Goal: Task Accomplishment & Management: Use online tool/utility

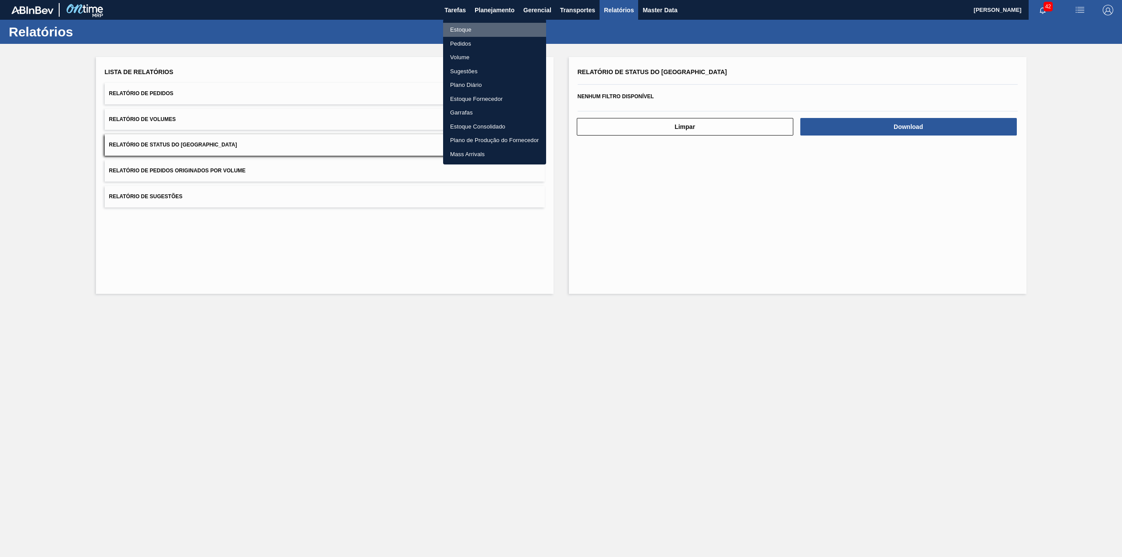
click at [477, 28] on li "Estoque" at bounding box center [494, 30] width 103 height 14
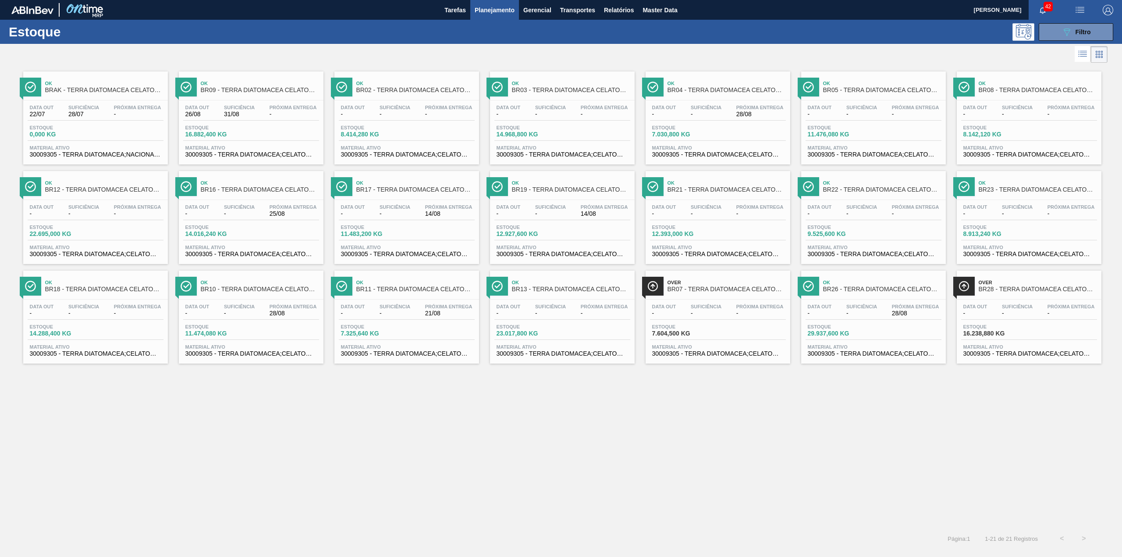
click at [1063, 28] on icon "089F7B8B-B2A5-4AFE-B5C0-19BA573D28AC" at bounding box center [1067, 32] width 11 height 11
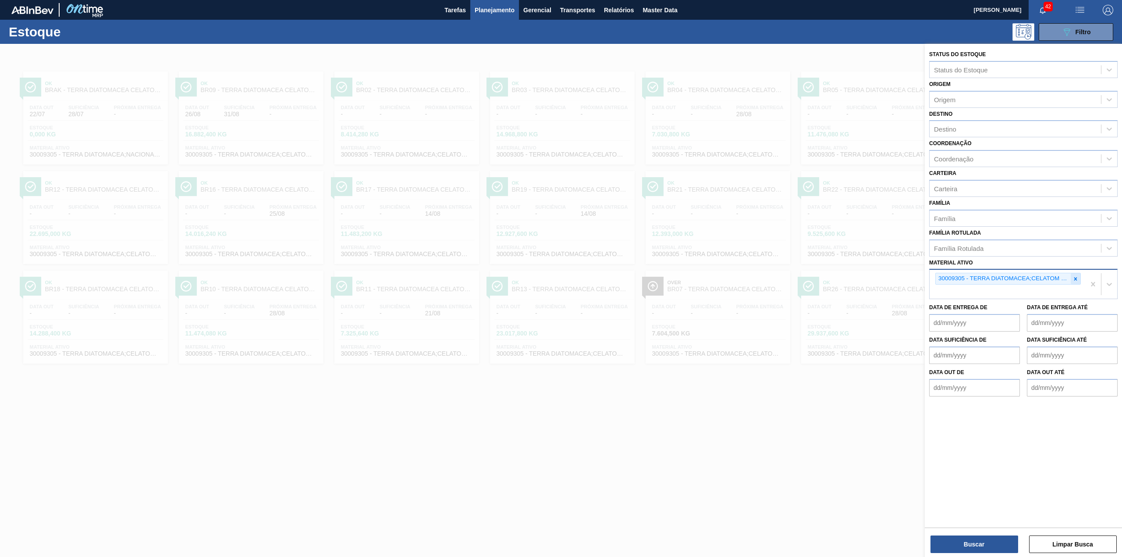
click at [1075, 281] on div at bounding box center [1076, 278] width 10 height 11
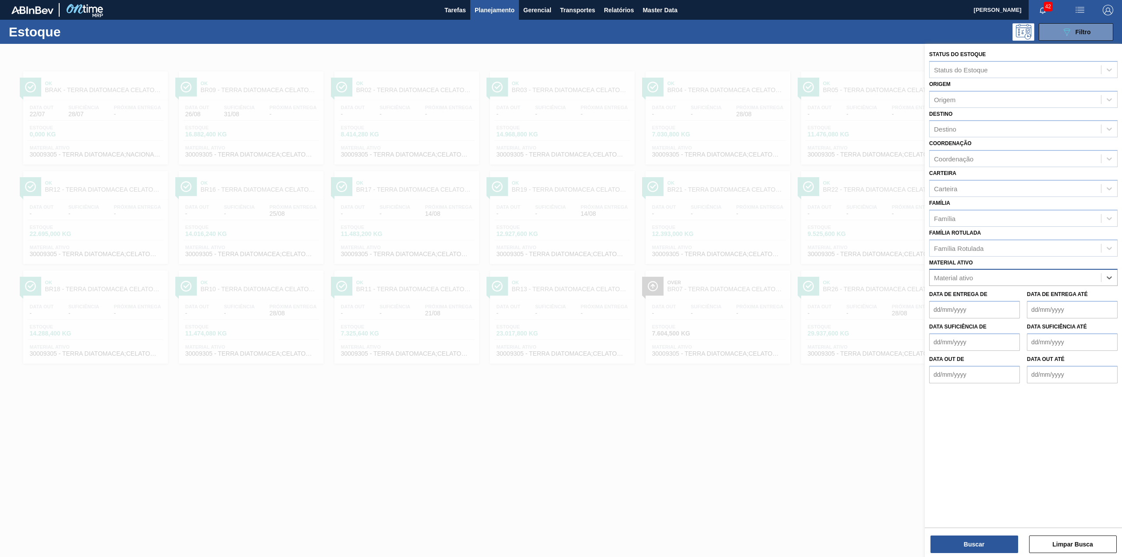
paste ativo "30003124"
type ativo "30003124"
click at [951, 543] on button "Buscar" at bounding box center [975, 544] width 88 height 18
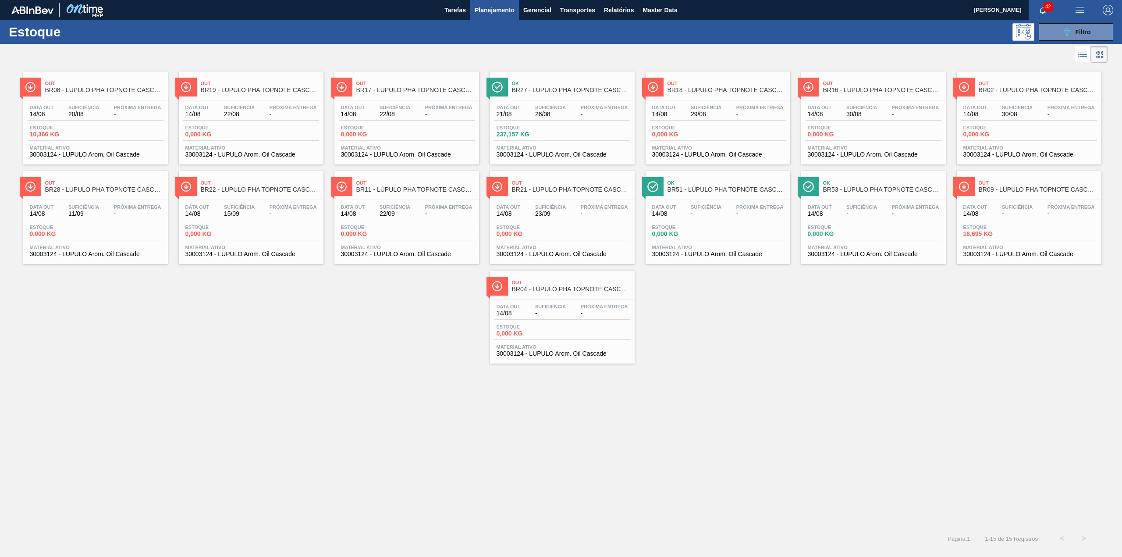
drag, startPoint x: 206, startPoint y: 97, endPoint x: 359, endPoint y: 94, distance: 153.9
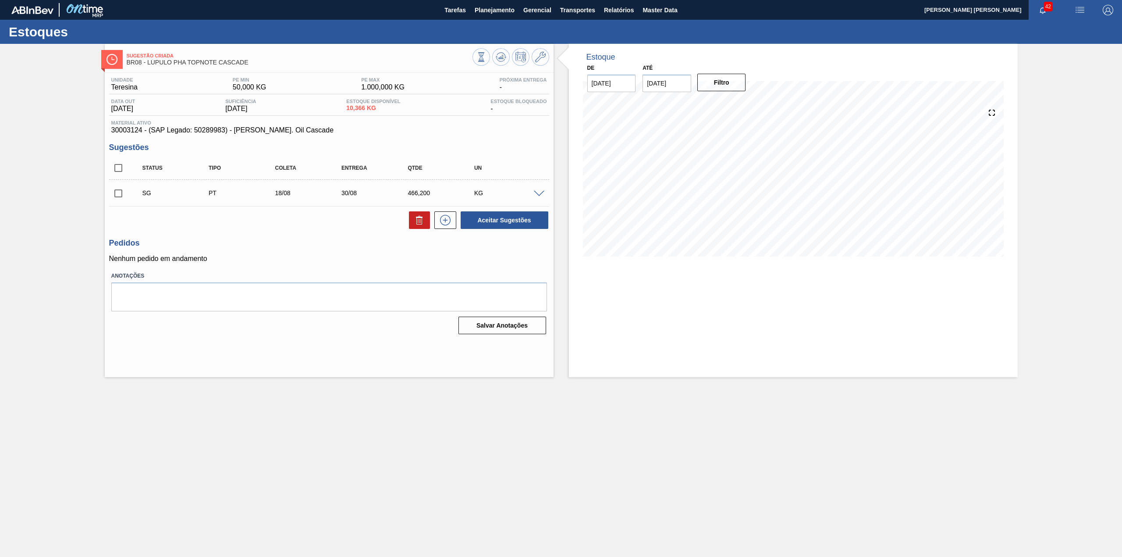
click at [537, 193] on span at bounding box center [539, 194] width 11 height 7
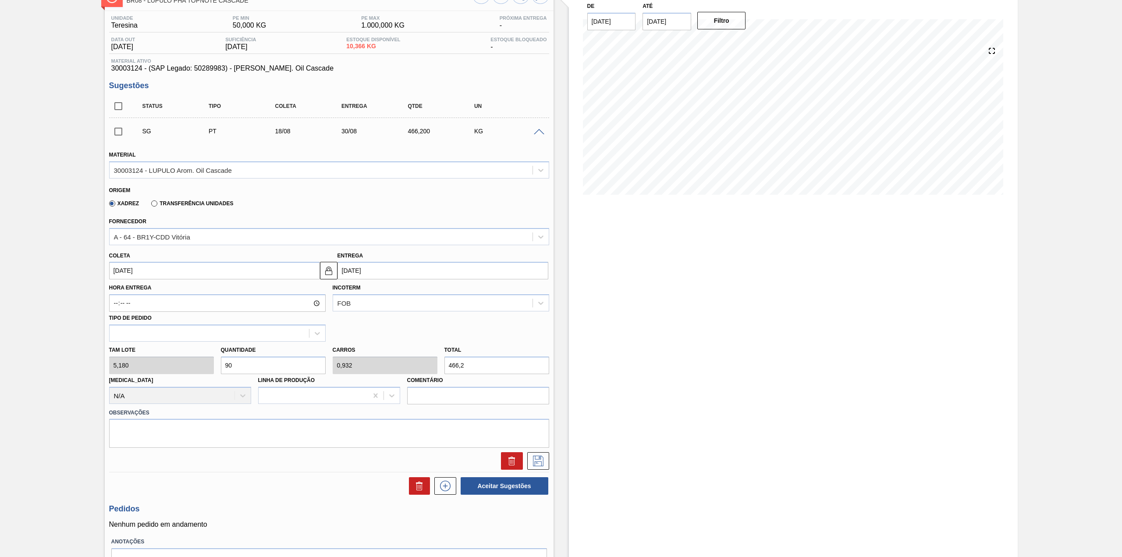
scroll to position [112, 0]
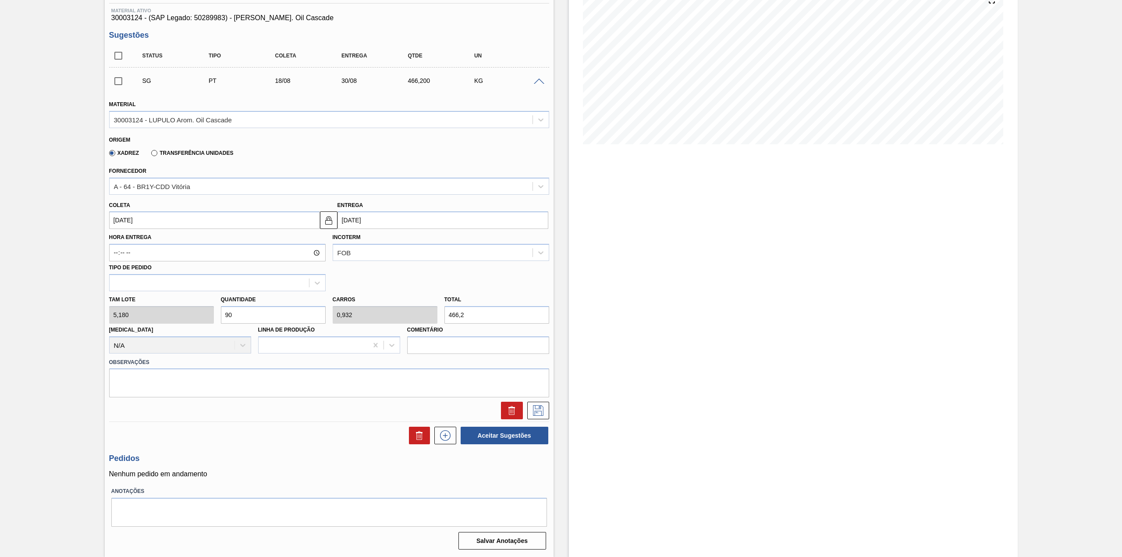
click at [260, 313] on input "90" at bounding box center [273, 315] width 105 height 18
click at [521, 321] on input "466,2" at bounding box center [496, 315] width 105 height 18
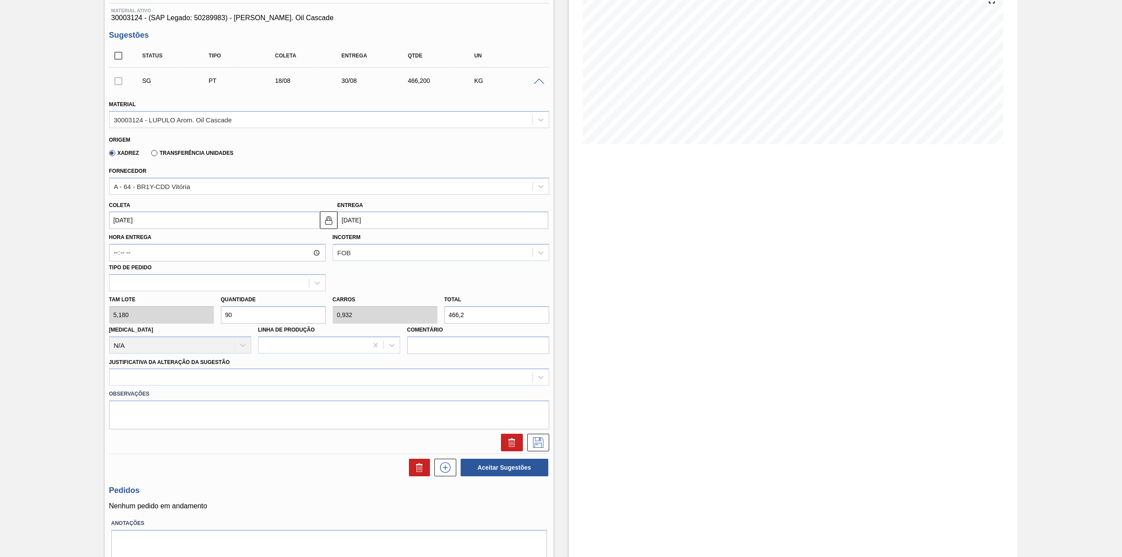
click at [521, 321] on input "466,2" at bounding box center [496, 315] width 105 height 18
type input "1,158"
type input "0,012"
type input "6"
type input "11,583"
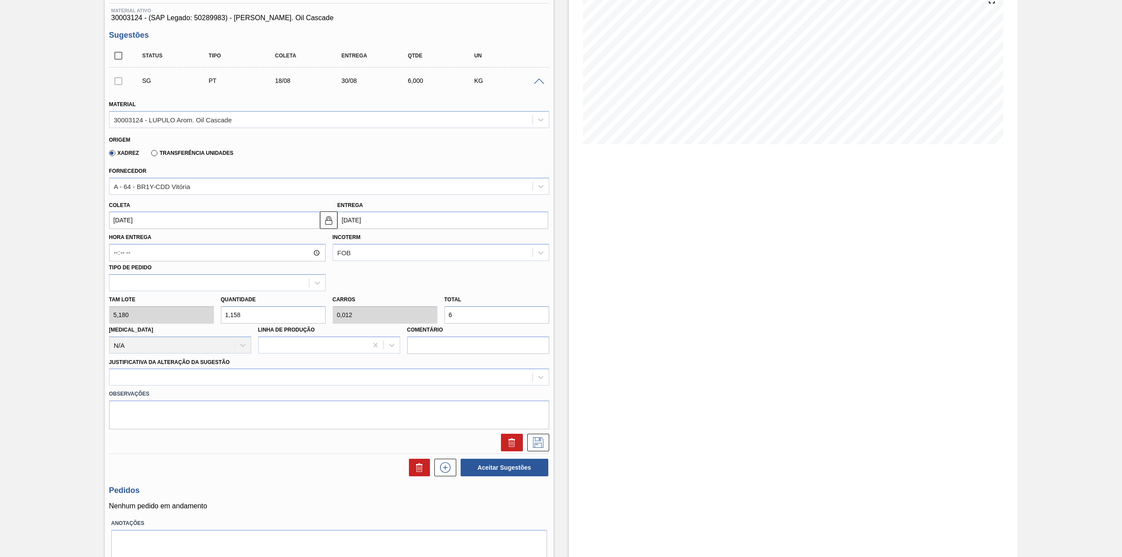
type input "0,12"
type input "60"
type input "115,83"
type input "1,2"
type input "600"
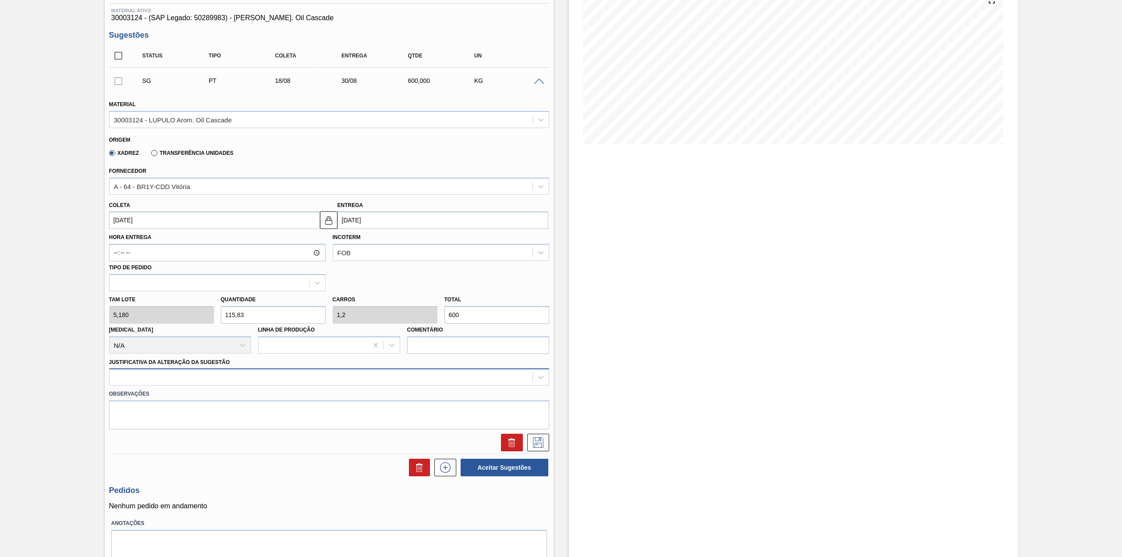
drag, startPoint x: 195, startPoint y: 379, endPoint x: 188, endPoint y: 386, distance: 9.9
click at [195, 379] on div at bounding box center [321, 377] width 423 height 13
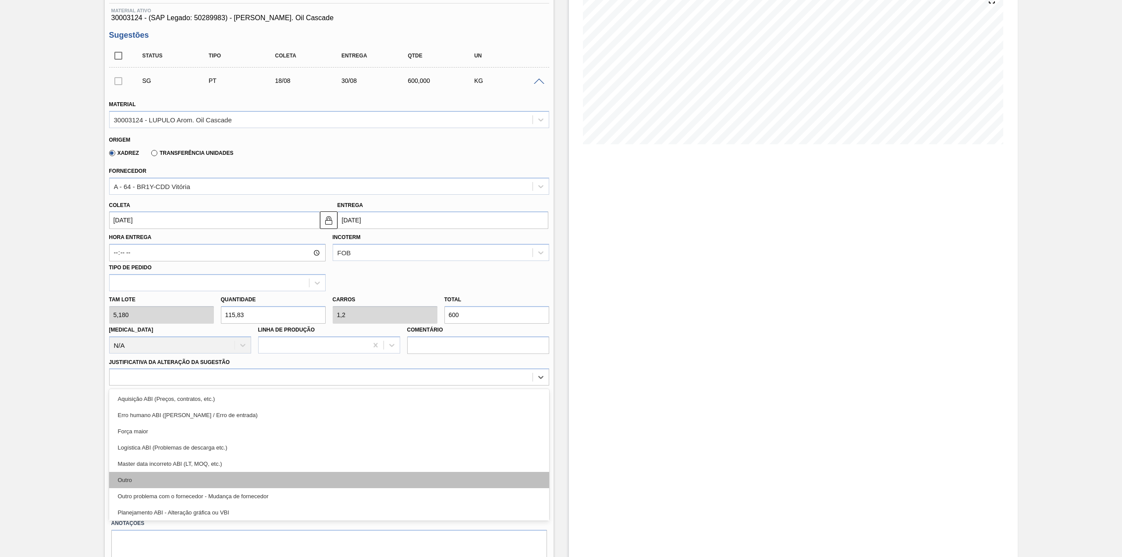
click at [156, 474] on div "Outro" at bounding box center [329, 480] width 440 height 16
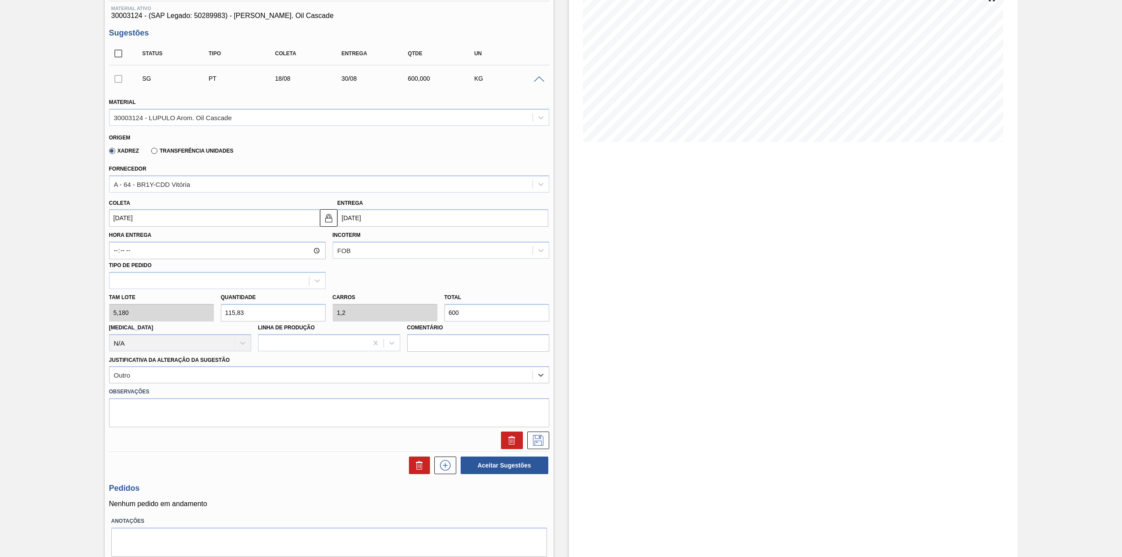
scroll to position [117, 0]
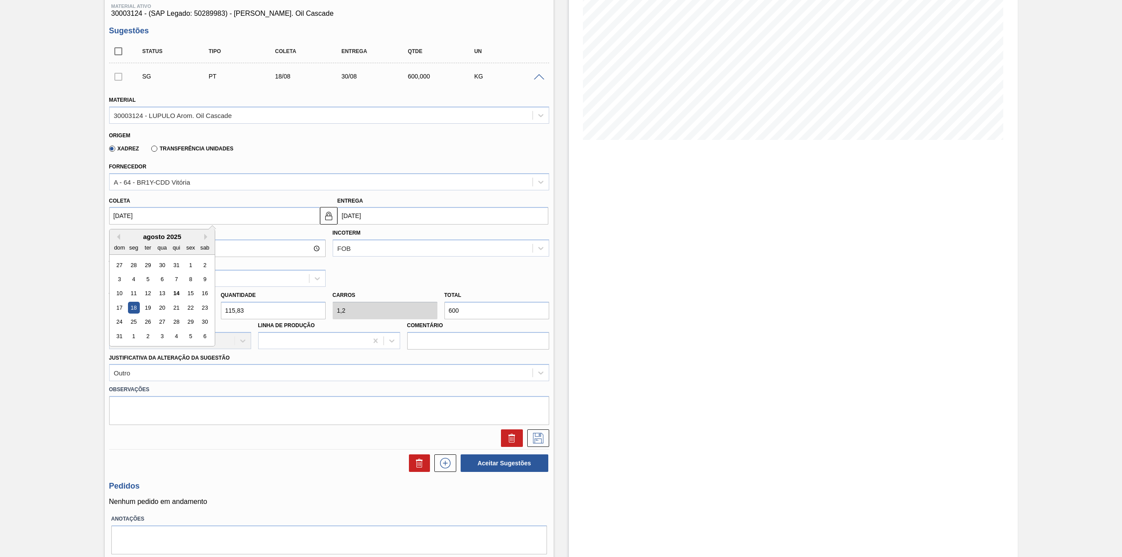
click at [178, 221] on input "18/08/2025" at bounding box center [214, 216] width 211 height 18
click at [140, 236] on div "agosto 2025" at bounding box center [162, 236] width 105 height 7
click at [187, 291] on div "15" at bounding box center [191, 294] width 12 height 12
type input "[DATE]"
type input "27/08/2025"
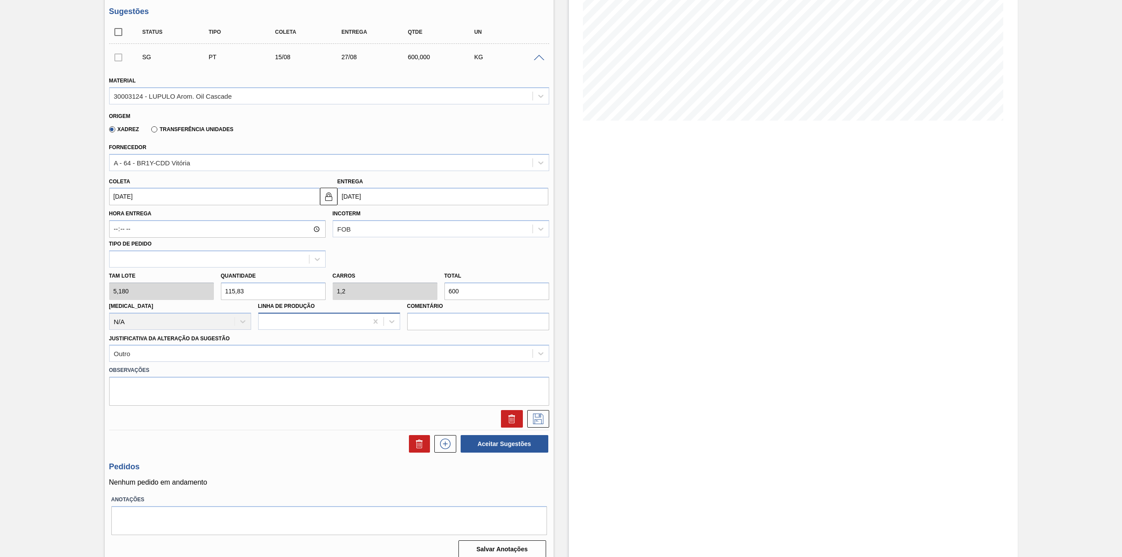
scroll to position [144, 0]
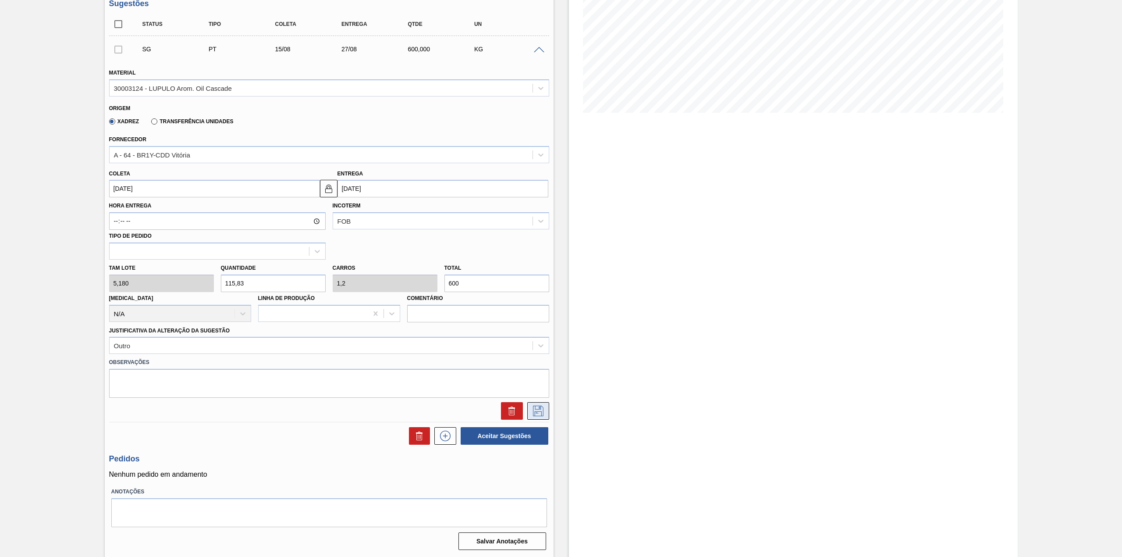
click at [535, 411] on icon at bounding box center [538, 410] width 14 height 11
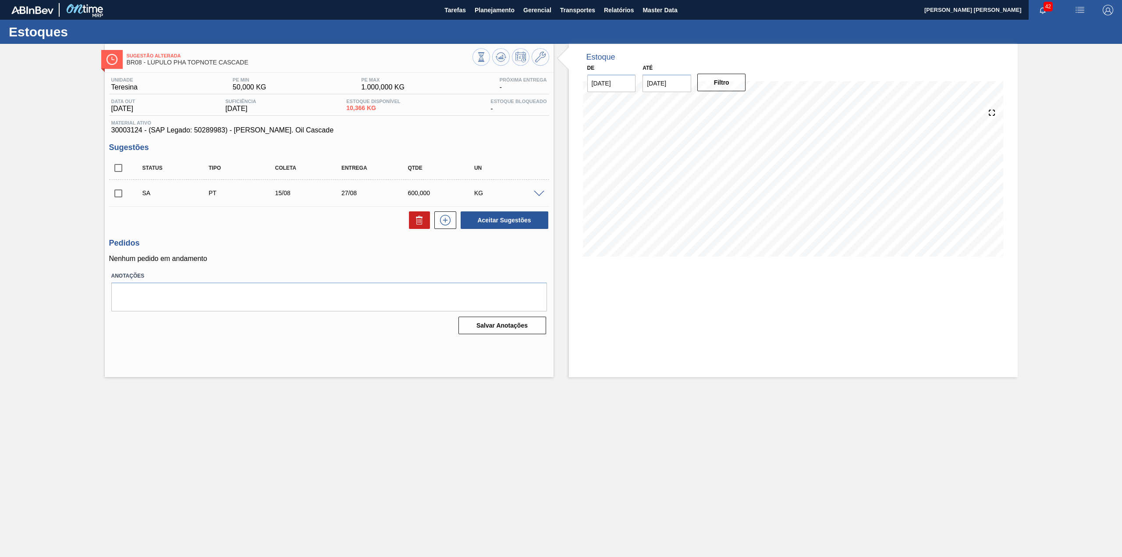
scroll to position [0, 0]
click at [116, 195] on input "checkbox" at bounding box center [118, 193] width 18 height 18
click at [490, 217] on button "Aceitar Sugestões" at bounding box center [505, 220] width 88 height 18
checkbox input "false"
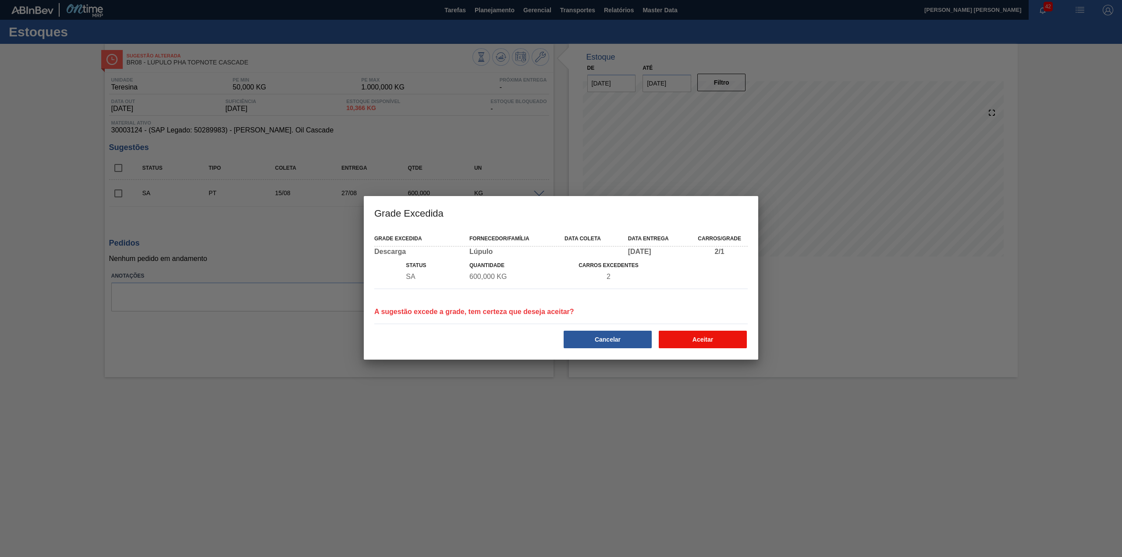
click at [685, 338] on button "Aceitar" at bounding box center [703, 340] width 88 height 18
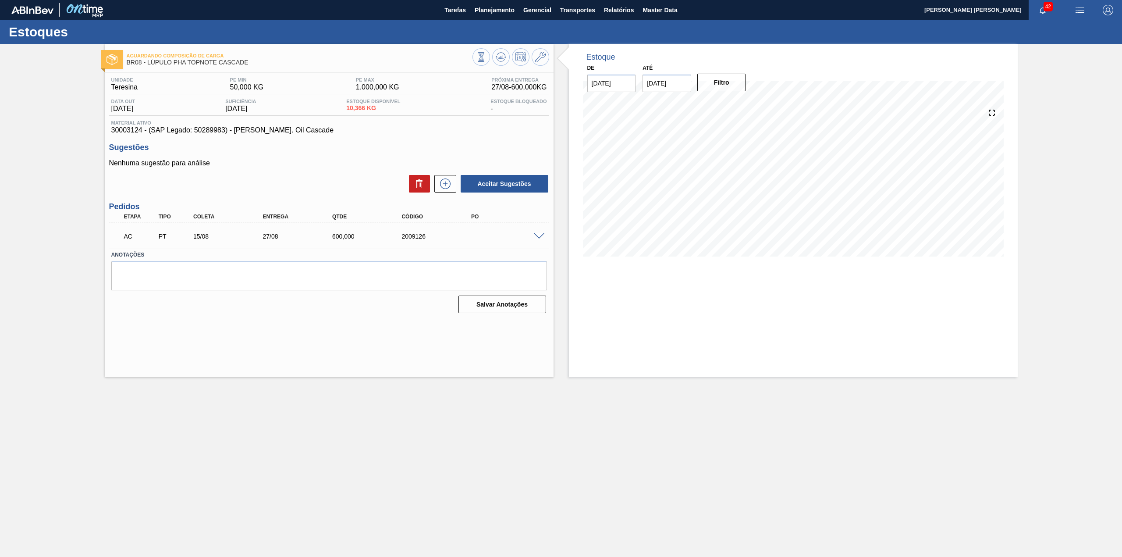
click at [534, 236] on span at bounding box center [539, 236] width 11 height 7
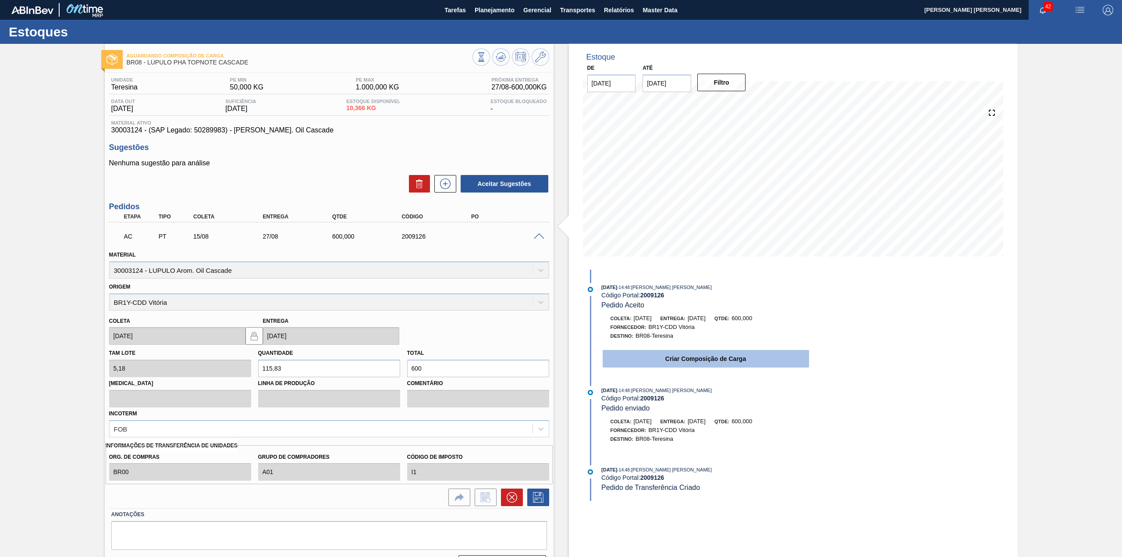
click at [653, 359] on button "Criar Composição de Carga" at bounding box center [706, 359] width 206 height 18
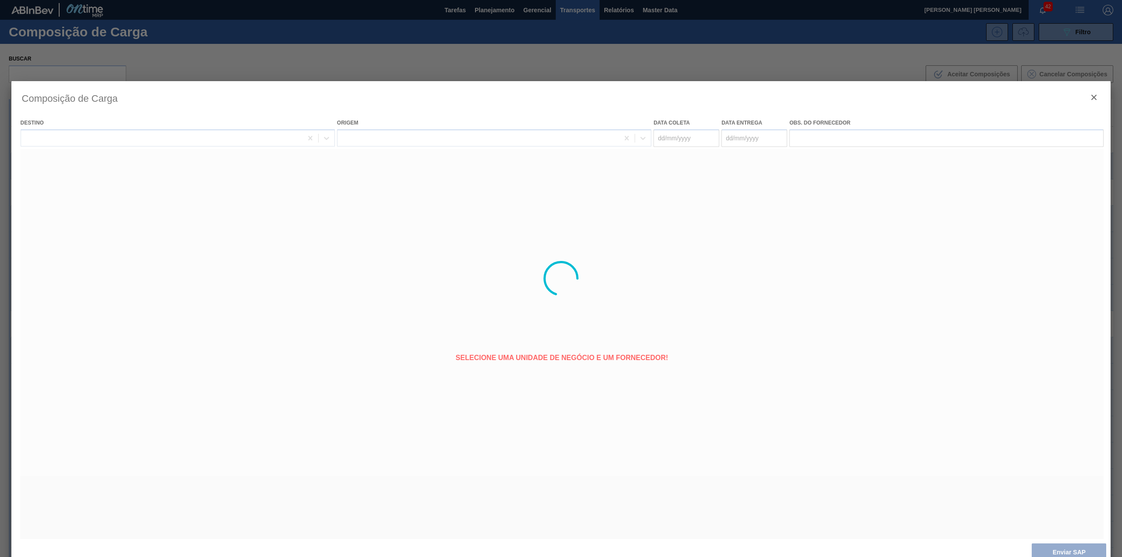
type coleta "[DATE]"
type entrega "27/08/2025"
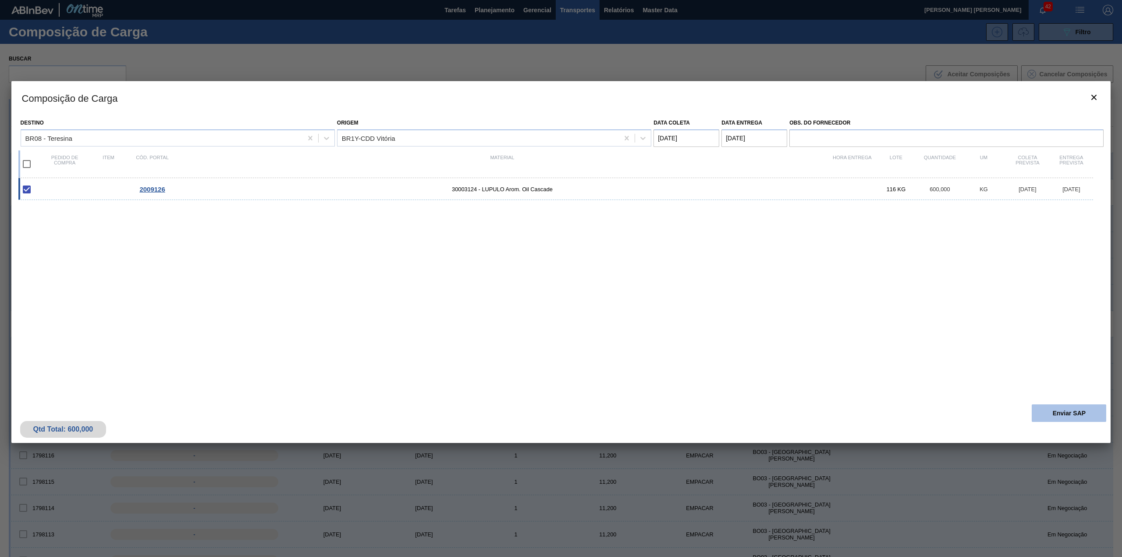
click at [1038, 412] on button "Enviar SAP" at bounding box center [1069, 413] width 75 height 18
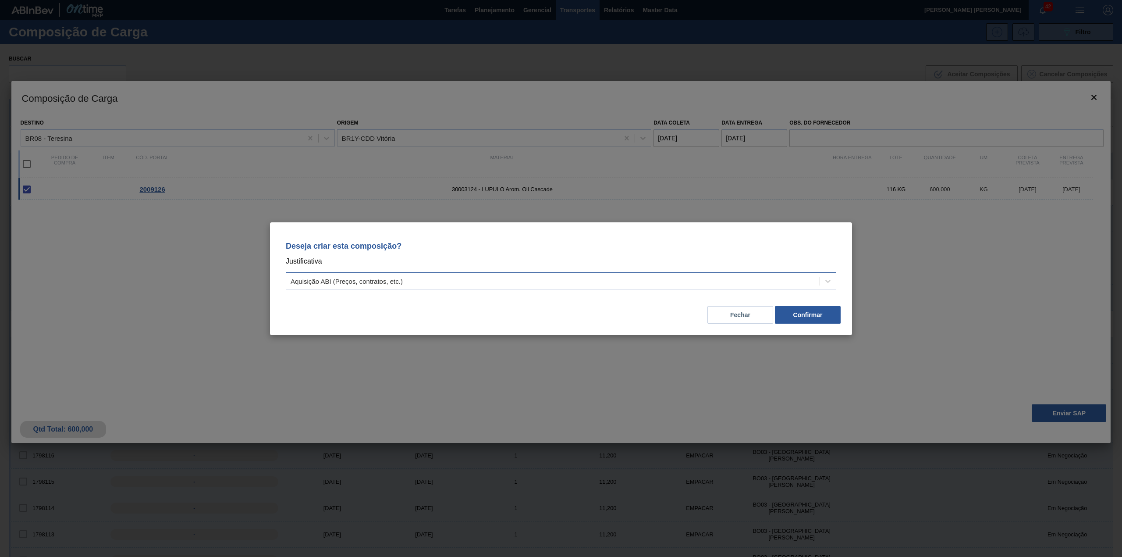
click at [705, 279] on div "Aquisição ABI (Preços, contratos, etc.)" at bounding box center [552, 280] width 533 height 13
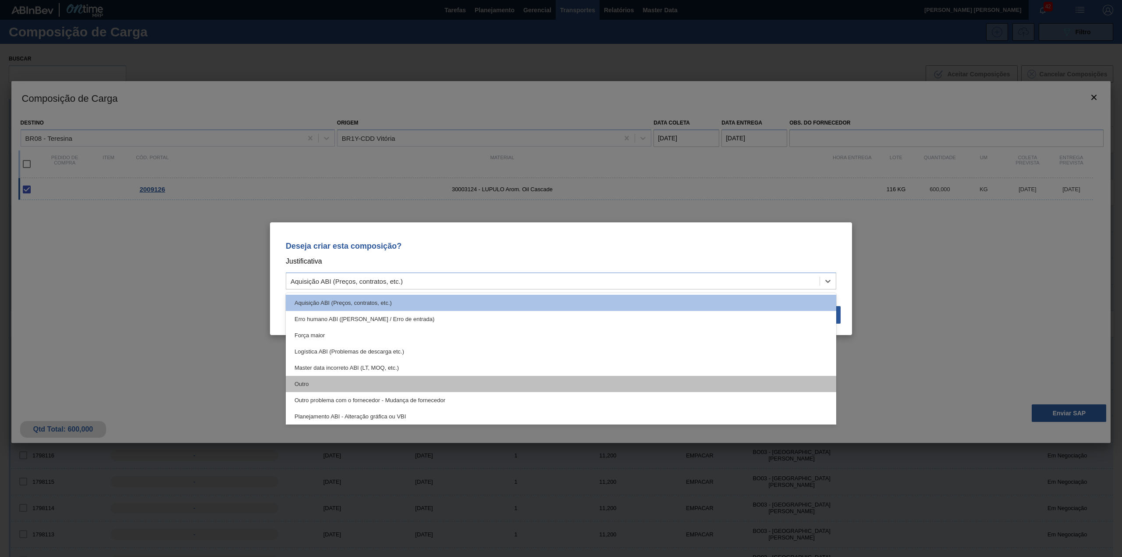
click at [402, 378] on div "Outro" at bounding box center [561, 384] width 551 height 16
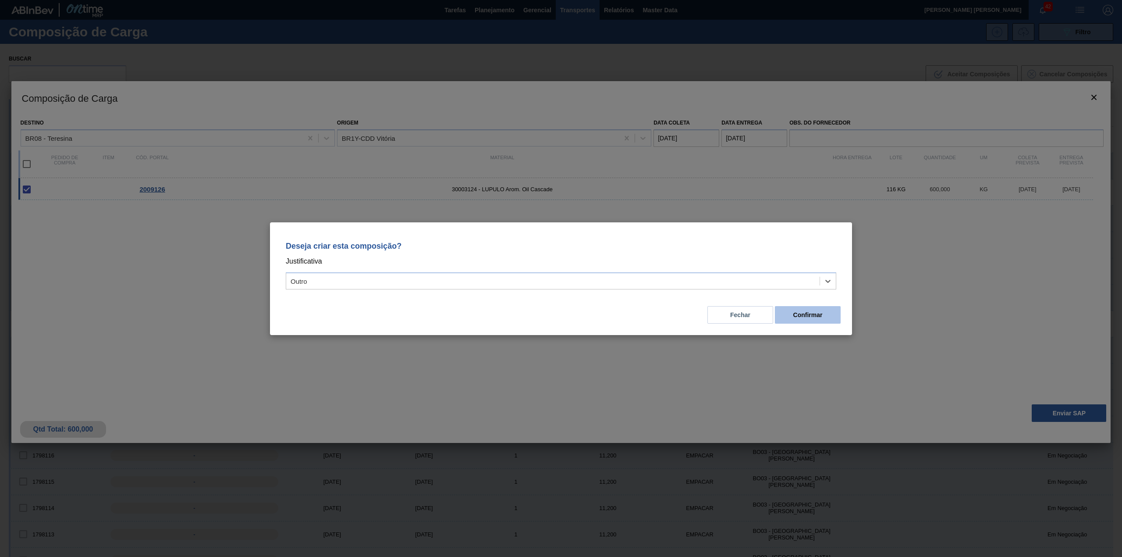
click at [807, 313] on button "Confirmar" at bounding box center [808, 315] width 66 height 18
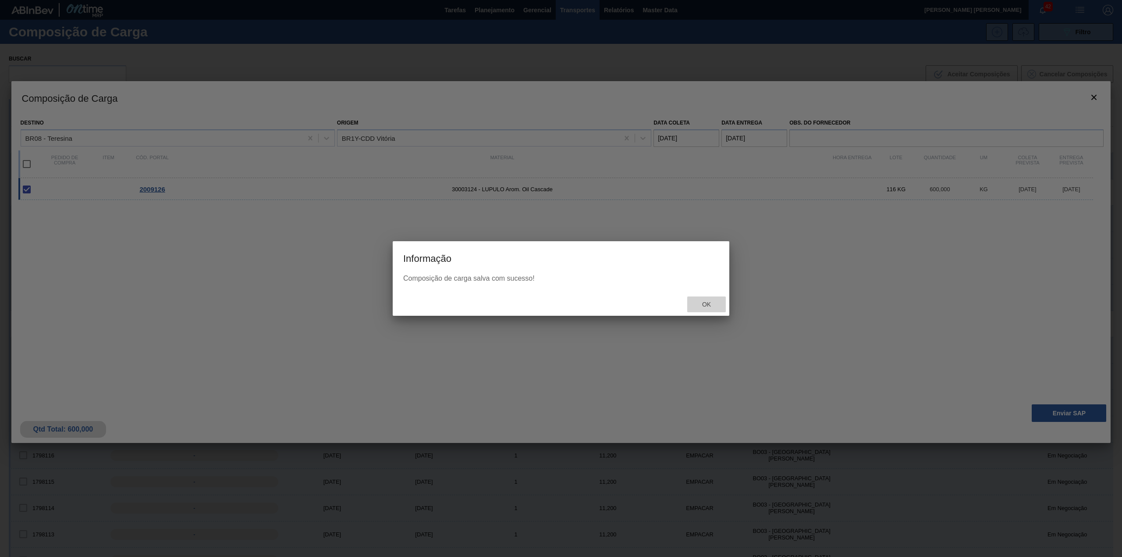
click at [712, 308] on div "Ok" at bounding box center [706, 304] width 39 height 16
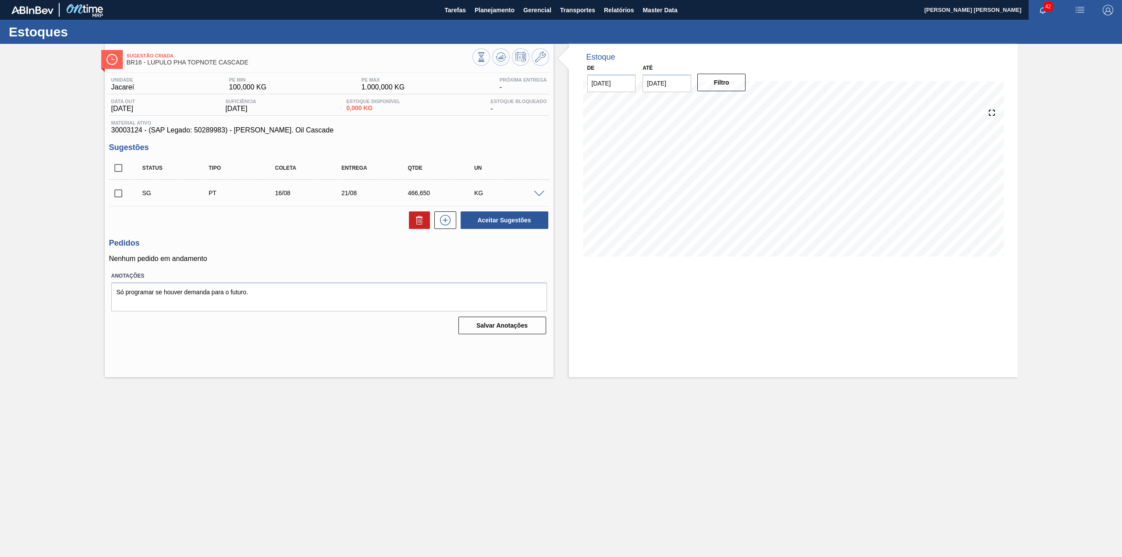
click at [540, 192] on span at bounding box center [539, 194] width 11 height 7
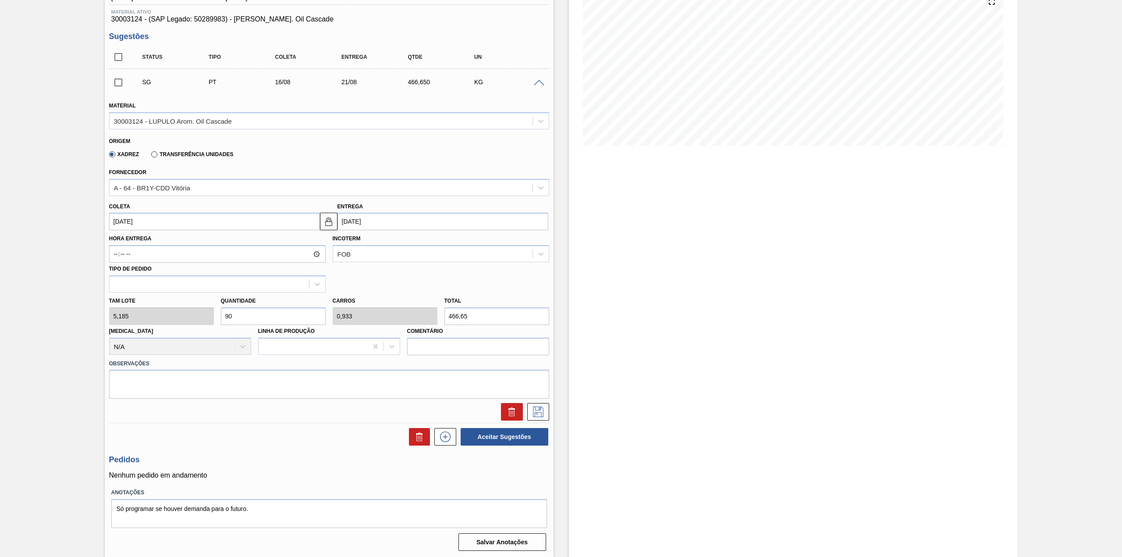
scroll to position [112, 0]
click at [506, 313] on input "466,65" at bounding box center [496, 315] width 105 height 18
type input "1,157"
type input "0,012"
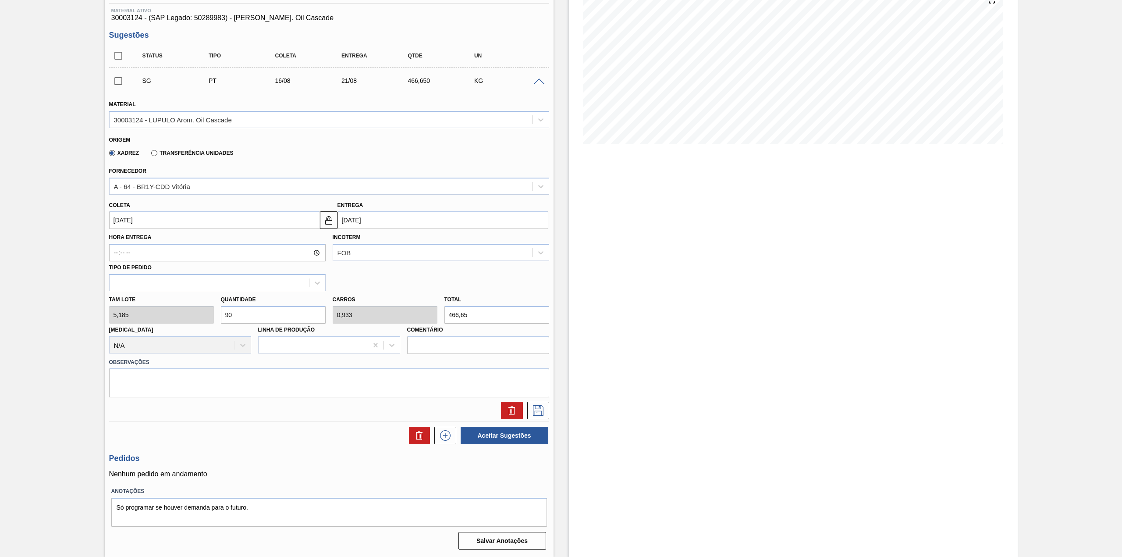
type input "6"
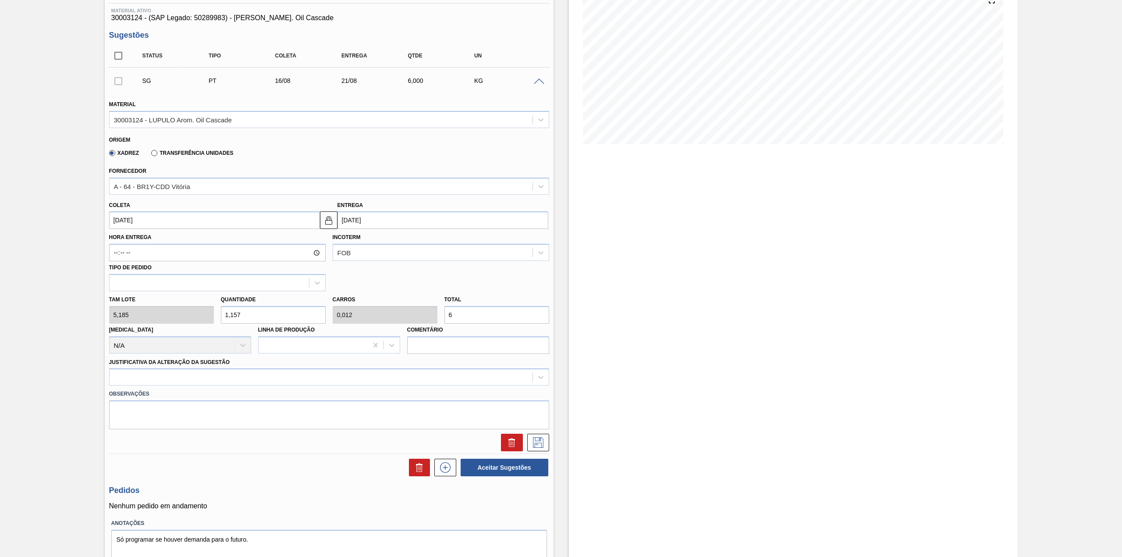
type input "11,572"
type input "0,12"
type input "60"
type input "115,718"
type input "1,2"
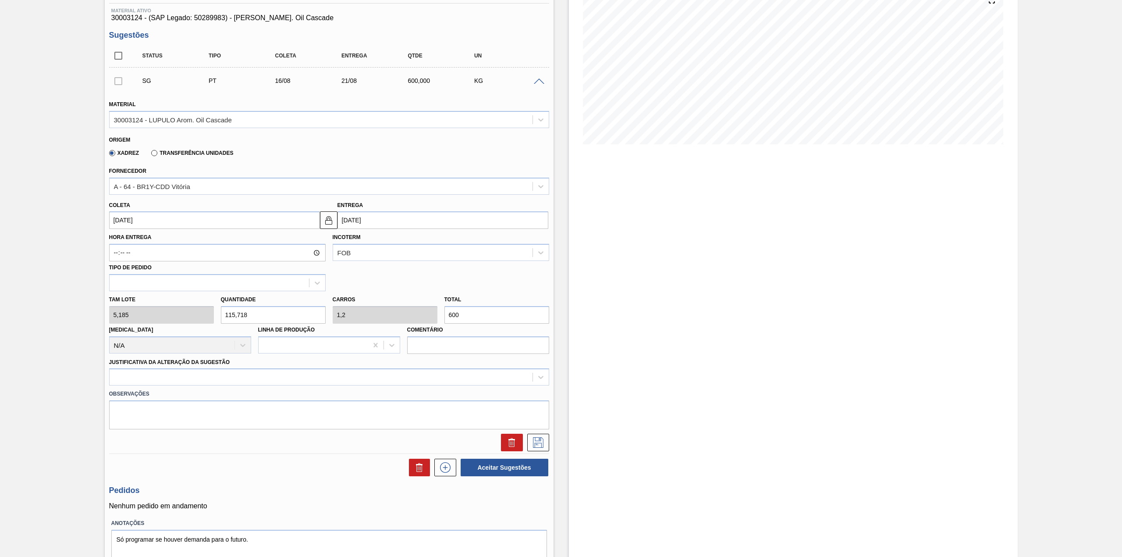
type input "600"
click at [179, 227] on input "16/08/2025" at bounding box center [214, 220] width 211 height 18
click at [188, 295] on div "15" at bounding box center [191, 298] width 12 height 12
type input "[DATE]"
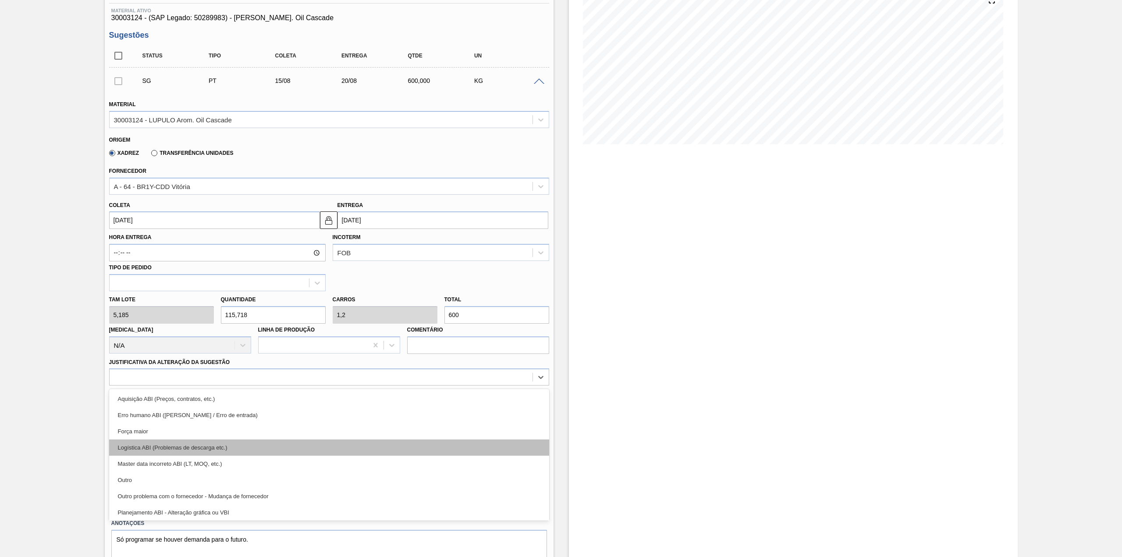
drag, startPoint x: 366, startPoint y: 381, endPoint x: 240, endPoint y: 441, distance: 139.6
click at [366, 381] on div at bounding box center [321, 377] width 423 height 13
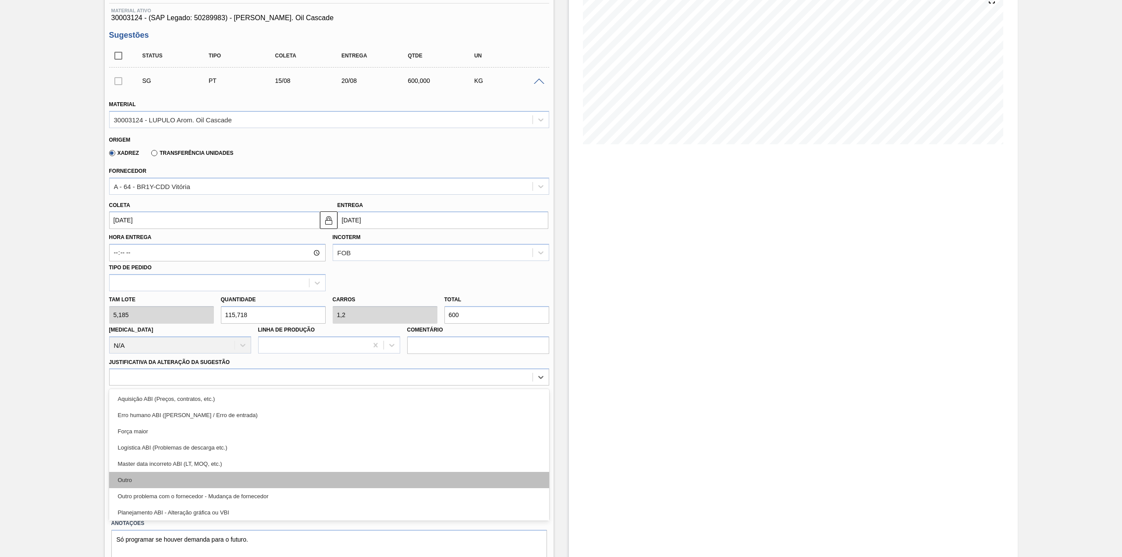
click at [193, 473] on div "Outro" at bounding box center [329, 480] width 440 height 16
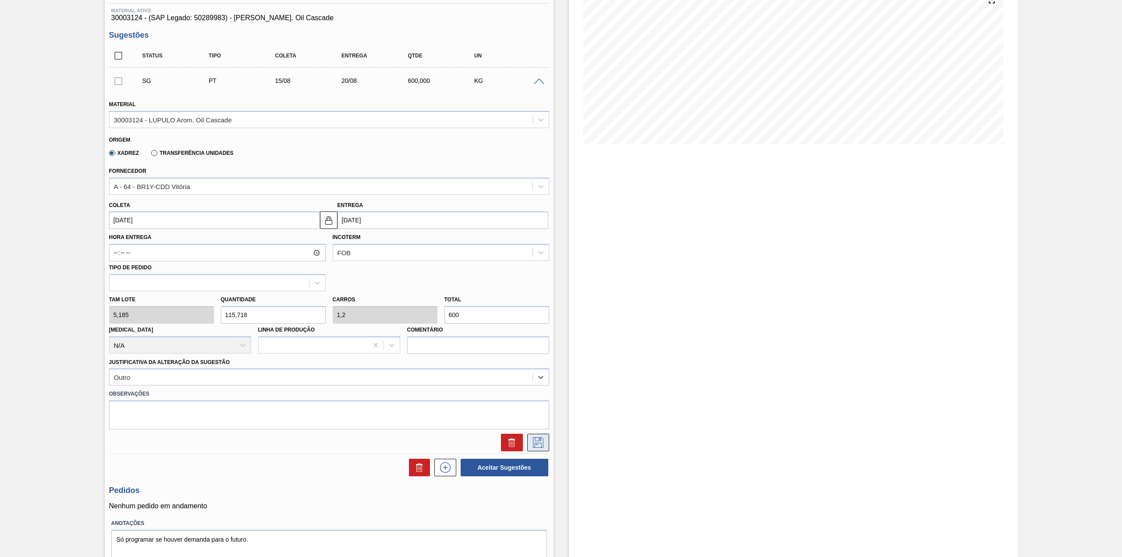
click at [534, 441] on icon at bounding box center [538, 442] width 14 height 11
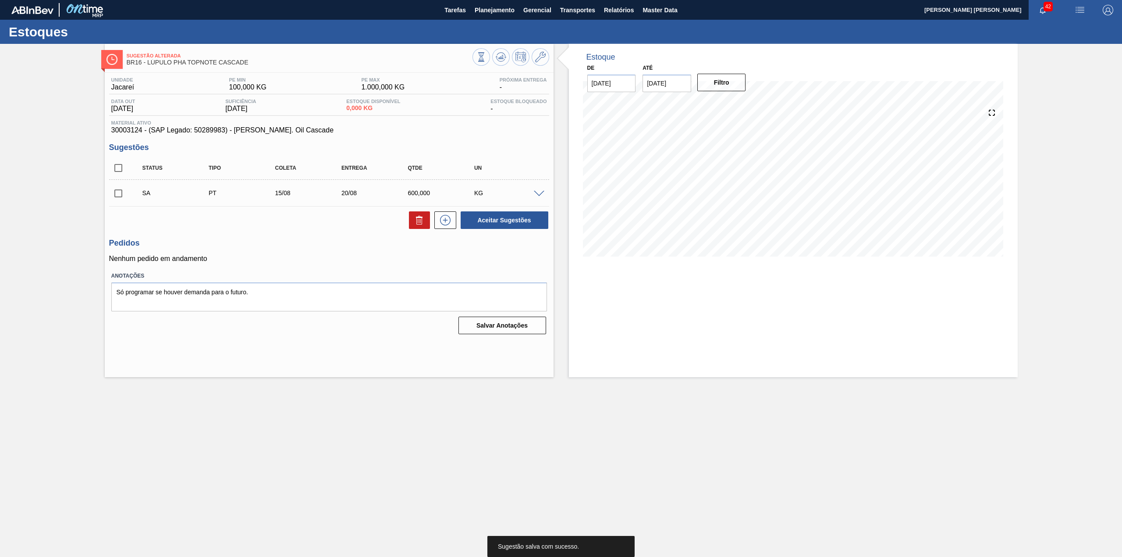
scroll to position [0, 0]
click at [121, 197] on input "checkbox" at bounding box center [118, 193] width 18 height 18
click at [491, 223] on button "Aceitar Sugestões" at bounding box center [505, 220] width 88 height 18
checkbox input "false"
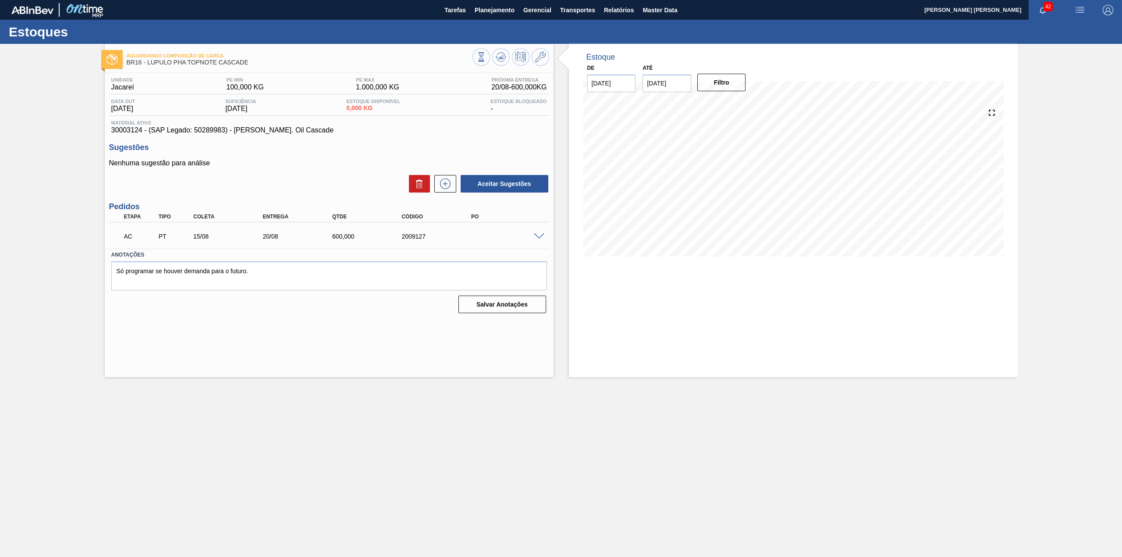
click at [540, 235] on span at bounding box center [539, 236] width 11 height 7
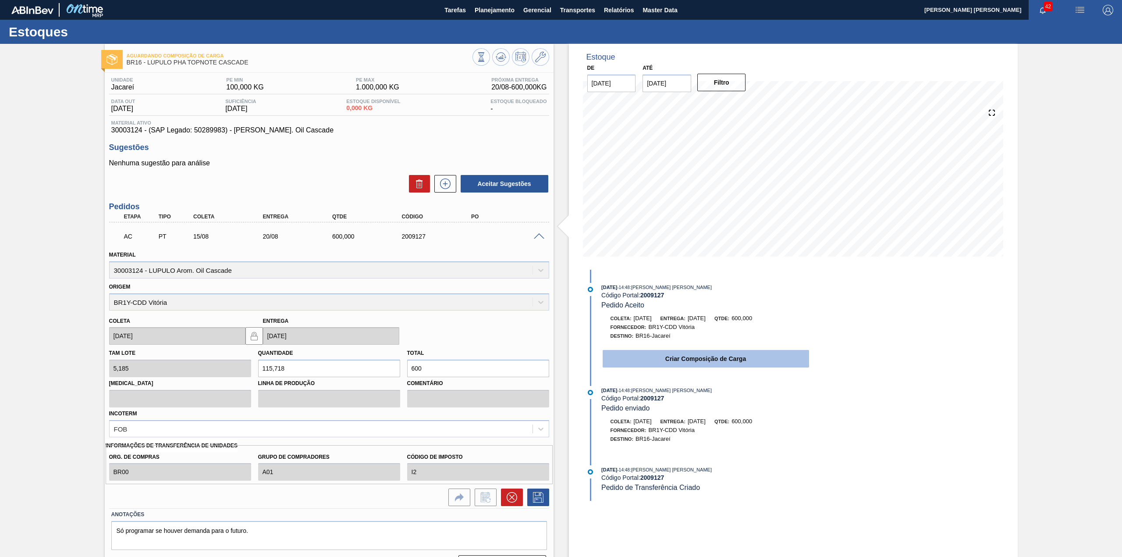
click at [670, 363] on button "Criar Composição de Carga" at bounding box center [706, 359] width 206 height 18
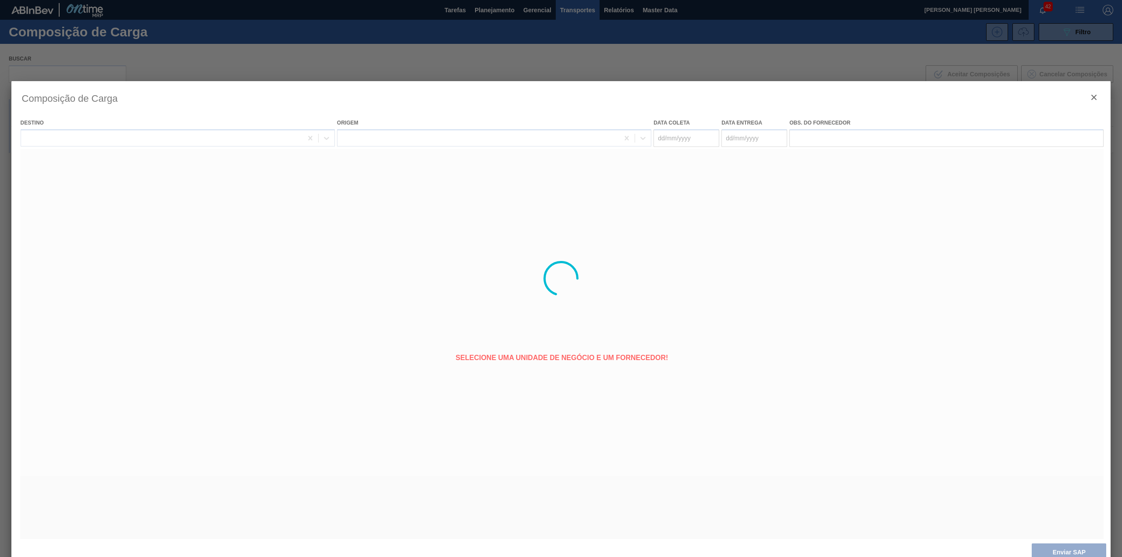
type coleta "[DATE]"
type entrega "[DATE]"
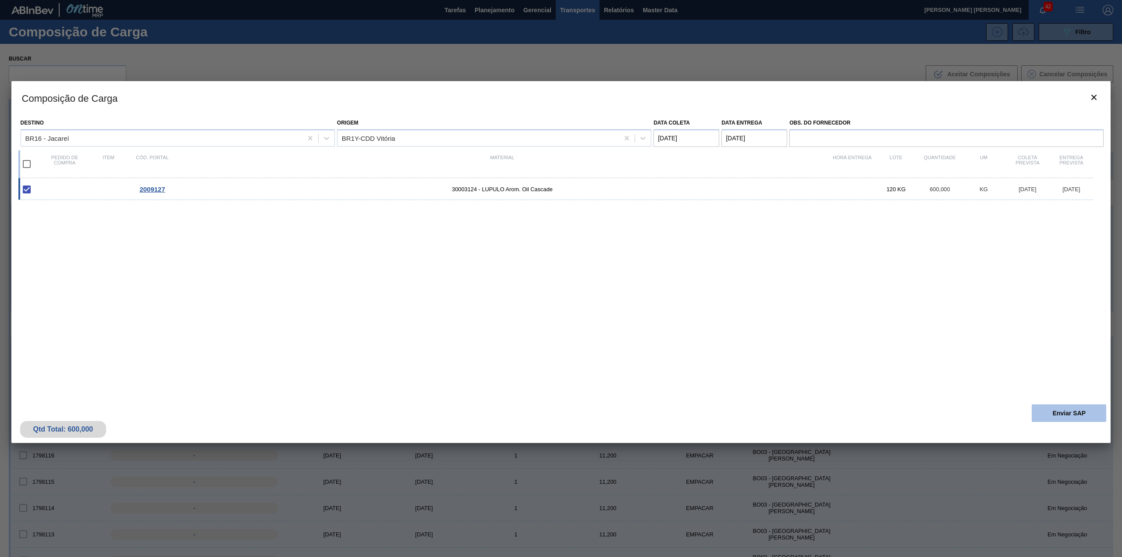
click at [1073, 409] on button "Enviar SAP" at bounding box center [1069, 413] width 75 height 18
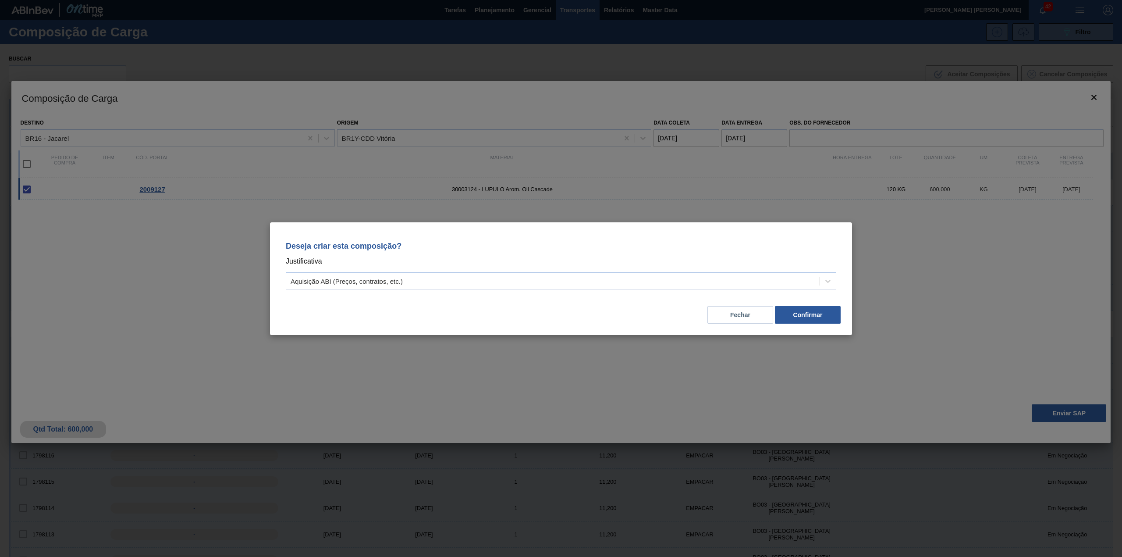
click at [641, 270] on div "Deseja criar esta composição? Justificativa Aquisição ABI (Preços, contratos, e…" at bounding box center [561, 264] width 561 height 62
click at [551, 288] on div "Aquisição ABI (Preços, contratos, etc.)" at bounding box center [561, 280] width 551 height 17
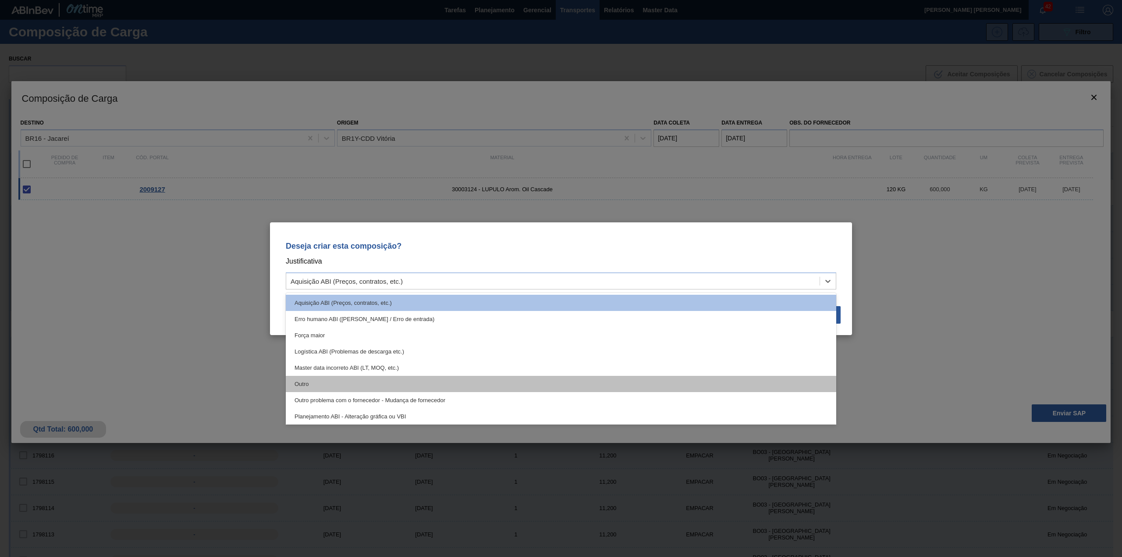
click at [371, 377] on div "Outro" at bounding box center [561, 384] width 551 height 16
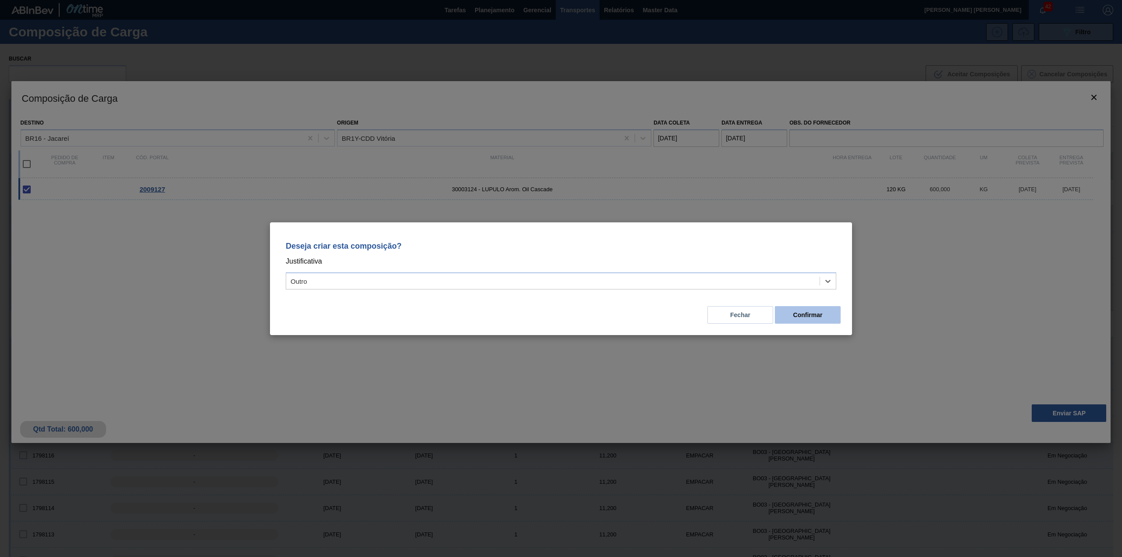
click at [826, 309] on button "Confirmar" at bounding box center [808, 315] width 66 height 18
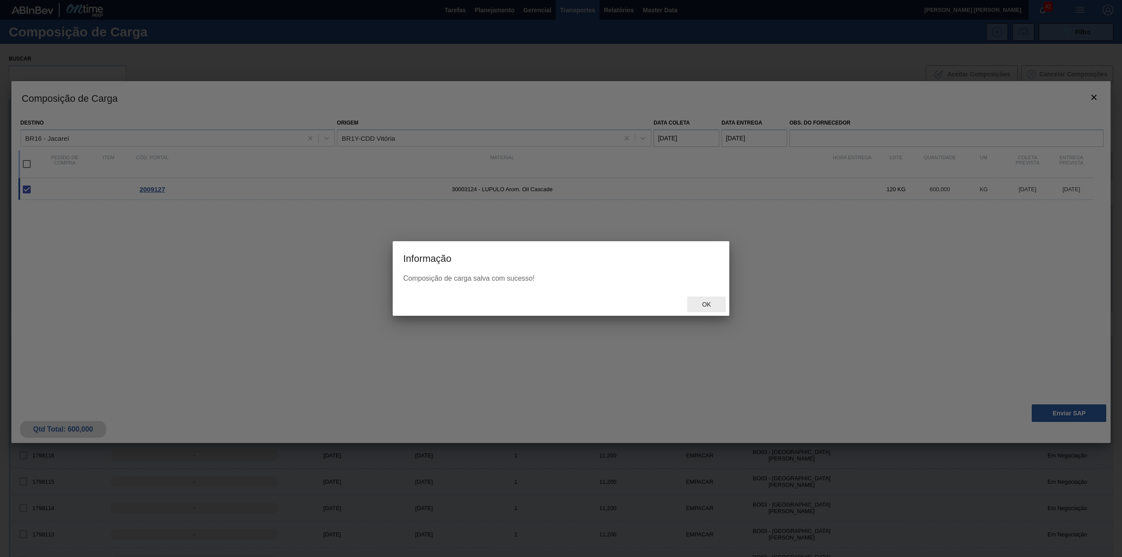
click at [707, 298] on div "Ok" at bounding box center [706, 304] width 39 height 16
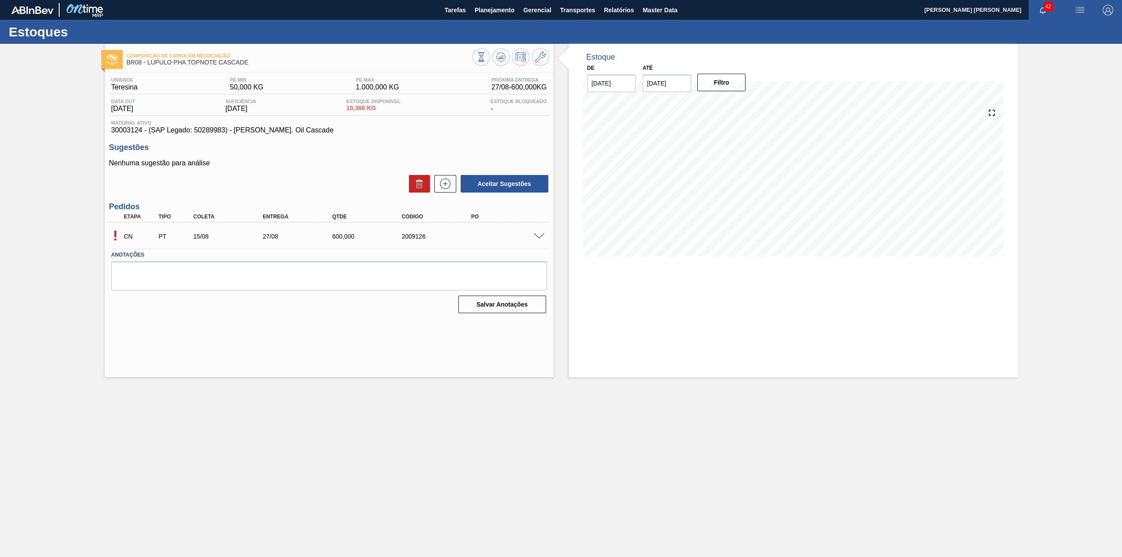
click at [534, 235] on span at bounding box center [539, 236] width 11 height 7
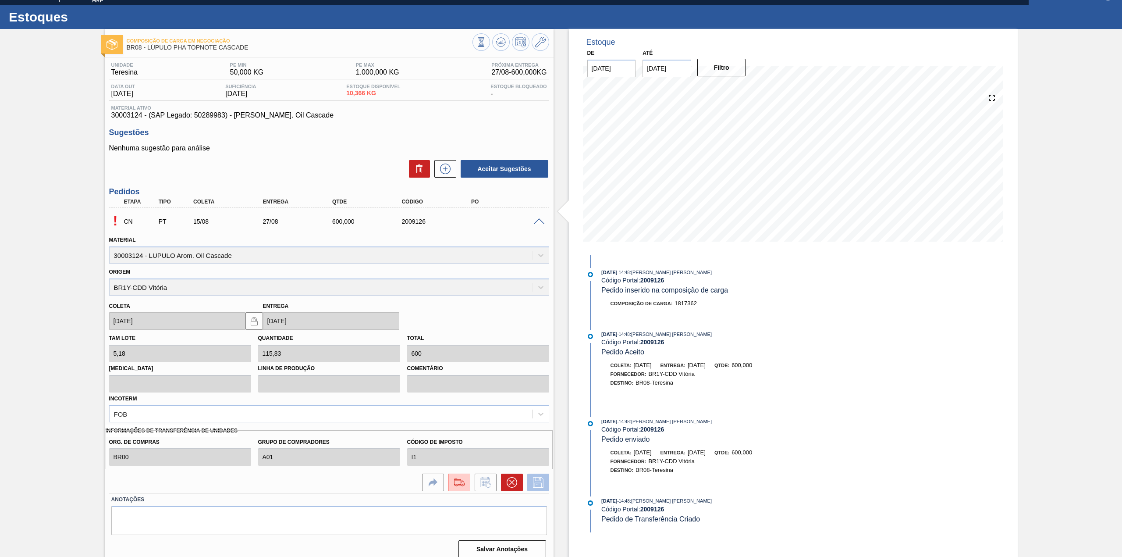
scroll to position [23, 0]
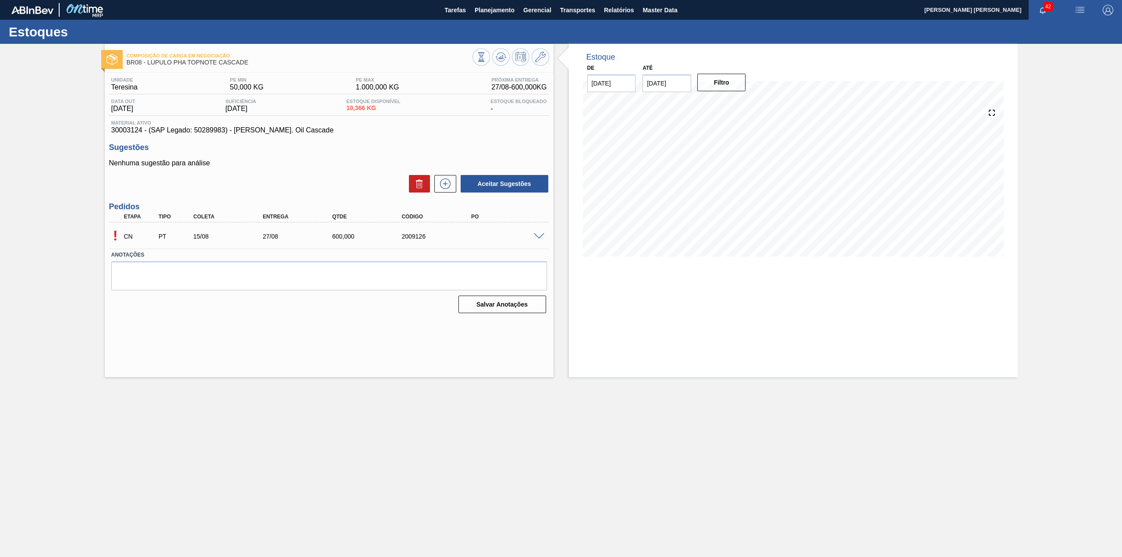
click at [538, 234] on span at bounding box center [539, 236] width 11 height 7
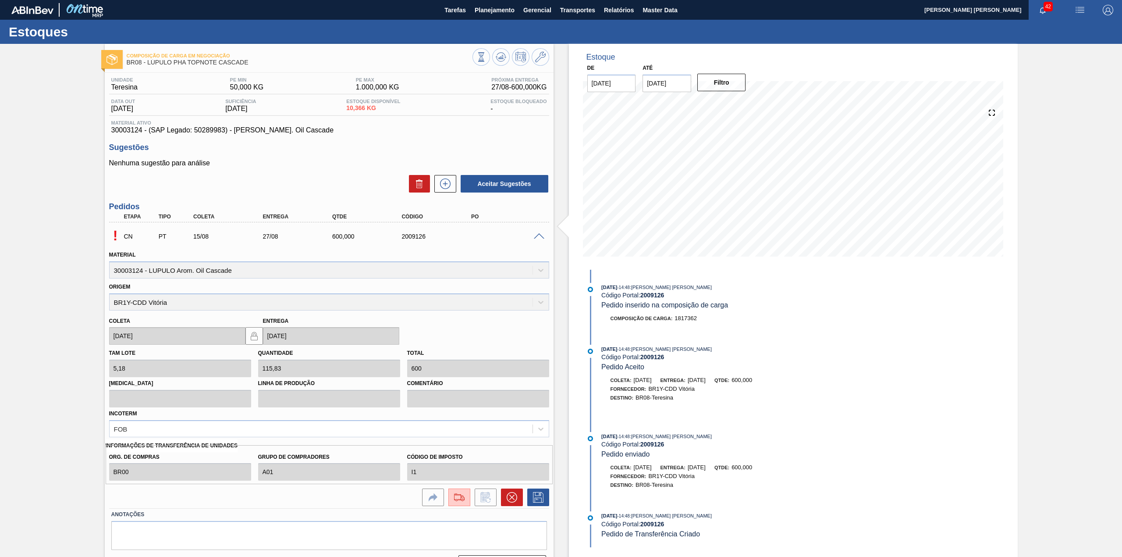
click at [464, 507] on div "! CN PT 15/08 27/08 600,000 2009126 Material 30003124 - LUPULO Arom. Oil Cascad…" at bounding box center [329, 365] width 440 height 286
click at [453, 488] on div at bounding box center [329, 495] width 447 height 22
click at [455, 494] on img at bounding box center [459, 497] width 14 height 11
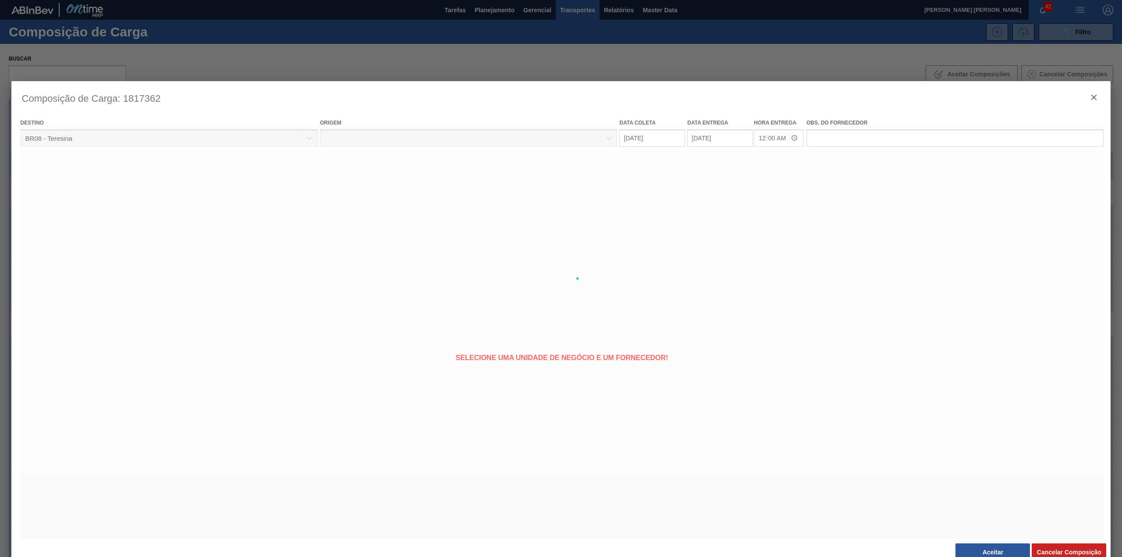
type coleta "[DATE]"
type entrega "[DATE]"
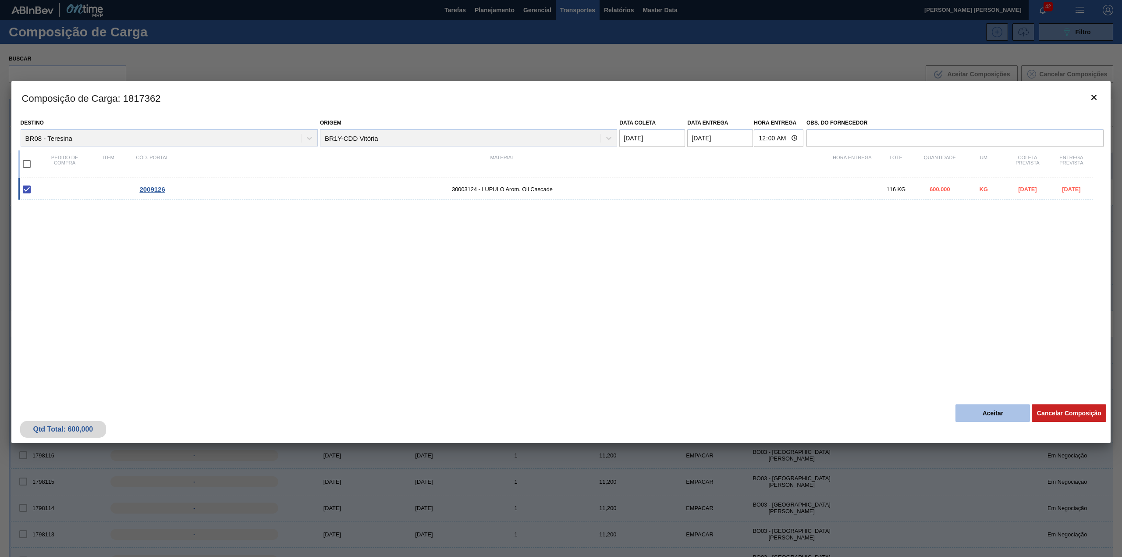
click at [979, 416] on button "Aceitar" at bounding box center [993, 413] width 75 height 18
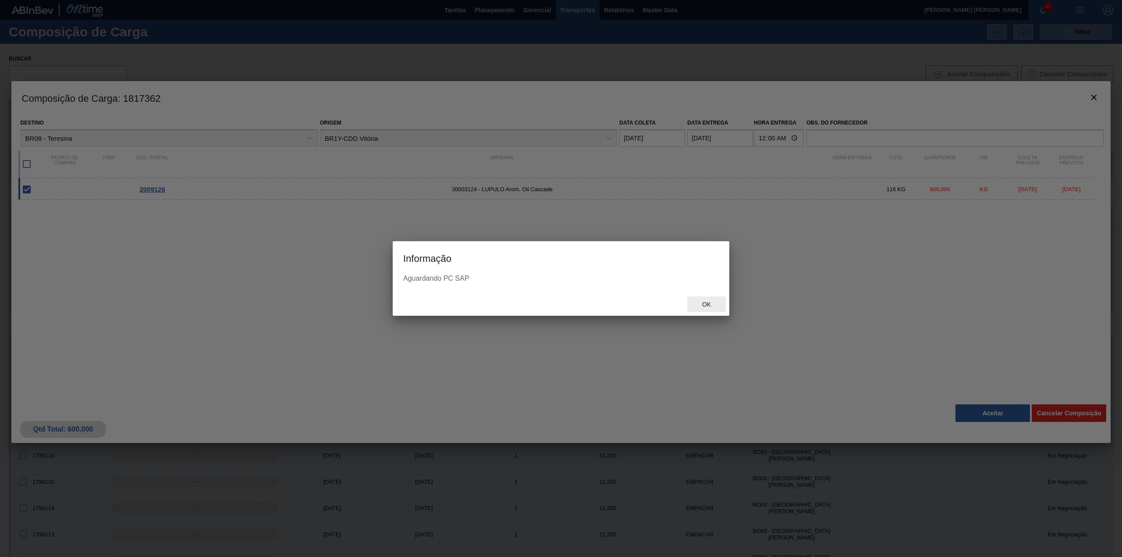
click at [704, 306] on span "Ok" at bounding box center [706, 304] width 23 height 7
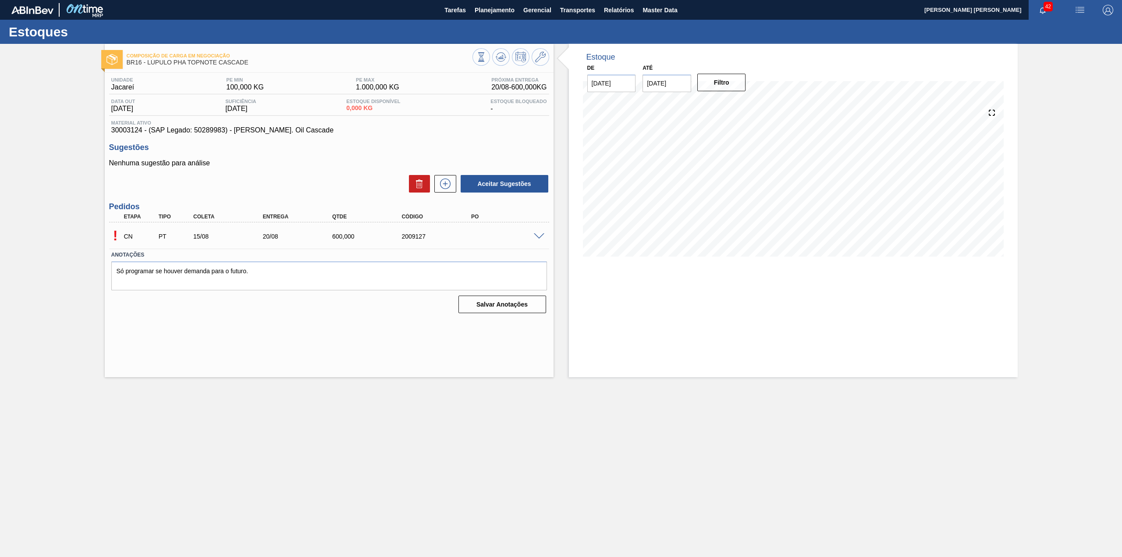
click at [532, 237] on div at bounding box center [541, 235] width 18 height 7
click at [536, 237] on span at bounding box center [539, 236] width 11 height 7
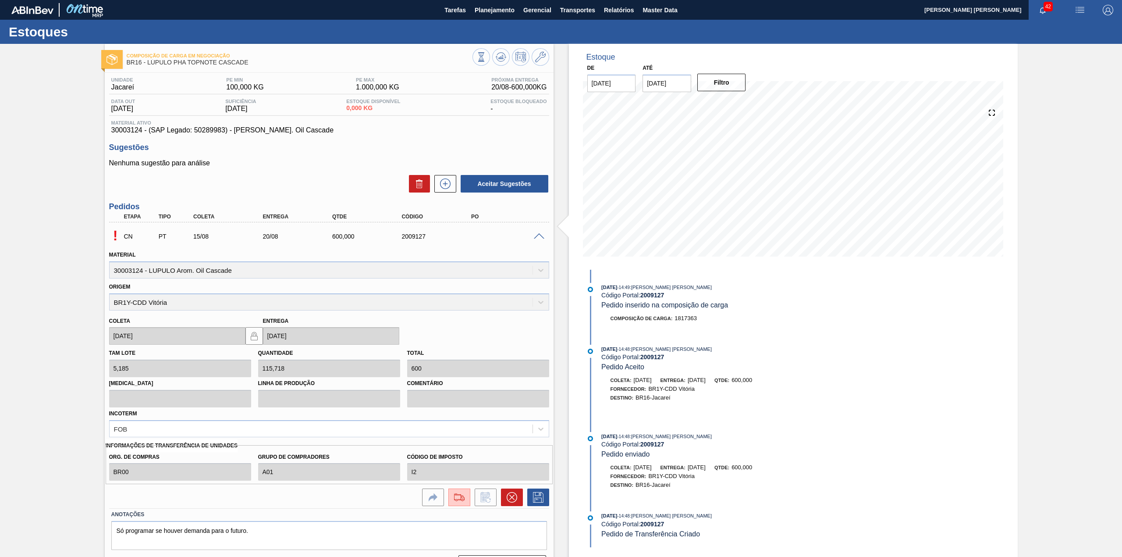
scroll to position [23, 0]
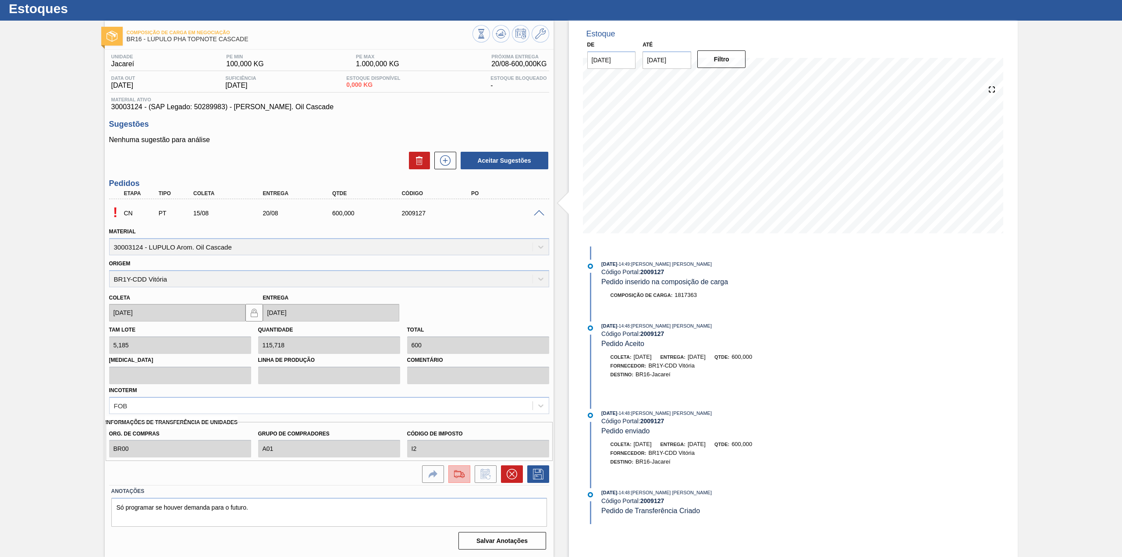
click at [448, 475] on button at bounding box center [459, 474] width 22 height 18
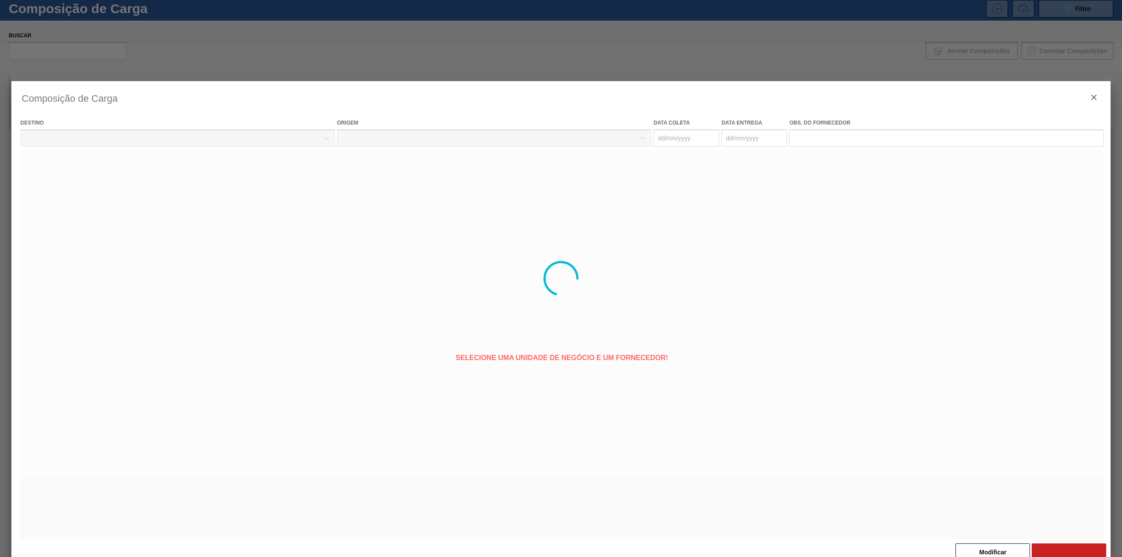
type coleta "[DATE]"
type entrega "[DATE]"
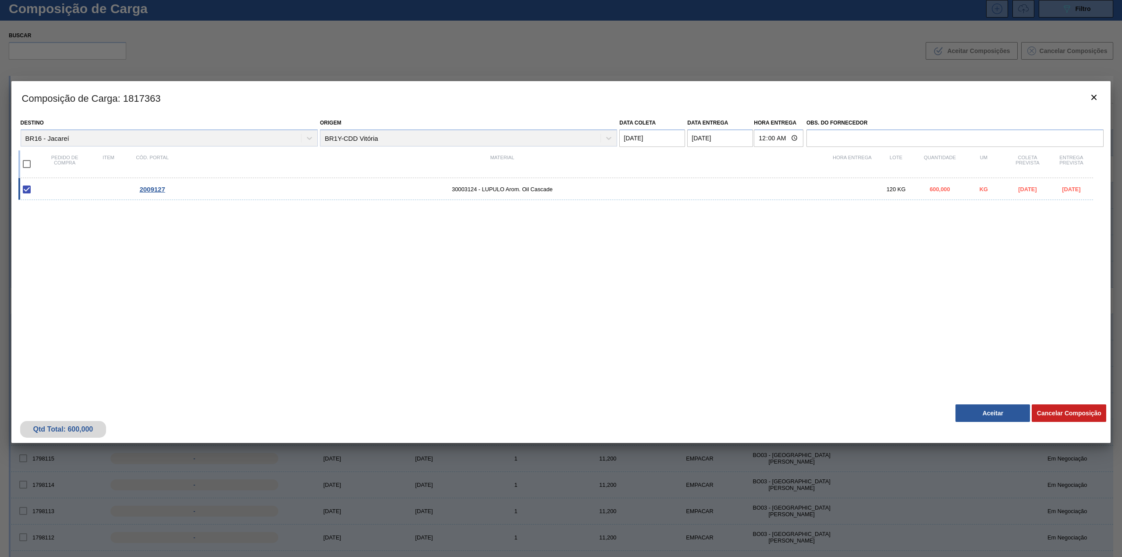
click at [997, 402] on div "Qtd Total: 600,000 Cancelar Composição Aceitar" at bounding box center [561, 421] width 1100 height 43
click at [996, 409] on button "Aceitar" at bounding box center [993, 413] width 75 height 18
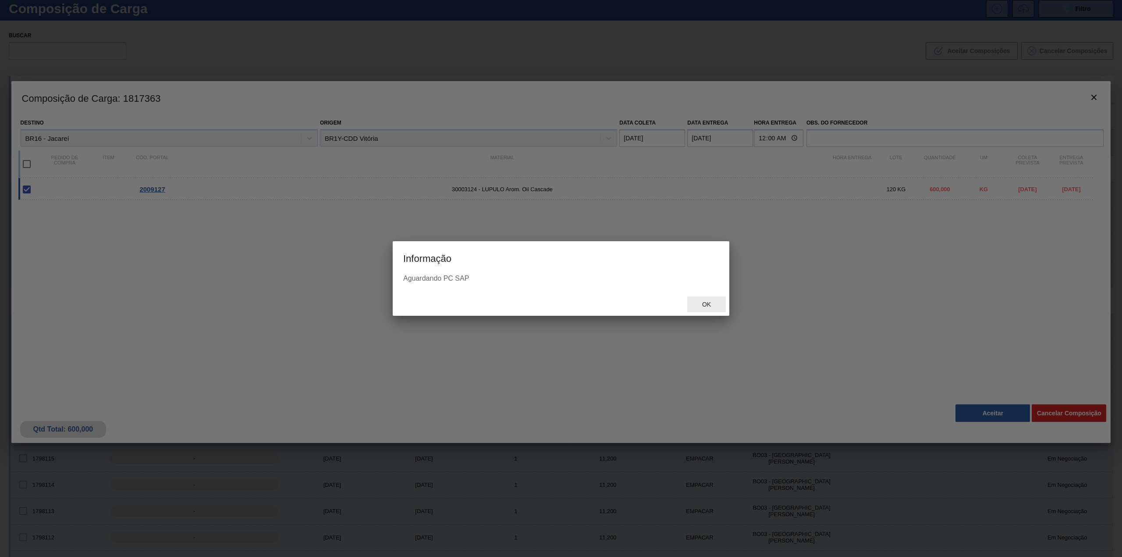
click at [700, 306] on span "Ok" at bounding box center [706, 304] width 23 height 7
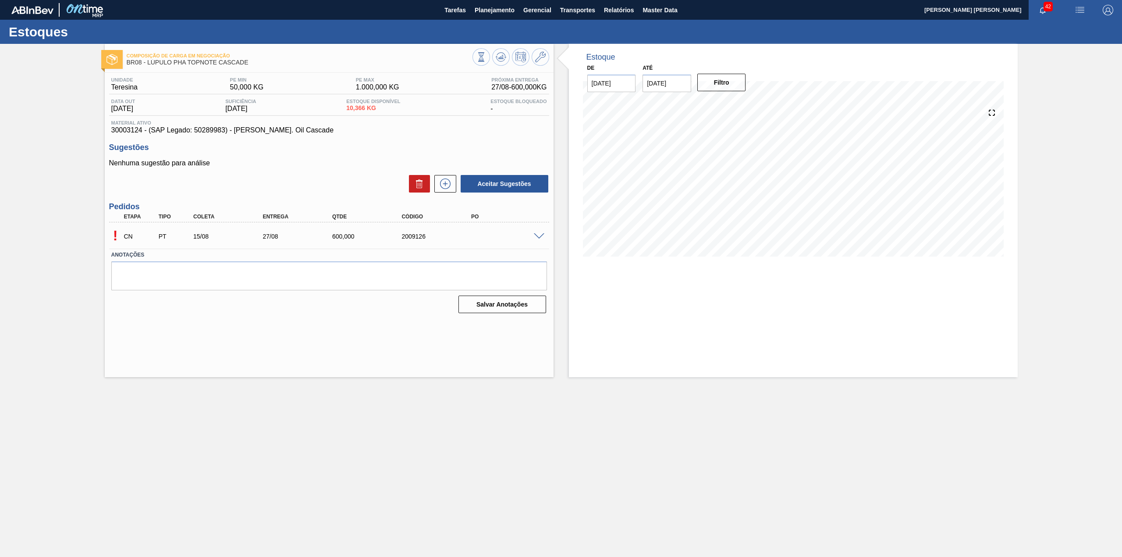
click at [542, 232] on div at bounding box center [541, 235] width 18 height 7
click at [540, 238] on span at bounding box center [539, 236] width 11 height 7
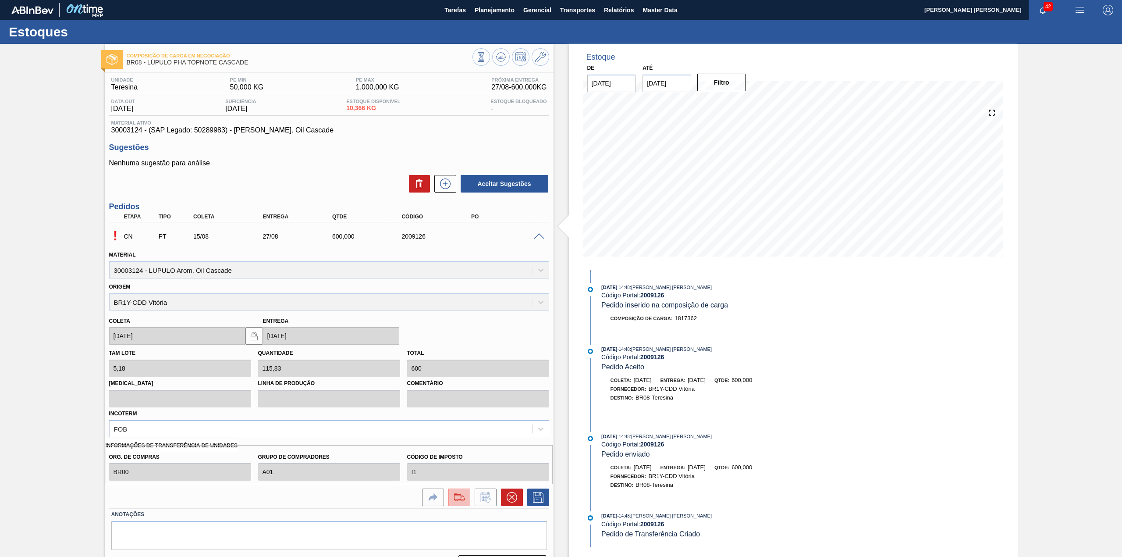
click at [464, 497] on img at bounding box center [459, 497] width 14 height 11
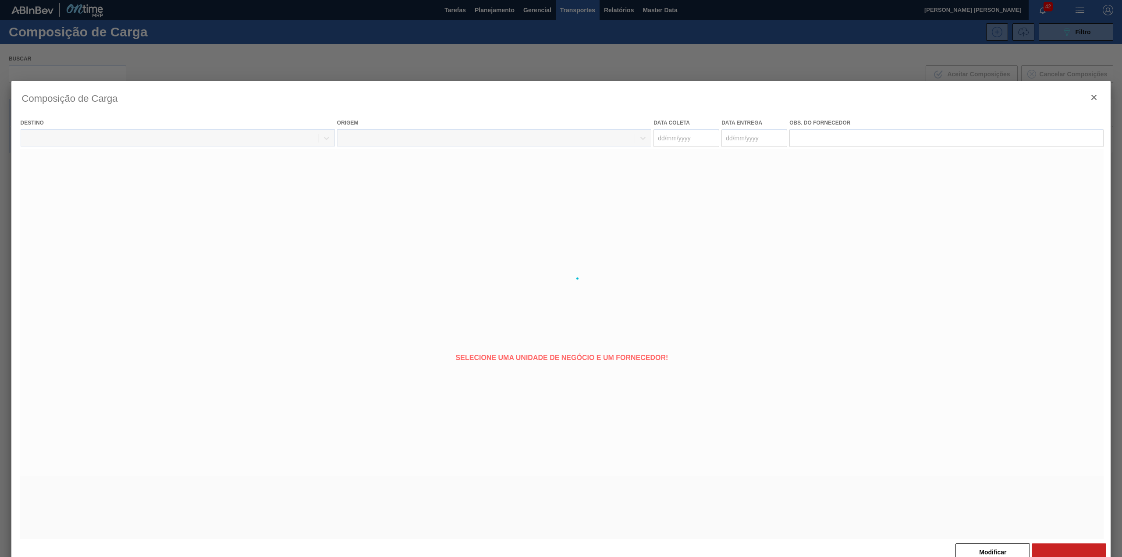
type coleta "[DATE]"
type entrega "27/08/2025"
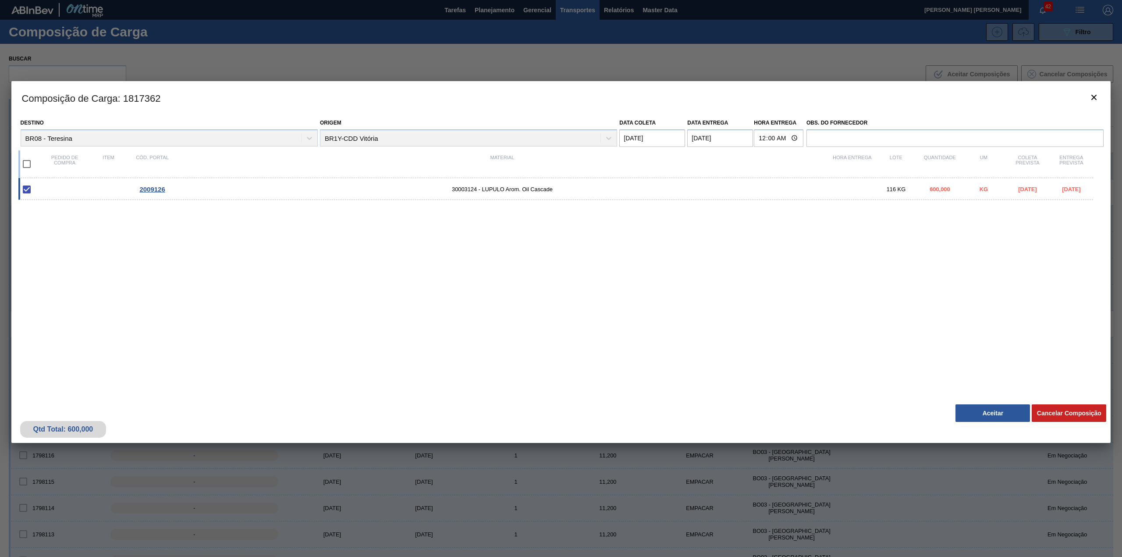
click at [1026, 193] on div "2009126 30003124 - LUPULO Arom. Oil Cascade 116 KG 600,000 KG 15/08/2025 27/08/…" at bounding box center [555, 189] width 1075 height 22
checkbox input "false"
click at [51, 190] on div "2009126 30003124 - LUPULO Arom. Oil Cascade 116 KG 600,000 KG 15/08/2025 27/08/…" at bounding box center [555, 189] width 1075 height 22
checkbox input "true"
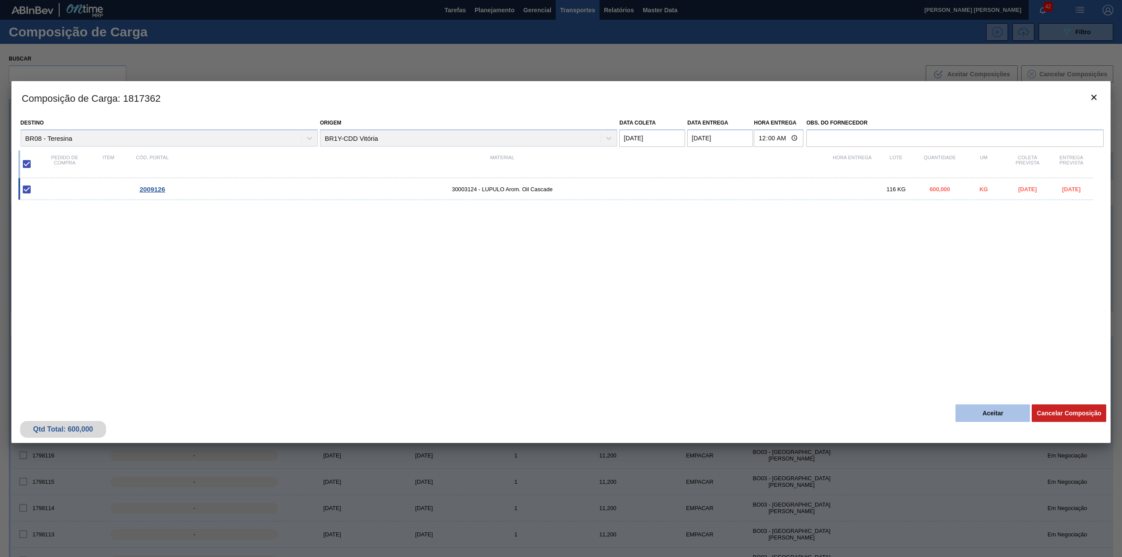
click at [981, 411] on button "Aceitar" at bounding box center [993, 413] width 75 height 18
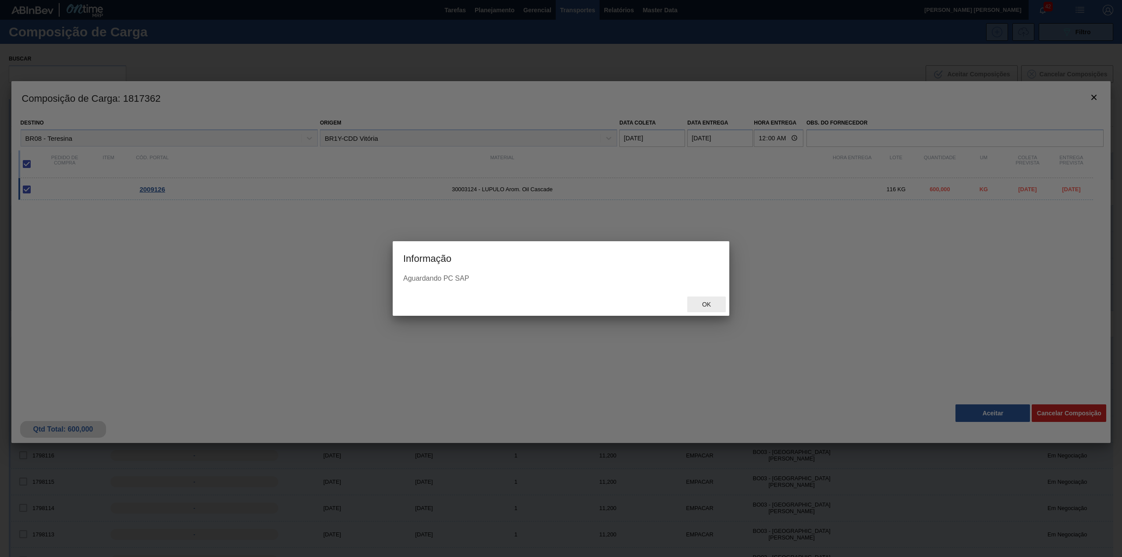
click at [693, 306] on div "Ok" at bounding box center [706, 304] width 39 height 16
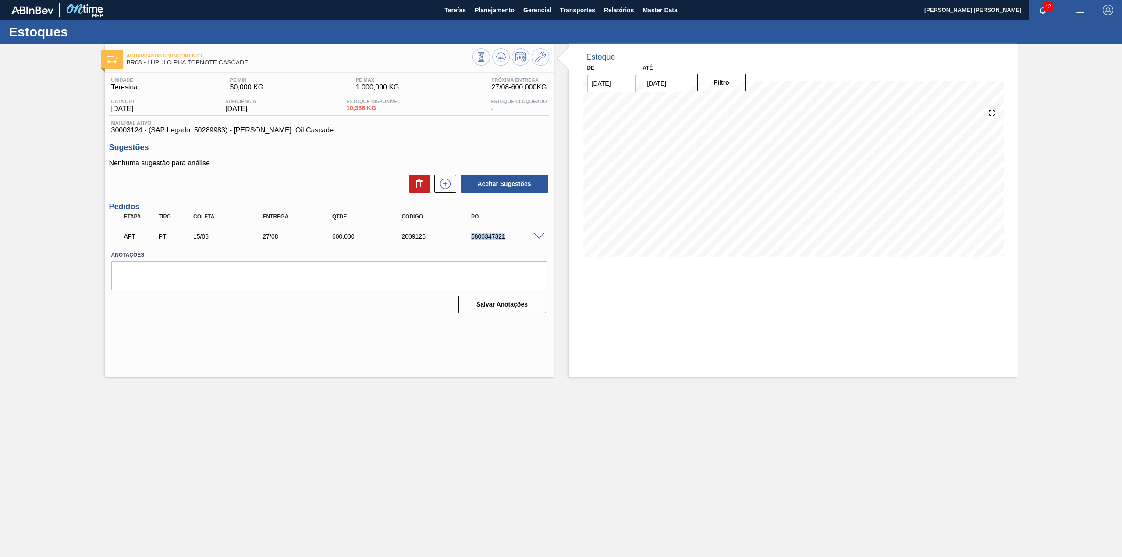
drag, startPoint x: 463, startPoint y: 235, endPoint x: 511, endPoint y: 237, distance: 47.4
click at [511, 237] on div "AFT PT 15/08 27/08 600,000 2009126 5800347321" at bounding box center [326, 236] width 417 height 18
copy div "5800347321"
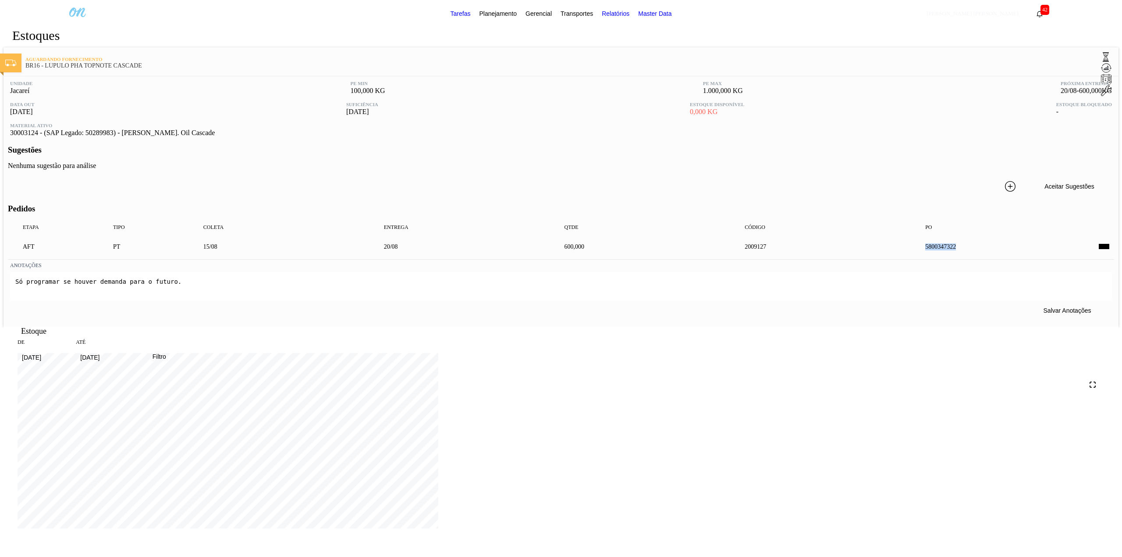
drag, startPoint x: 491, startPoint y: 237, endPoint x: 507, endPoint y: 241, distance: 15.7
click at [507, 241] on div "AFT PT 15/08 20/08 600,000 2009127 5800347322" at bounding box center [558, 246] width 1083 height 18
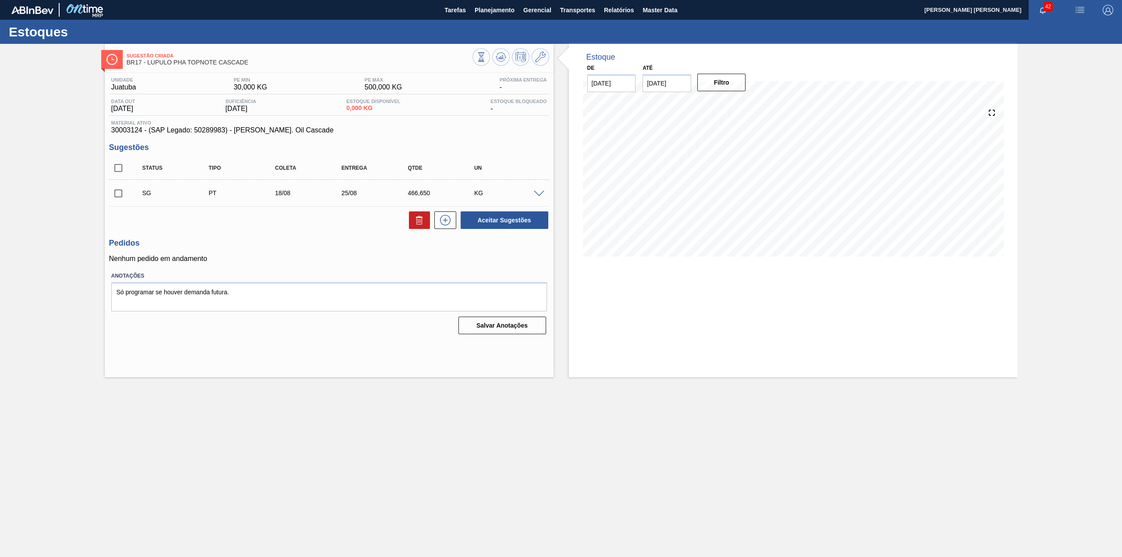
click at [539, 194] on span at bounding box center [539, 194] width 11 height 7
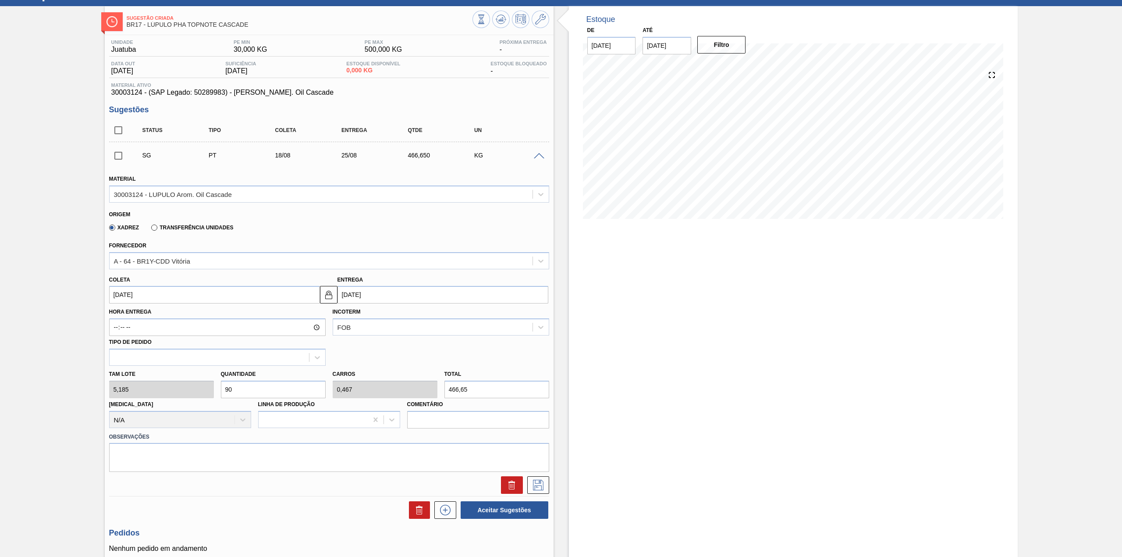
scroll to position [58, 0]
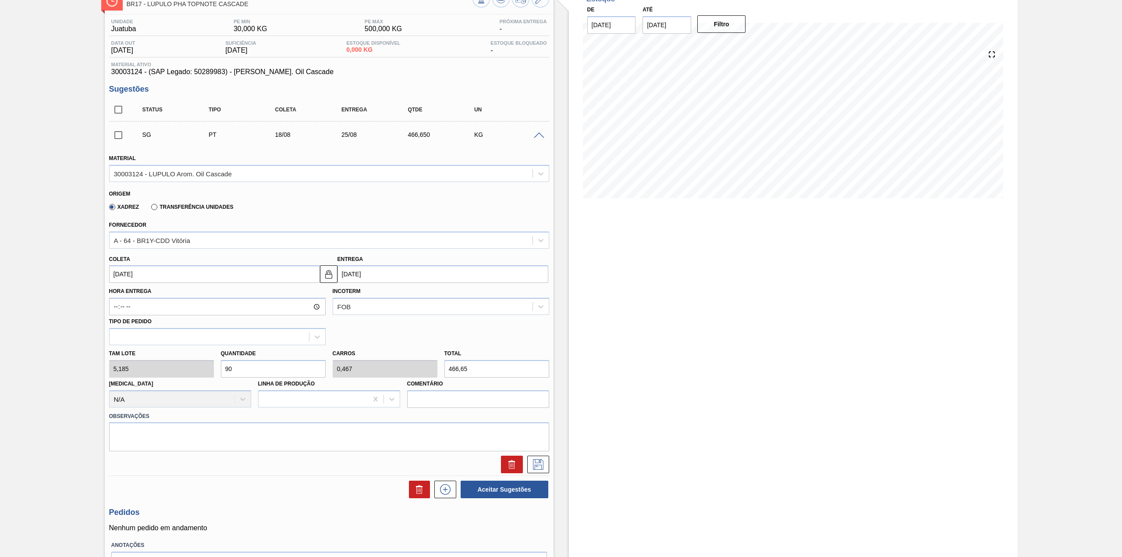
click at [475, 366] on input "466,65" at bounding box center [496, 369] width 105 height 18
type input "0,386"
type input "0,002"
type input "2"
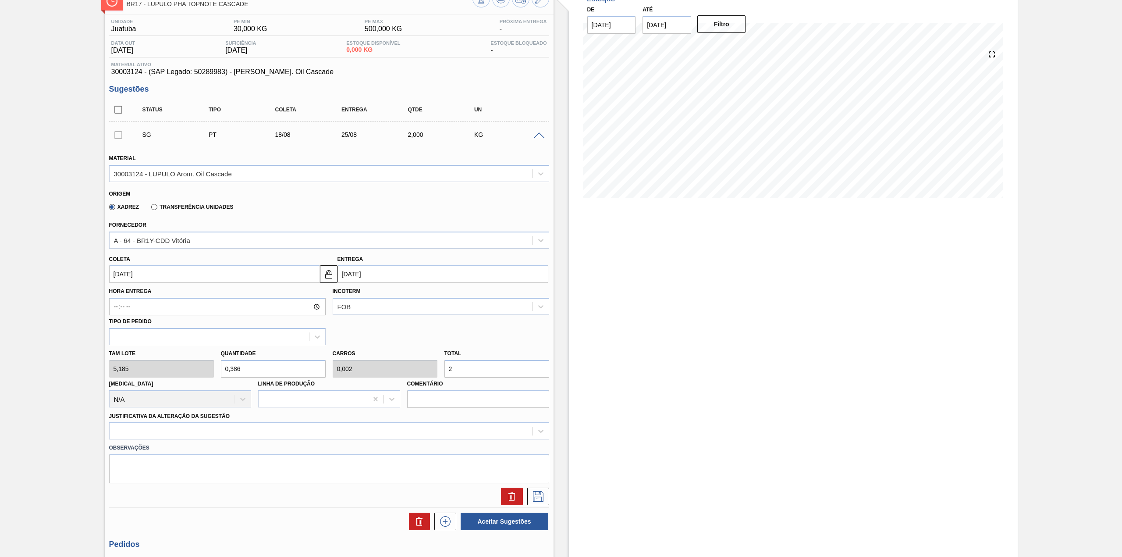
type input "3,857"
type input "0,02"
type input "20"
type input "38,573"
type input "0,2"
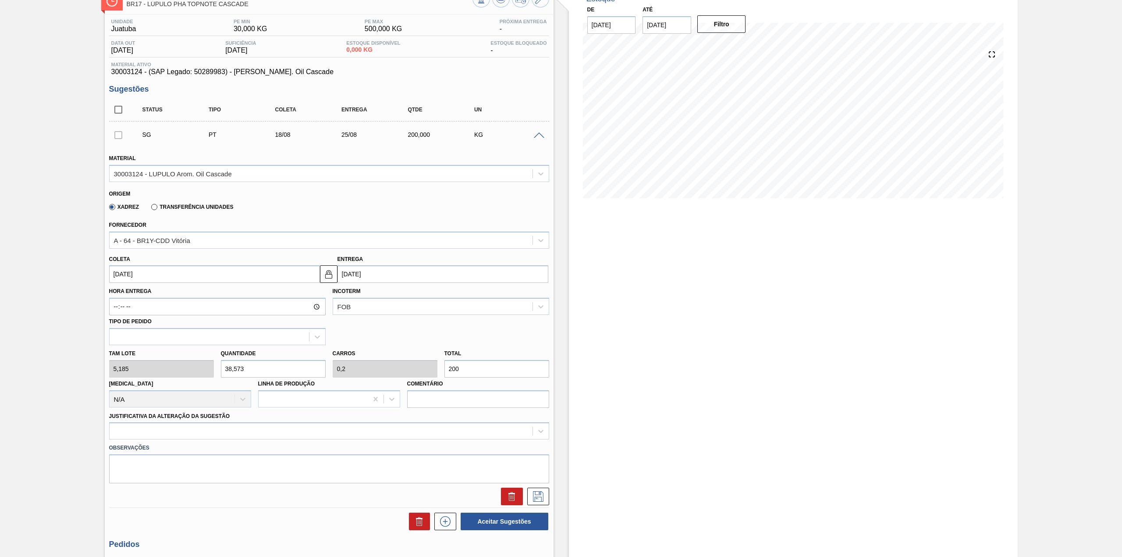
type input "200"
click at [213, 277] on input "[DATE]" at bounding box center [214, 274] width 211 height 18
click at [143, 298] on div "agosto 2025" at bounding box center [162, 294] width 105 height 7
click at [189, 356] on div "15" at bounding box center [191, 352] width 12 height 12
type input "[DATE]"
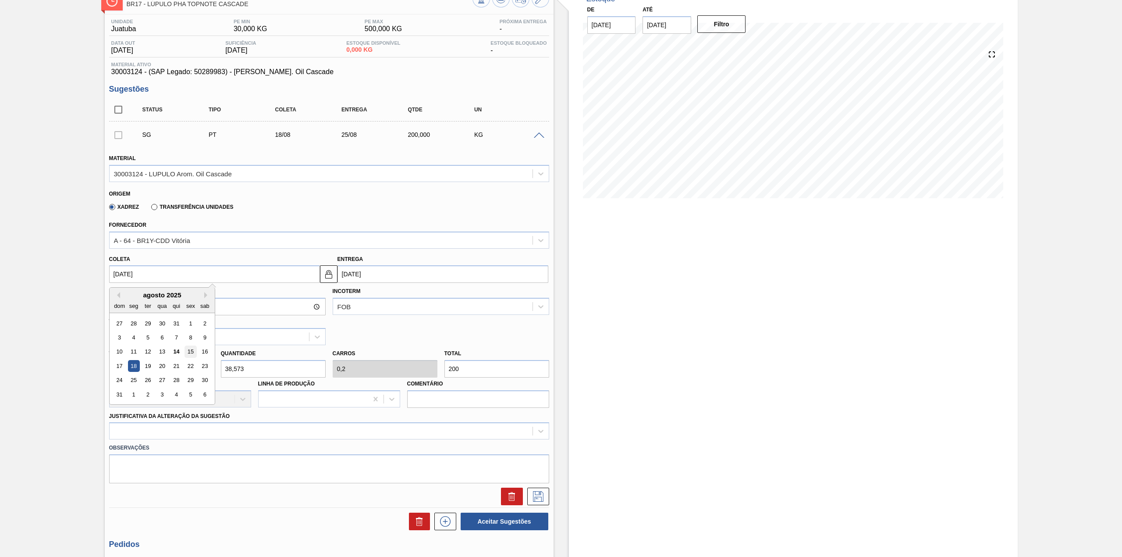
type input "[DATE]"
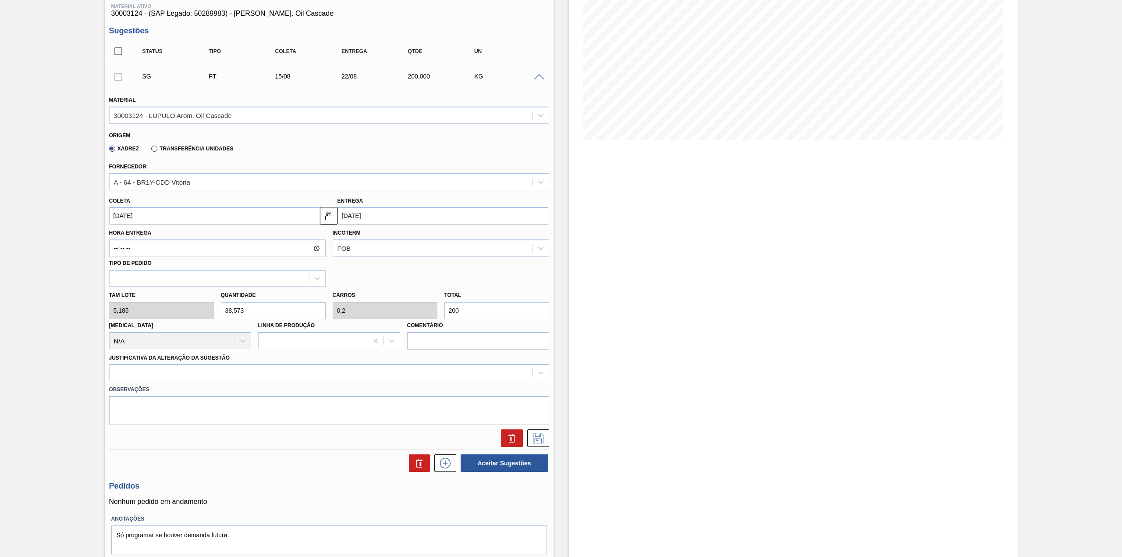
drag, startPoint x: 216, startPoint y: 375, endPoint x: 207, endPoint y: 381, distance: 10.8
click at [215, 375] on div at bounding box center [321, 372] width 423 height 13
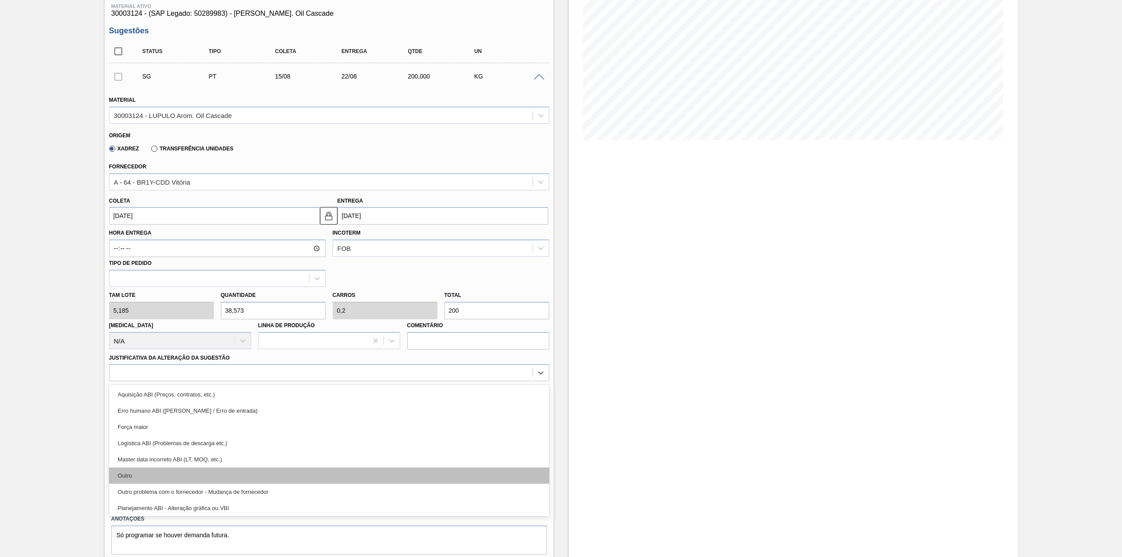
click at [168, 467] on div "Aquisição ABI (Preços, contratos, etc.) Erro humano ABI (Cálculo / Erro de entr…" at bounding box center [329, 449] width 440 height 131
click at [168, 469] on div "Outro" at bounding box center [329, 475] width 440 height 16
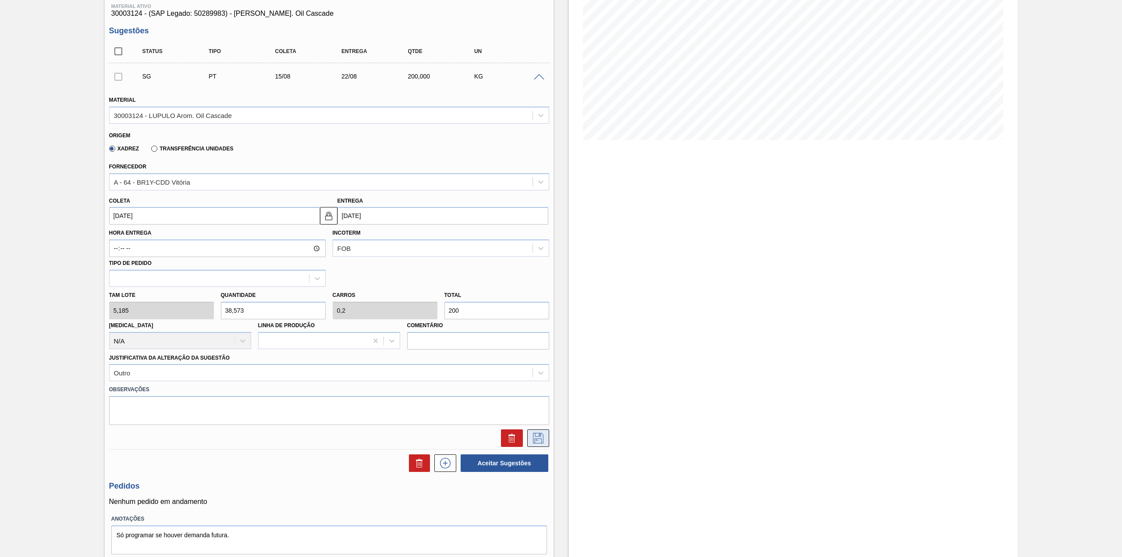
click at [534, 437] on icon at bounding box center [538, 438] width 14 height 11
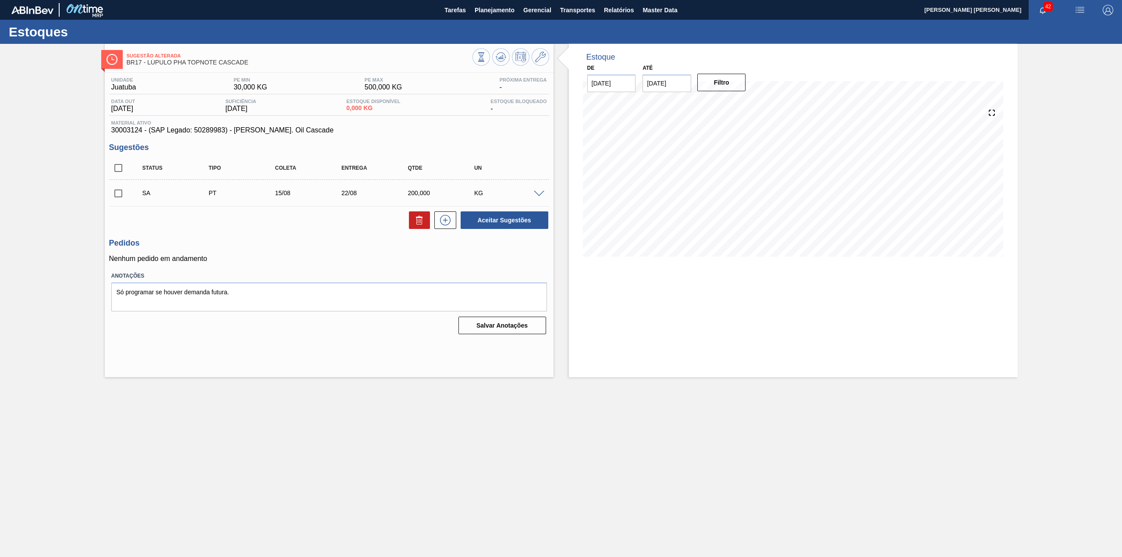
scroll to position [0, 0]
click at [109, 192] on input "checkbox" at bounding box center [118, 193] width 18 height 18
click at [499, 223] on button "Aceitar Sugestões" at bounding box center [505, 220] width 88 height 18
checkbox input "false"
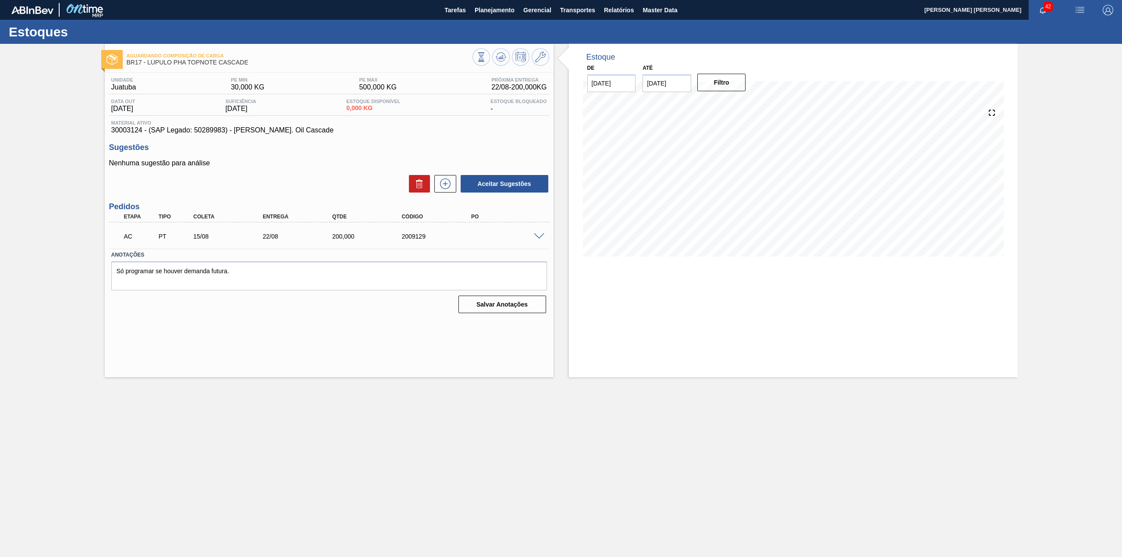
click at [541, 230] on div "AC PT 15/08 22/08 200,000 2009129" at bounding box center [329, 235] width 440 height 22
click at [542, 234] on span at bounding box center [539, 236] width 11 height 7
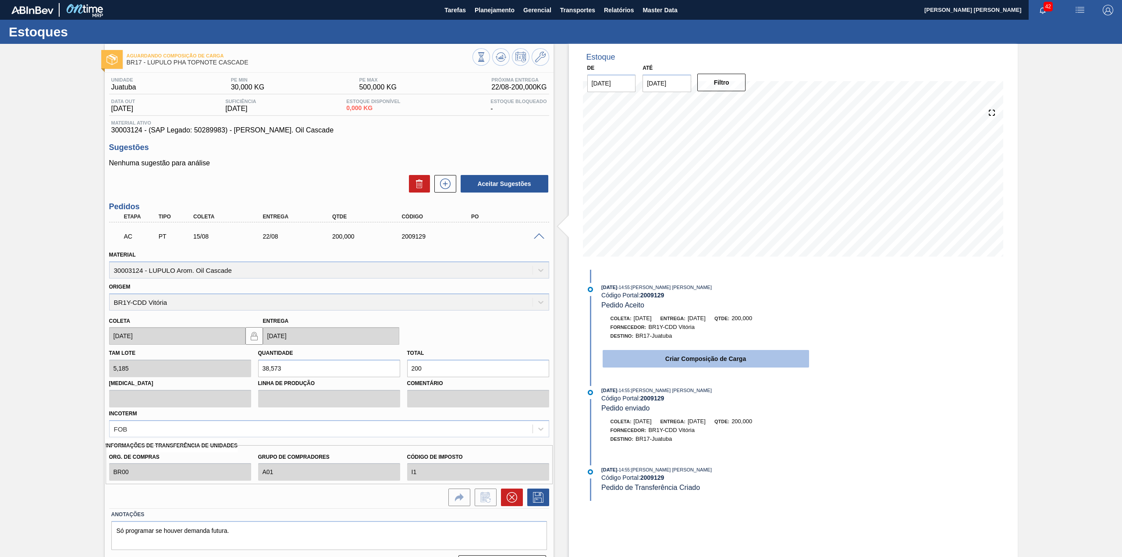
click at [777, 358] on button "Criar Composição de Carga" at bounding box center [706, 359] width 206 height 18
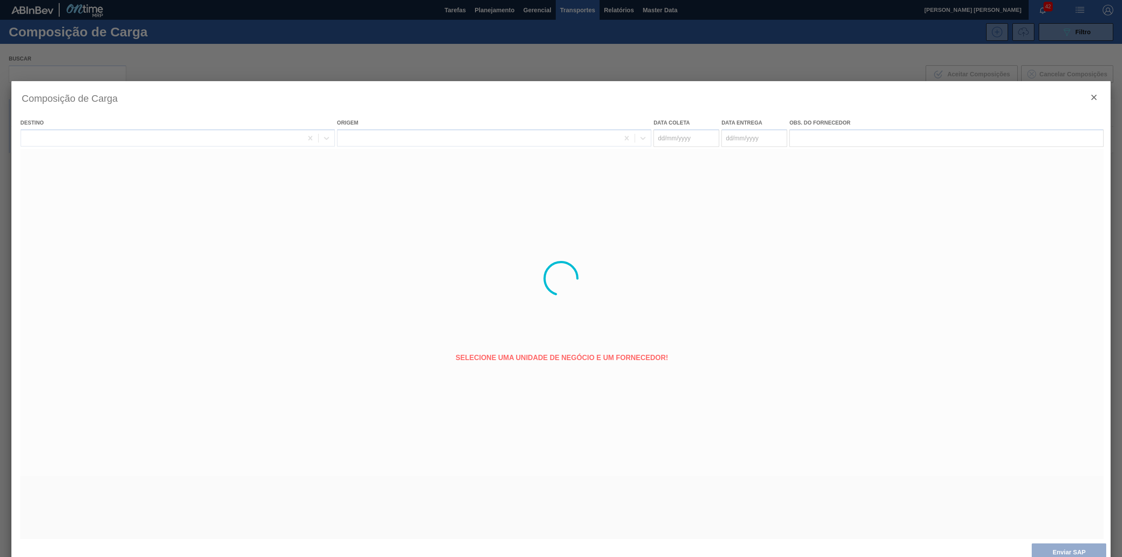
type coleta "[DATE]"
type entrega "[DATE]"
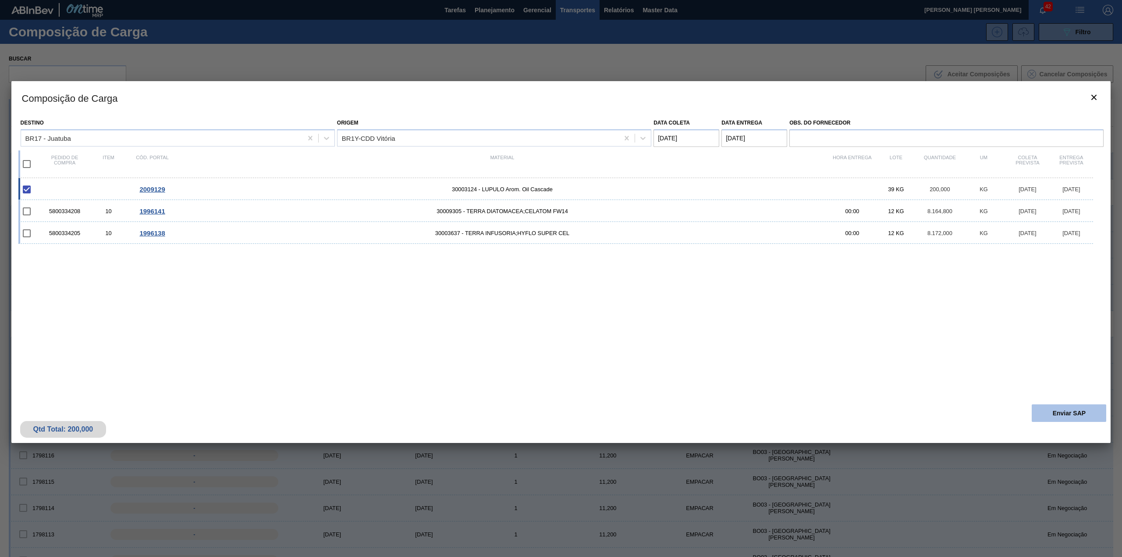
click at [1065, 414] on button "Enviar SAP" at bounding box center [1069, 413] width 75 height 18
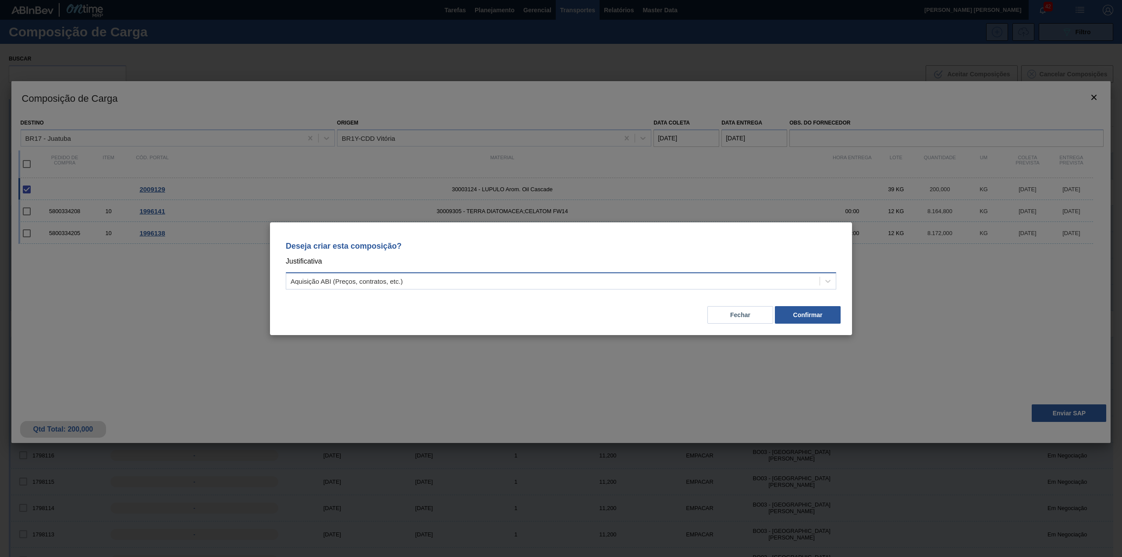
click at [634, 283] on div "Aquisição ABI (Preços, contratos, etc.)" at bounding box center [552, 280] width 533 height 13
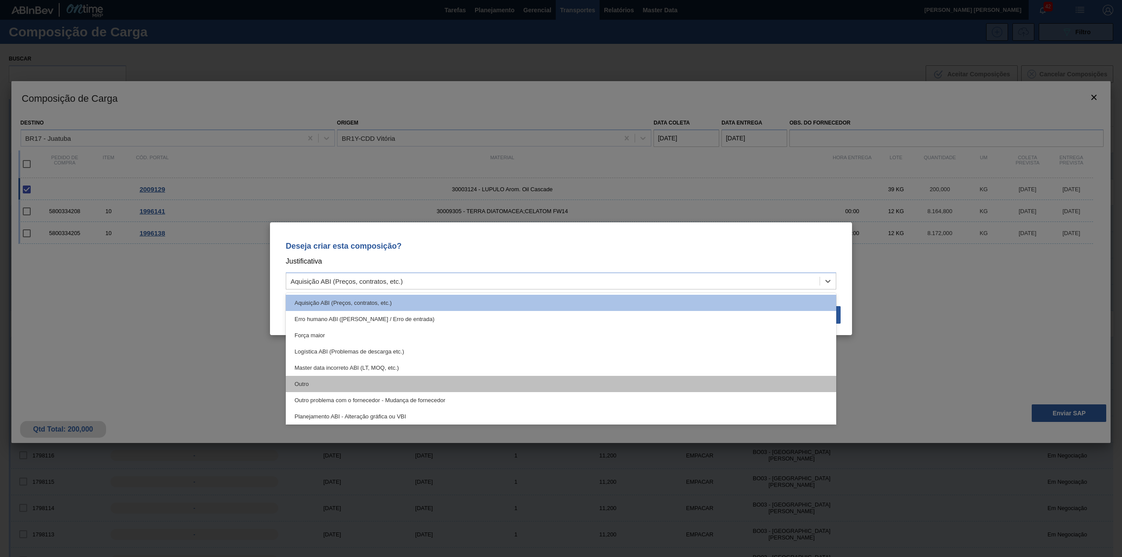
click at [428, 381] on div "Outro" at bounding box center [561, 384] width 551 height 16
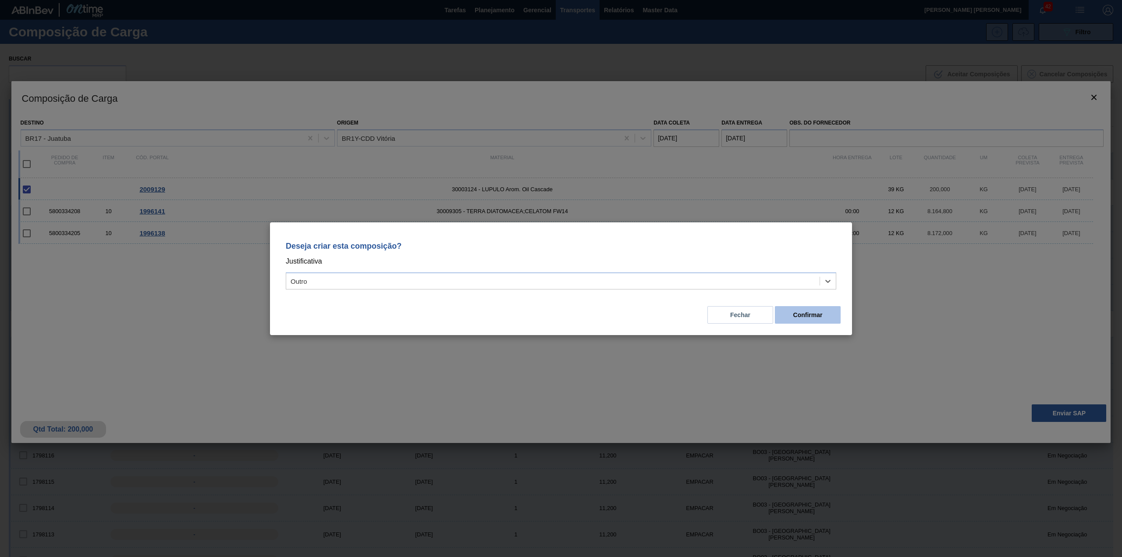
click at [818, 318] on button "Confirmar" at bounding box center [808, 315] width 66 height 18
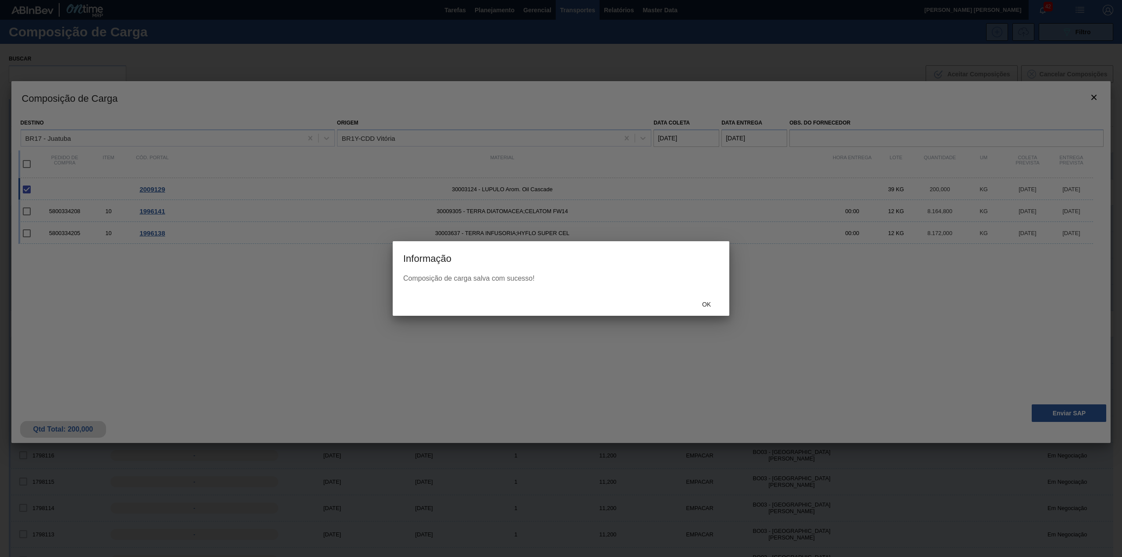
click at [699, 307] on span "Ok" at bounding box center [706, 304] width 23 height 7
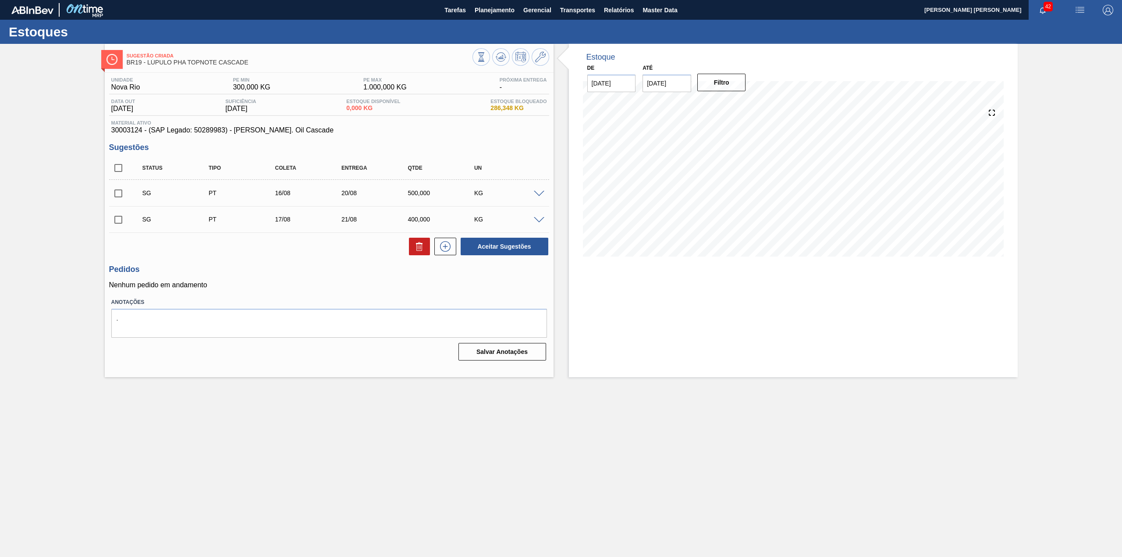
click at [115, 225] on input "checkbox" at bounding box center [118, 219] width 18 height 18
click at [416, 244] on icon at bounding box center [419, 246] width 11 height 11
checkbox input "false"
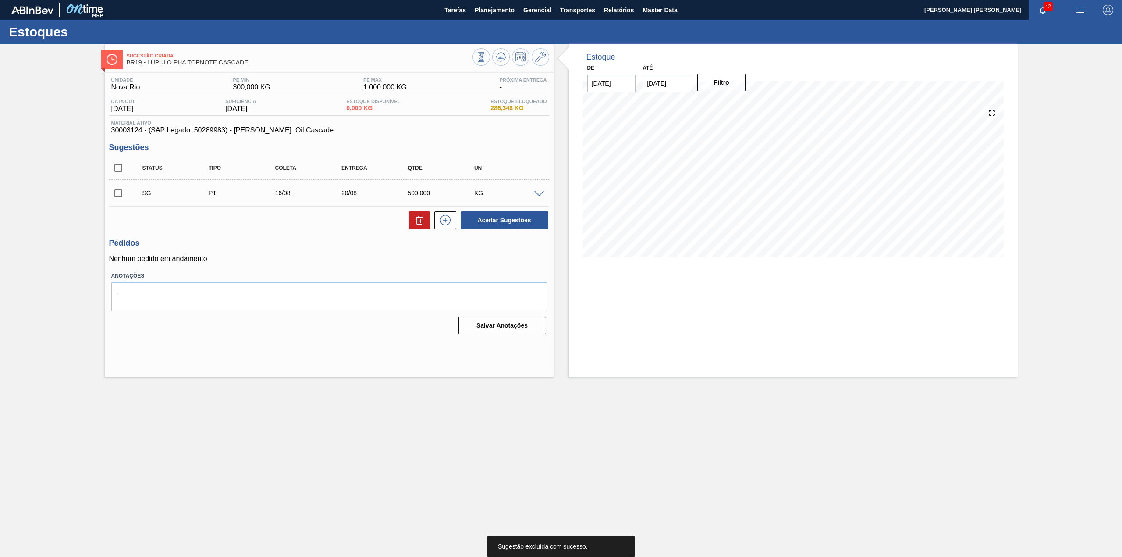
click at [543, 193] on span at bounding box center [539, 194] width 11 height 7
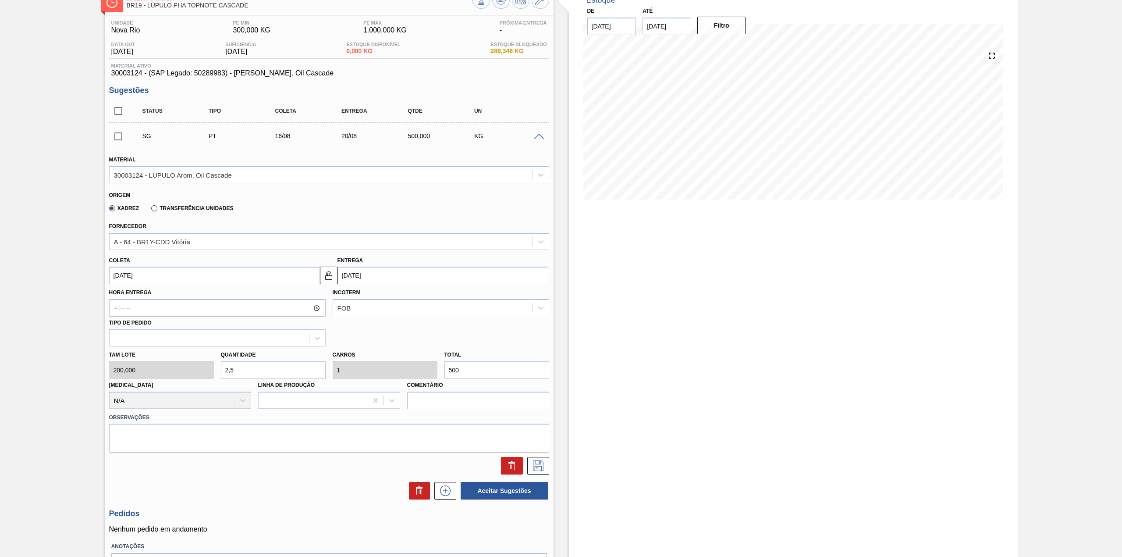
scroll to position [112, 0]
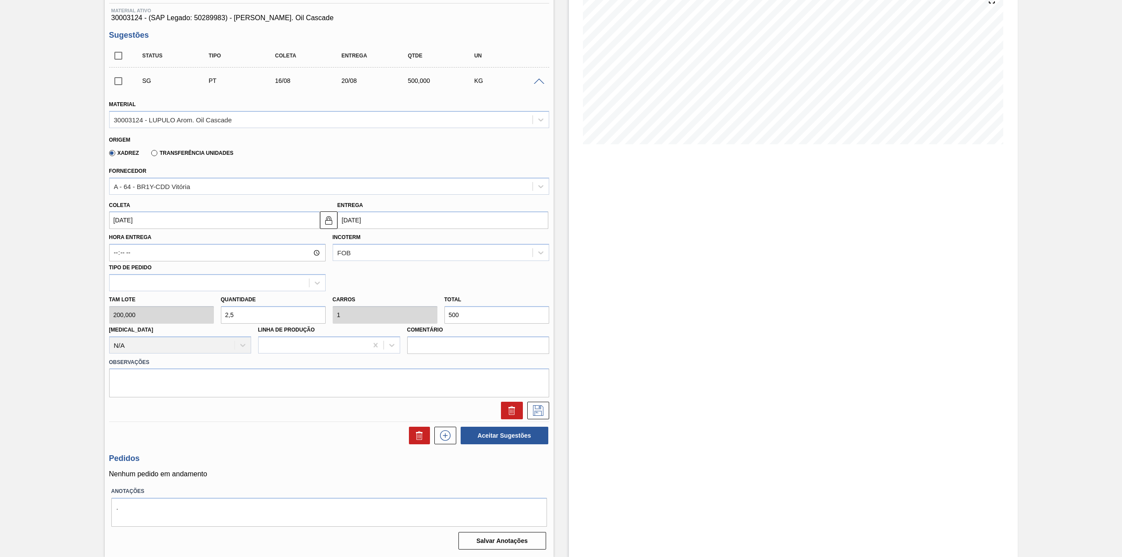
click at [158, 223] on input "16/08/2025" at bounding box center [214, 220] width 211 height 18
click at [144, 241] on div "agosto 2025" at bounding box center [162, 240] width 105 height 7
click at [194, 293] on div "15" at bounding box center [191, 298] width 12 height 12
type input "[DATE]"
type input "19/08/2025"
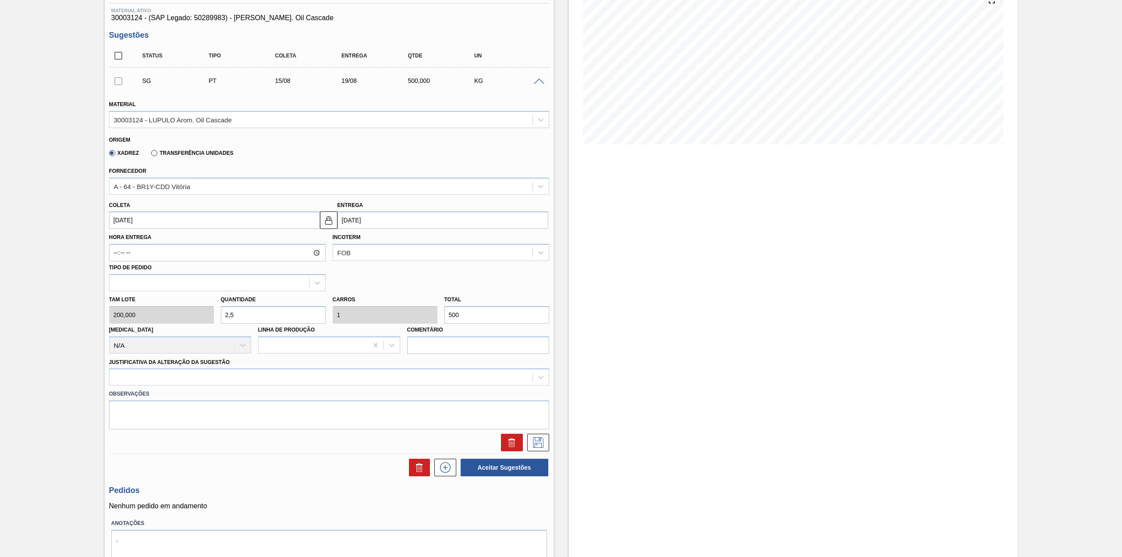
click at [484, 316] on input "500" at bounding box center [496, 315] width 105 height 18
click at [501, 319] on input "500" at bounding box center [496, 315] width 105 height 18
type input "0,01"
type input "0,004"
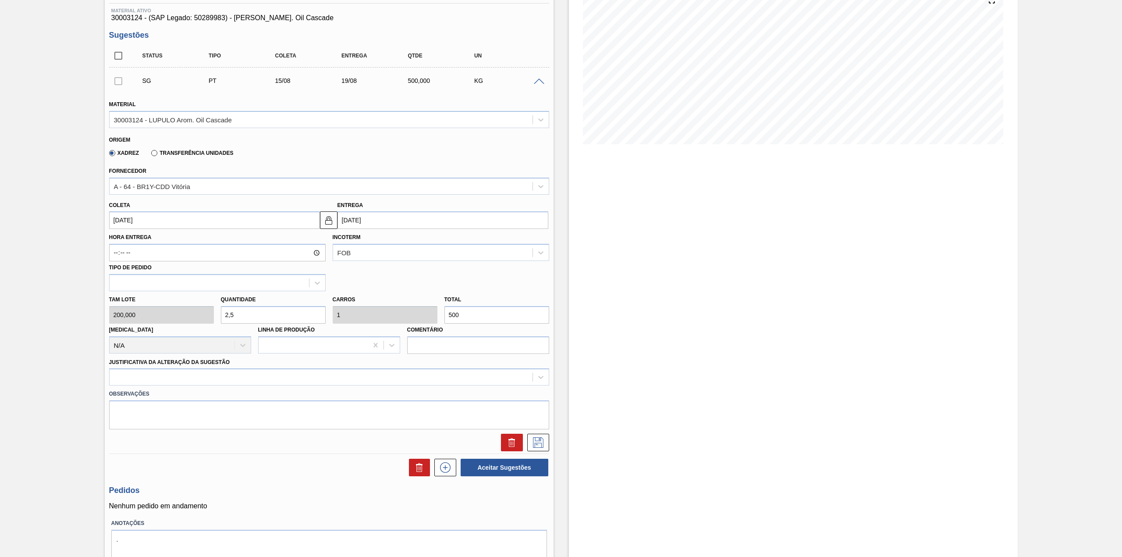
type input "2"
type input "0,1"
type input "0,04"
type input "20"
type input "1"
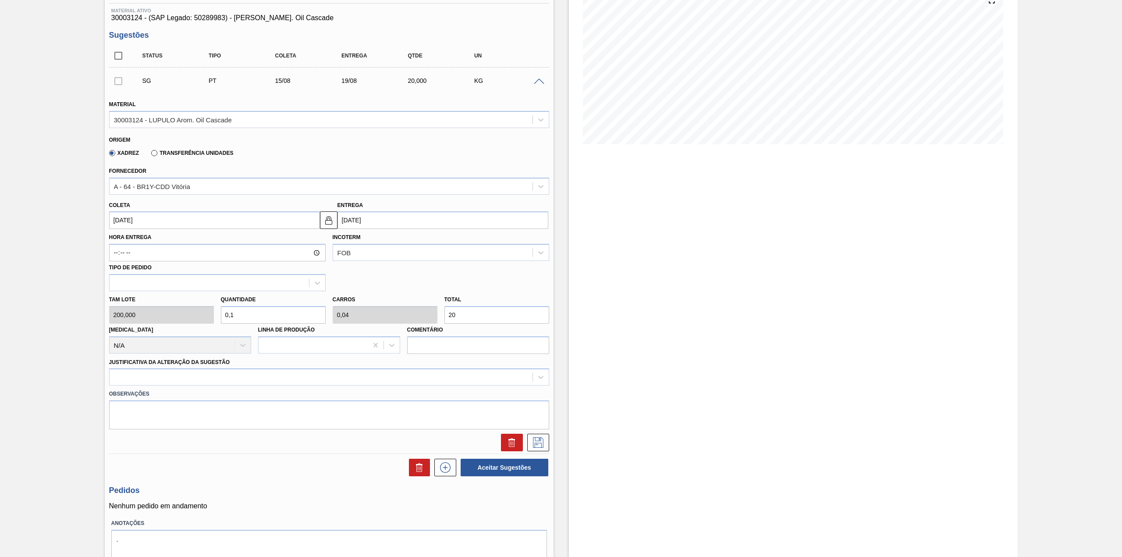
type input "0,4"
type input "200"
click at [277, 363] on div "Justificativa da Alteração da Sugestão" at bounding box center [329, 371] width 440 height 30
click at [279, 373] on div at bounding box center [321, 377] width 423 height 13
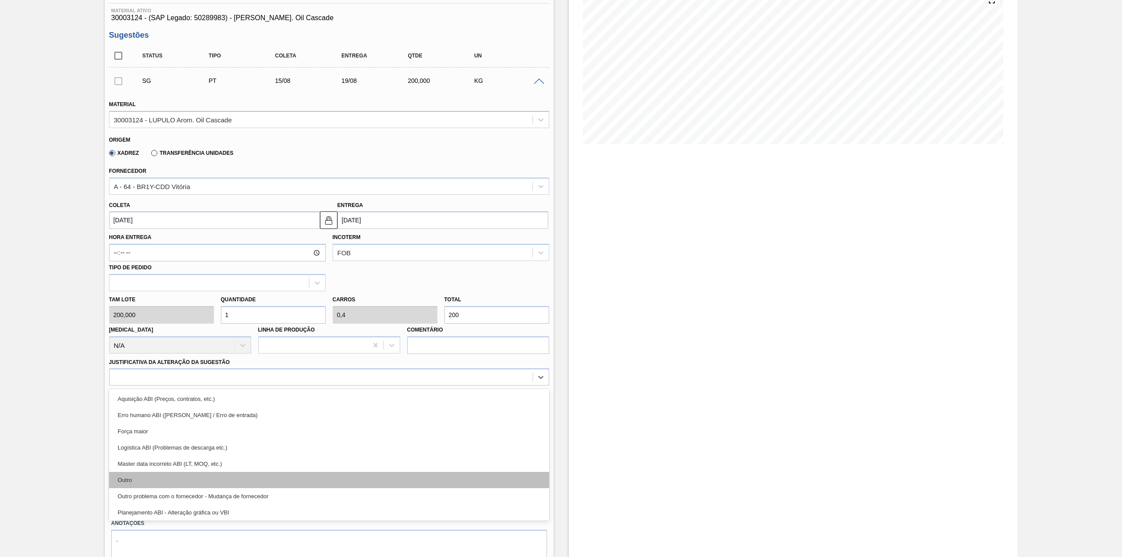
click at [160, 477] on div "Outro" at bounding box center [329, 480] width 440 height 16
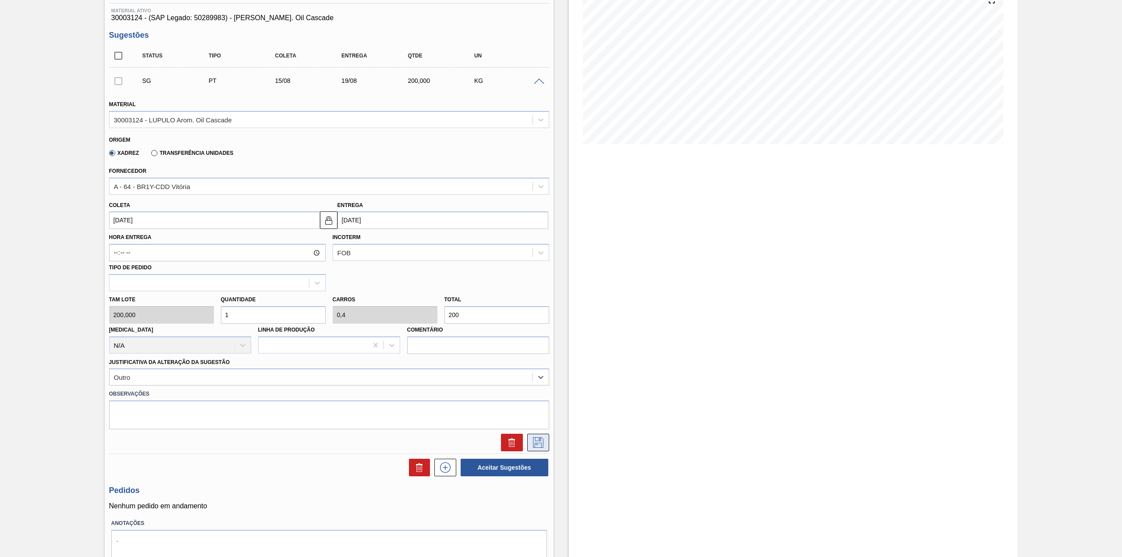
click at [531, 441] on icon at bounding box center [538, 442] width 14 height 11
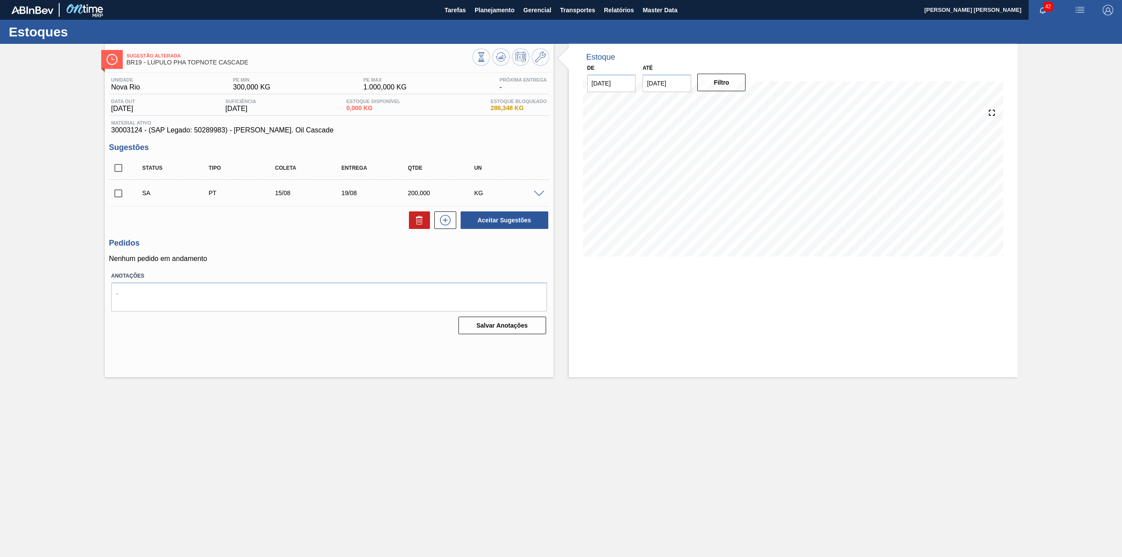
scroll to position [0, 0]
click at [114, 198] on input "checkbox" at bounding box center [118, 193] width 18 height 18
checkbox input "true"
click at [487, 213] on button "Aceitar Sugestões" at bounding box center [505, 220] width 88 height 18
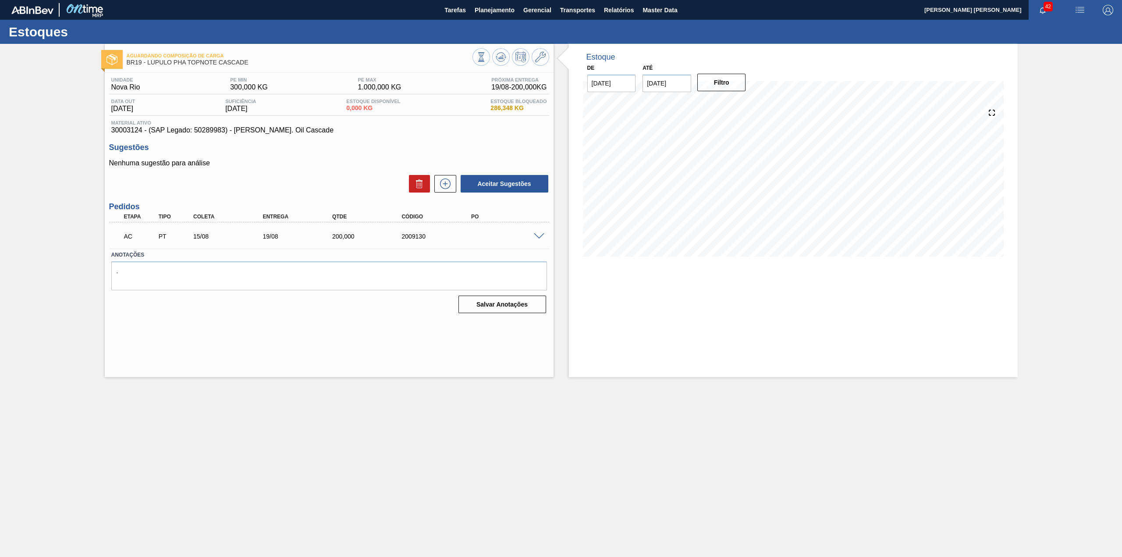
click at [537, 237] on span at bounding box center [539, 236] width 11 height 7
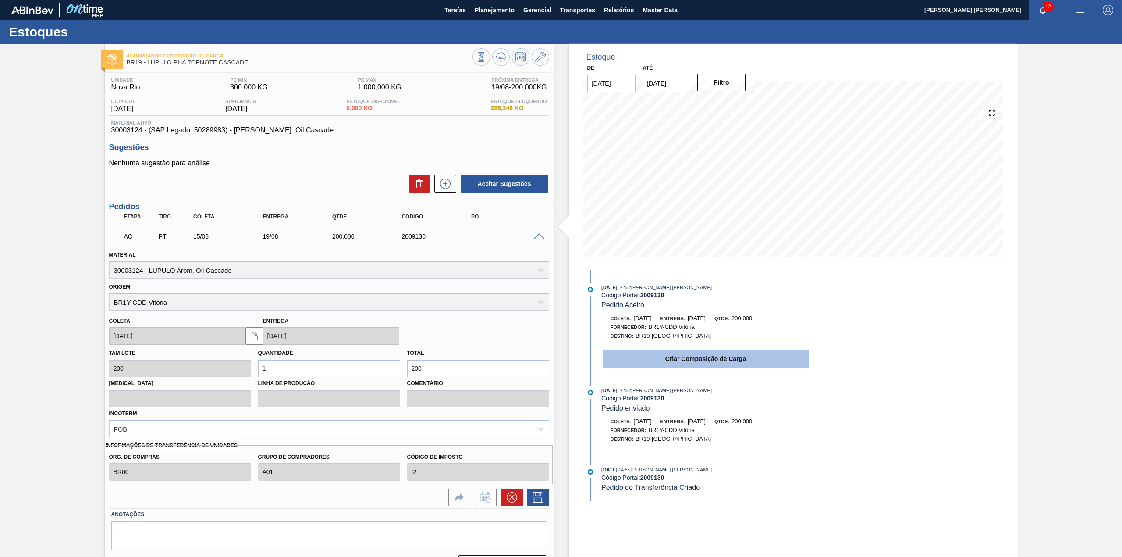
click at [712, 363] on button "Criar Composição de Carga" at bounding box center [706, 359] width 206 height 18
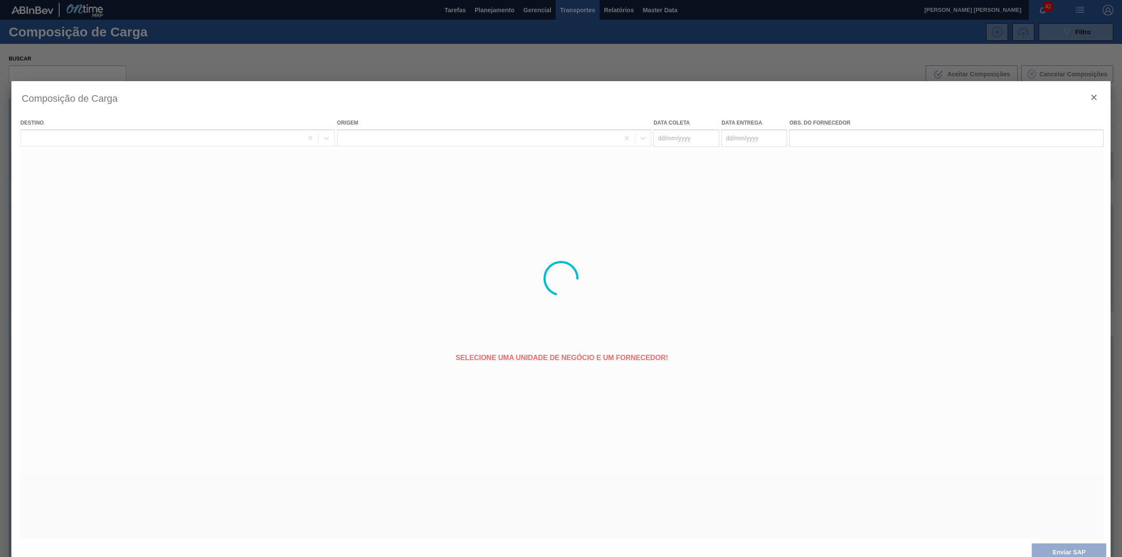
type coleta "15/08/2025"
type entrega "19/08/2025"
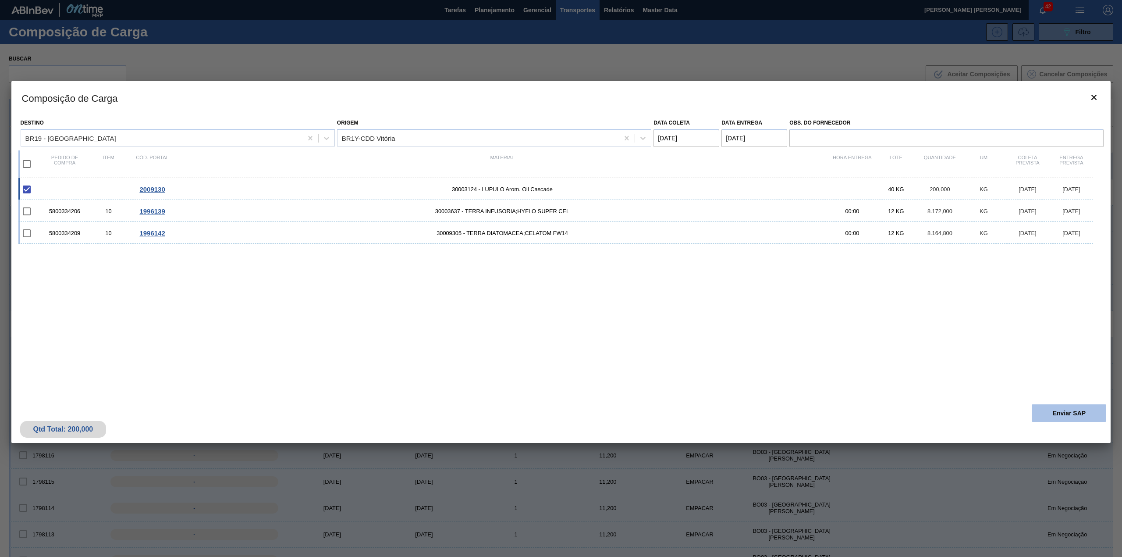
click at [1081, 405] on button "Enviar SAP" at bounding box center [1069, 413] width 75 height 18
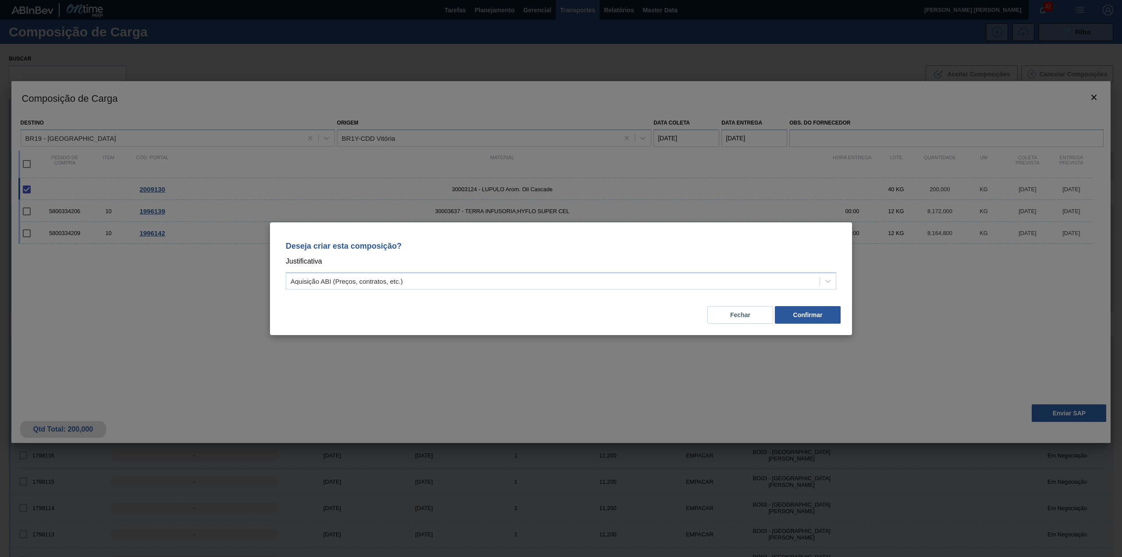
click at [684, 290] on div "Deseja criar esta composição? Justificativa Aquisição ABI (Preços, contratos, e…" at bounding box center [561, 264] width 561 height 62
click at [616, 277] on div "Aquisição ABI (Preços, contratos, etc.)" at bounding box center [552, 280] width 533 height 13
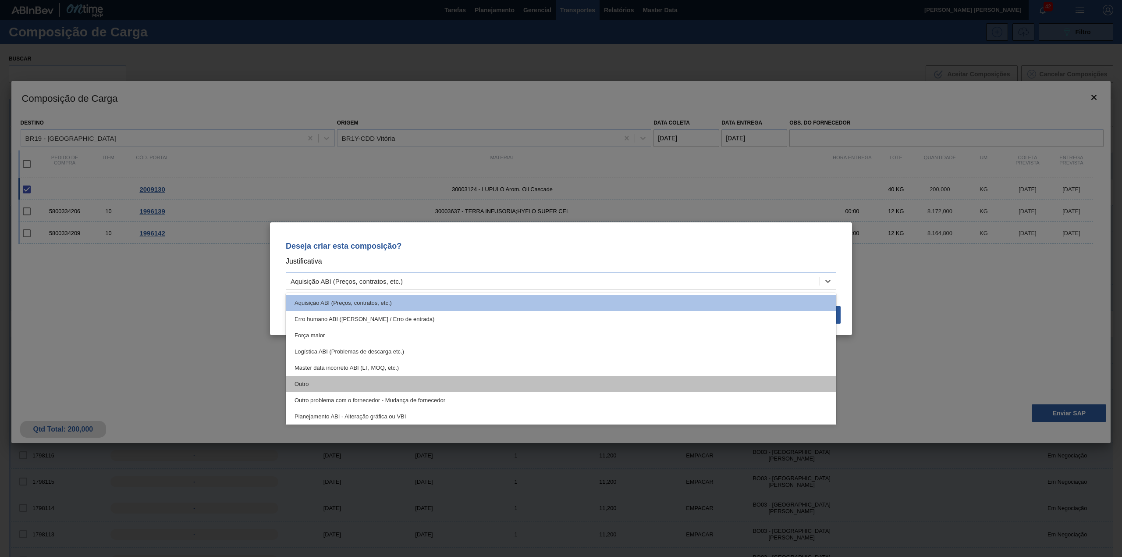
click at [331, 385] on div "Outro" at bounding box center [561, 384] width 551 height 16
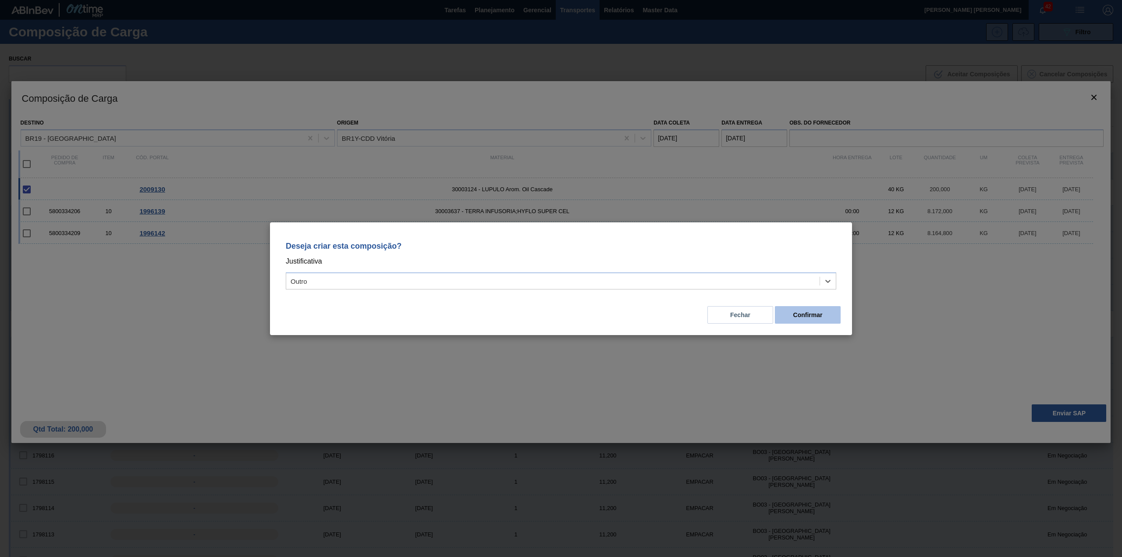
click at [789, 316] on button "Confirmar" at bounding box center [808, 315] width 66 height 18
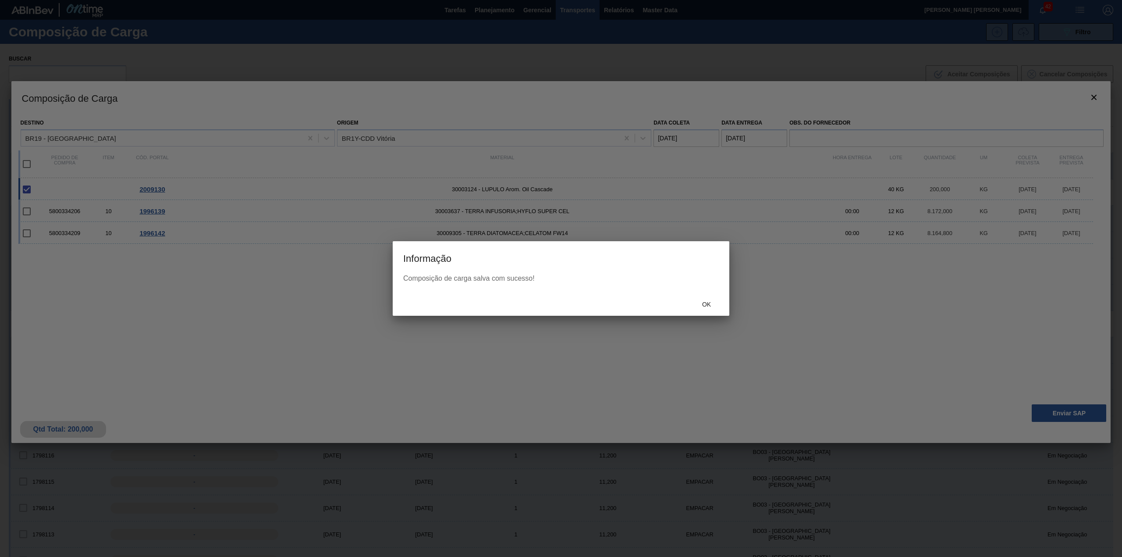
click at [699, 294] on div "Ok" at bounding box center [561, 304] width 337 height 23
click at [699, 298] on div "Ok" at bounding box center [561, 304] width 337 height 23
click at [700, 299] on div "Ok" at bounding box center [706, 304] width 39 height 16
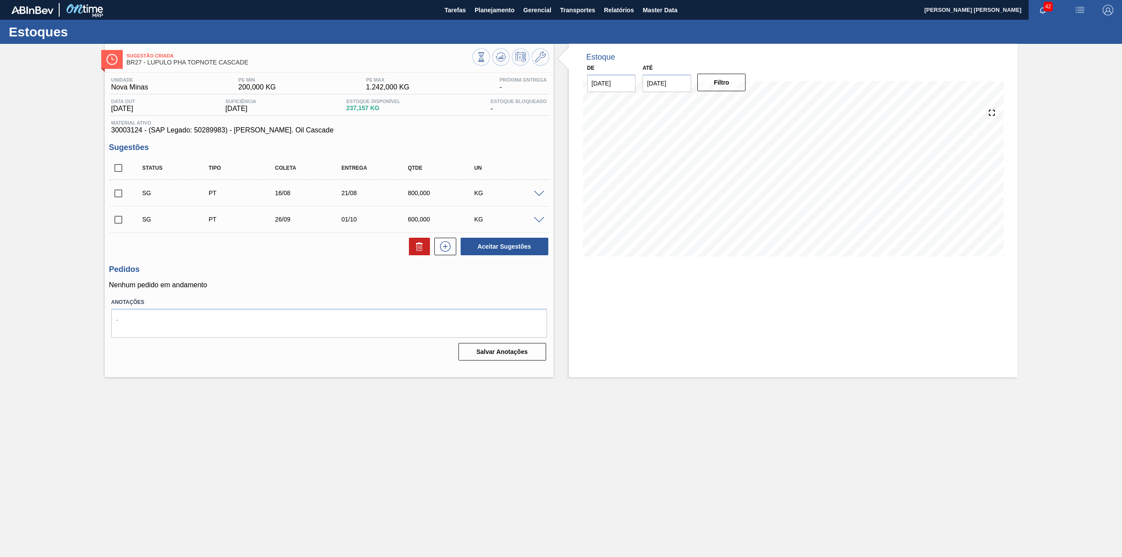
click at [117, 221] on input "checkbox" at bounding box center [118, 219] width 18 height 18
click at [416, 242] on icon at bounding box center [419, 246] width 11 height 11
checkbox input "false"
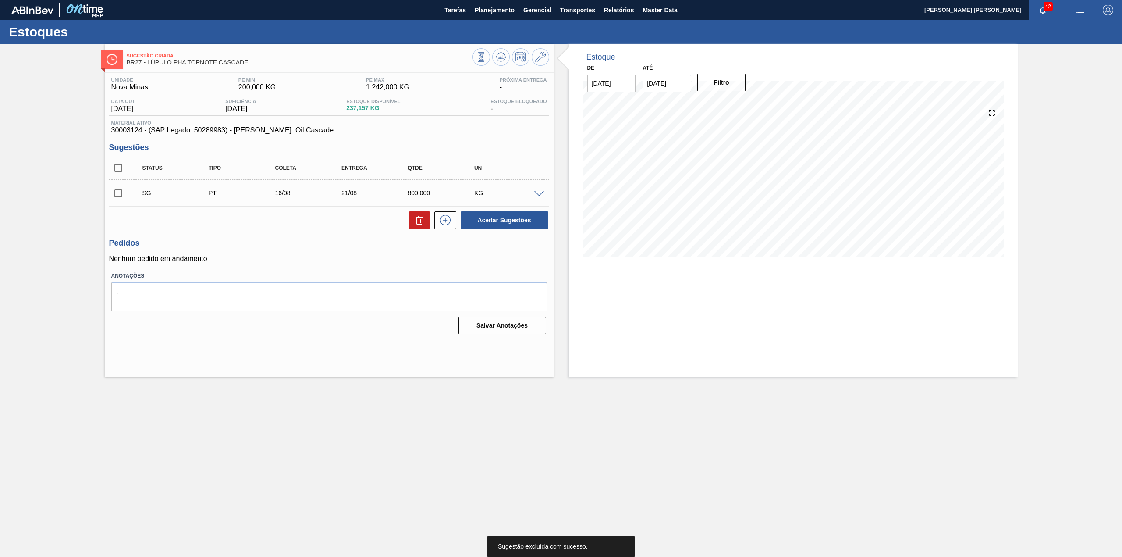
click at [544, 197] on div "SG PT 16/08 21/08 800,000 KG" at bounding box center [329, 193] width 440 height 22
click at [540, 195] on span at bounding box center [539, 194] width 11 height 7
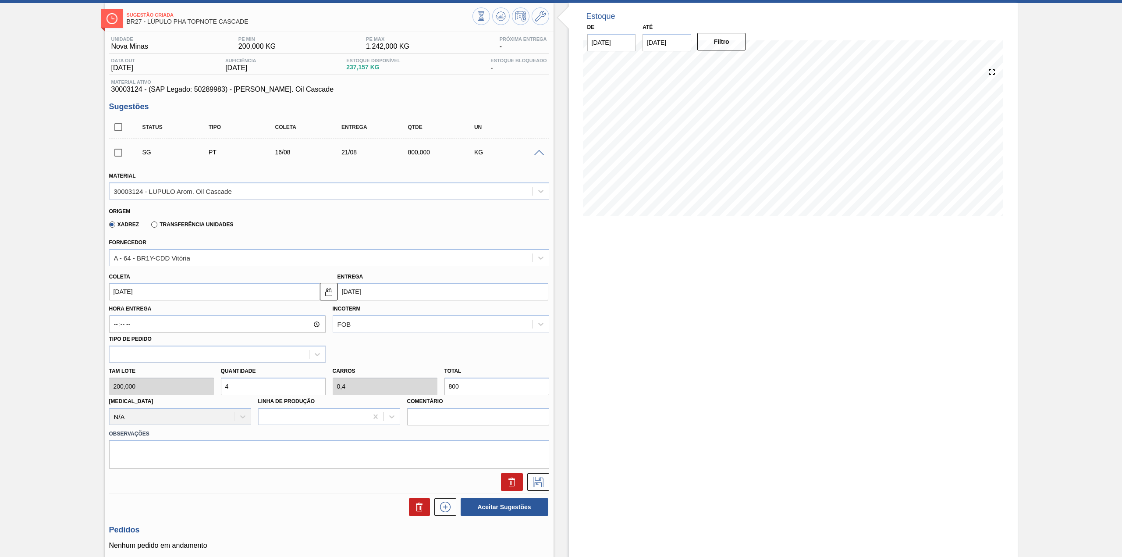
scroll to position [58, 0]
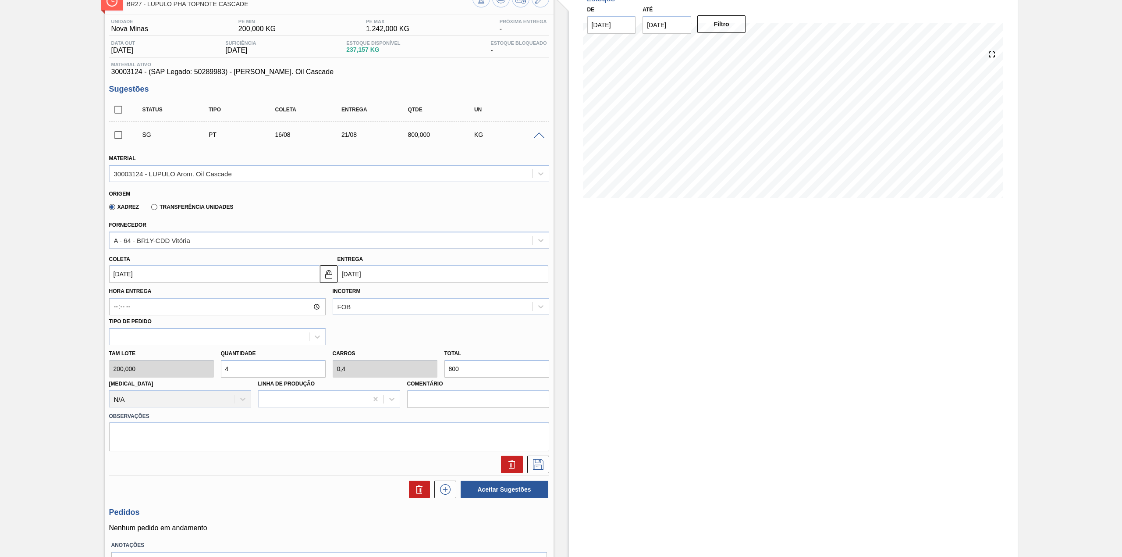
click at [138, 271] on input "16/08/2025" at bounding box center [214, 274] width 211 height 18
click at [190, 353] on div "15" at bounding box center [191, 352] width 12 height 12
type input "[DATE]"
type input "20/08/2025"
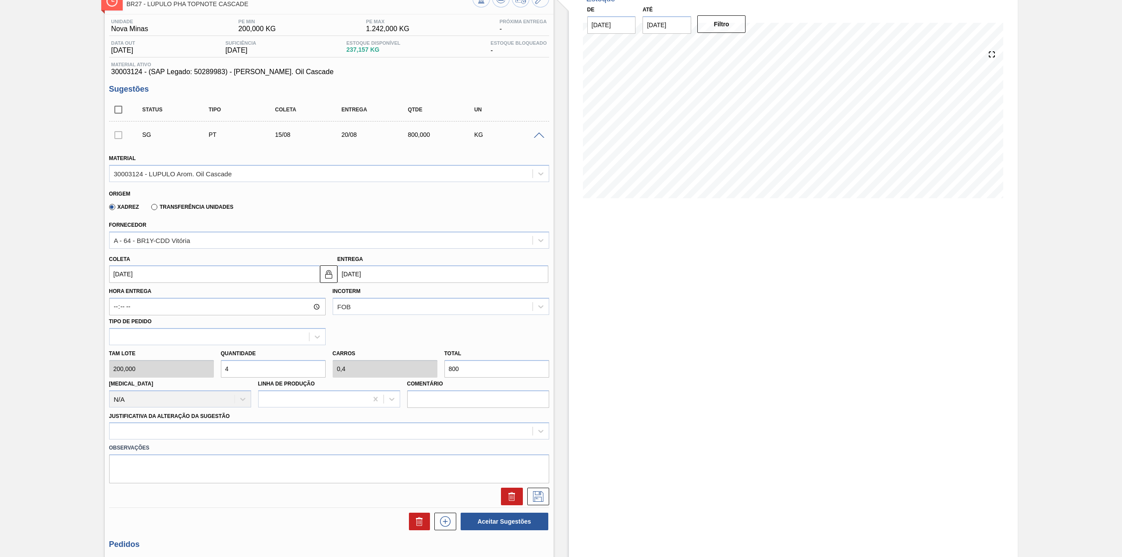
click at [249, 363] on input "4" at bounding box center [273, 369] width 105 height 18
click at [495, 365] on input "800" at bounding box center [496, 369] width 105 height 18
type input "0,005"
type input "0,001"
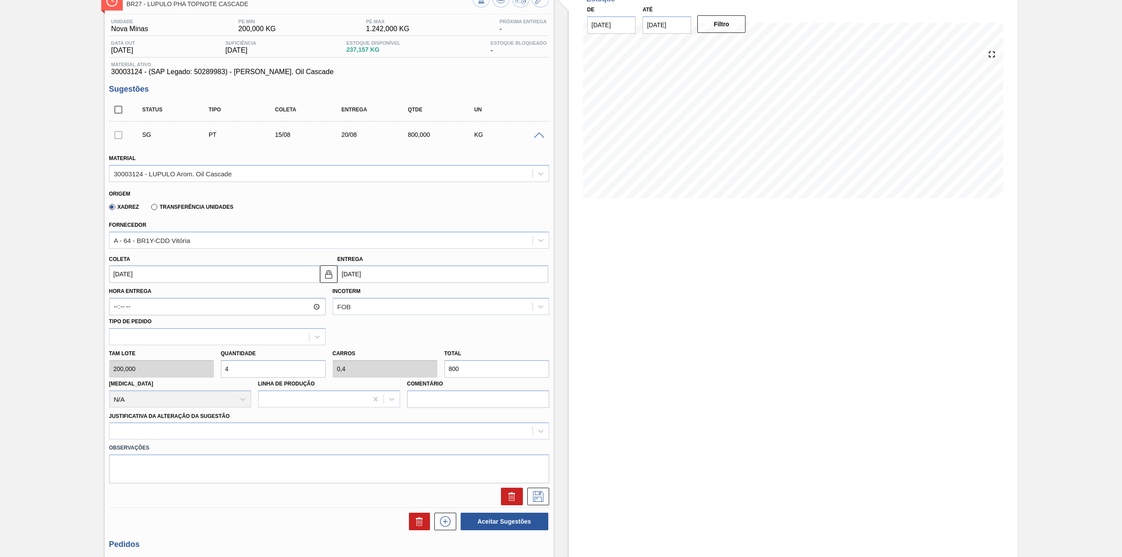
type input "1"
type input "0,05"
type input "0,005"
type input "10"
type input "0,5"
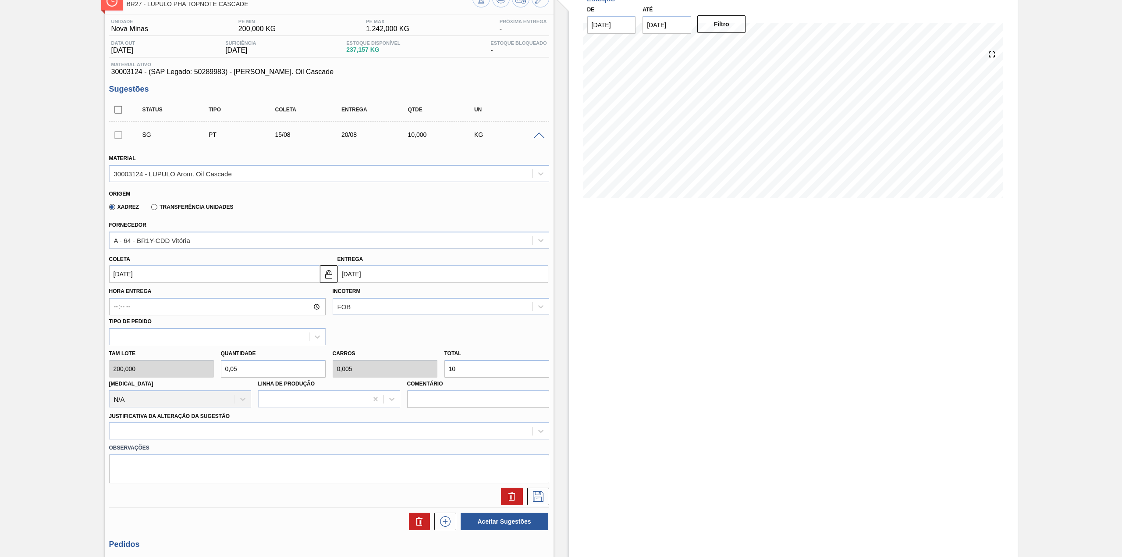
type input "0,05"
type input "100"
type input "5"
type input "0,5"
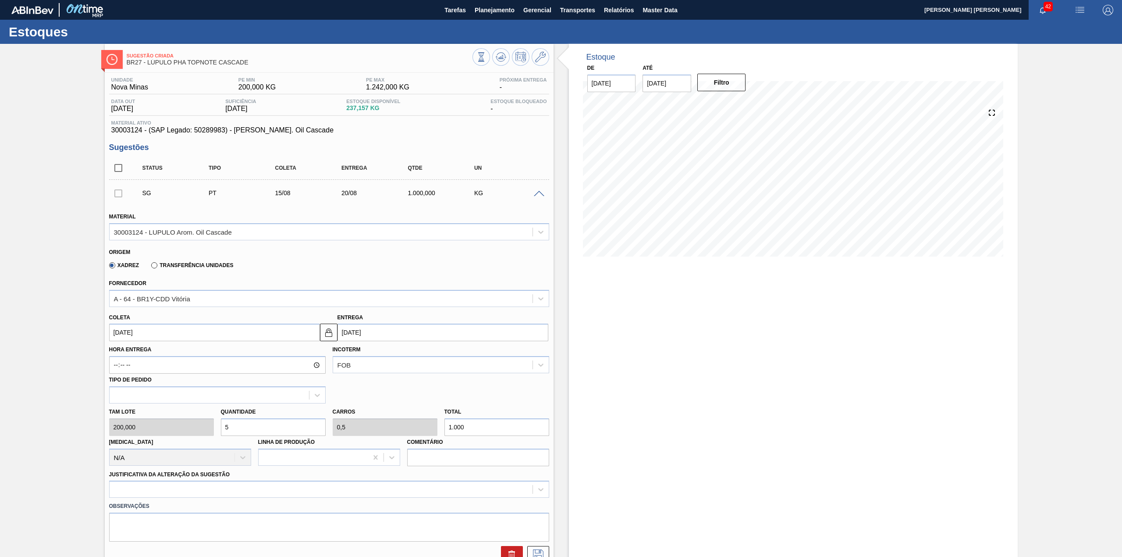
scroll to position [144, 0]
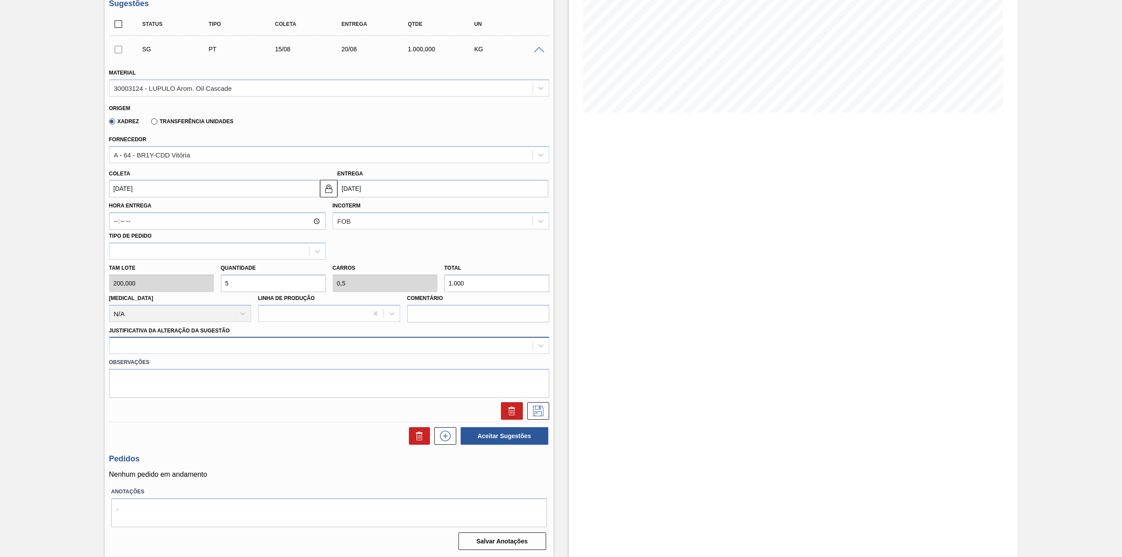
type input "1.000"
click at [304, 341] on div at bounding box center [321, 345] width 423 height 13
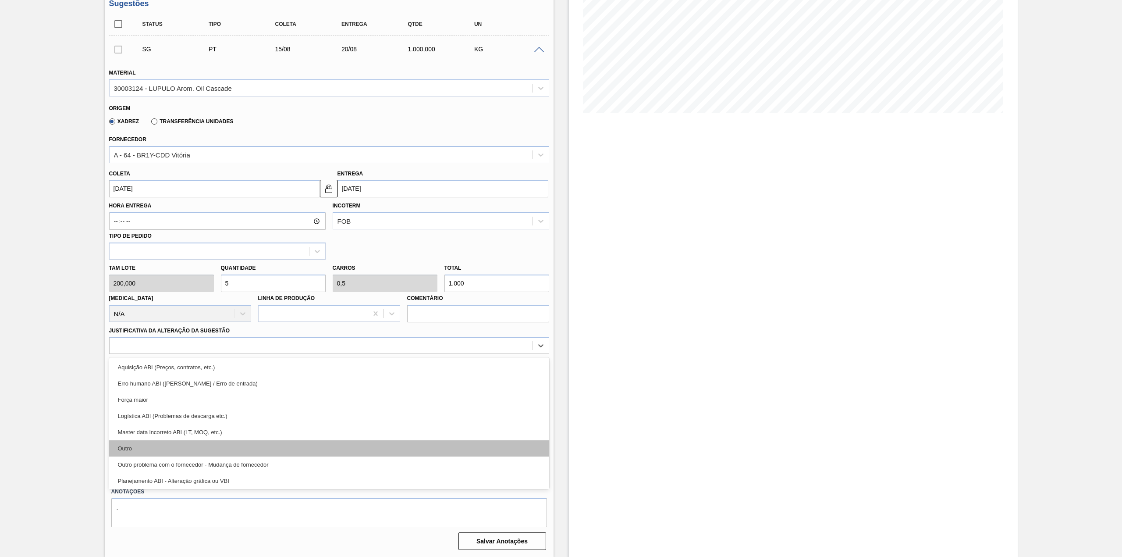
click at [153, 445] on div "Outro" at bounding box center [329, 448] width 440 height 16
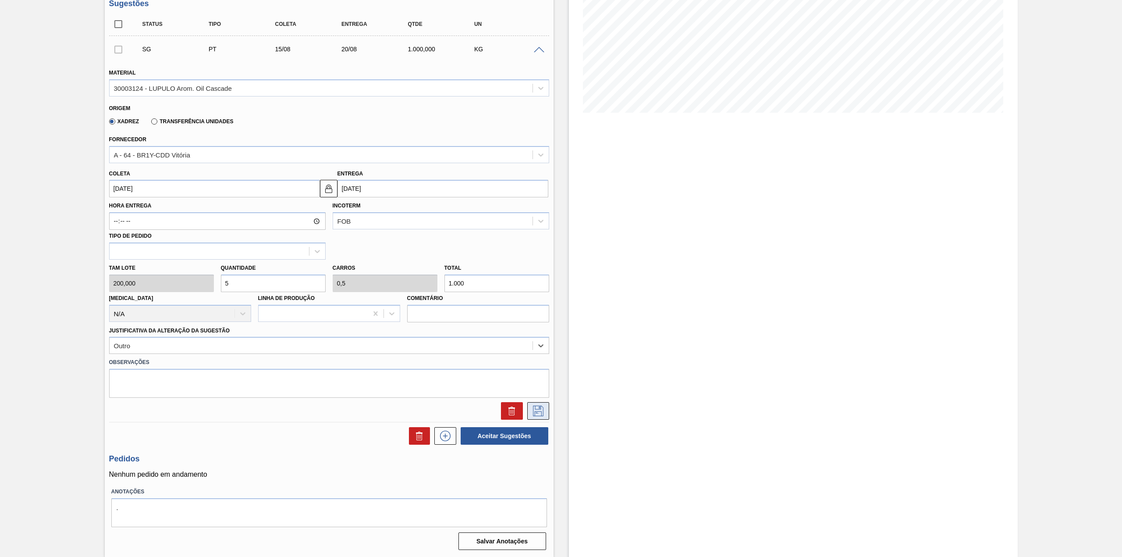
click at [540, 416] on icon at bounding box center [538, 410] width 14 height 11
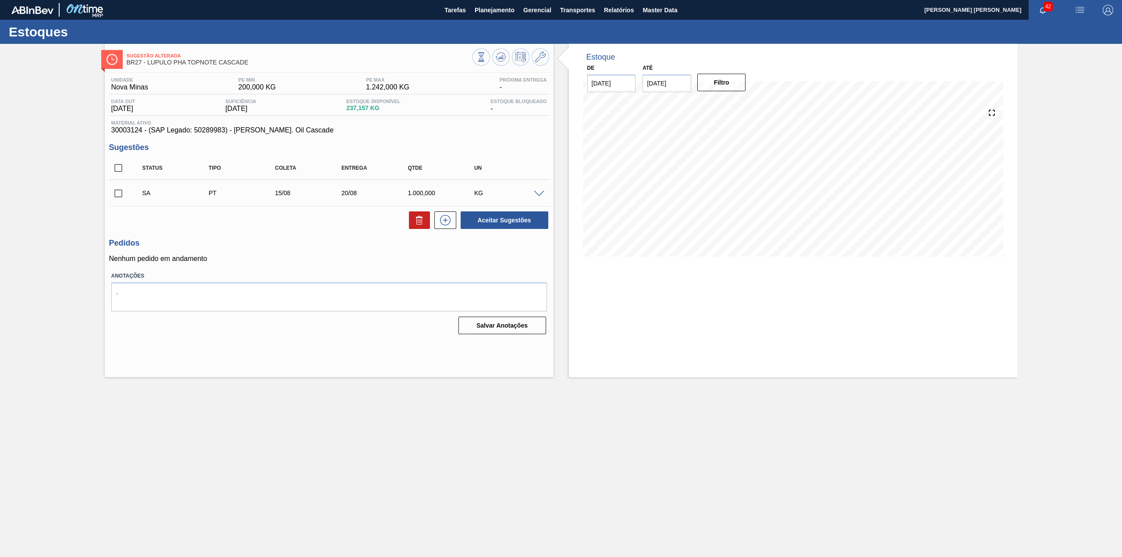
scroll to position [0, 0]
click at [110, 190] on input "checkbox" at bounding box center [118, 193] width 18 height 18
checkbox input "true"
click at [517, 221] on button "Aceitar Sugestões" at bounding box center [505, 220] width 88 height 18
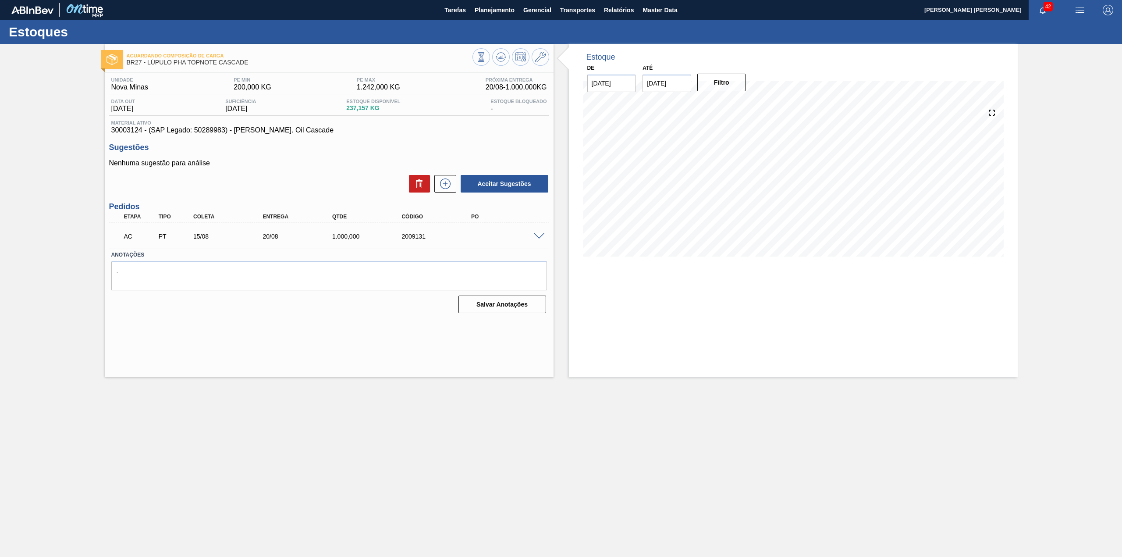
click at [535, 235] on span at bounding box center [539, 236] width 11 height 7
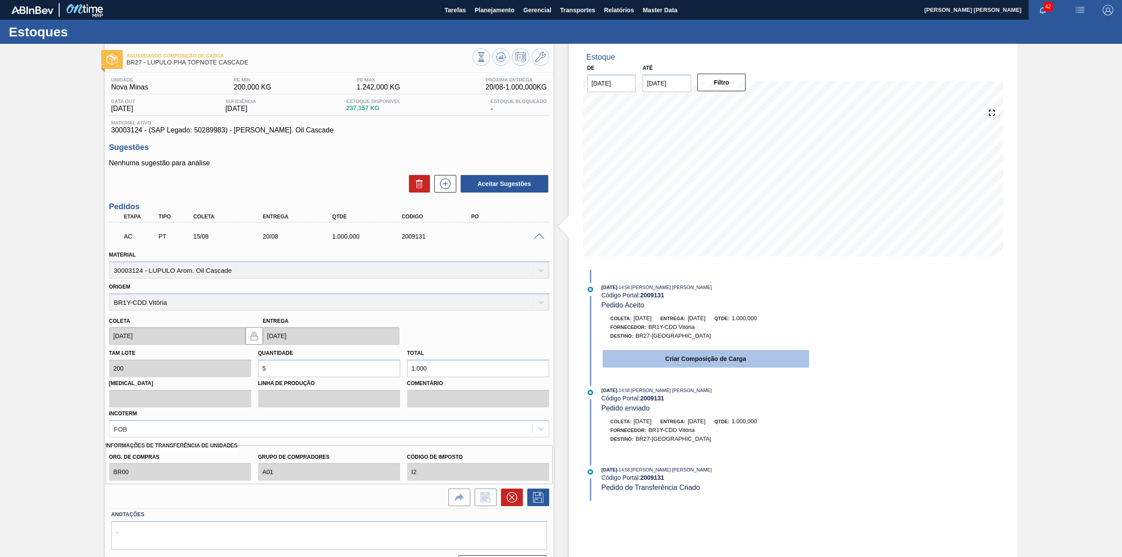
click at [688, 360] on button "Criar Composição de Carga" at bounding box center [706, 359] width 206 height 18
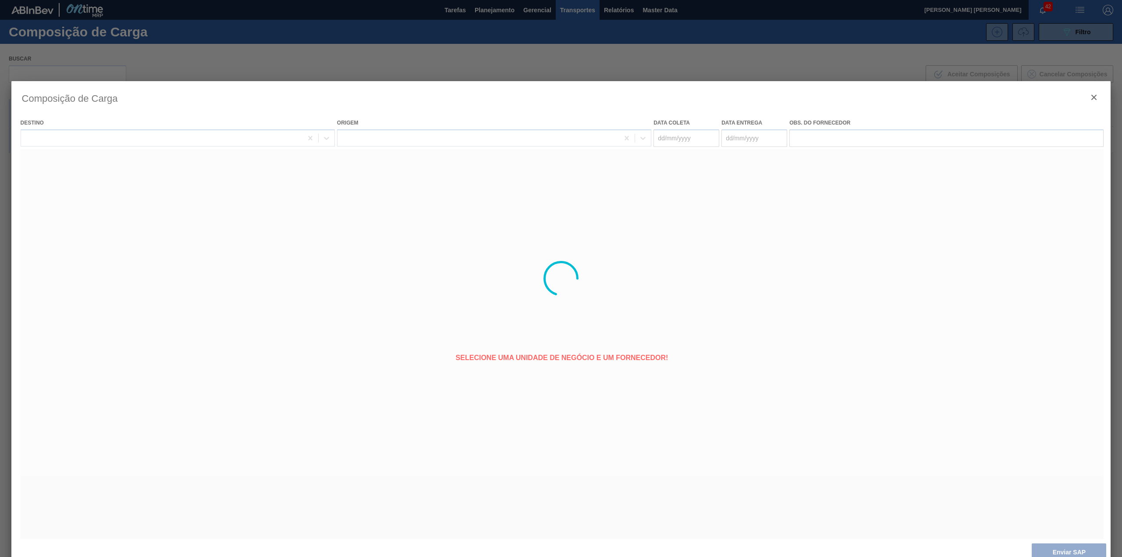
type coleta "[DATE]"
type entrega "20/08/2025"
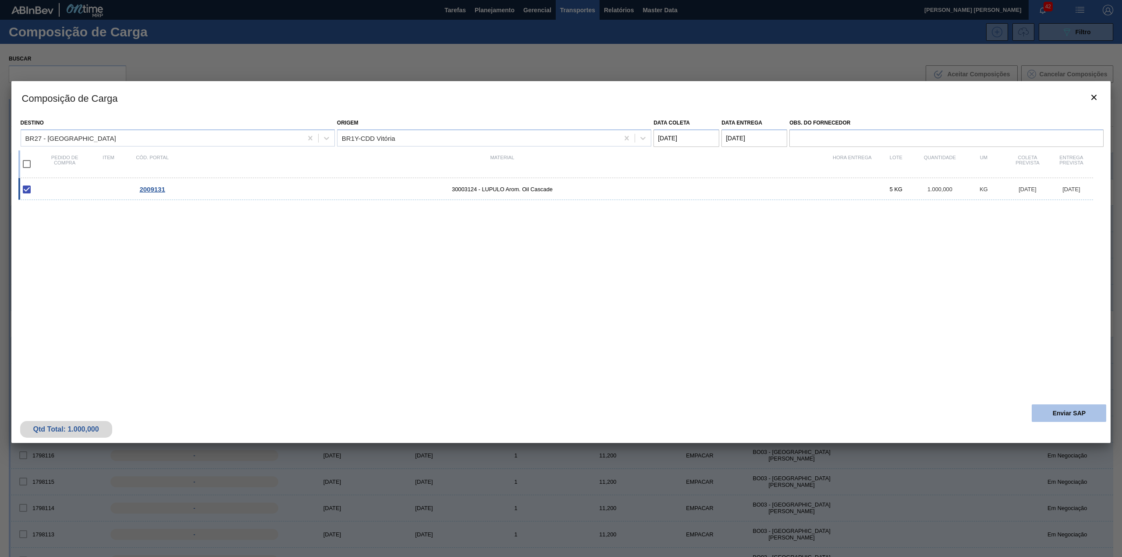
click at [1065, 411] on button "Enviar SAP" at bounding box center [1069, 413] width 75 height 18
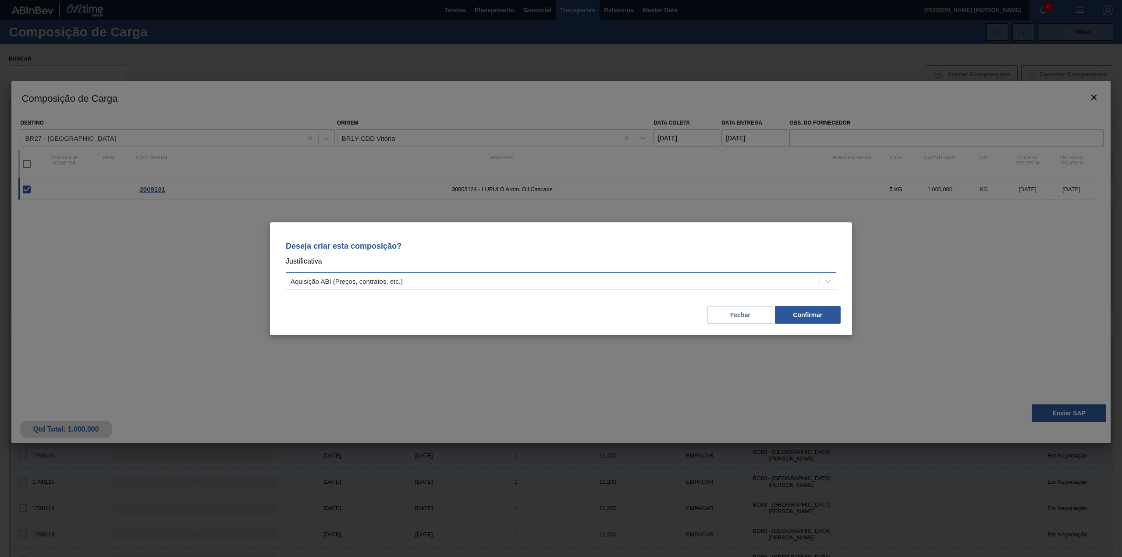
drag, startPoint x: 563, startPoint y: 299, endPoint x: 547, endPoint y: 282, distance: 22.9
click at [560, 297] on div "Fechar Confirmar" at bounding box center [561, 310] width 561 height 30
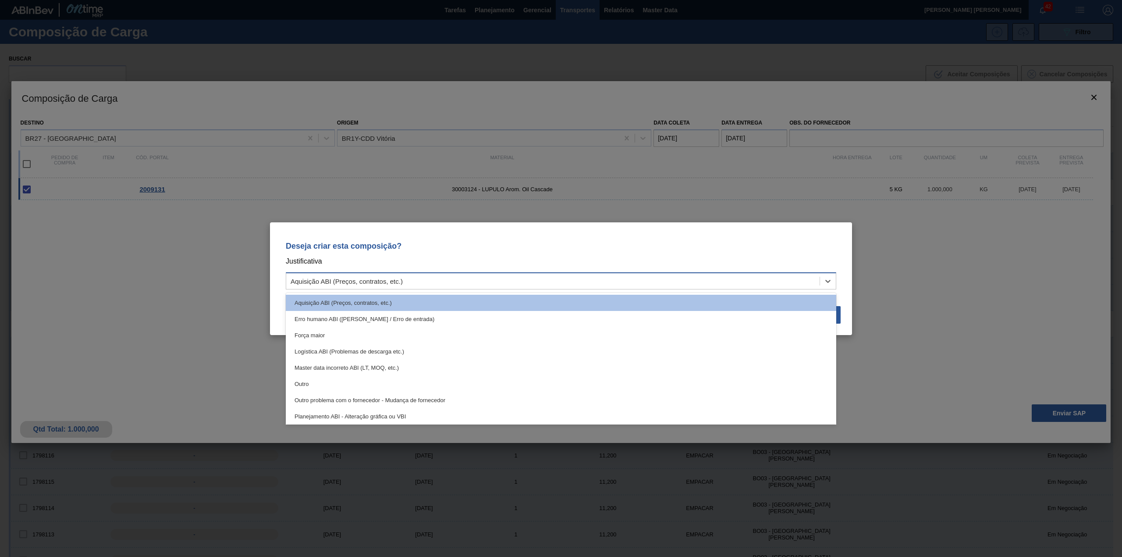
click at [547, 282] on div "Aquisição ABI (Preços, contratos, etc.)" at bounding box center [552, 280] width 533 height 13
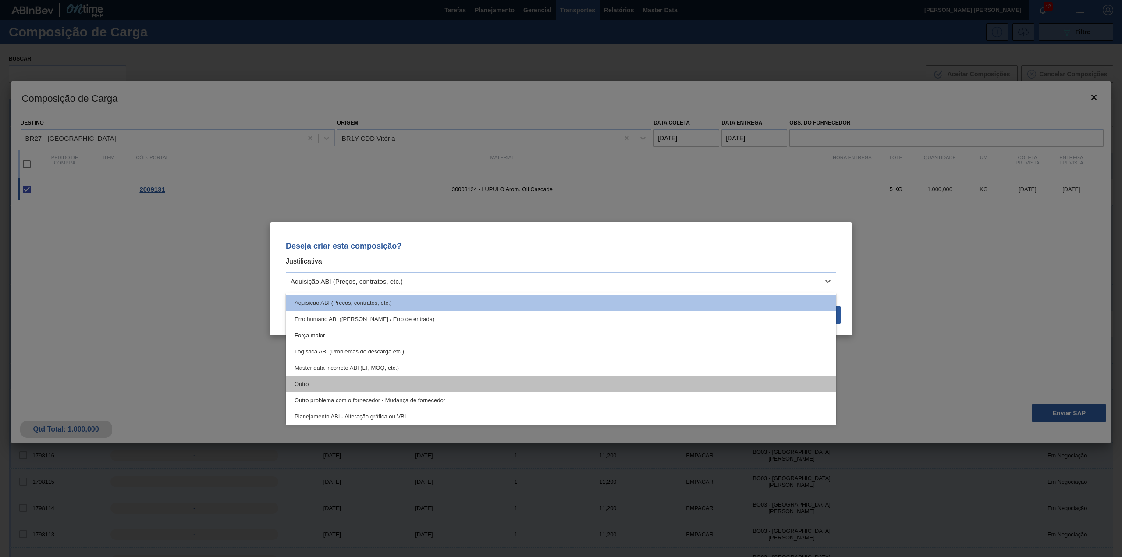
click at [414, 376] on div "Outro" at bounding box center [561, 384] width 551 height 16
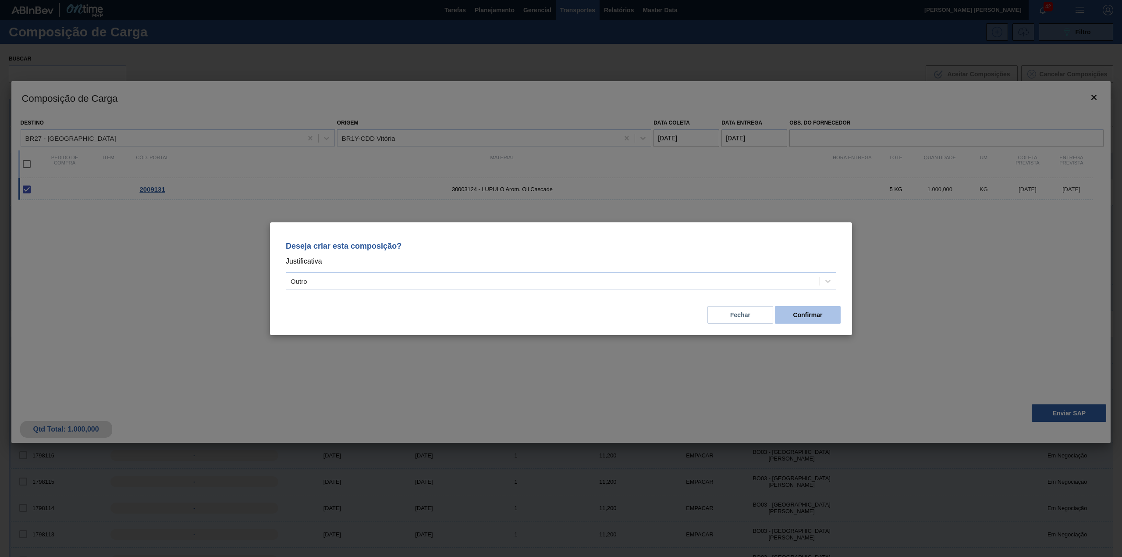
click at [825, 312] on button "Confirmar" at bounding box center [808, 315] width 66 height 18
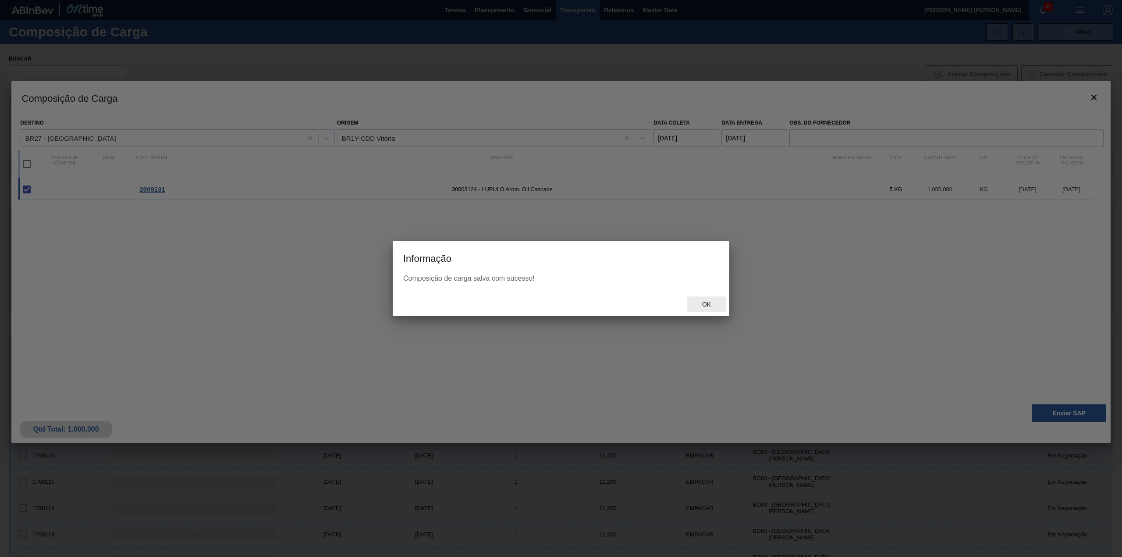
click at [709, 307] on span "Ok" at bounding box center [706, 304] width 23 height 7
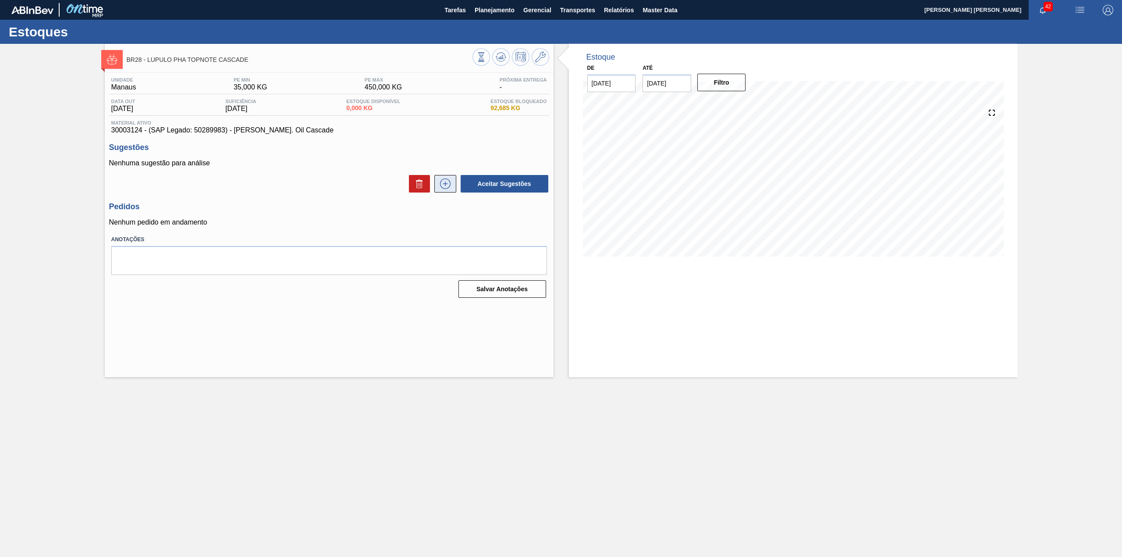
click at [449, 187] on icon at bounding box center [445, 183] width 11 height 11
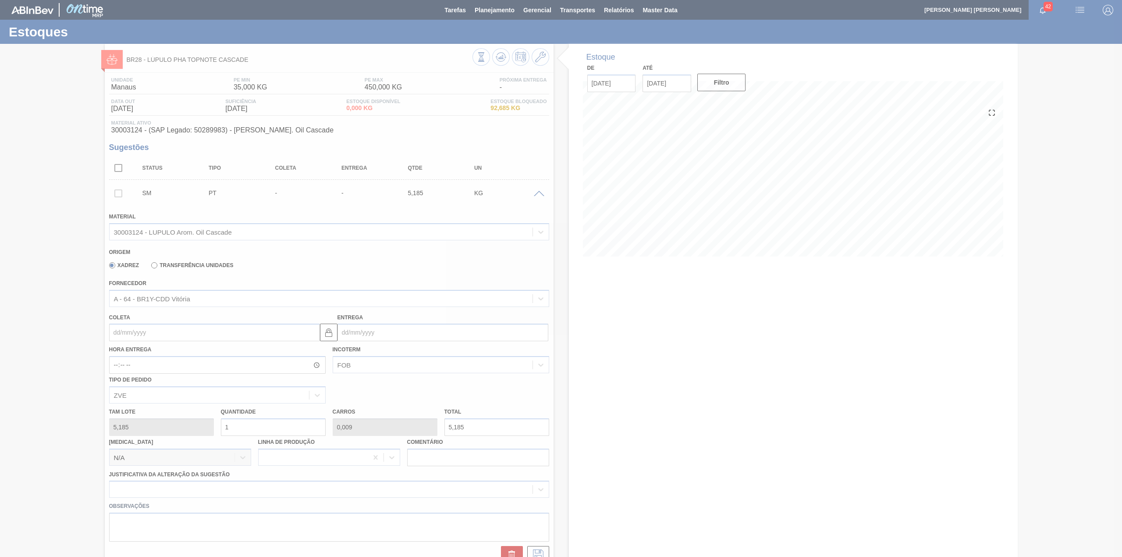
click at [202, 333] on div at bounding box center [561, 278] width 1122 height 557
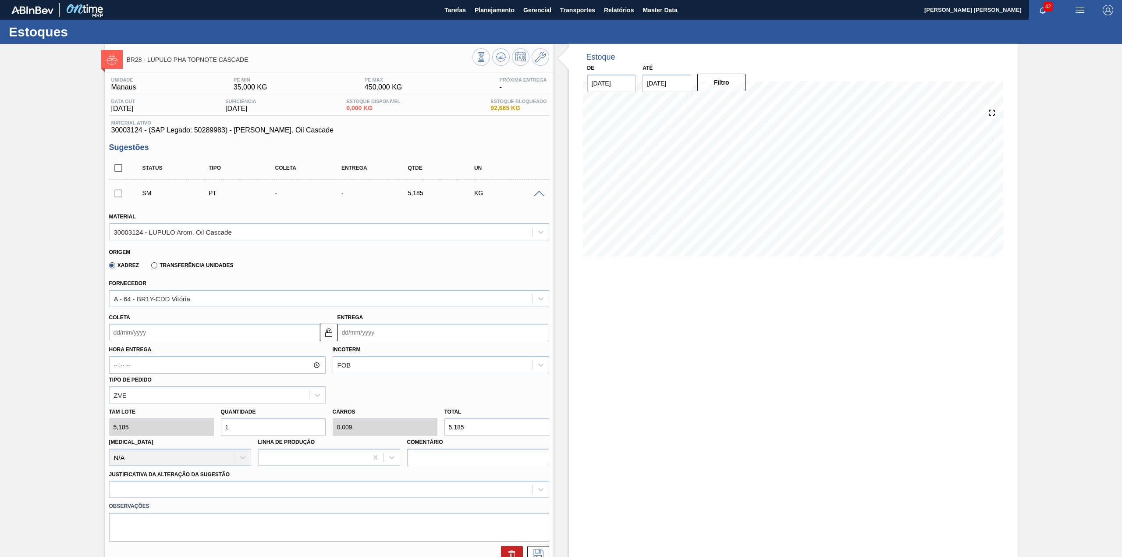
click at [200, 336] on input "Coleta" at bounding box center [214, 332] width 211 height 18
drag, startPoint x: 123, startPoint y: 355, endPoint x: 128, endPoint y: 358, distance: 5.9
click at [123, 355] on div "agosto 2025" at bounding box center [162, 352] width 105 height 7
click at [195, 411] on div "15" at bounding box center [191, 410] width 12 height 12
type input "[DATE]"
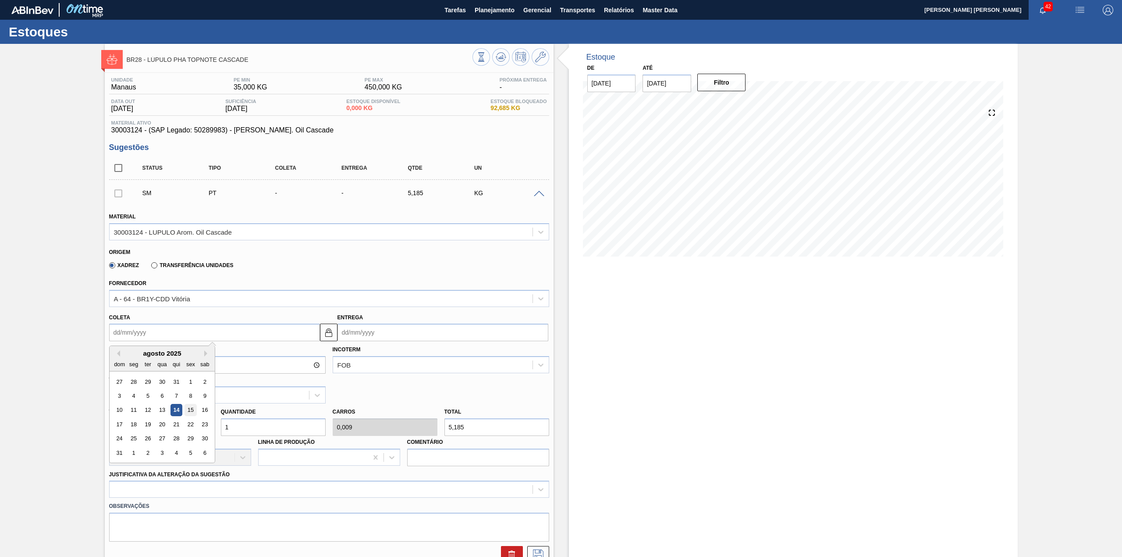
type input "[DATE]"
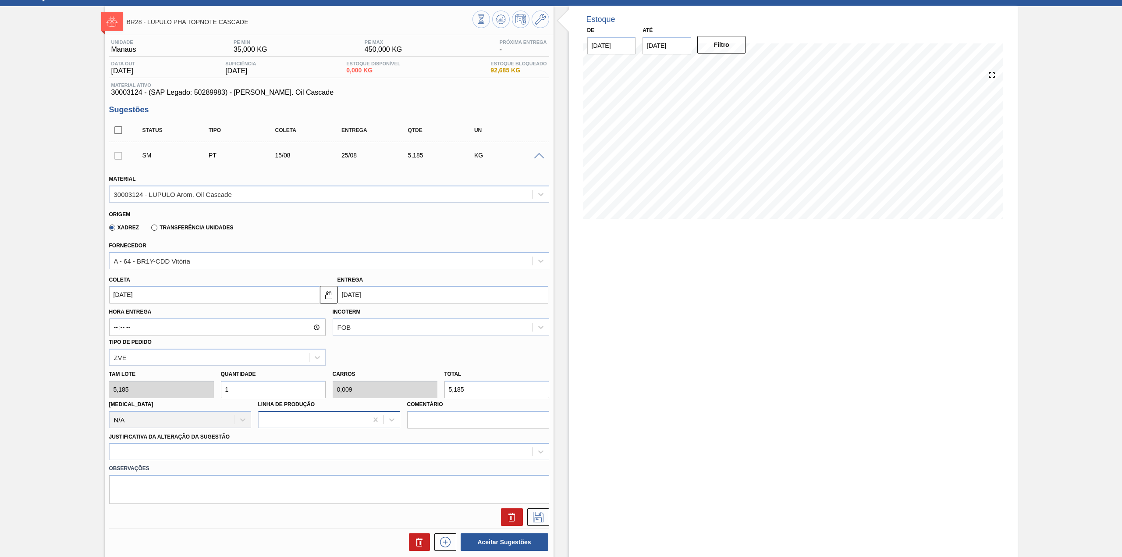
scroll to position [58, 0]
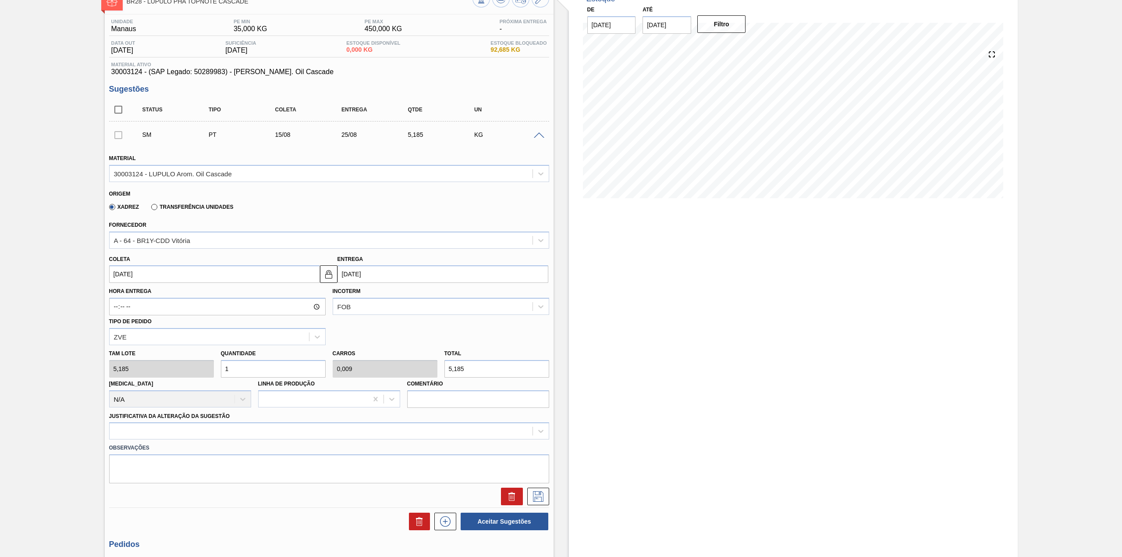
click at [254, 374] on input "1" at bounding box center [273, 369] width 105 height 18
click at [474, 368] on input "5,185" at bounding box center [496, 369] width 105 height 18
type input "0,193"
type input "0,002"
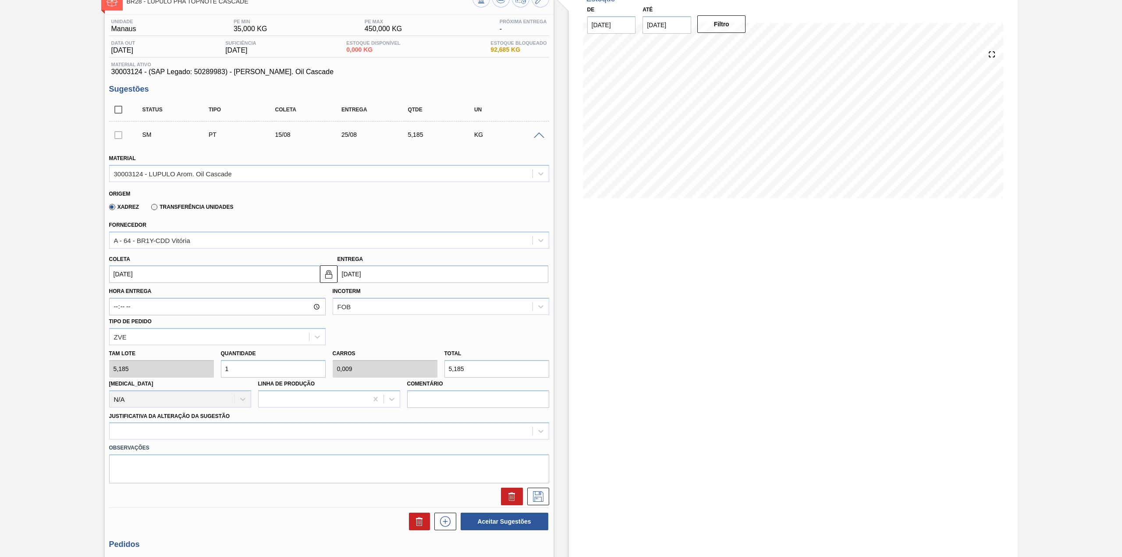
type input "1"
type input "2,893"
type input "0,025"
type input "15"
type input "28,93"
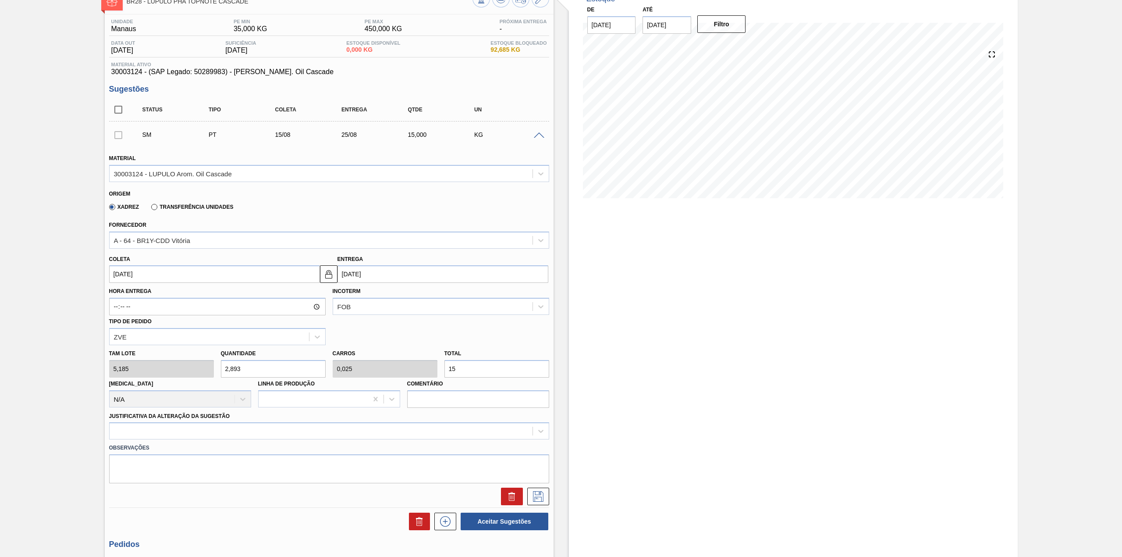
type input "0,25"
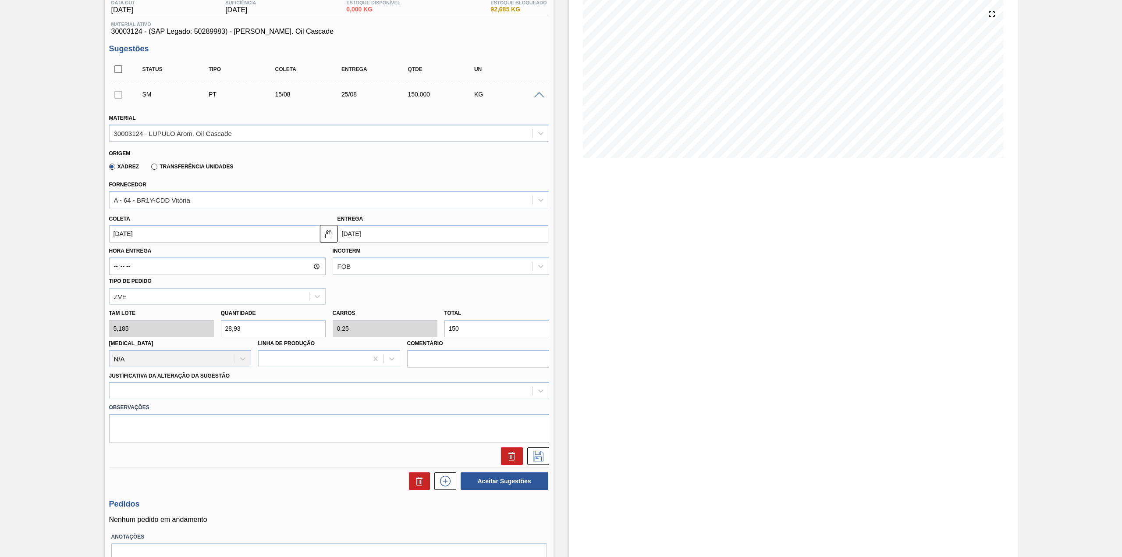
scroll to position [117, 0]
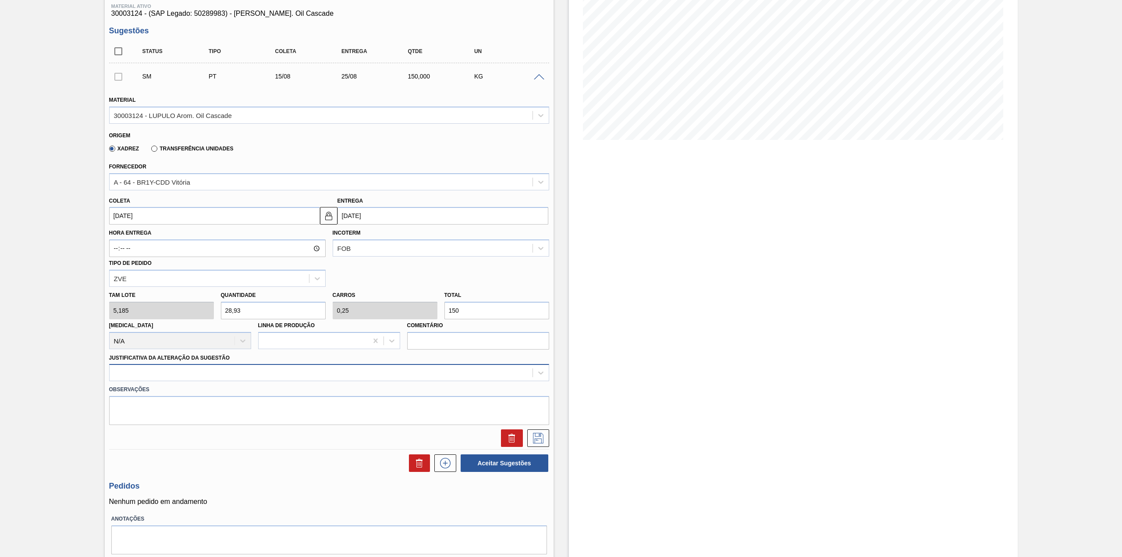
type input "150"
click at [210, 379] on div at bounding box center [329, 372] width 440 height 17
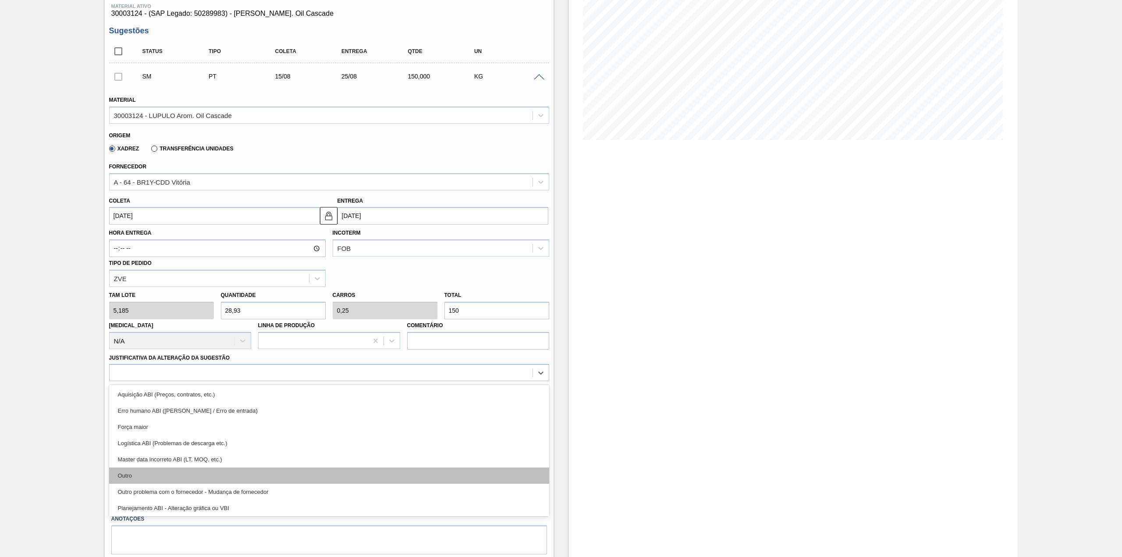
click at [142, 473] on div "Outro" at bounding box center [329, 475] width 440 height 16
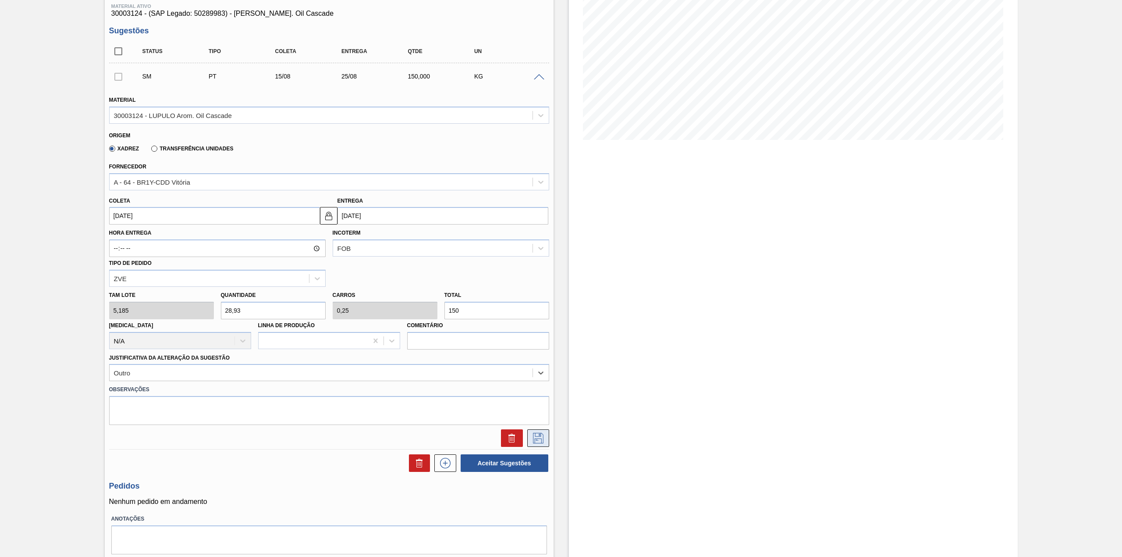
click at [547, 437] on button at bounding box center [538, 438] width 22 height 18
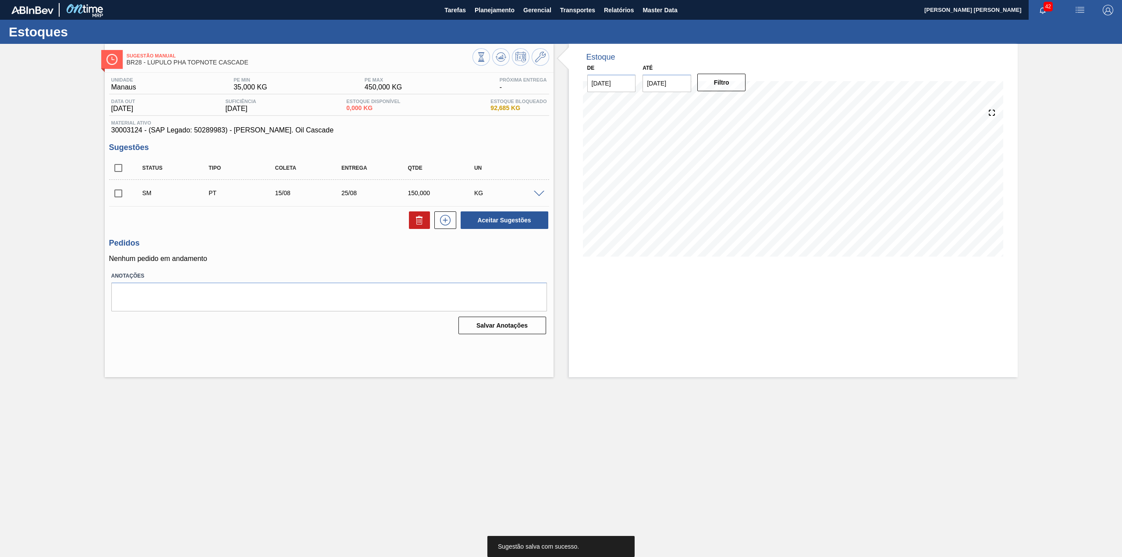
scroll to position [0, 0]
click at [119, 195] on input "checkbox" at bounding box center [118, 193] width 18 height 18
click at [481, 215] on button "Aceitar Sugestões" at bounding box center [505, 220] width 88 height 18
checkbox input "false"
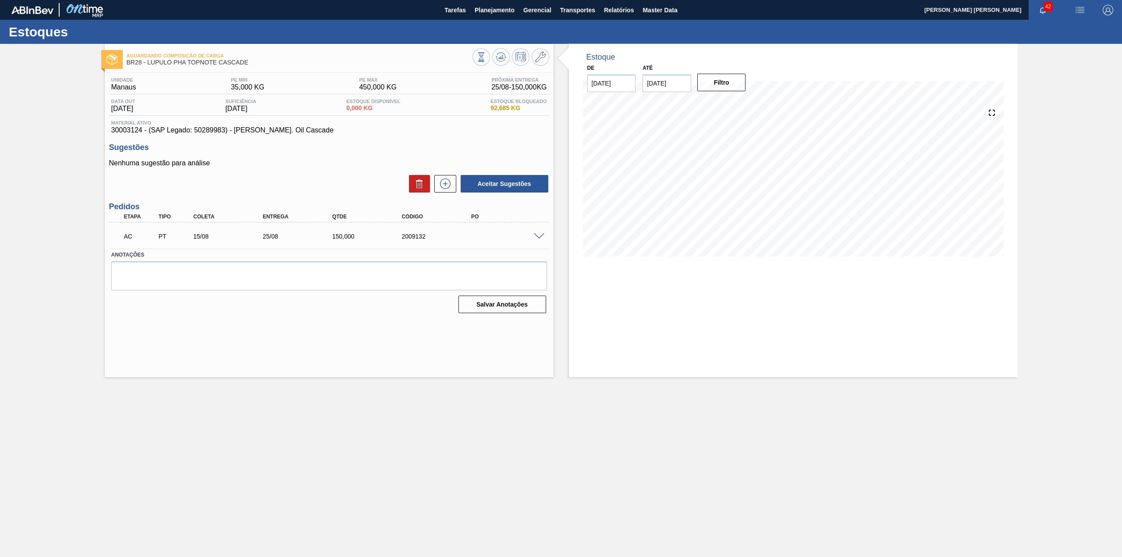
click at [535, 231] on div "AC PT 15/08 25/08 150,000 2009132" at bounding box center [329, 235] width 440 height 22
click at [537, 239] on div "AC PT 15/08 25/08 150,000 2009132" at bounding box center [329, 235] width 440 height 22
click at [538, 235] on span at bounding box center [539, 236] width 11 height 7
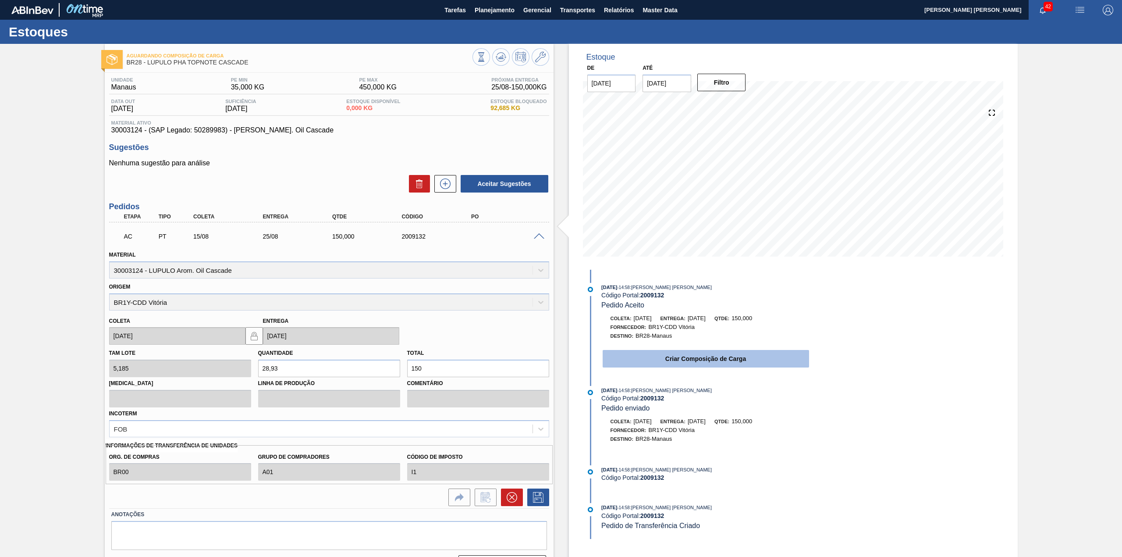
click at [649, 367] on button "Criar Composição de Carga" at bounding box center [706, 359] width 206 height 18
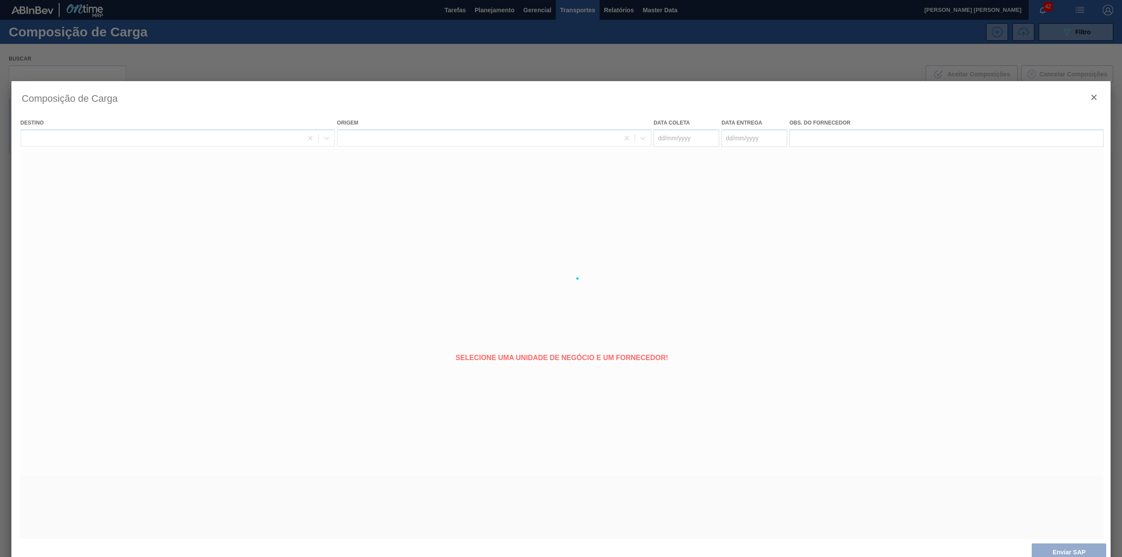
type coleta "[DATE]"
type entrega "[DATE]"
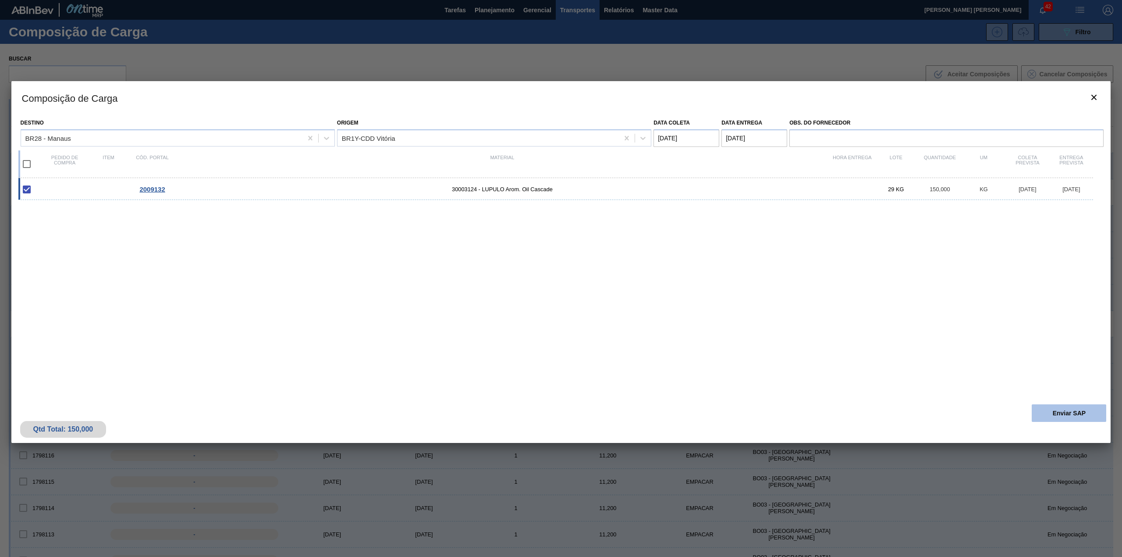
click at [1082, 404] on button "Enviar SAP" at bounding box center [1069, 413] width 75 height 18
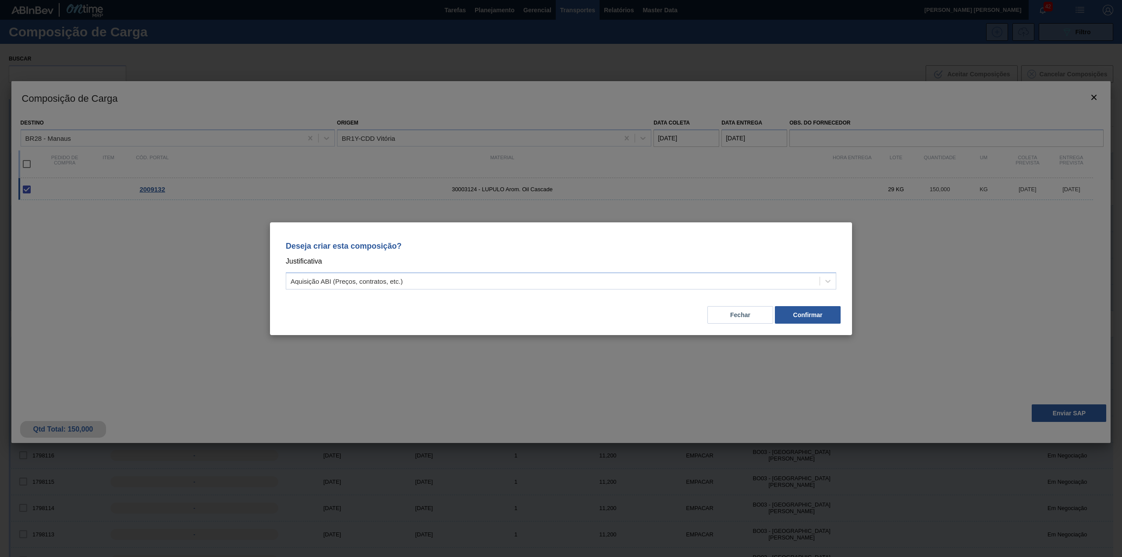
click at [598, 269] on div "Deseja criar esta composição? Justificativa Aquisição ABI (Preços, contratos, e…" at bounding box center [561, 264] width 561 height 62
drag, startPoint x: 565, startPoint y: 288, endPoint x: 544, endPoint y: 288, distance: 21.5
click at [563, 288] on div "Aquisição ABI (Preços, contratos, etc.)" at bounding box center [561, 280] width 551 height 17
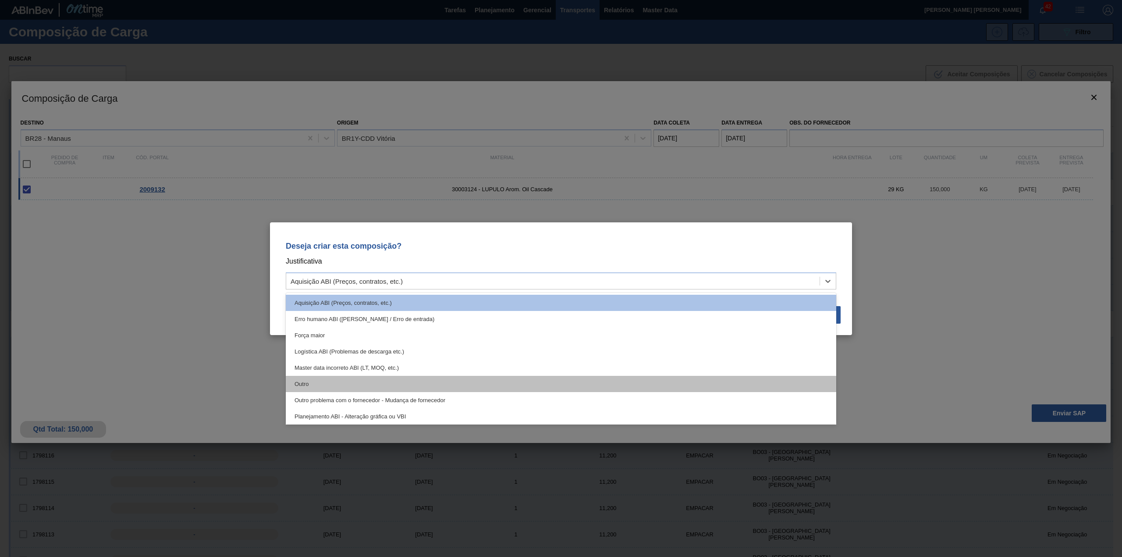
click at [331, 383] on div "Outro" at bounding box center [561, 384] width 551 height 16
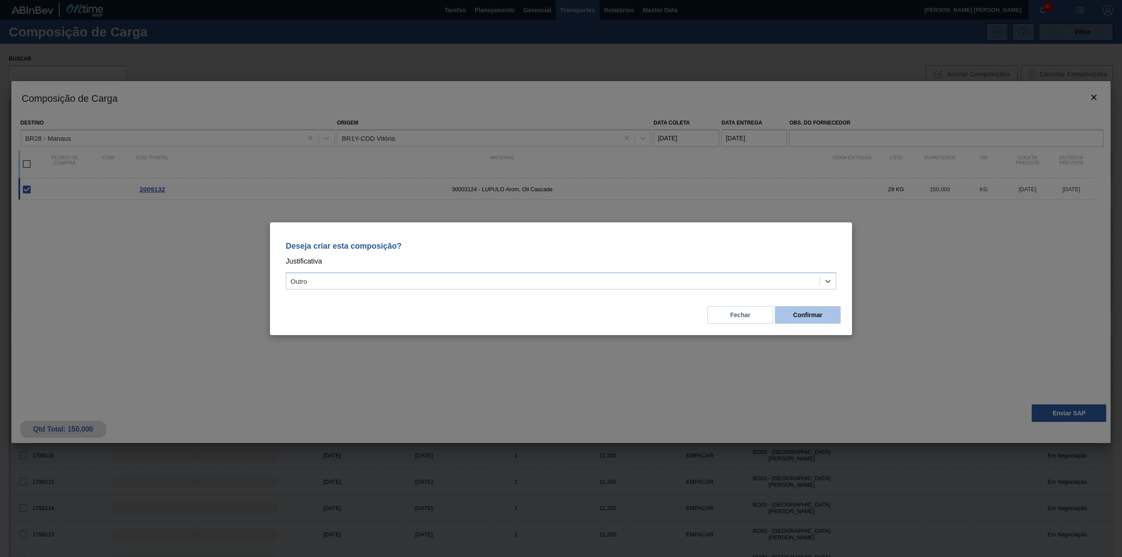
click at [817, 314] on button "Confirmar" at bounding box center [808, 315] width 66 height 18
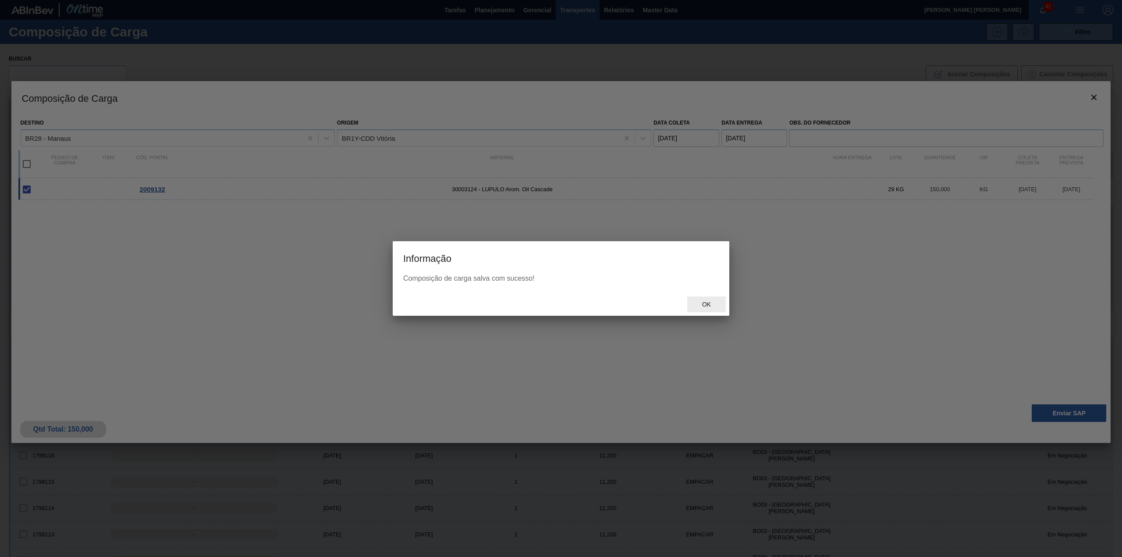
click at [706, 297] on div "Ok" at bounding box center [706, 304] width 39 height 16
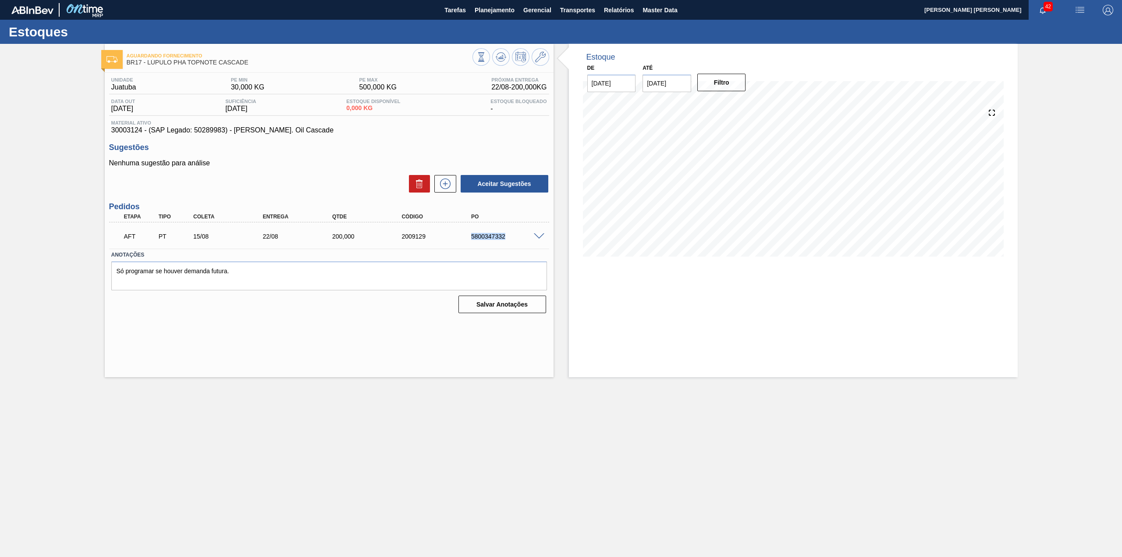
drag, startPoint x: 471, startPoint y: 238, endPoint x: 514, endPoint y: 245, distance: 44.0
click at [514, 245] on div "AFT PT 15/08 22/08 200,000 2009129 5800347332" at bounding box center [329, 235] width 440 height 22
copy div "5800347332"
click at [534, 234] on span at bounding box center [539, 236] width 11 height 7
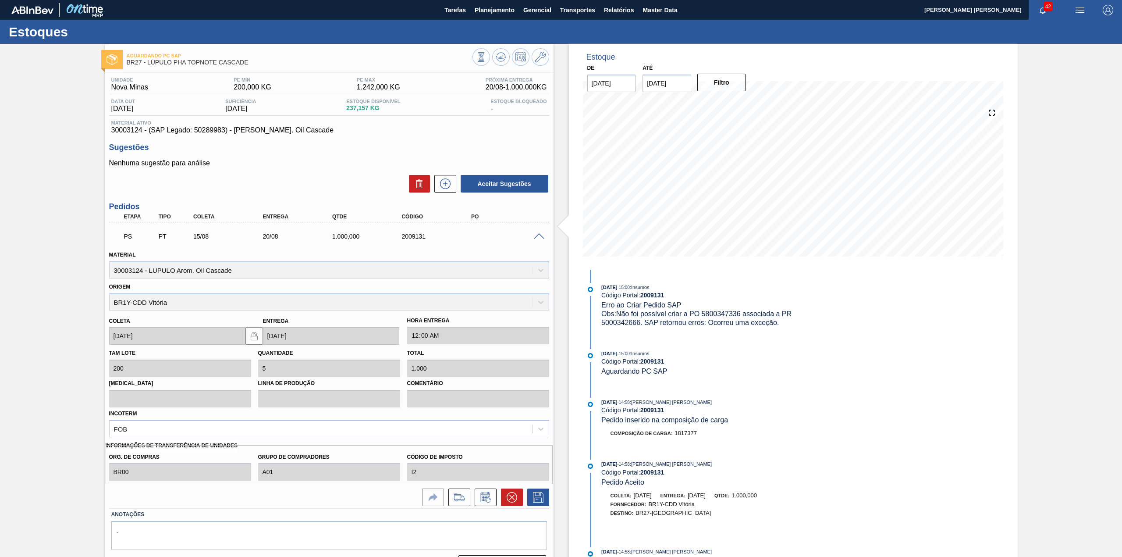
click at [542, 243] on div "PS PT 15/08 20/08 1.000,000 2009131" at bounding box center [329, 235] width 440 height 22
click at [541, 238] on span at bounding box center [539, 236] width 11 height 7
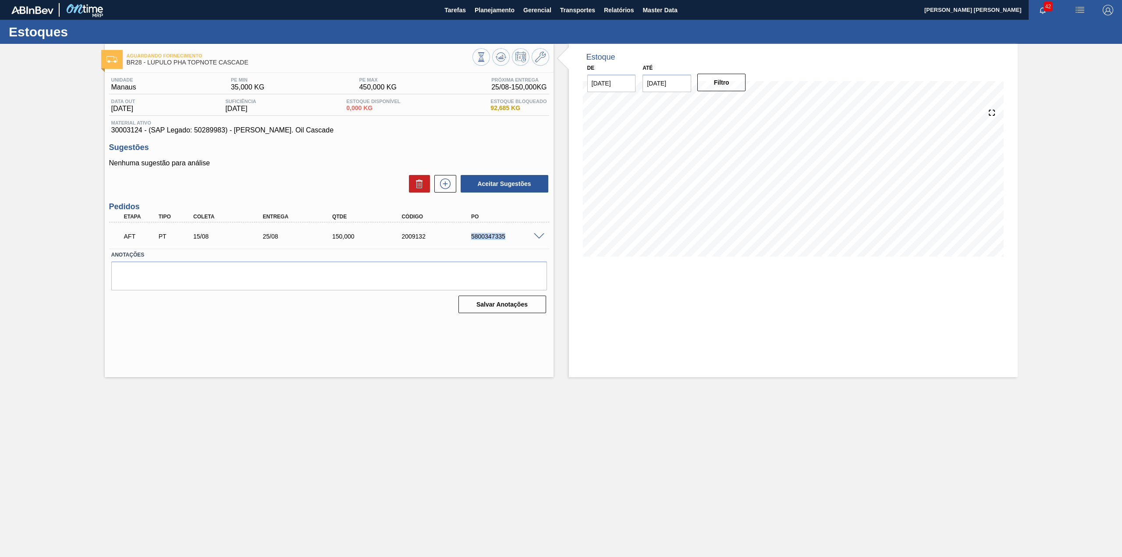
drag, startPoint x: 463, startPoint y: 239, endPoint x: 510, endPoint y: 241, distance: 47.4
click at [510, 241] on div "AFT PT 15/08 25/08 150,000 2009132 5800347335" at bounding box center [326, 236] width 417 height 18
copy div "5800347335"
click at [540, 237] on span at bounding box center [539, 236] width 11 height 7
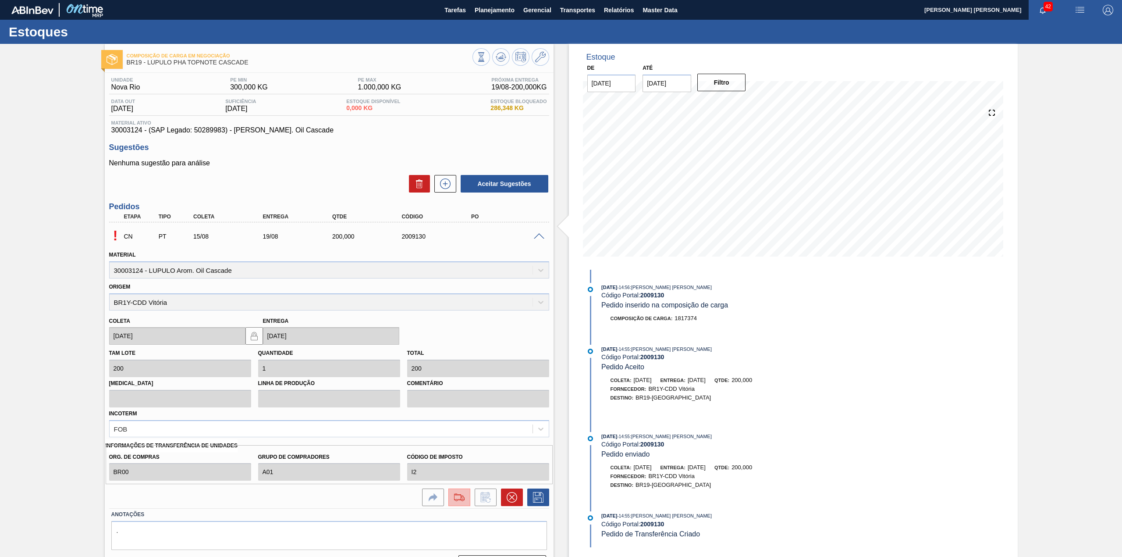
click at [455, 504] on button at bounding box center [459, 497] width 22 height 18
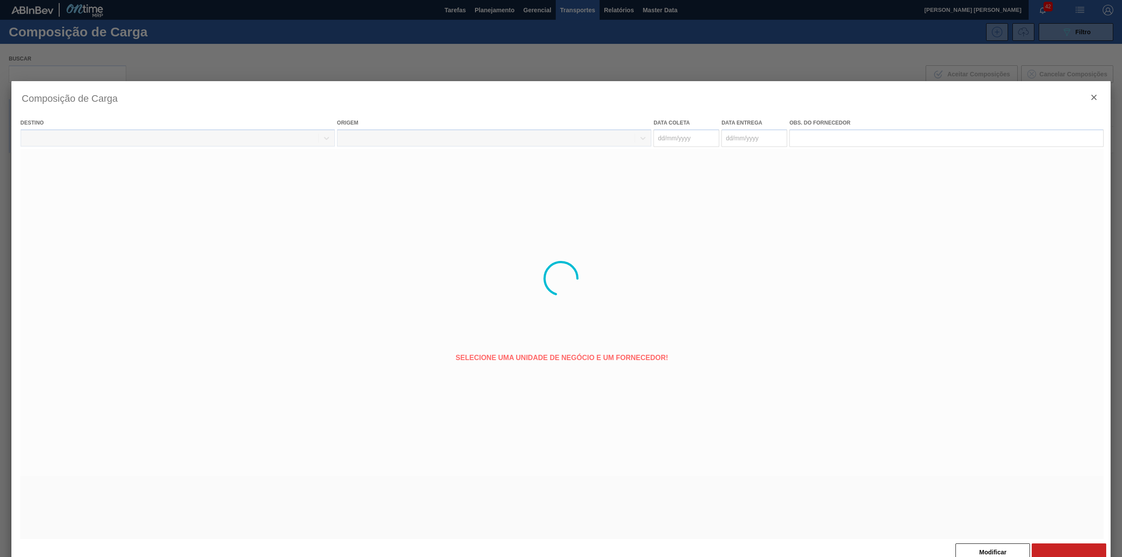
type coleta "15/08/2025"
type entrega "19/08/2025"
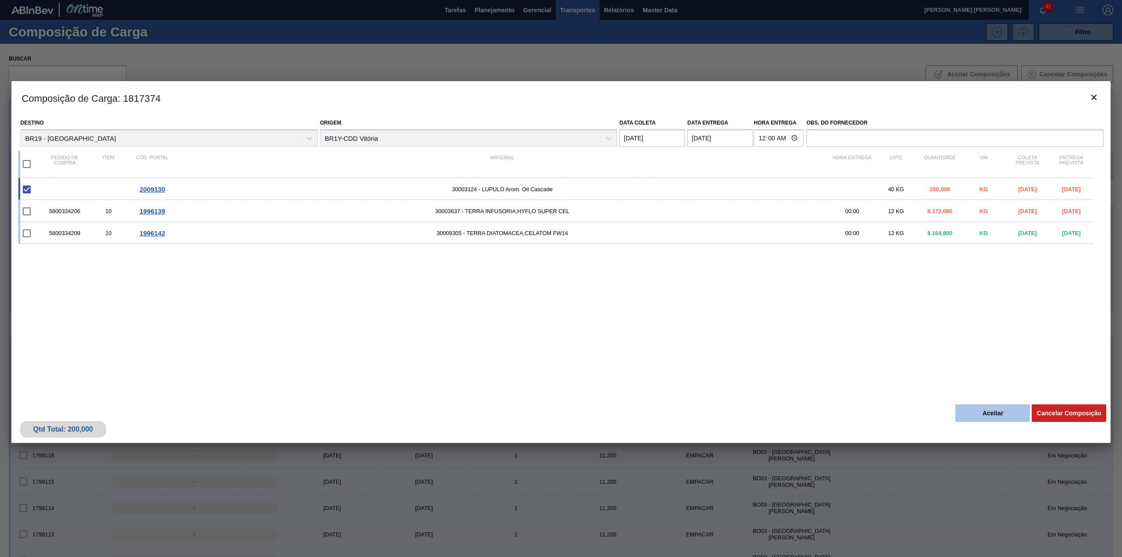
click at [997, 409] on button "Aceitar" at bounding box center [993, 413] width 75 height 18
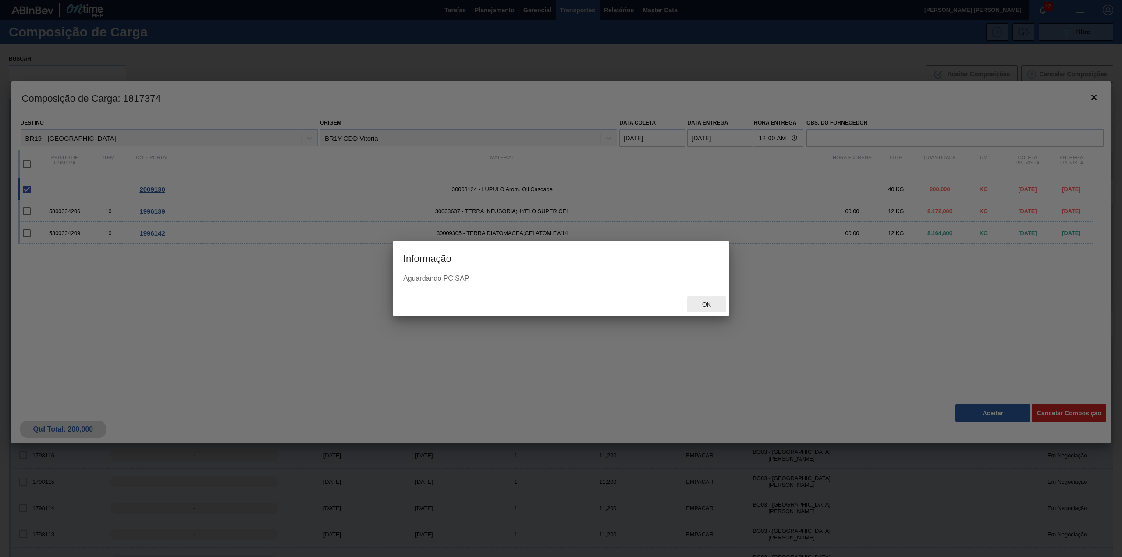
click at [699, 305] on span "Ok" at bounding box center [706, 304] width 23 height 7
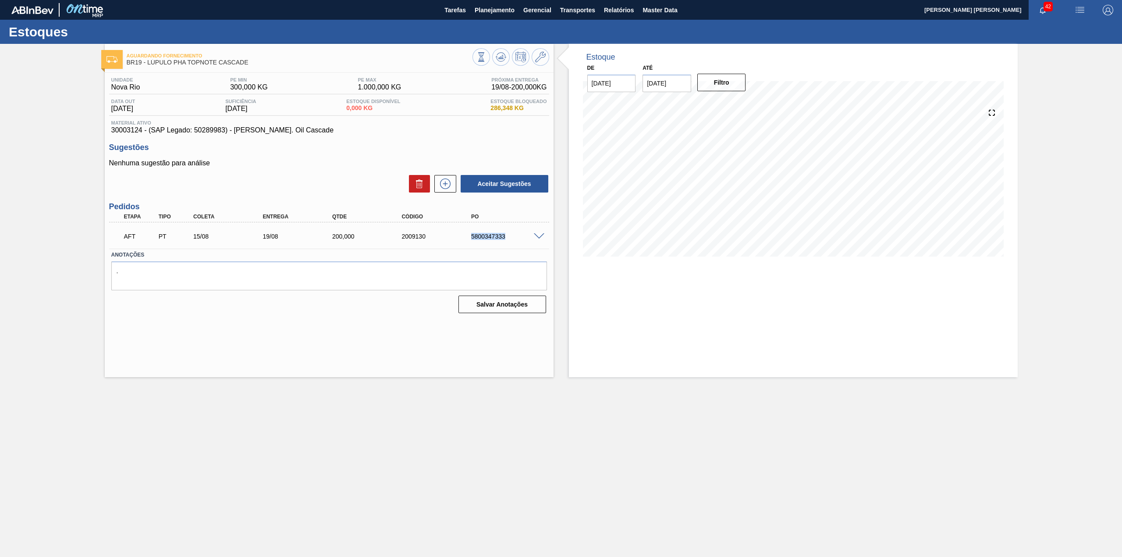
drag, startPoint x: 464, startPoint y: 237, endPoint x: 506, endPoint y: 239, distance: 42.2
click at [506, 239] on div "AFT PT 15/08 19/08 200,000 2009130 5800347333" at bounding box center [326, 236] width 417 height 18
copy div "5800347333"
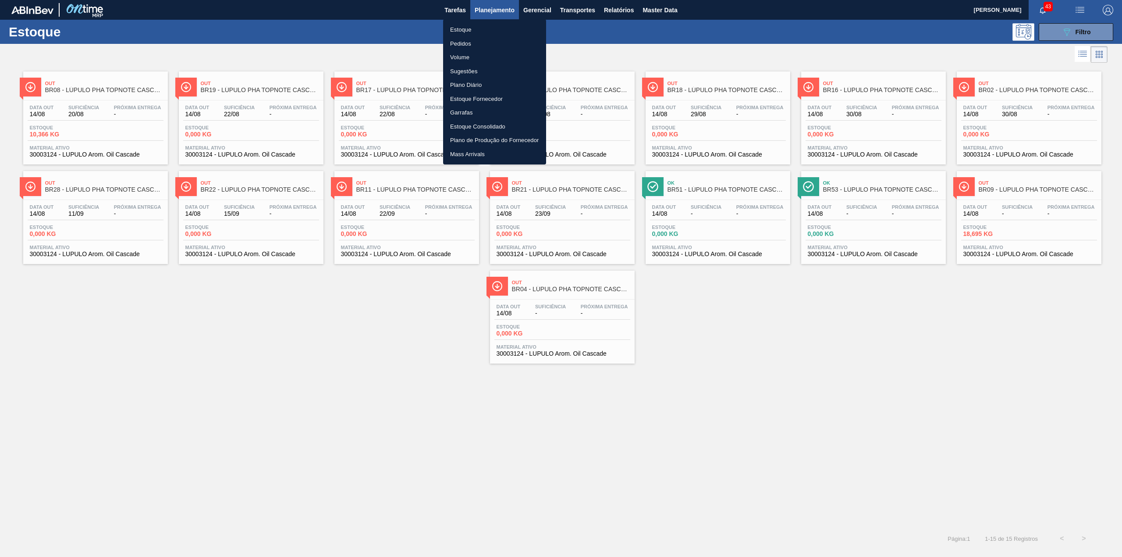
click at [1051, 32] on div at bounding box center [561, 278] width 1122 height 557
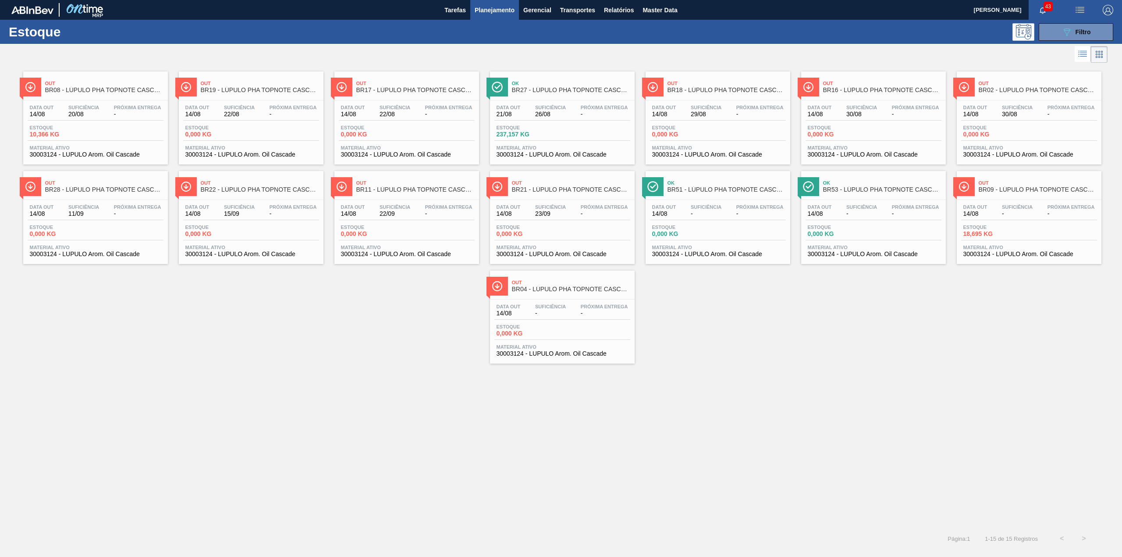
click at [1052, 33] on div "Estoque Pedidos Volume Sugestões Plano Diário Estoque Fornecedor Garrafas Estoq…" at bounding box center [561, 278] width 1122 height 557
click at [1053, 33] on button "089F7B8B-B2A5-4AFE-B5C0-19BA573D28AC Filtro" at bounding box center [1076, 32] width 75 height 18
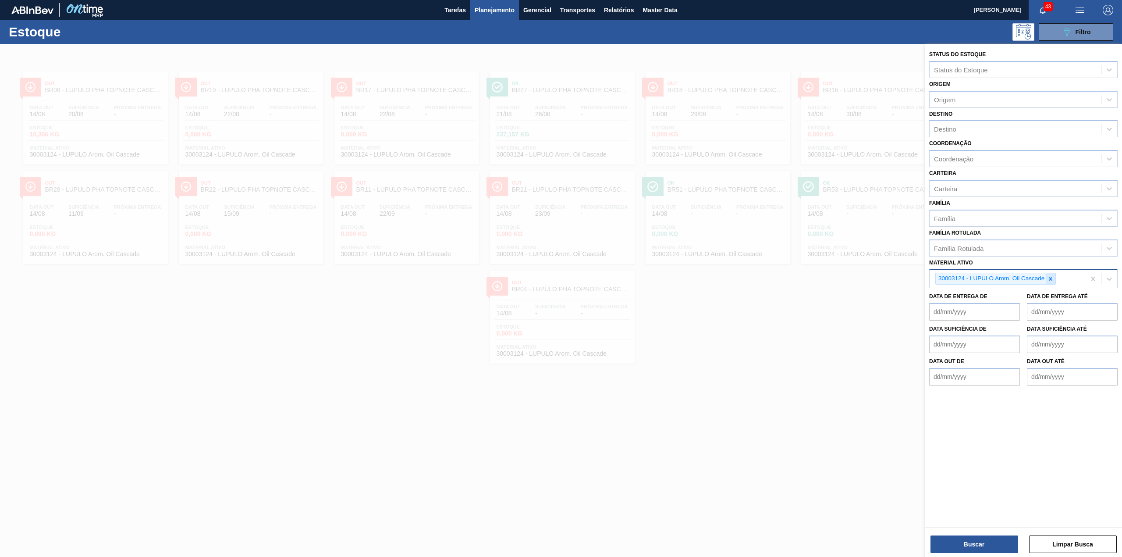
click at [1054, 279] on icon at bounding box center [1051, 279] width 6 height 6
paste ativo "30003422"
type ativo "30003422"
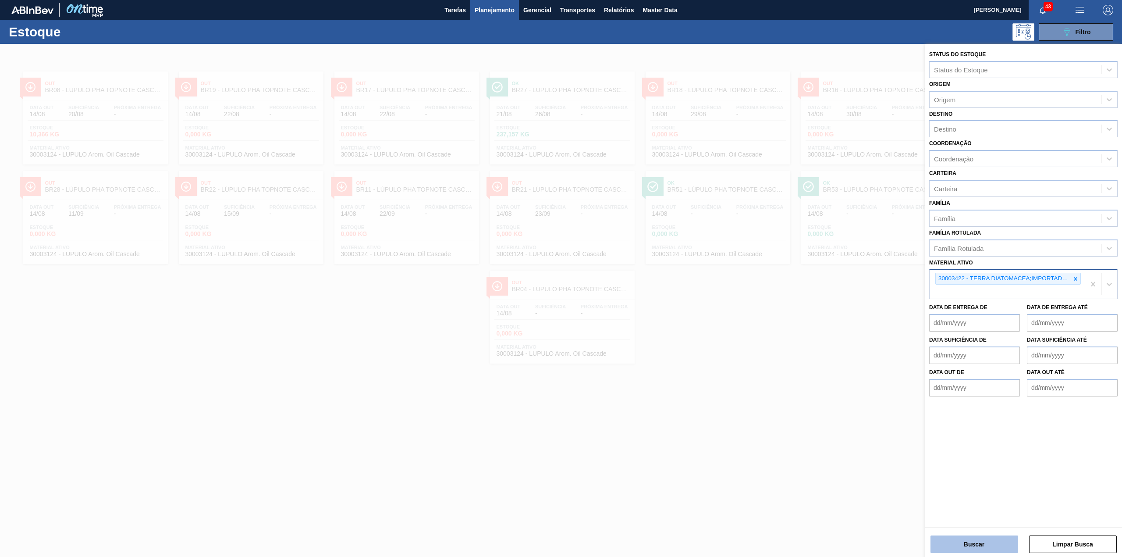
click at [990, 540] on button "Buscar" at bounding box center [975, 544] width 88 height 18
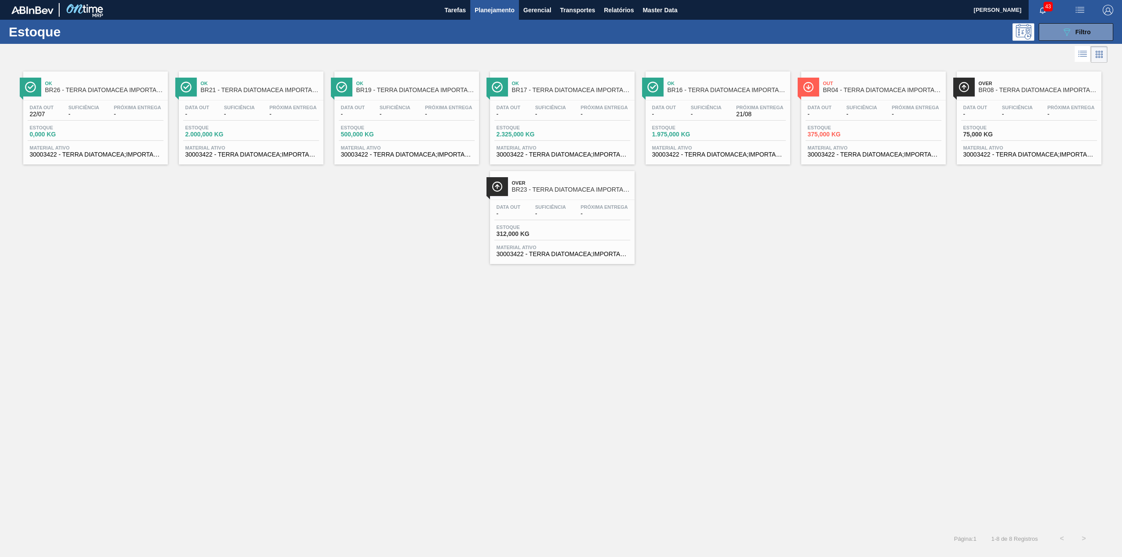
click at [1051, 31] on button "089F7B8B-B2A5-4AFE-B5C0-19BA573D28AC Filtro" at bounding box center [1076, 32] width 75 height 18
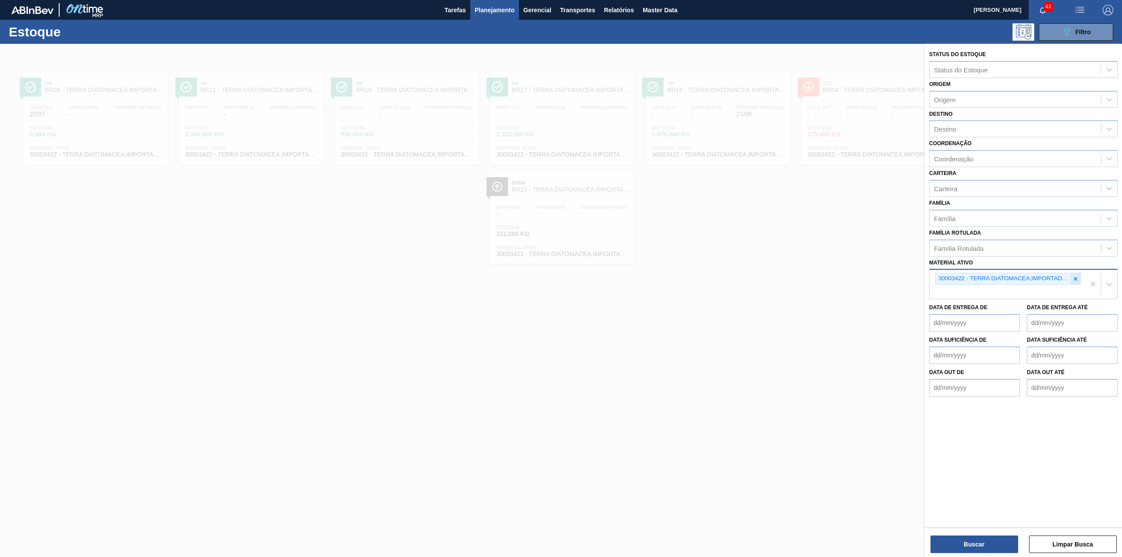
click at [1073, 277] on icon at bounding box center [1076, 279] width 6 height 6
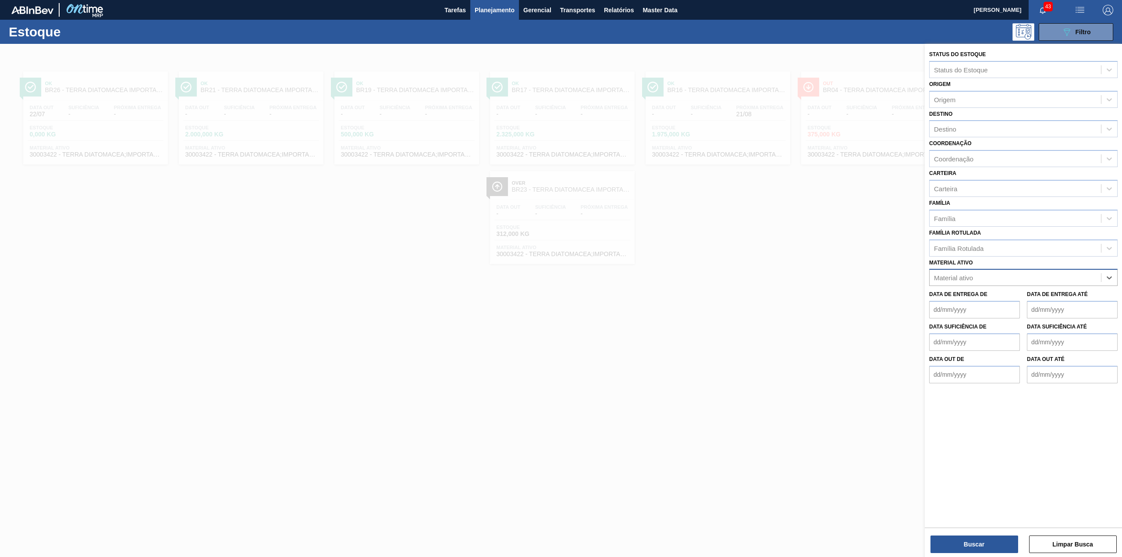
paste ativo "30003255"
type ativo "30003255"
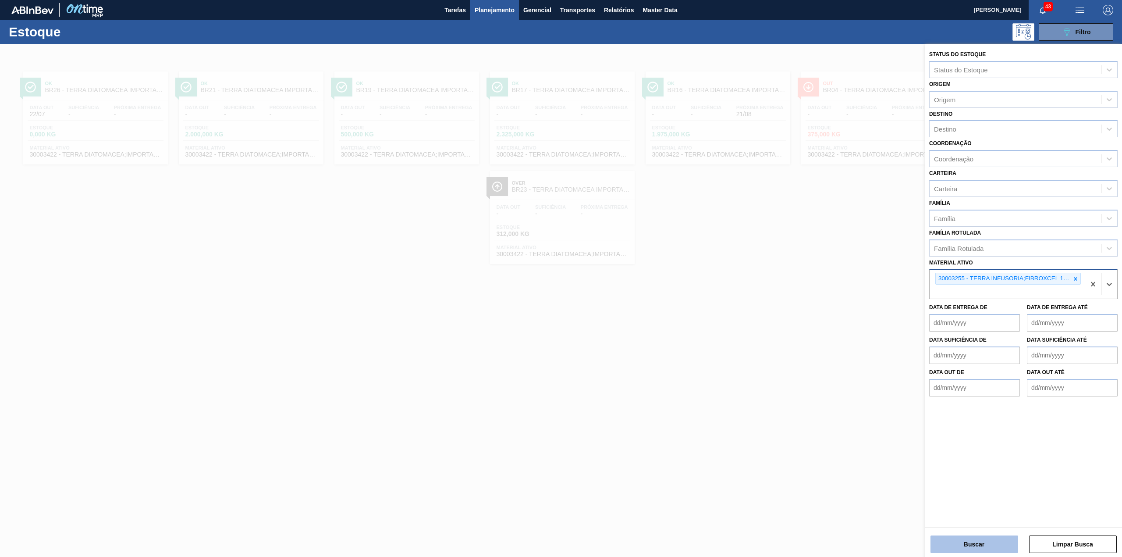
click at [992, 546] on button "Buscar" at bounding box center [975, 544] width 88 height 18
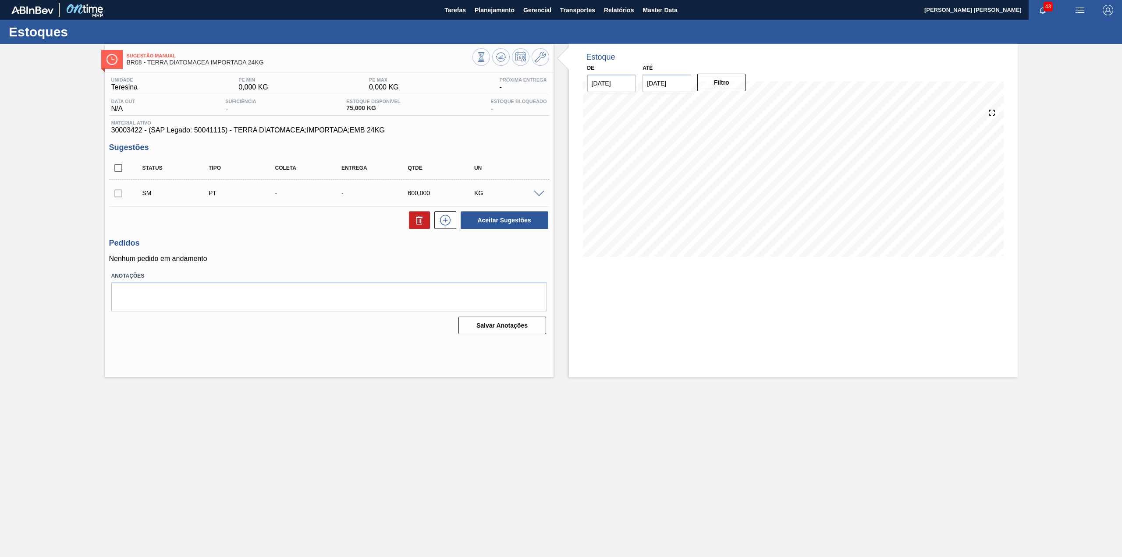
click at [542, 191] on span at bounding box center [539, 194] width 11 height 7
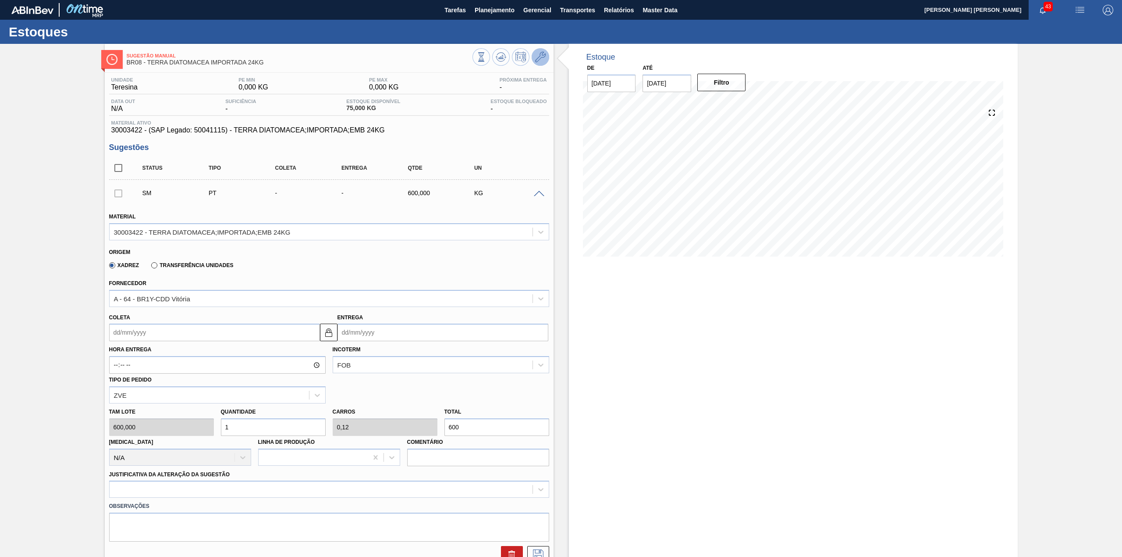
click at [543, 58] on icon at bounding box center [540, 57] width 11 height 11
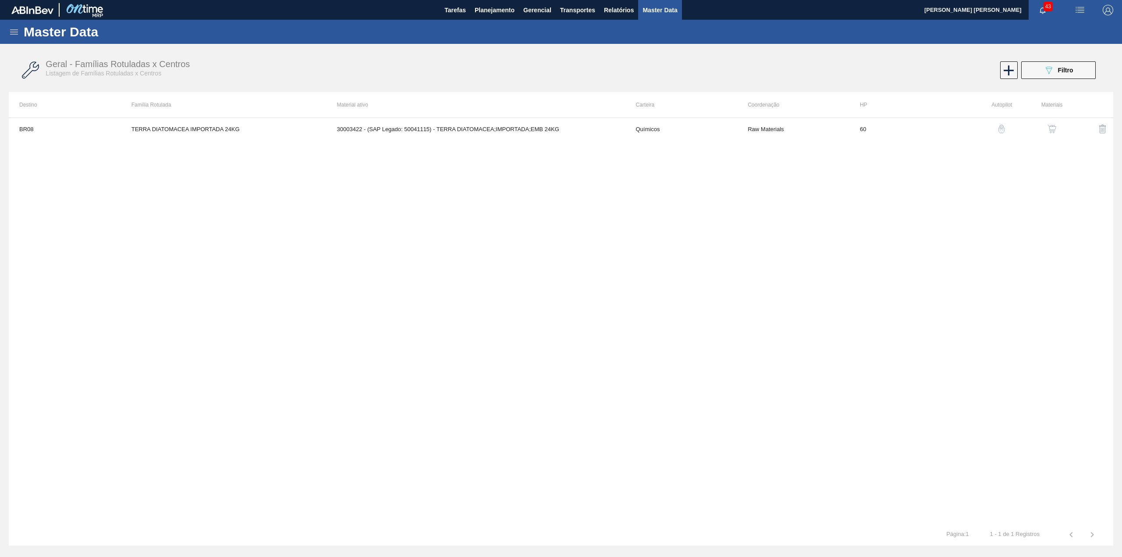
click at [1051, 131] on img "button" at bounding box center [1052, 128] width 9 height 9
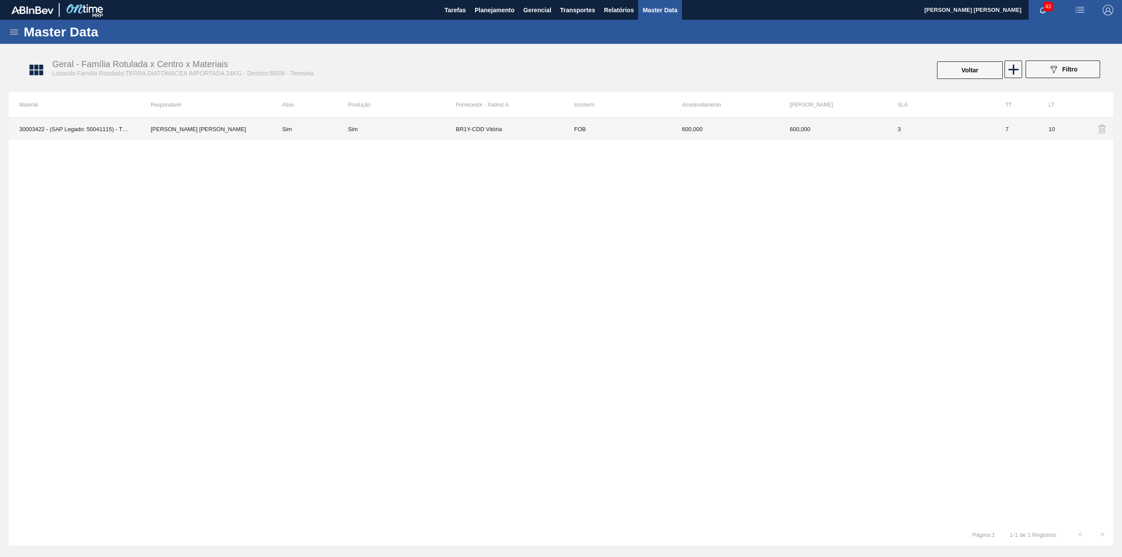
click at [512, 132] on td "BR1Y-CDD Vitória" at bounding box center [510, 129] width 108 height 22
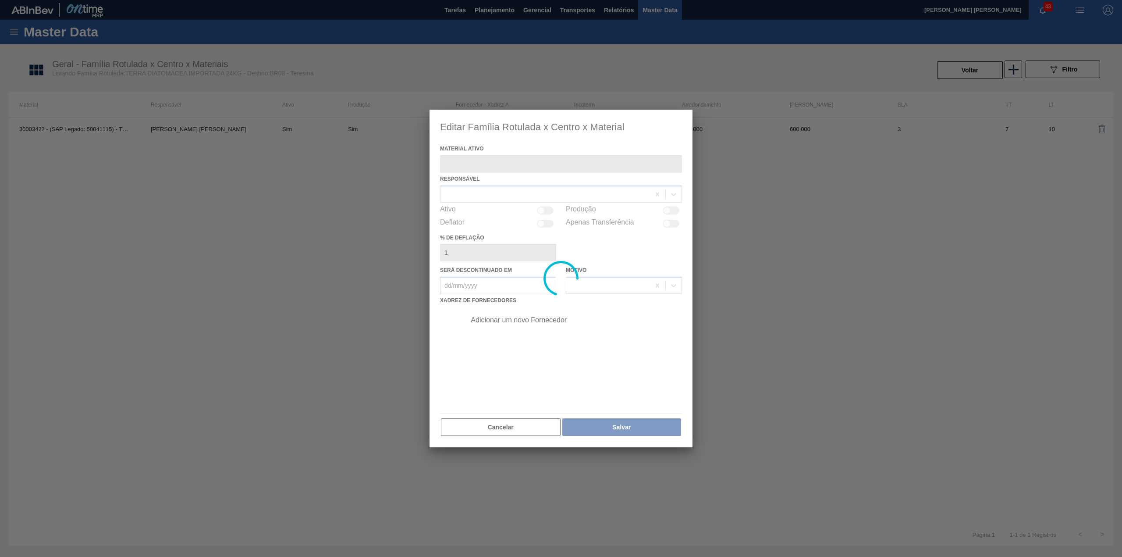
type ativo "30003422 - (SAP Legado: 50041115) - TERRA DIATOMACEA;IMPORTADA;EMB 24KG"
checkbox input "true"
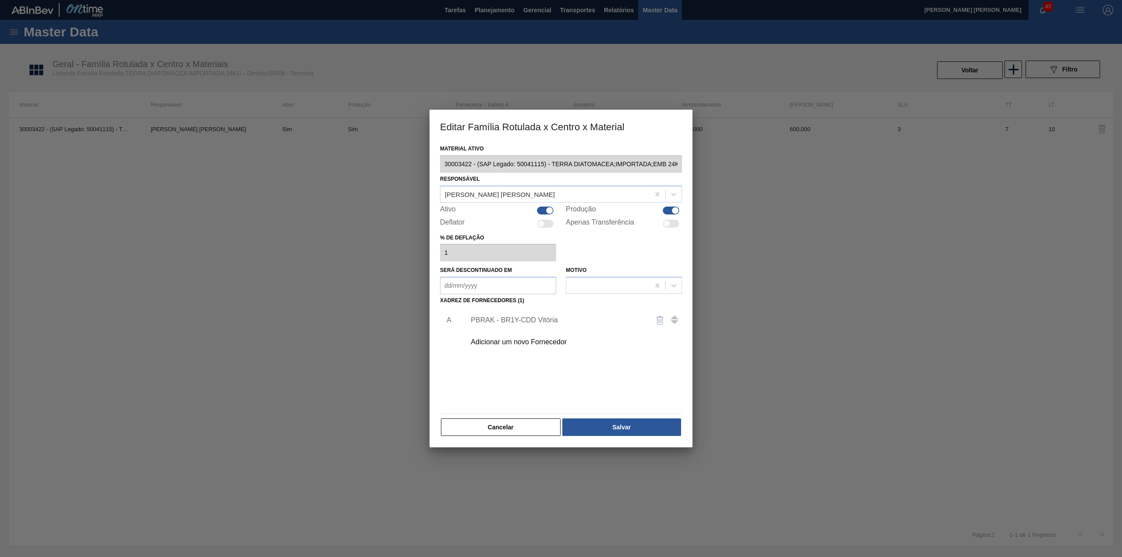
click at [518, 344] on div "Adicionar um novo Fornecedor" at bounding box center [557, 342] width 172 height 8
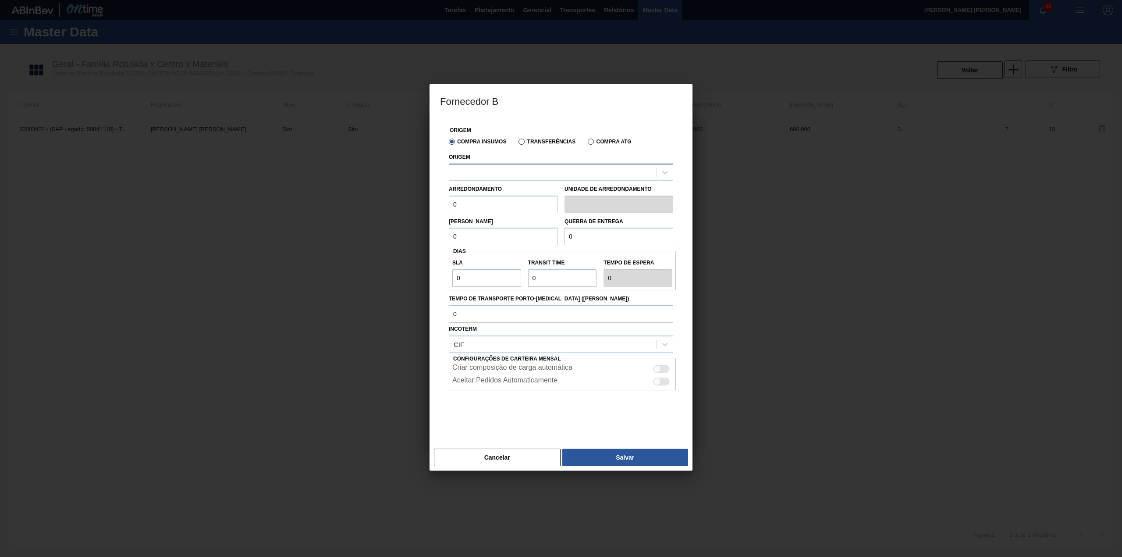
click at [533, 178] on div at bounding box center [552, 172] width 207 height 13
click at [549, 195] on div "259860 - IMERYS DO BRASIL - PAULINA (SP)" at bounding box center [561, 194] width 224 height 16
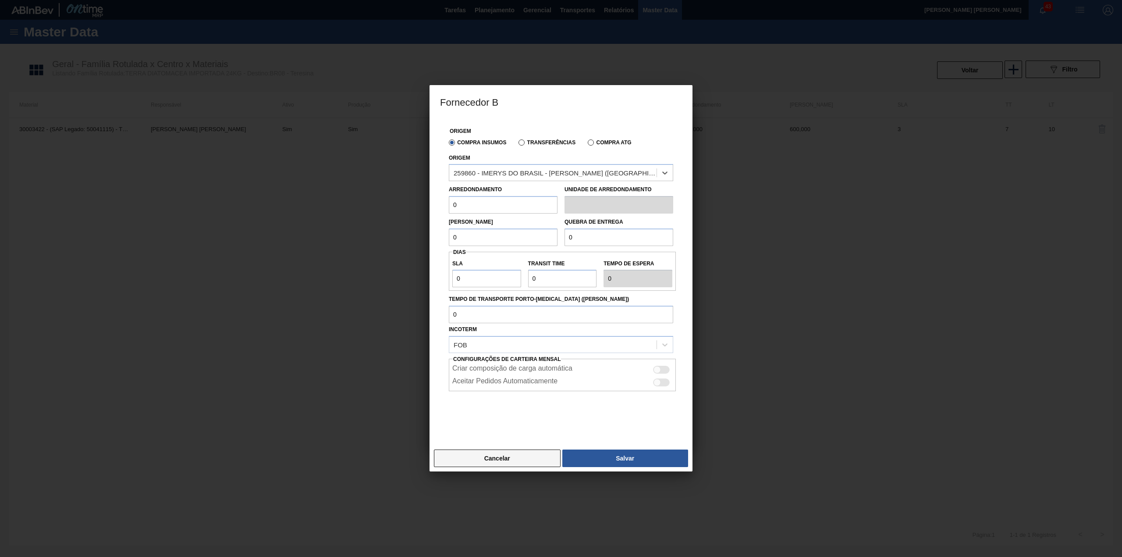
click at [516, 460] on button "Cancelar" at bounding box center [497, 458] width 127 height 18
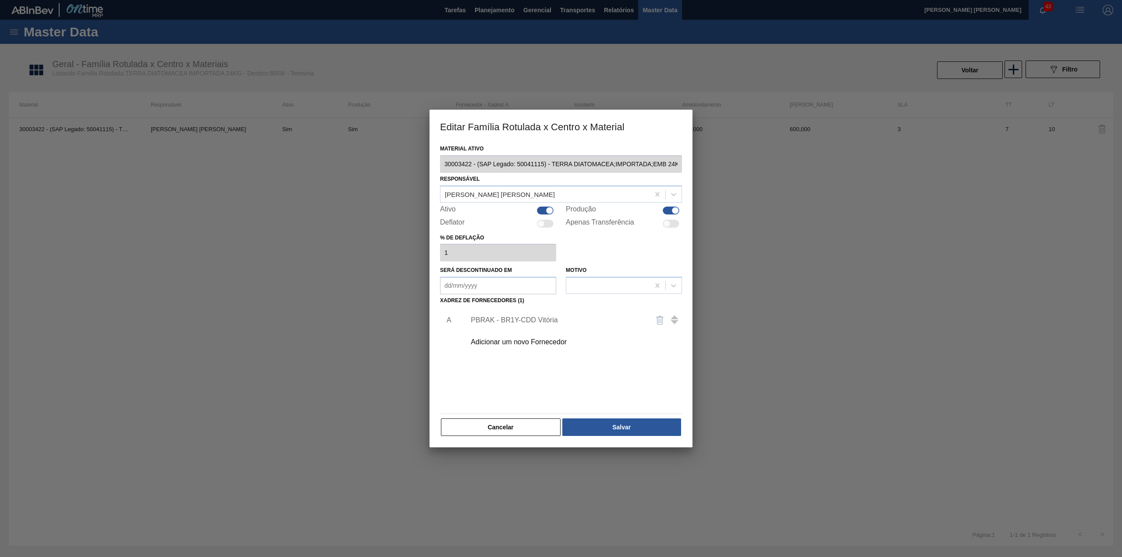
click at [519, 317] on div "PBRAK - BR1Y-CDD Vitória" at bounding box center [557, 320] width 172 height 8
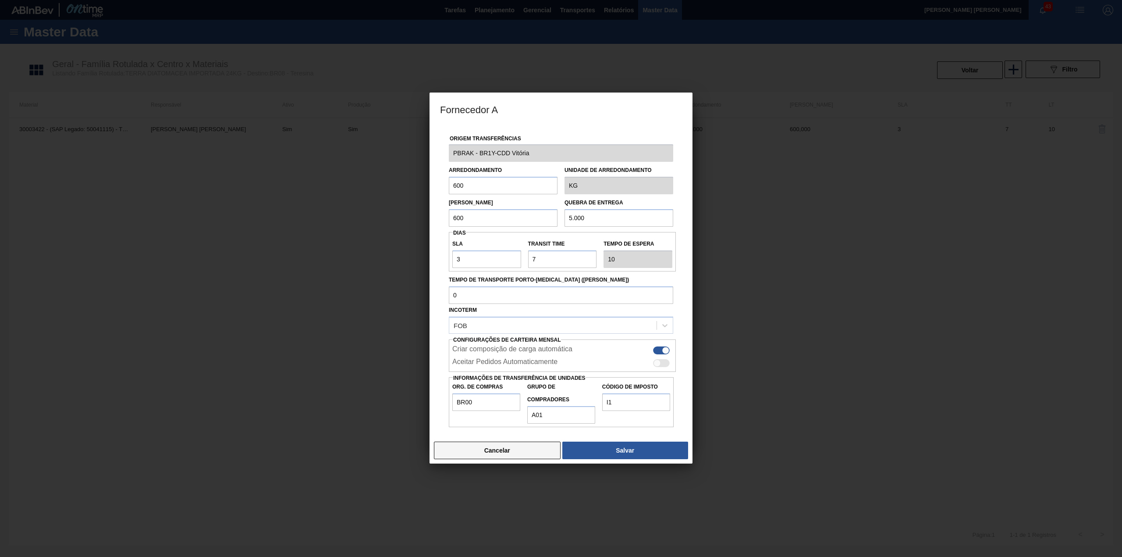
click at [481, 451] on button "Cancelar" at bounding box center [497, 450] width 127 height 18
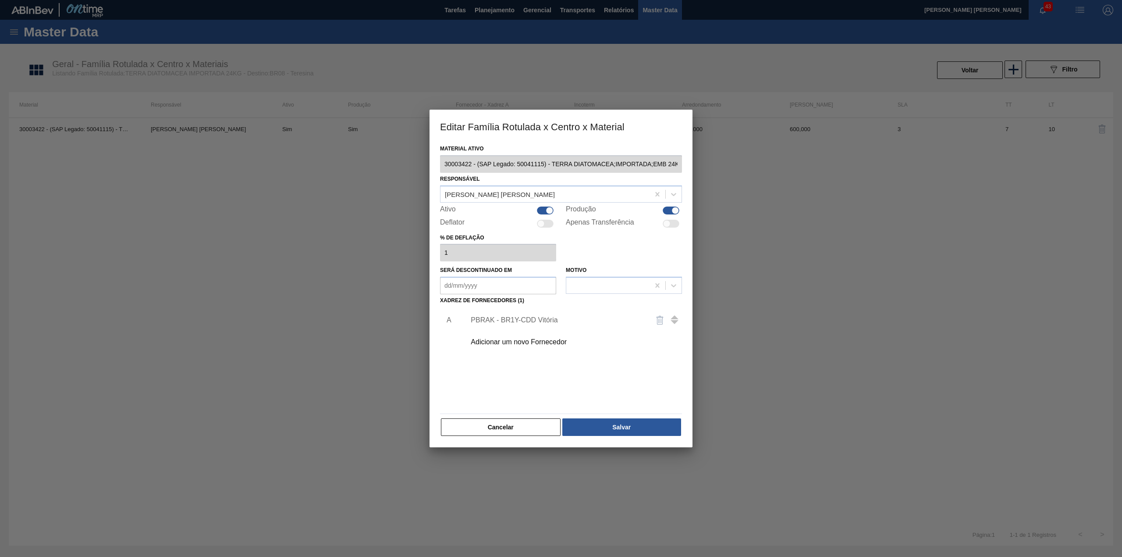
click at [523, 347] on div "Adicionar um novo Fornecedor" at bounding box center [571, 342] width 221 height 22
click at [521, 345] on div "Adicionar um novo Fornecedor" at bounding box center [557, 342] width 172 height 8
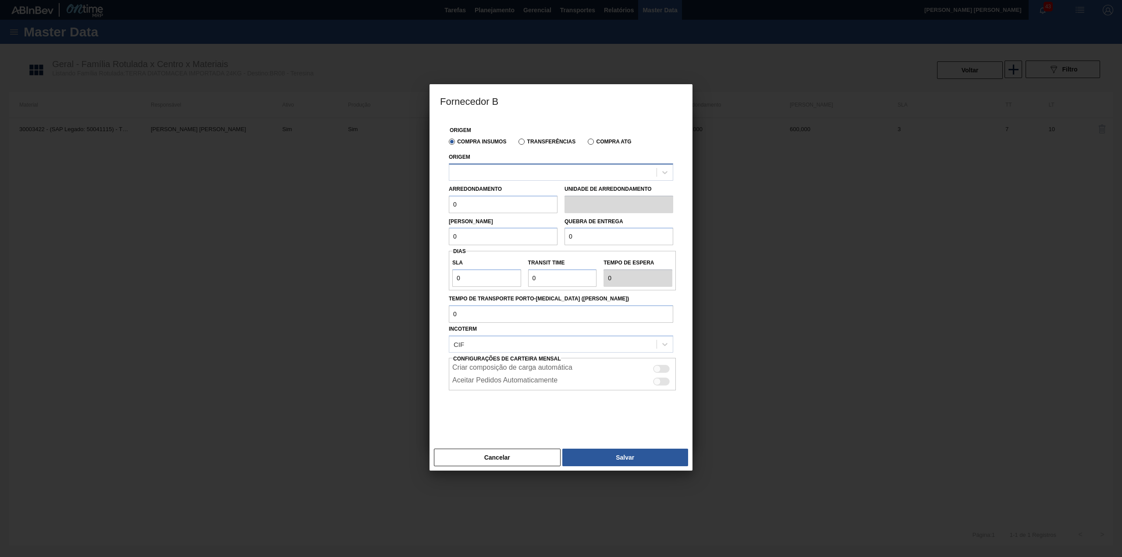
click at [526, 169] on div at bounding box center [552, 172] width 207 height 13
click at [494, 193] on div "259860 - IMERYS DO BRASIL - PAULINA (SP)" at bounding box center [561, 194] width 224 height 16
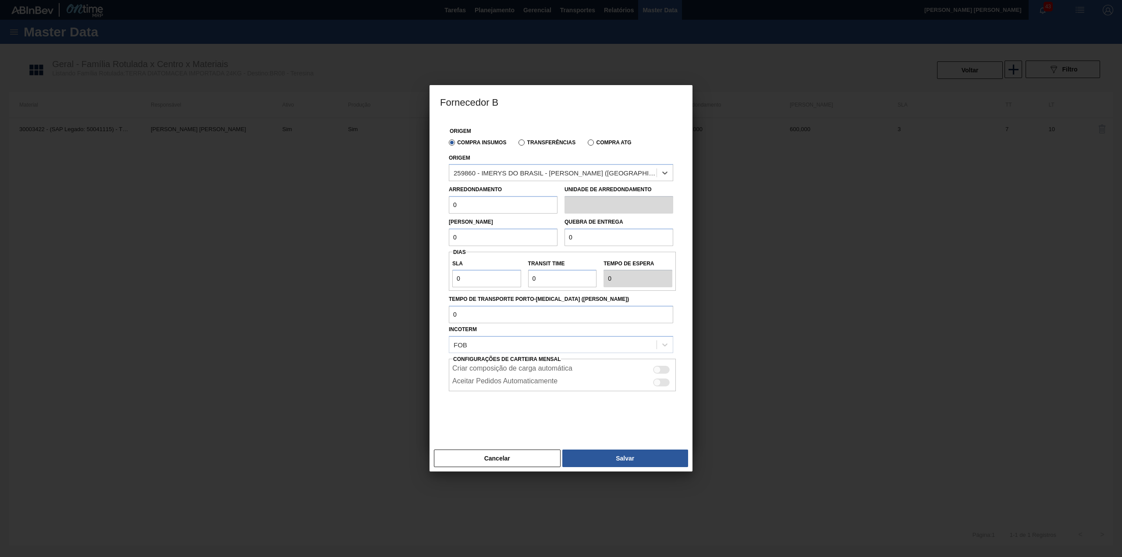
click at [490, 209] on input "0" at bounding box center [503, 205] width 109 height 18
type input "600"
click at [581, 238] on input "0" at bounding box center [619, 237] width 109 height 18
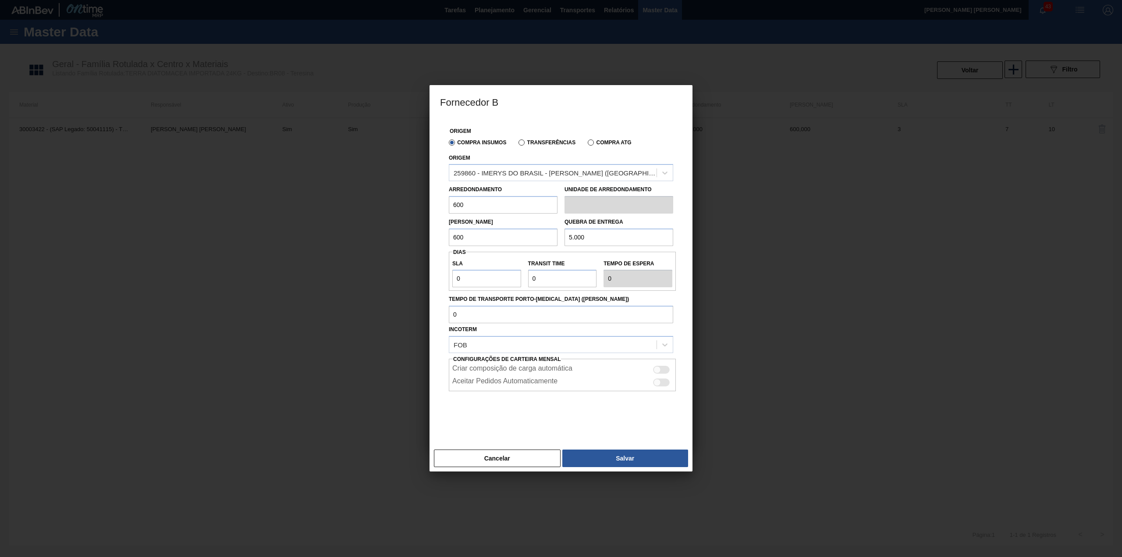
type input "5.000"
click at [482, 287] on input "0" at bounding box center [486, 279] width 69 height 18
type input "NaN"
type input "3"
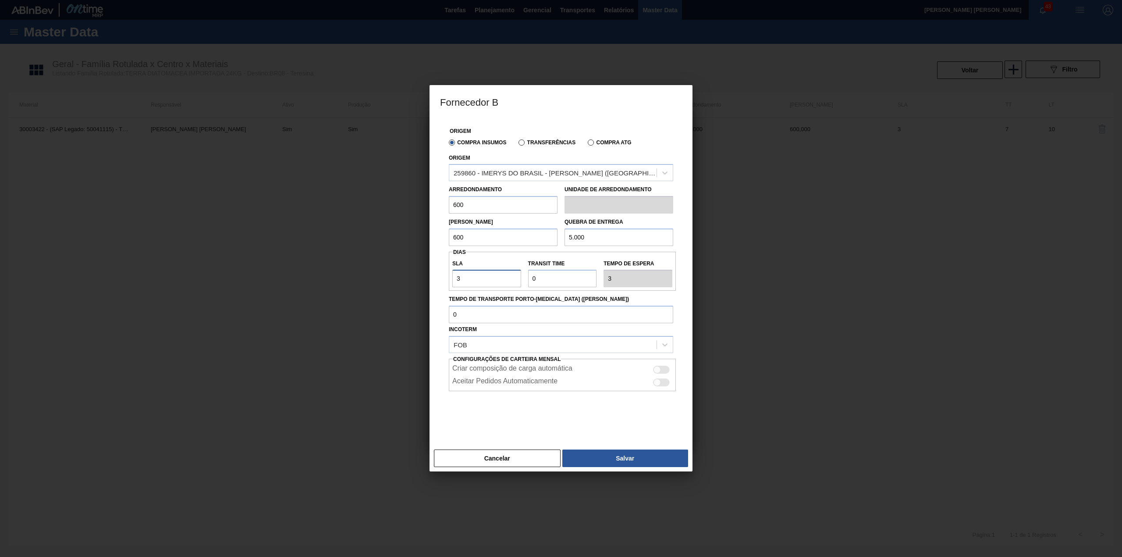
type input "3"
type input "7"
type input "10"
type input "7"
click at [662, 370] on div at bounding box center [661, 370] width 17 height 8
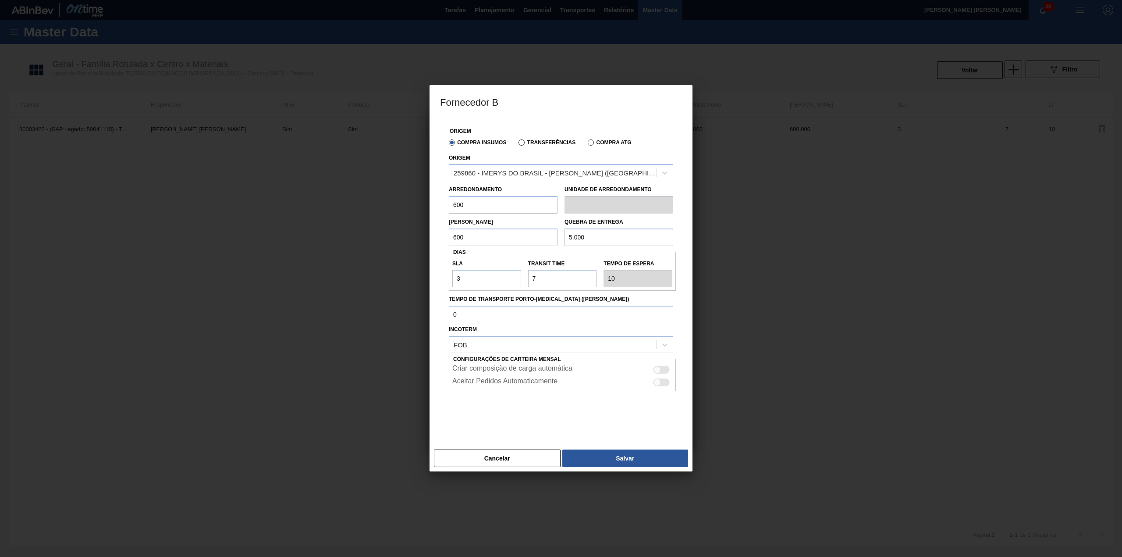
checkbox input "true"
click at [623, 458] on button "Salvar" at bounding box center [625, 458] width 126 height 18
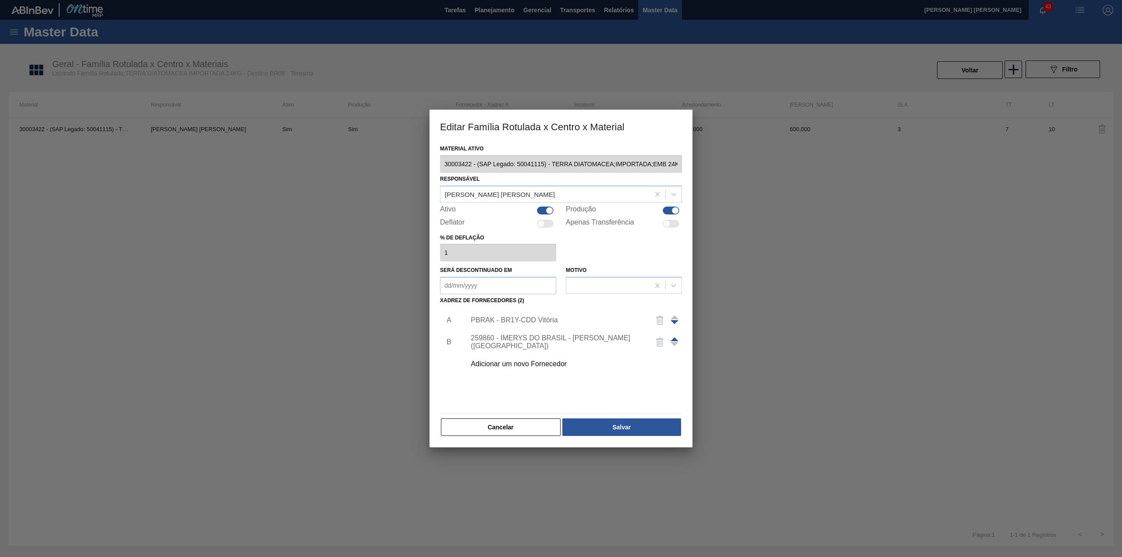
click at [673, 339] on span at bounding box center [675, 339] width 8 height 4
click at [639, 434] on button "Salvar" at bounding box center [621, 427] width 119 height 18
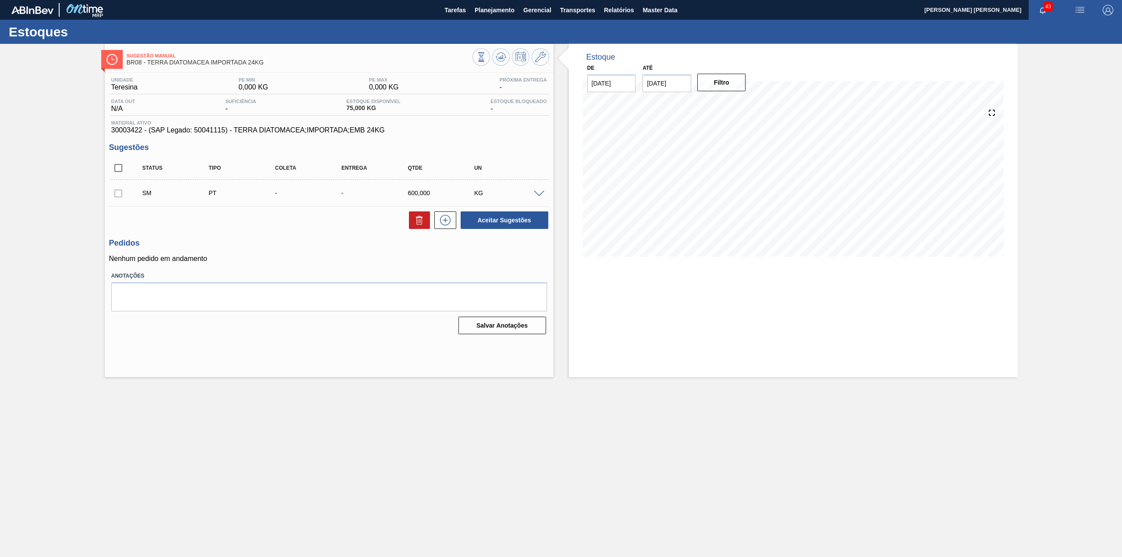
click at [537, 195] on span at bounding box center [539, 194] width 11 height 7
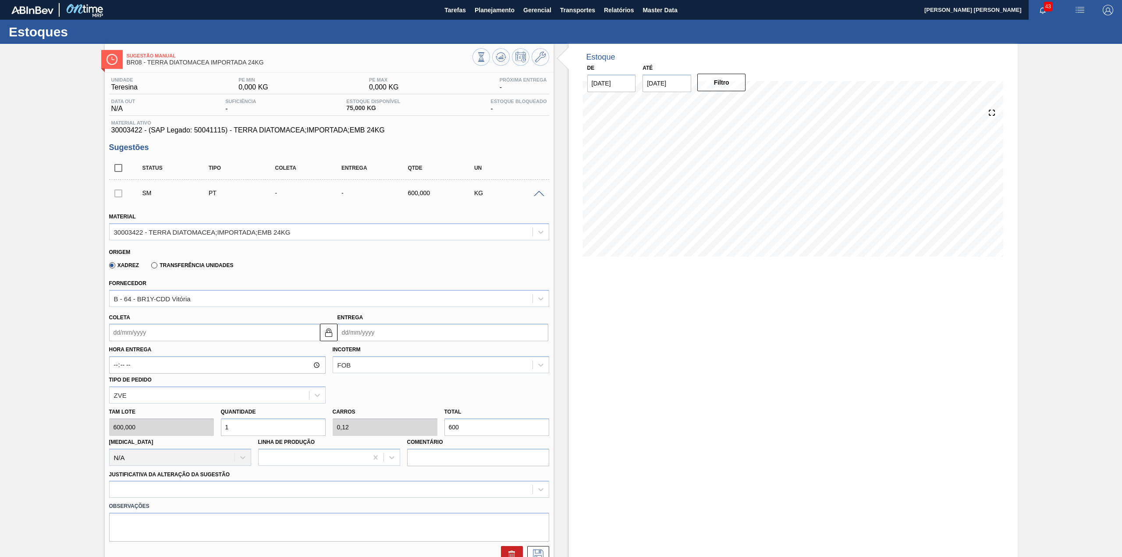
click at [537, 195] on span at bounding box center [539, 194] width 11 height 7
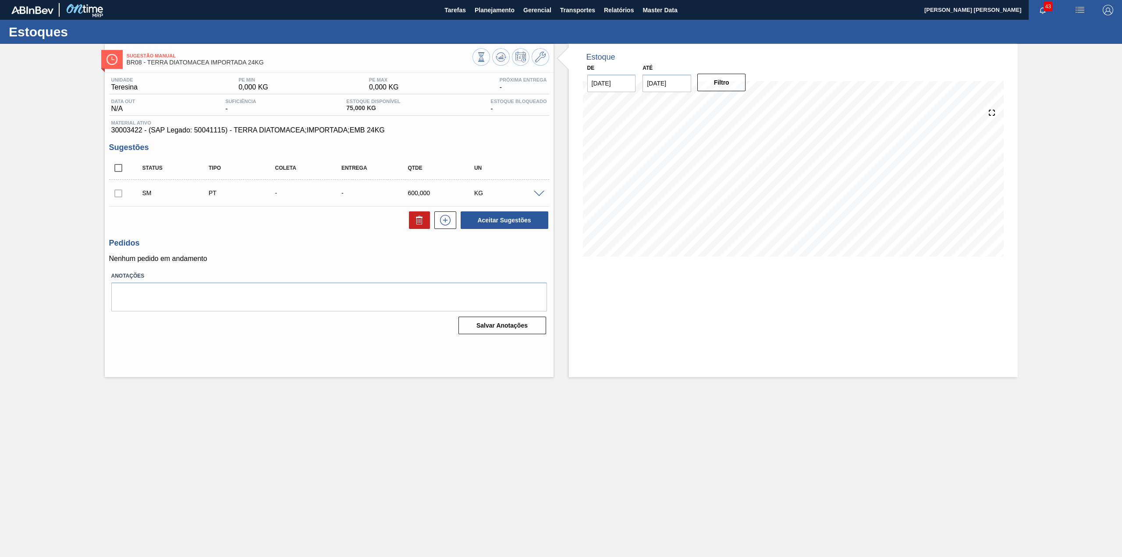
click at [541, 193] on span at bounding box center [539, 194] width 11 height 7
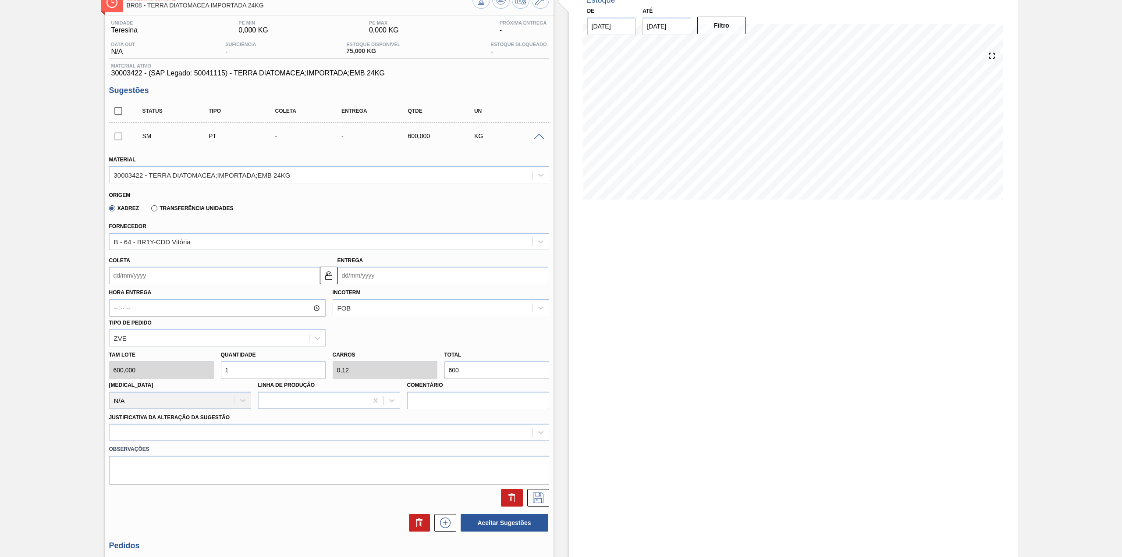
scroll to position [117, 0]
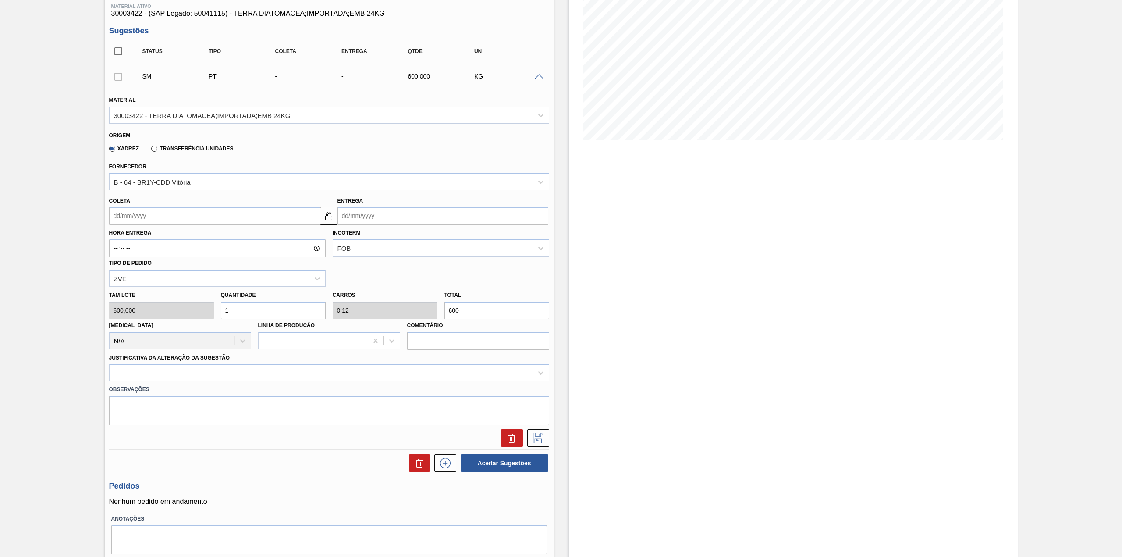
click at [202, 221] on input "Coleta" at bounding box center [214, 216] width 211 height 18
click at [146, 237] on div "agosto 2025" at bounding box center [162, 236] width 105 height 7
click at [133, 310] on div "18" at bounding box center [134, 308] width 12 height 12
type input "[DATE]"
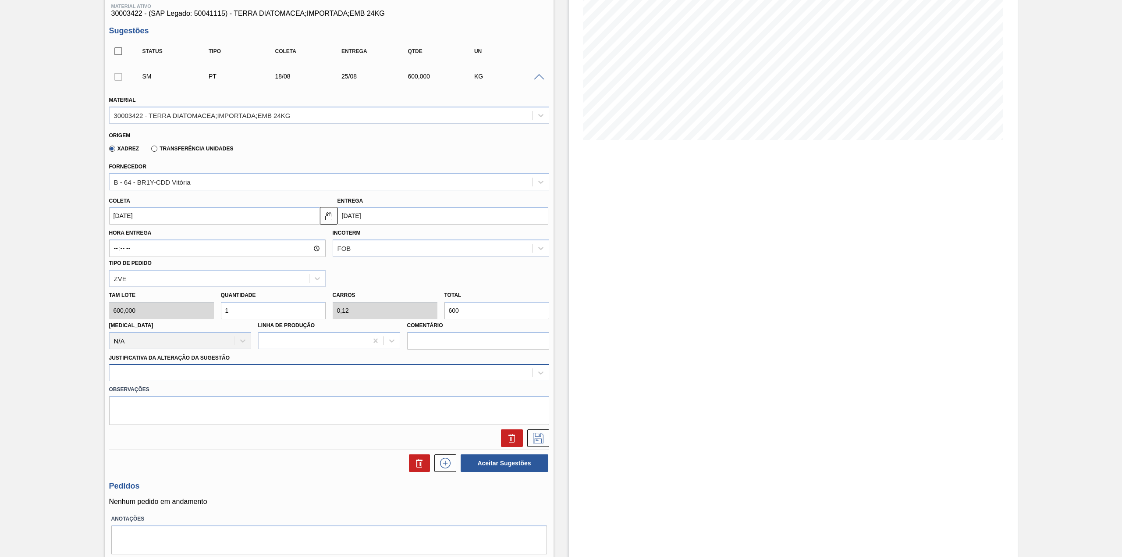
click at [258, 372] on div at bounding box center [321, 372] width 423 height 13
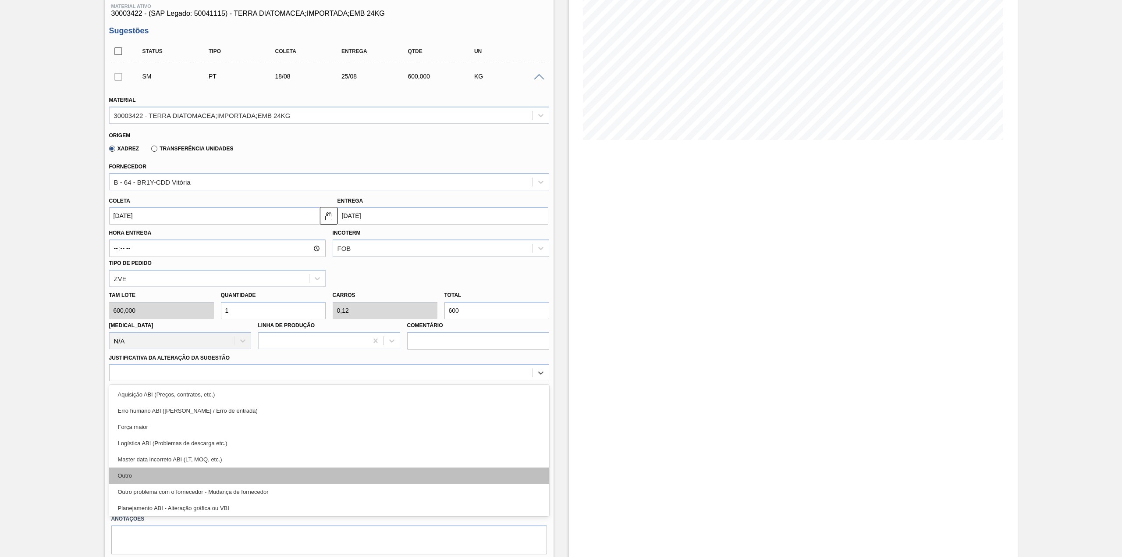
click at [168, 479] on div "Outro" at bounding box center [329, 475] width 440 height 16
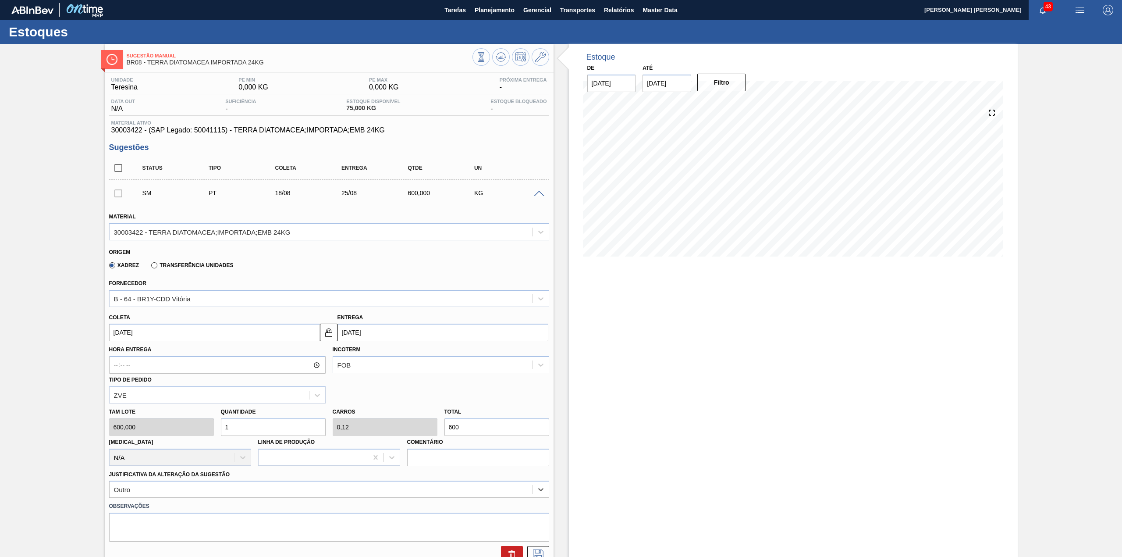
scroll to position [58, 0]
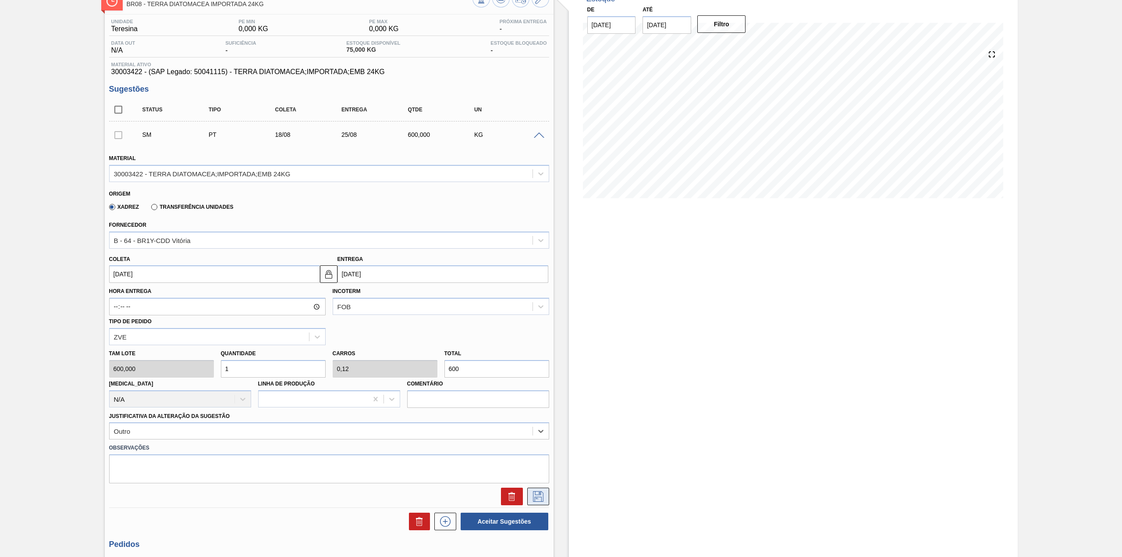
click at [542, 498] on icon at bounding box center [538, 496] width 11 height 11
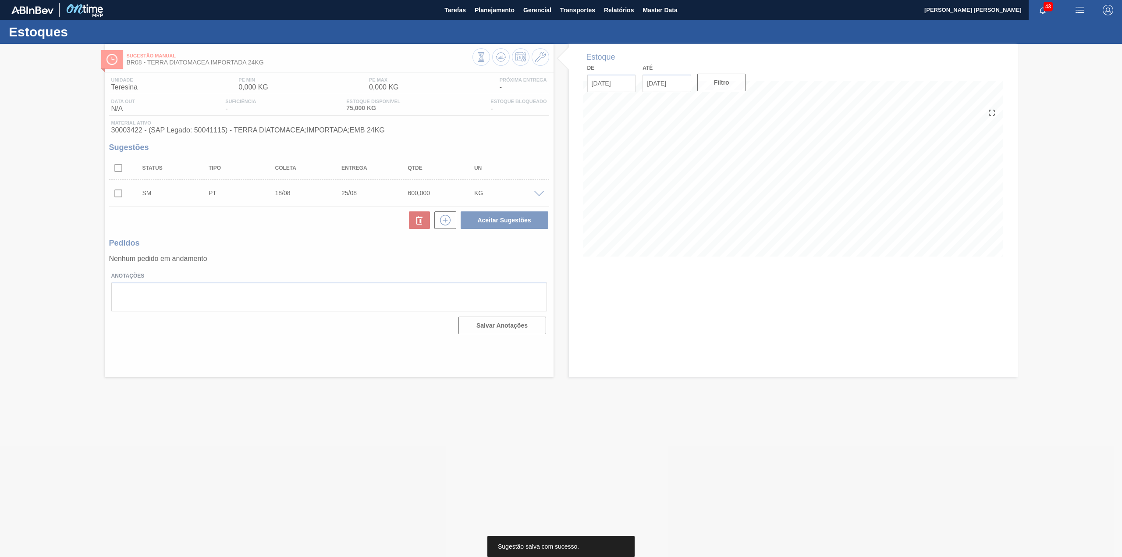
scroll to position [0, 0]
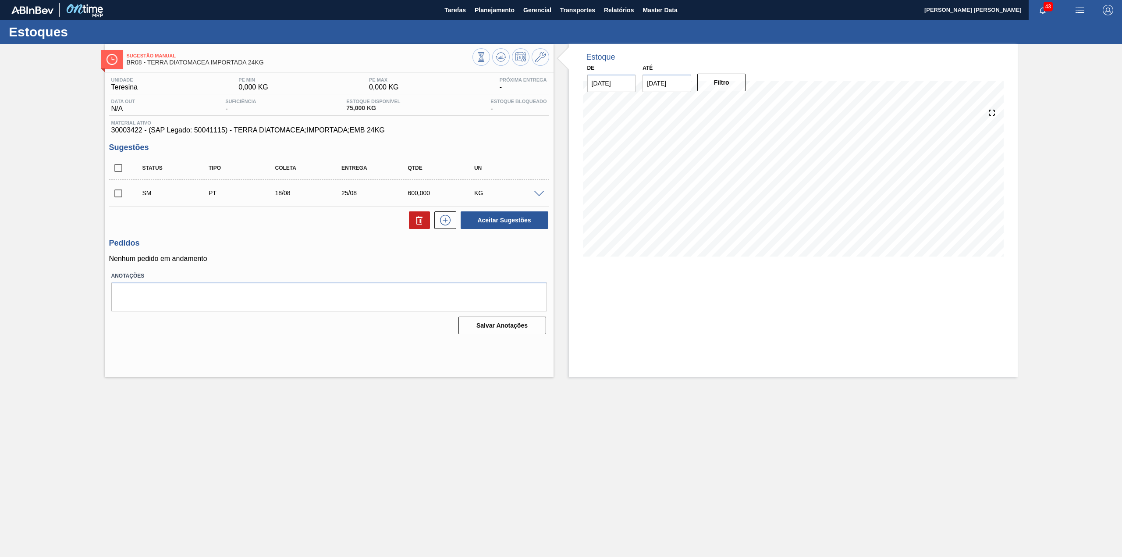
click at [117, 188] on input "checkbox" at bounding box center [118, 193] width 18 height 18
click at [486, 214] on button "Aceitar Sugestões" at bounding box center [505, 220] width 88 height 18
checkbox input "false"
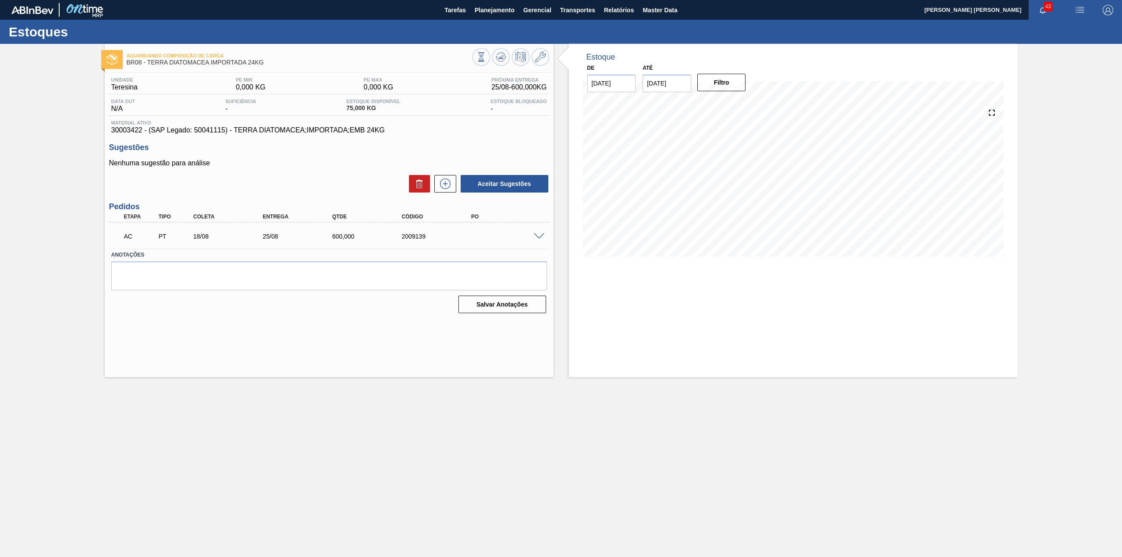
click at [542, 238] on span at bounding box center [539, 236] width 11 height 7
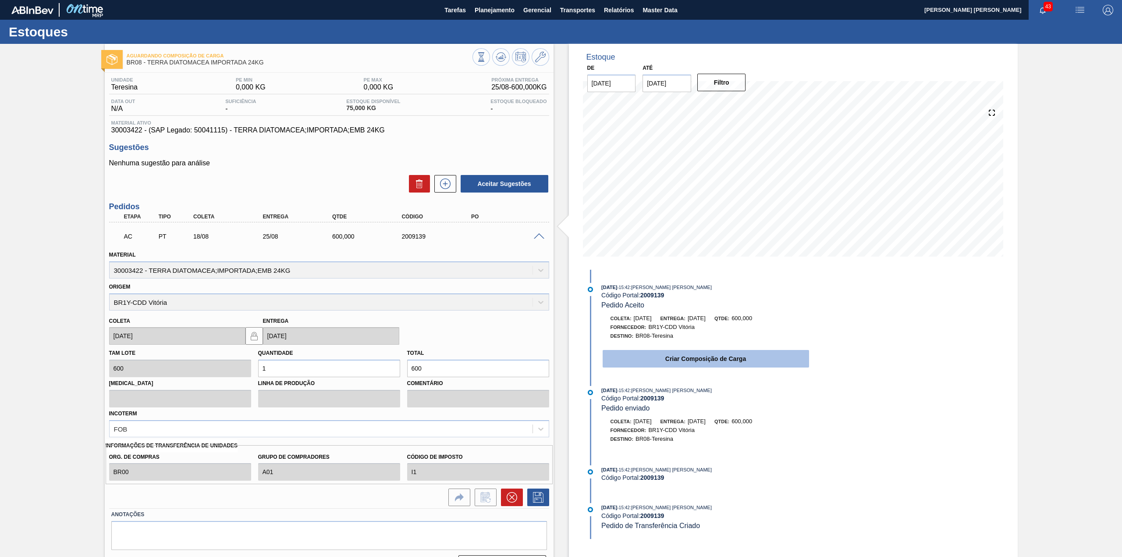
click at [691, 364] on button "Criar Composição de Carga" at bounding box center [706, 359] width 206 height 18
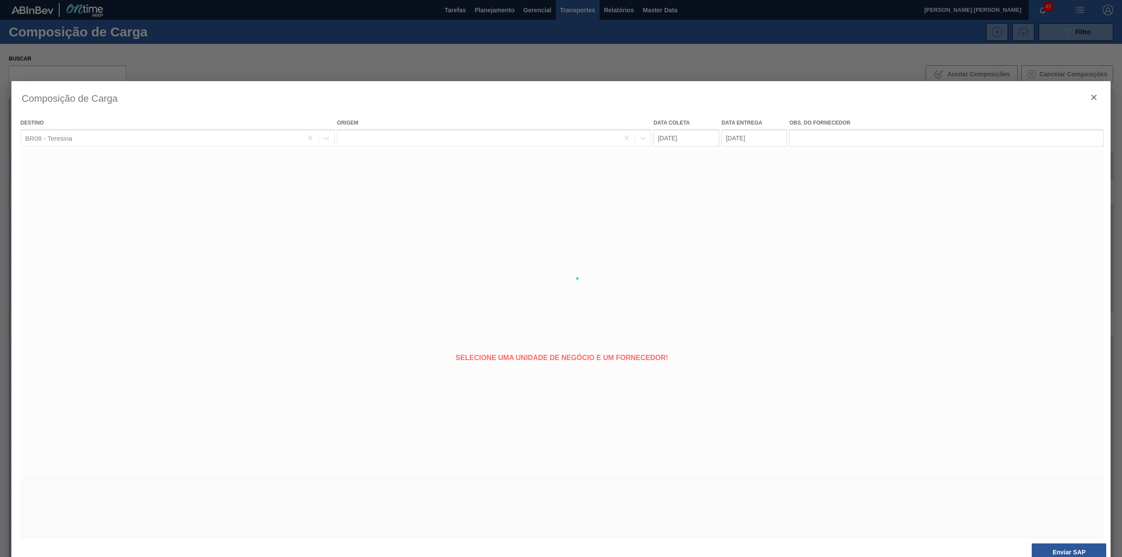
type coleta "[DATE]"
type entrega "[DATE]"
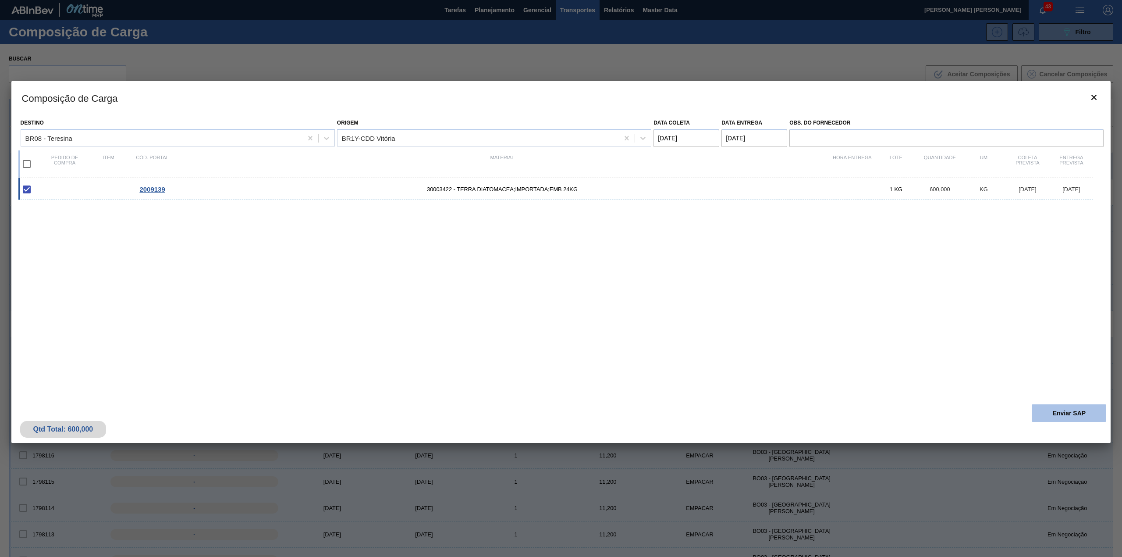
click at [1070, 414] on button "Enviar SAP" at bounding box center [1069, 413] width 75 height 18
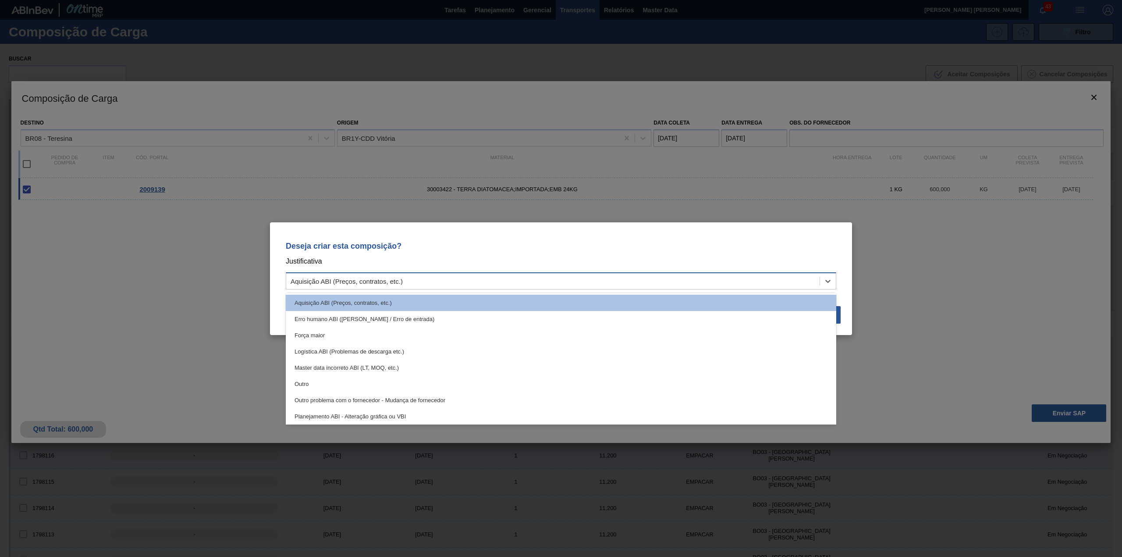
click at [587, 284] on div "Aquisição ABI (Preços, contratos, etc.)" at bounding box center [552, 280] width 533 height 13
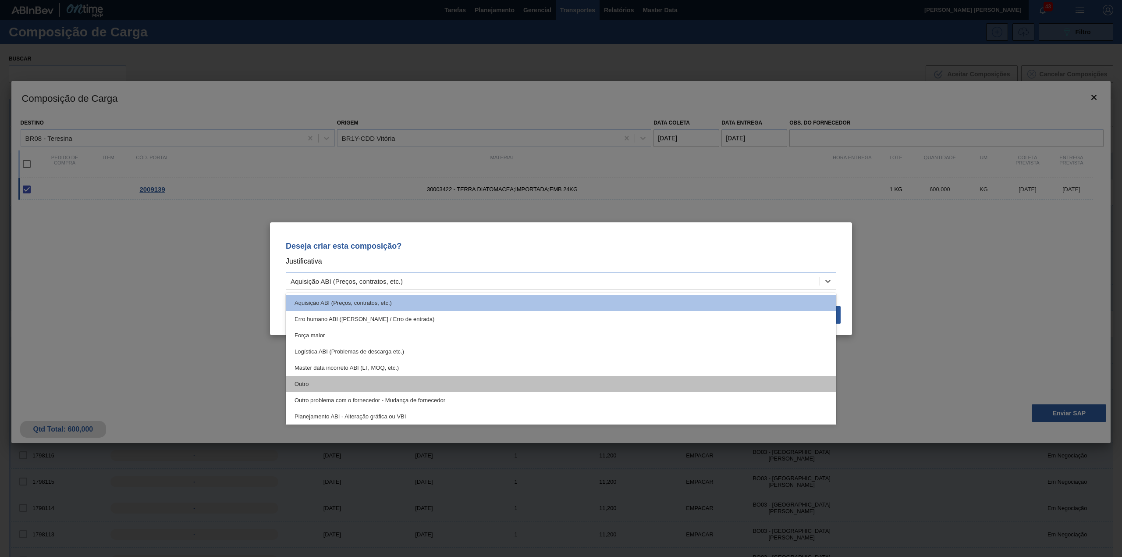
click at [395, 378] on div "Outro" at bounding box center [561, 384] width 551 height 16
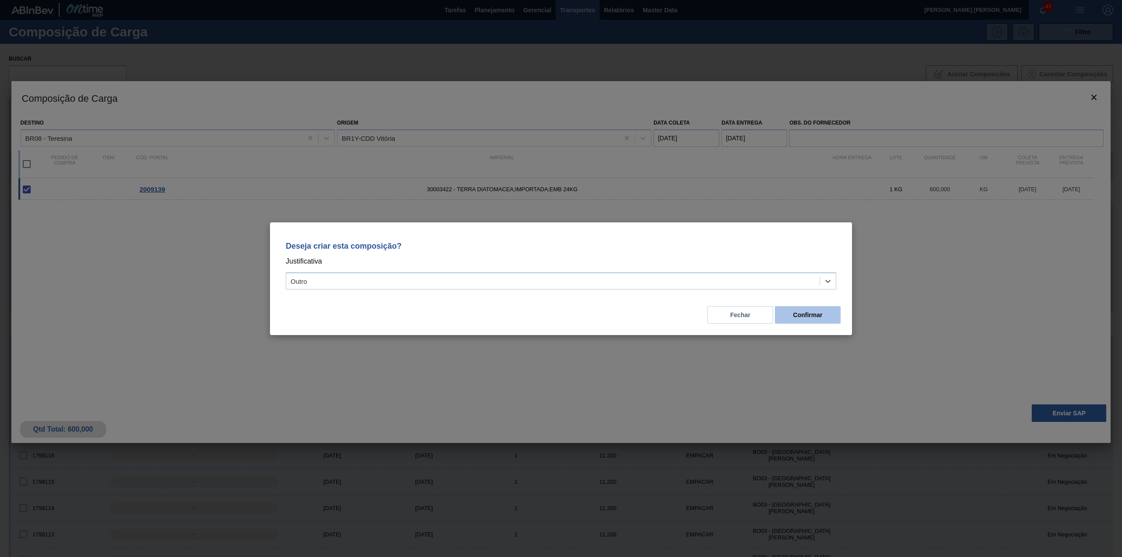
click at [793, 312] on button "Confirmar" at bounding box center [808, 315] width 66 height 18
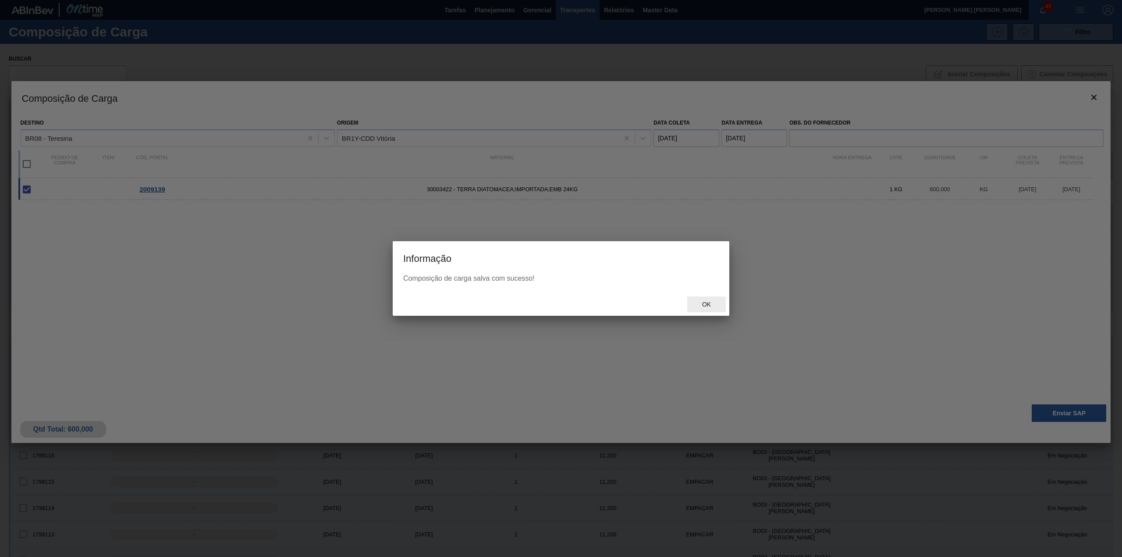
click at [707, 304] on span "Ok" at bounding box center [706, 304] width 23 height 7
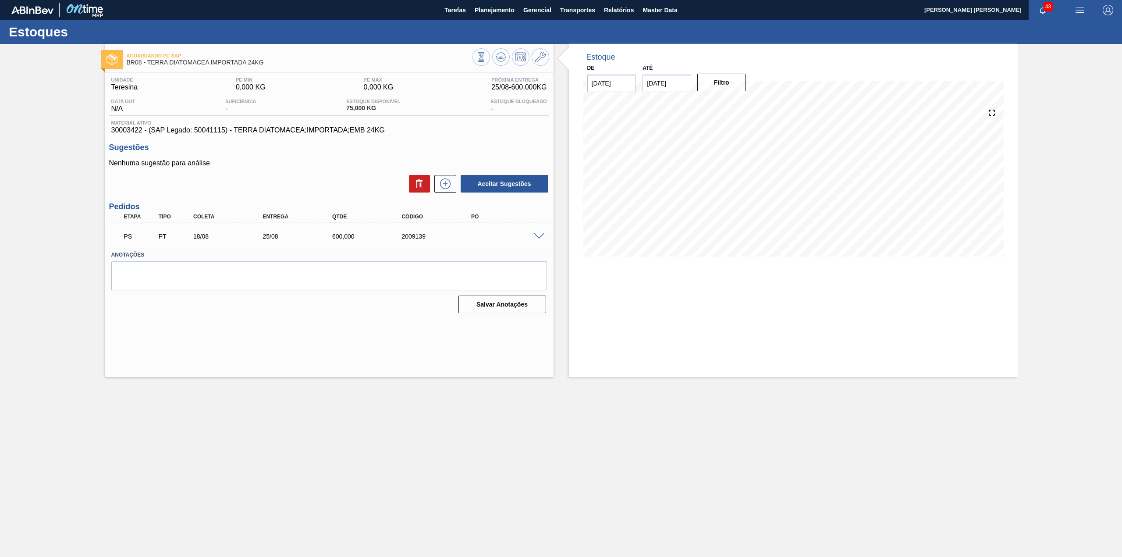
click at [539, 233] on span at bounding box center [539, 236] width 11 height 7
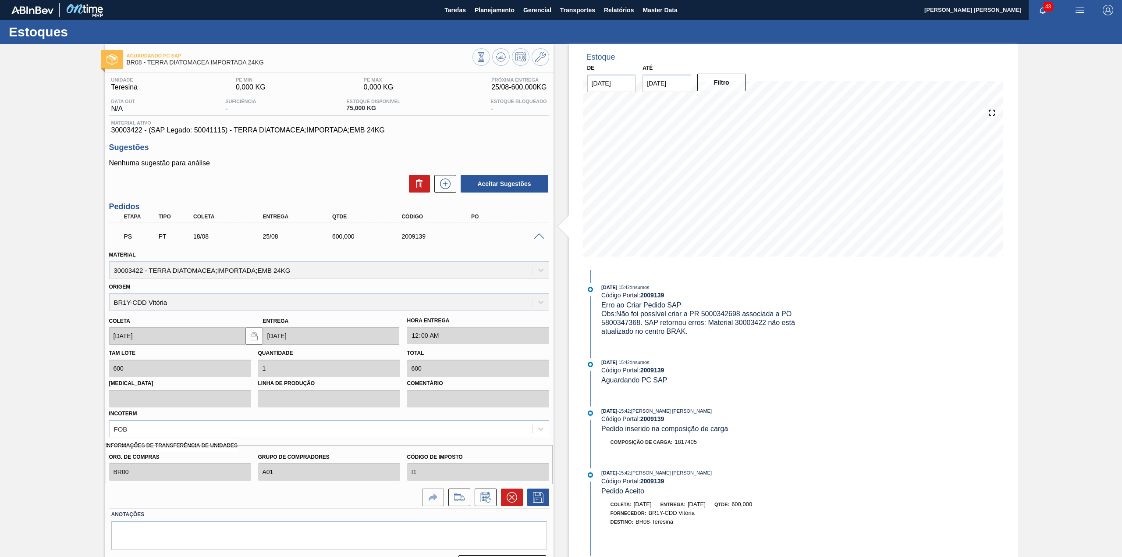
click at [535, 237] on span at bounding box center [539, 236] width 11 height 7
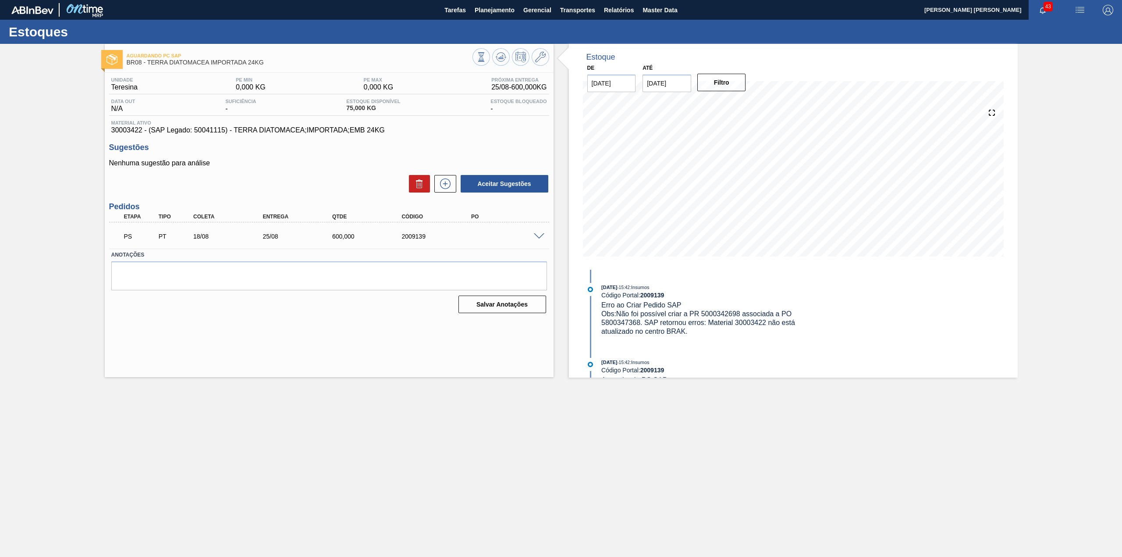
click at [534, 234] on span at bounding box center [539, 236] width 11 height 7
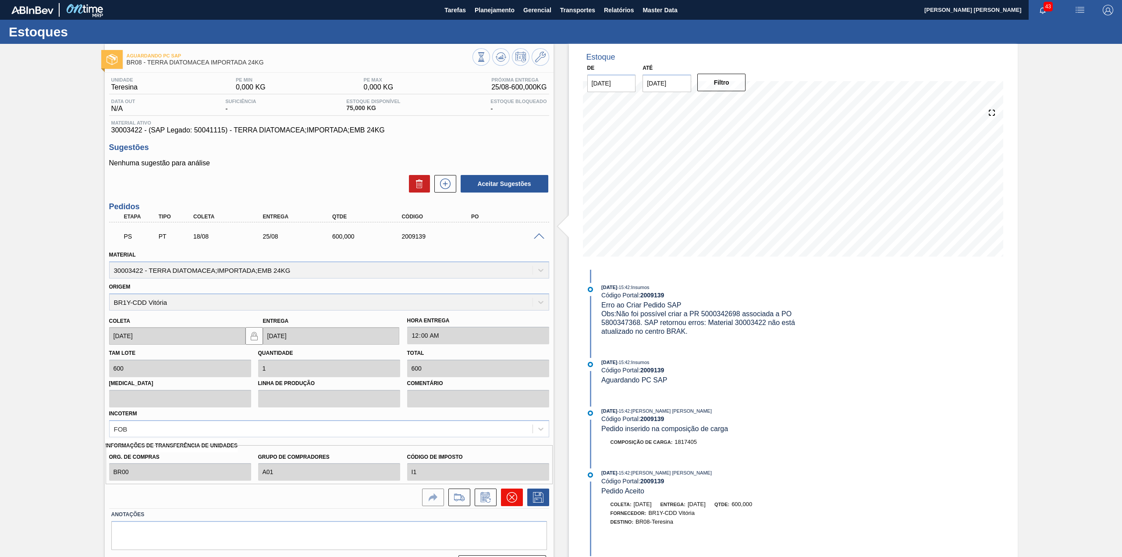
click at [512, 498] on icon at bounding box center [512, 497] width 11 height 11
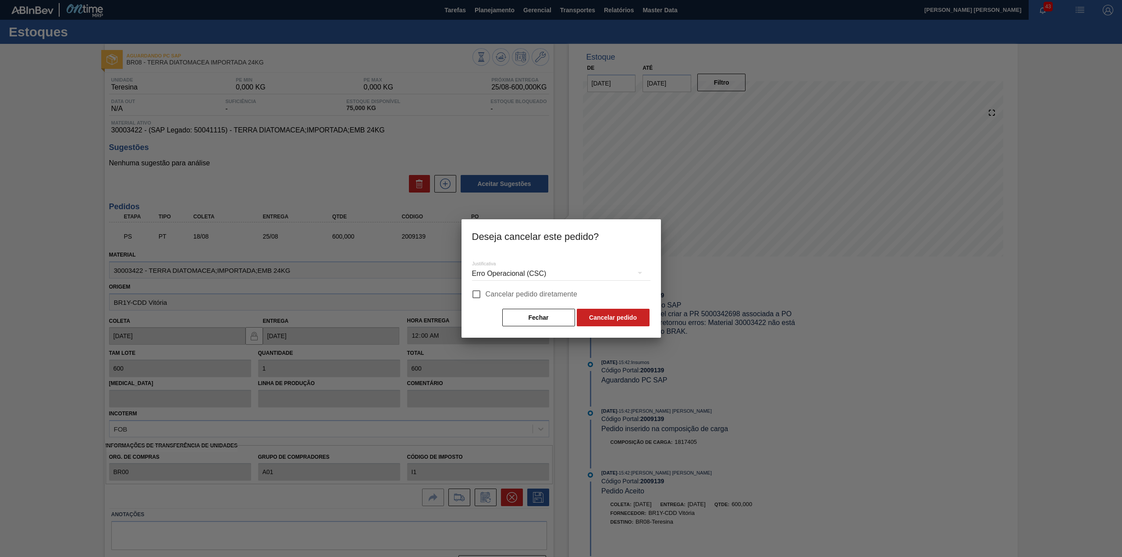
click at [511, 295] on span "Cancelar pedido diretamente" at bounding box center [532, 294] width 92 height 11
click at [486, 295] on input "Cancelar pedido diretamente" at bounding box center [476, 294] width 18 height 18
checkbox input "true"
click at [606, 321] on button "Cancelar pedido" at bounding box center [613, 318] width 73 height 18
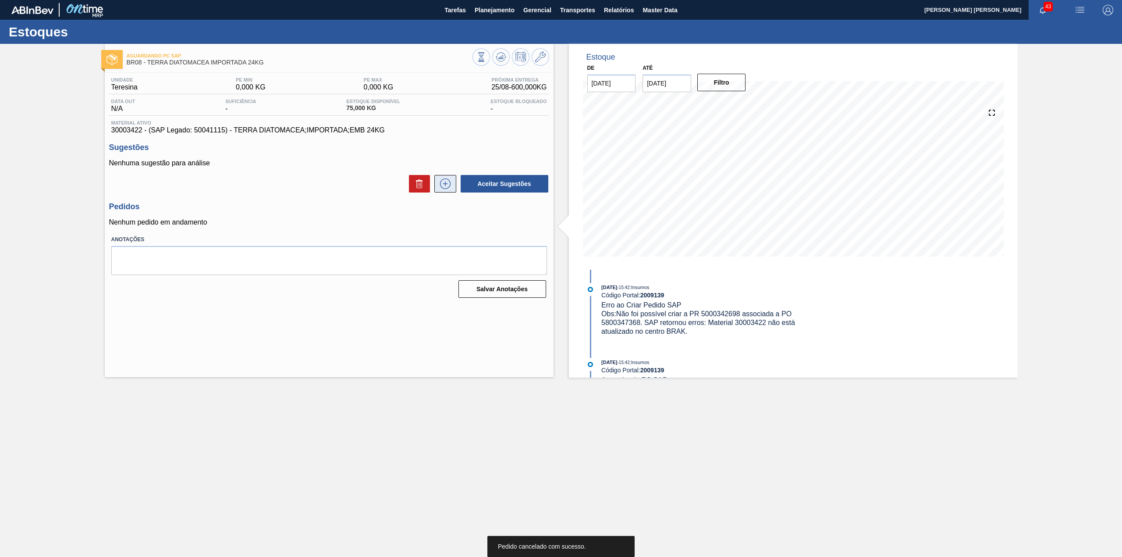
click at [446, 188] on icon at bounding box center [445, 183] width 14 height 11
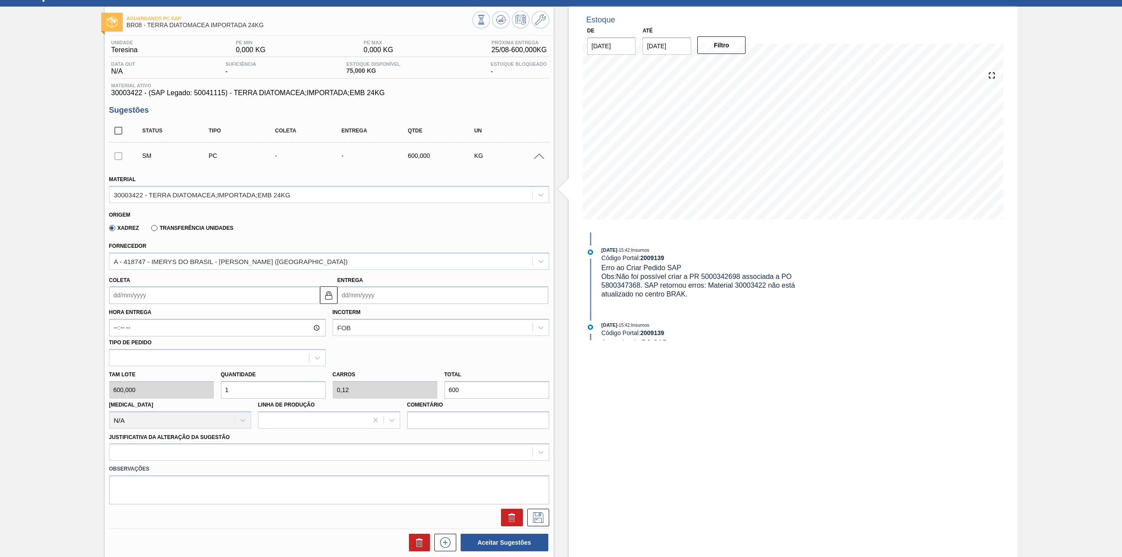
scroll to position [58, 0]
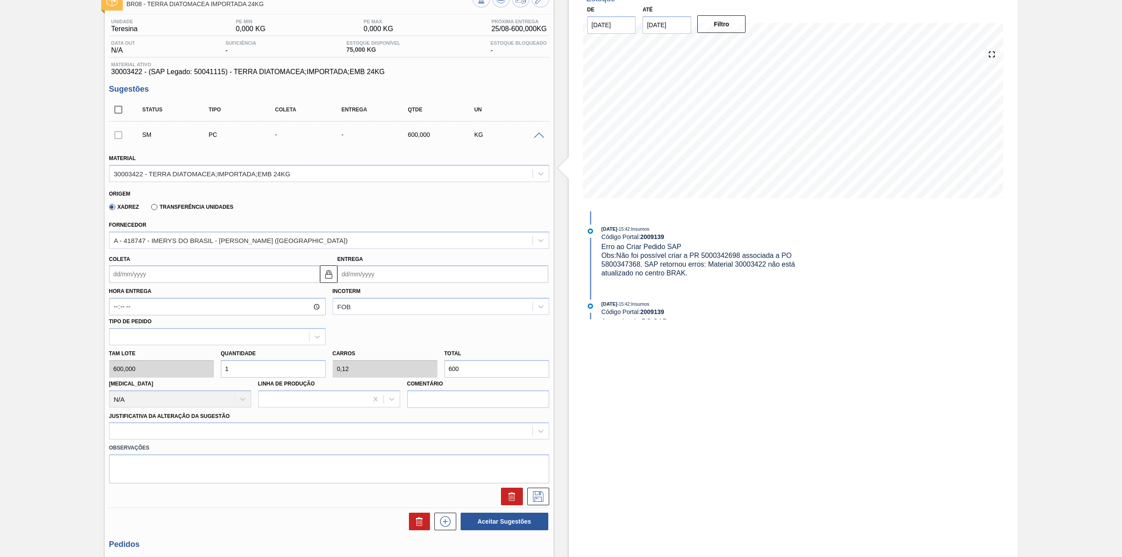
drag, startPoint x: 186, startPoint y: 281, endPoint x: 172, endPoint y: 279, distance: 13.7
click at [186, 281] on input "Coleta" at bounding box center [214, 274] width 211 height 18
click at [139, 293] on div "agosto 2025" at bounding box center [162, 294] width 105 height 7
click at [137, 367] on div "18" at bounding box center [134, 366] width 12 height 12
type input "[DATE]"
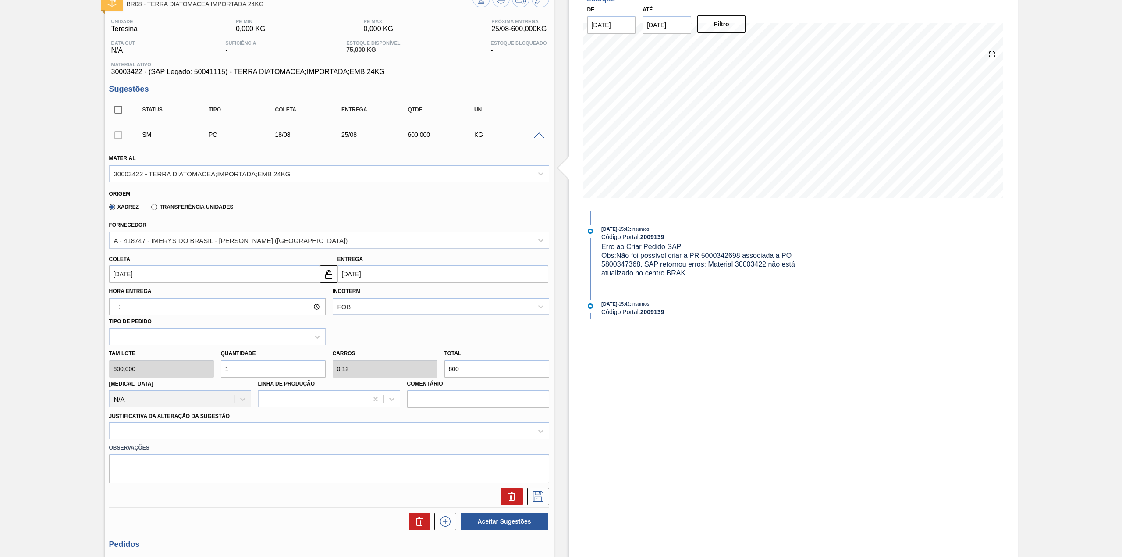
type input "[DATE]"
click at [249, 370] on input "1" at bounding box center [273, 369] width 105 height 18
click at [244, 426] on div at bounding box center [329, 430] width 440 height 17
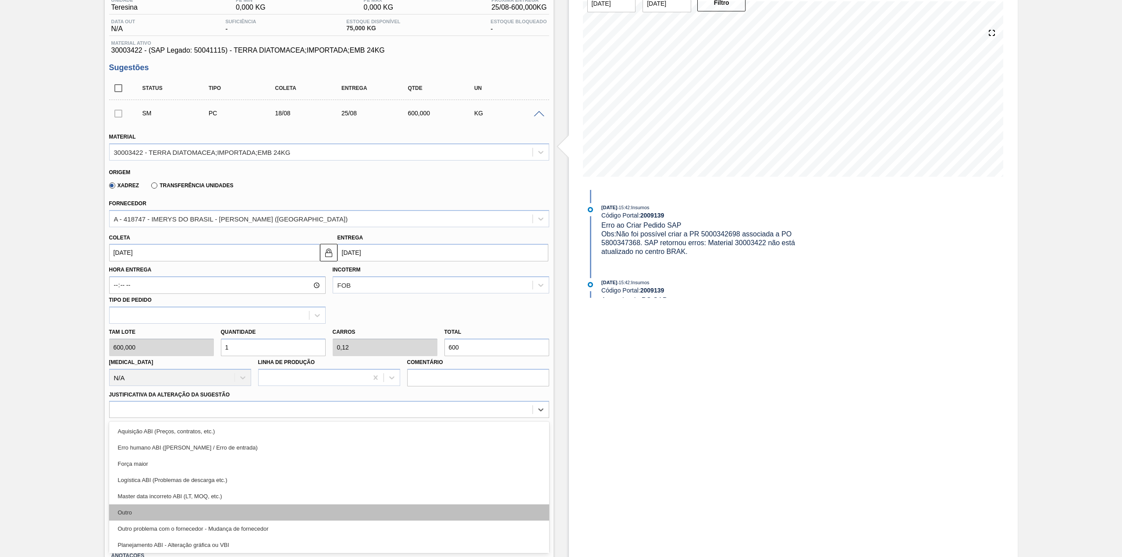
click at [160, 509] on div "Outro" at bounding box center [329, 512] width 440 height 16
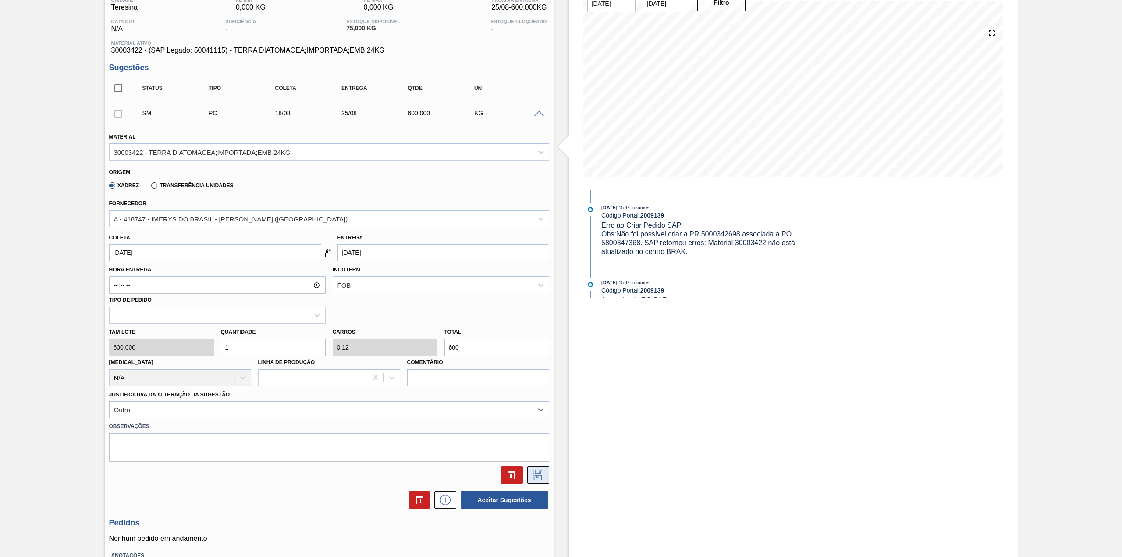
click at [539, 471] on icon at bounding box center [538, 474] width 14 height 11
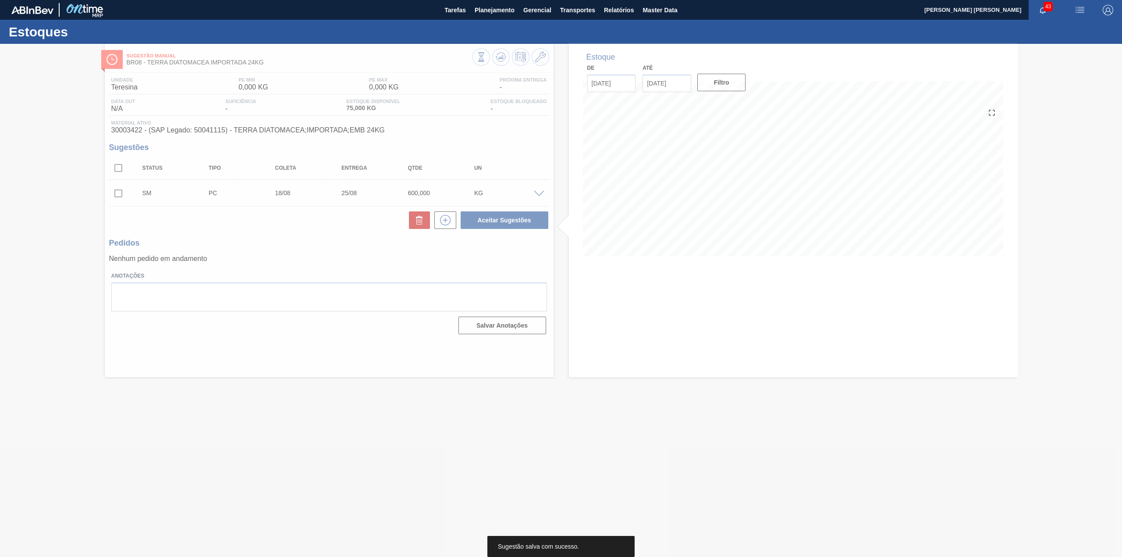
scroll to position [0, 0]
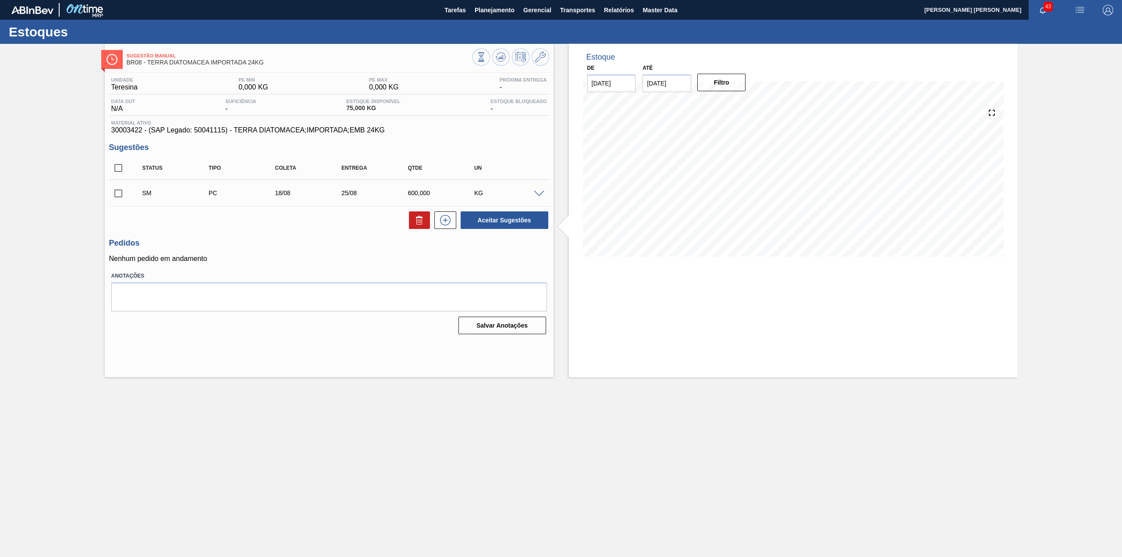
click at [120, 195] on input "checkbox" at bounding box center [118, 193] width 18 height 18
click at [504, 222] on button "Aceitar Sugestões" at bounding box center [505, 220] width 88 height 18
checkbox input "false"
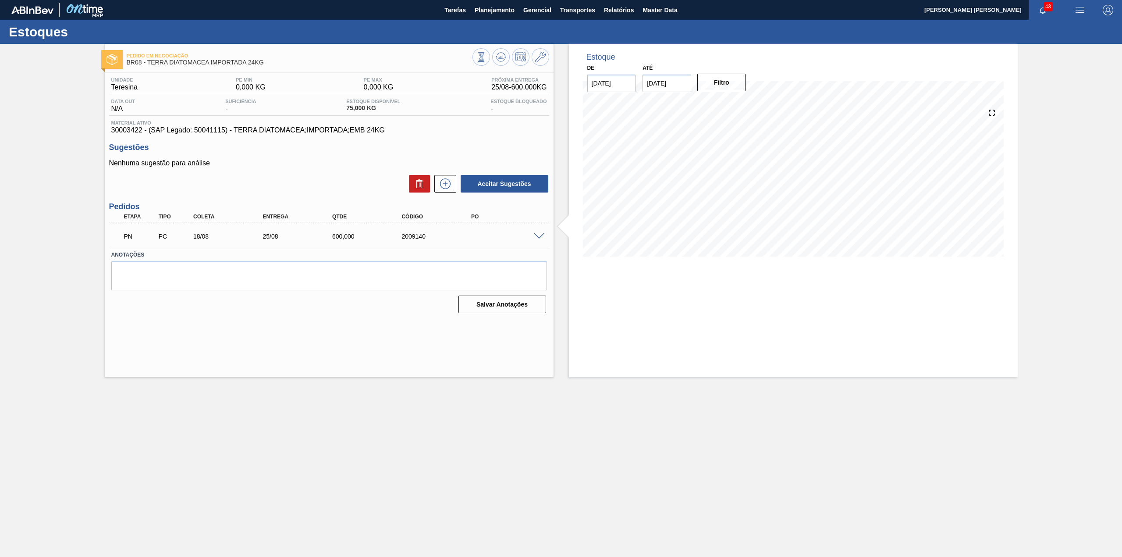
click at [539, 235] on span at bounding box center [539, 236] width 11 height 7
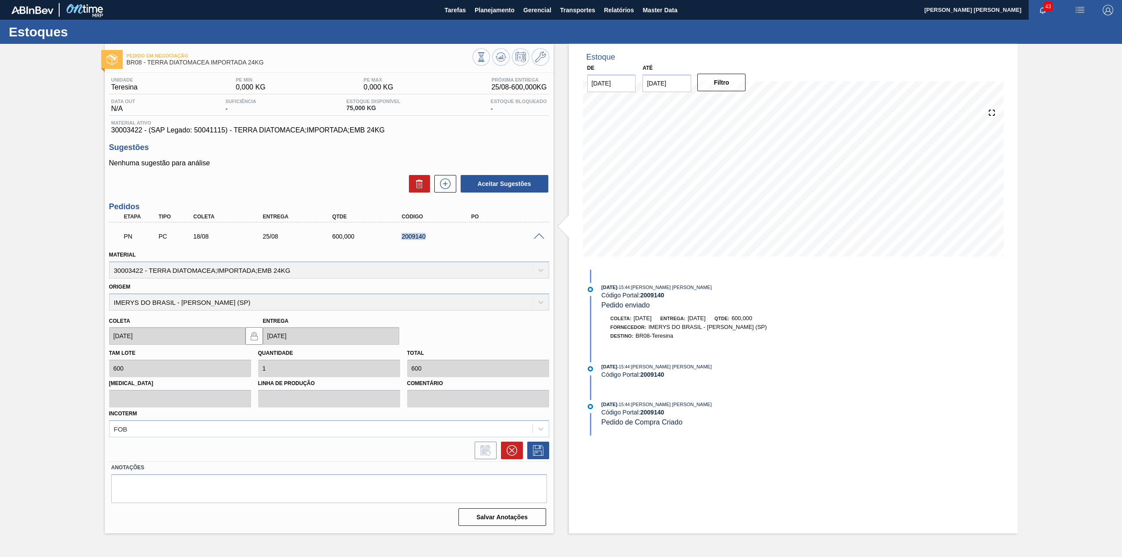
click at [397, 240] on div "PN PC 18/08 25/08 600,000 2009140" at bounding box center [326, 236] width 417 height 18
click at [474, 250] on div "Material 30003422 - TERRA DIATOMACEA;IMPORTADA;EMB 24KG" at bounding box center [329, 264] width 440 height 30
click at [535, 235] on span at bounding box center [539, 236] width 11 height 7
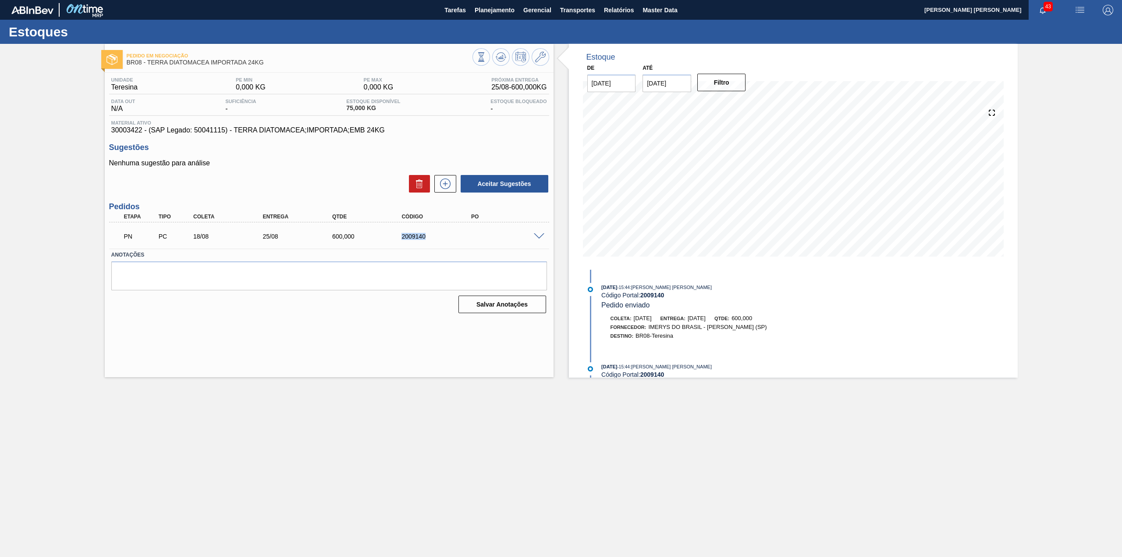
drag, startPoint x: 420, startPoint y: 235, endPoint x: 395, endPoint y: 236, distance: 25.0
click at [395, 236] on div "PN PC 18/08 25/08 600,000 2009140" at bounding box center [326, 236] width 417 height 18
copy div "2009140"
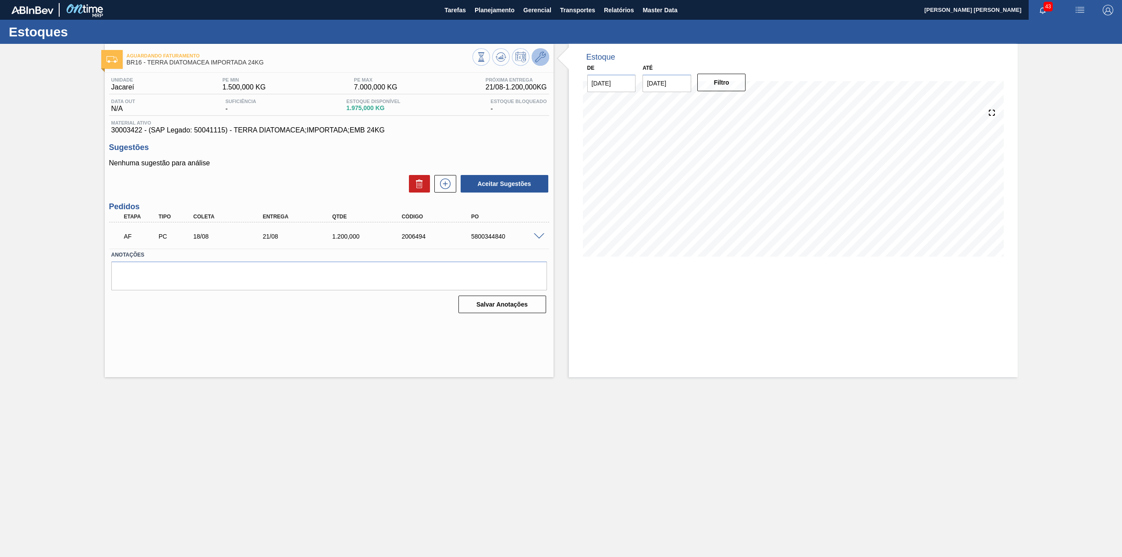
click at [539, 53] on icon at bounding box center [540, 57] width 11 height 11
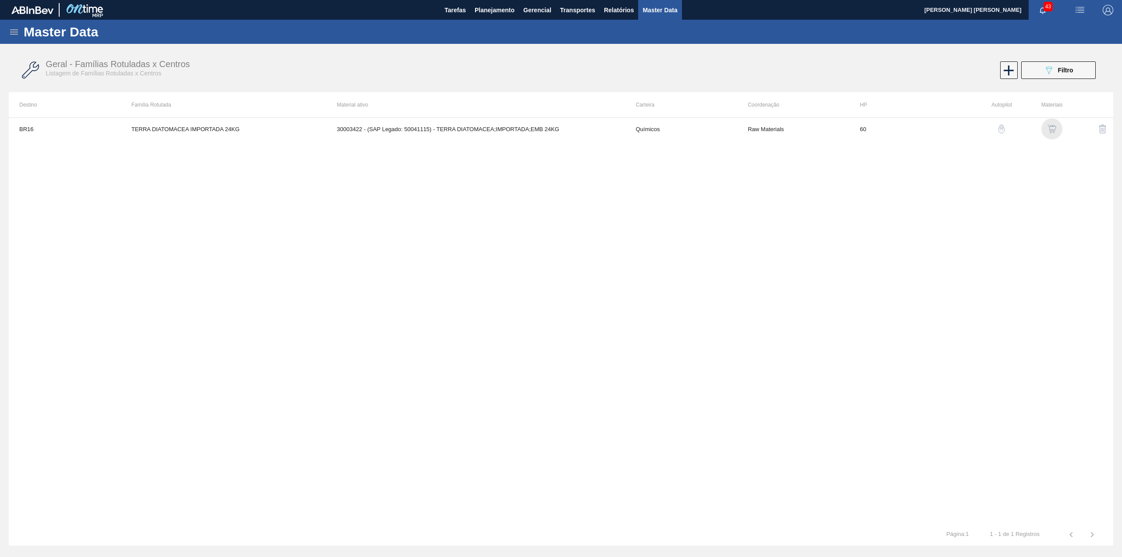
click at [1049, 127] on img "button" at bounding box center [1052, 128] width 9 height 9
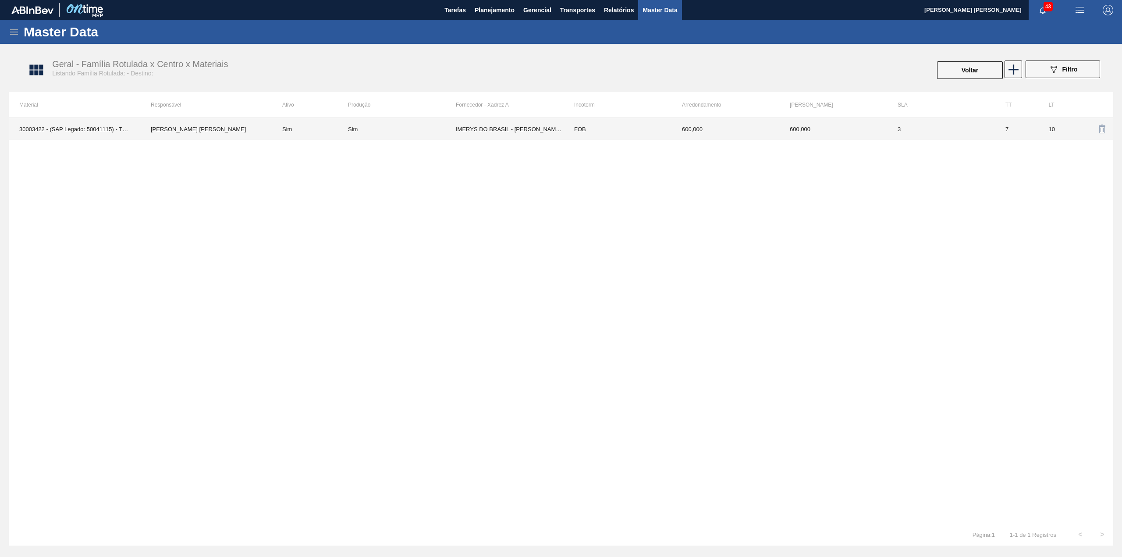
click at [493, 134] on td "IMERYS DO BRASIL - PAULINA (SP)" at bounding box center [510, 129] width 108 height 22
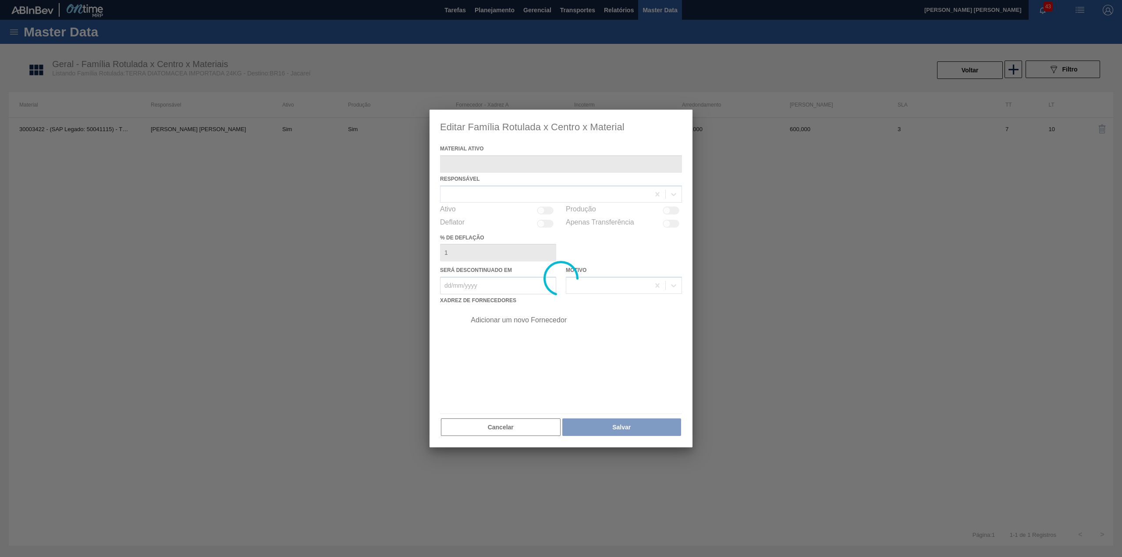
type ativo "30003422 - (SAP Legado: 50041115) - TERRA DIATOMACEA;IMPORTADA;EMB 24KG"
checkbox input "true"
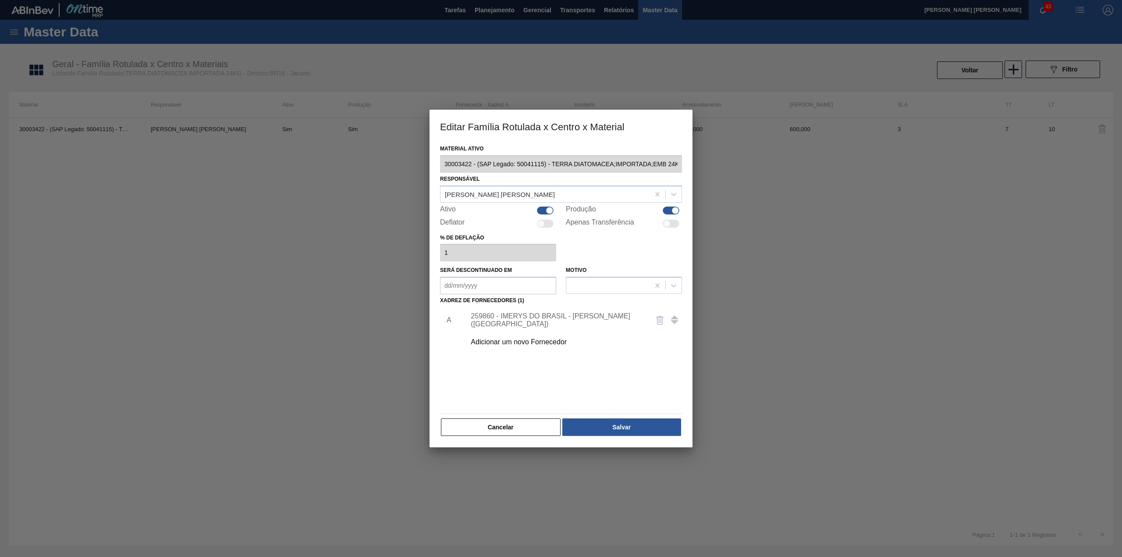
click at [566, 316] on div "259860 - IMERYS DO BRASIL - PAULINA (SP)" at bounding box center [557, 320] width 172 height 16
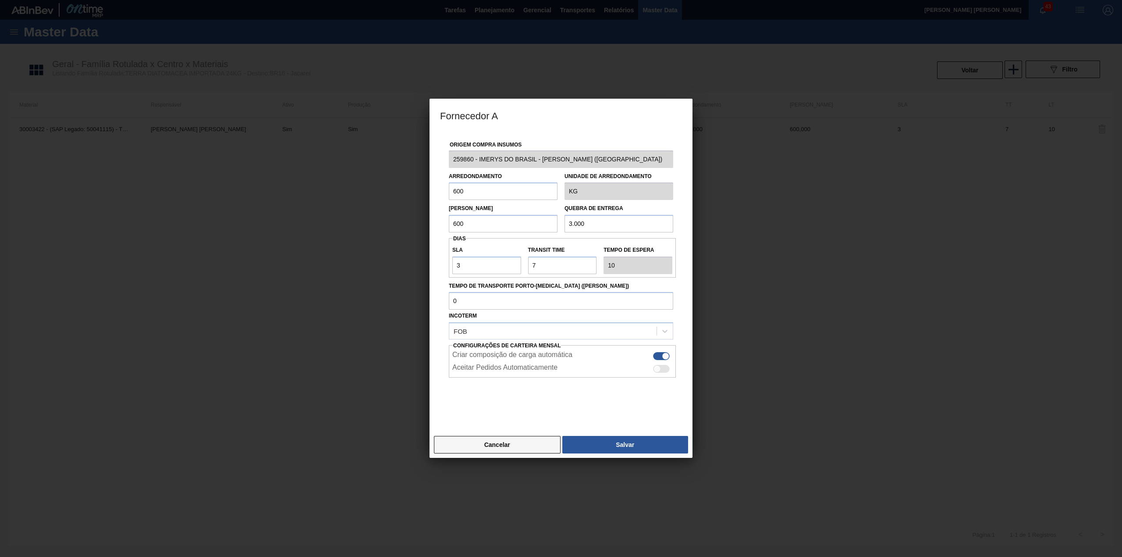
click at [522, 448] on button "Cancelar" at bounding box center [497, 445] width 127 height 18
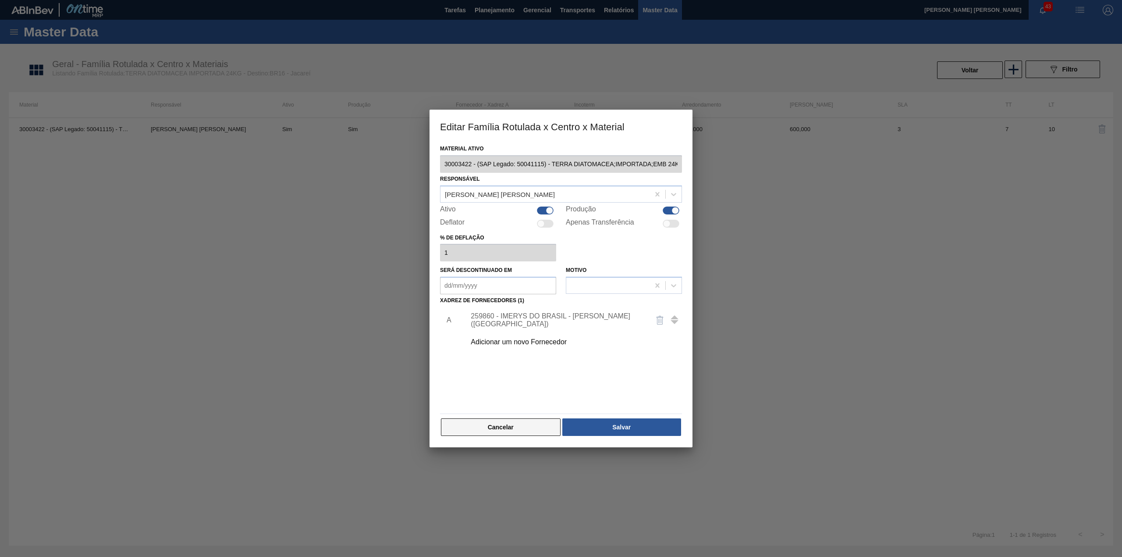
click at [505, 429] on button "Cancelar" at bounding box center [501, 427] width 120 height 18
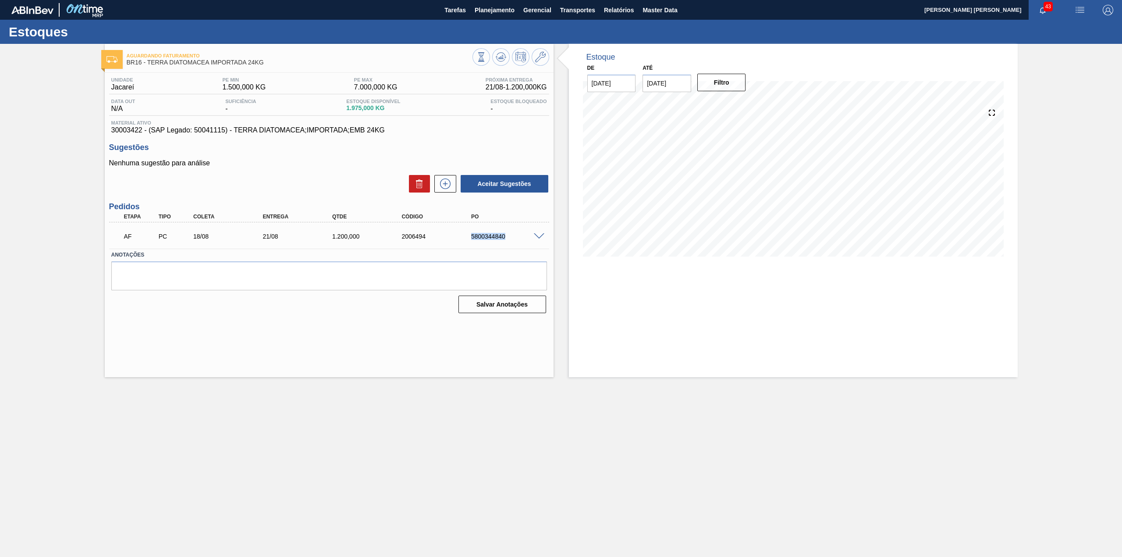
drag, startPoint x: 466, startPoint y: 233, endPoint x: 508, endPoint y: 239, distance: 43.4
click at [508, 239] on div "5800344840" at bounding box center [500, 236] width 69 height 7
copy div "5800344840"
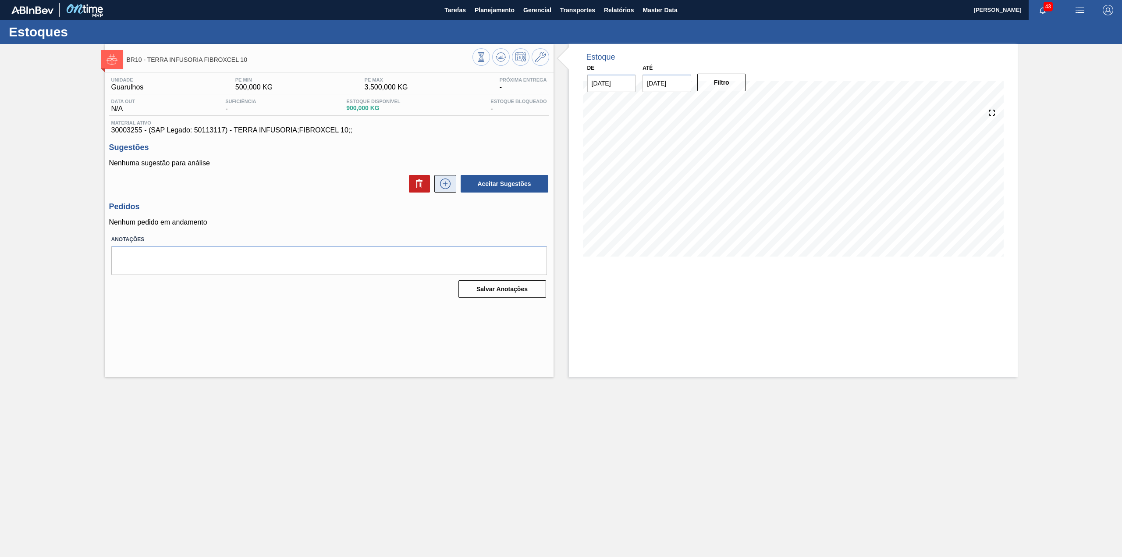
click at [453, 185] on button at bounding box center [445, 184] width 22 height 18
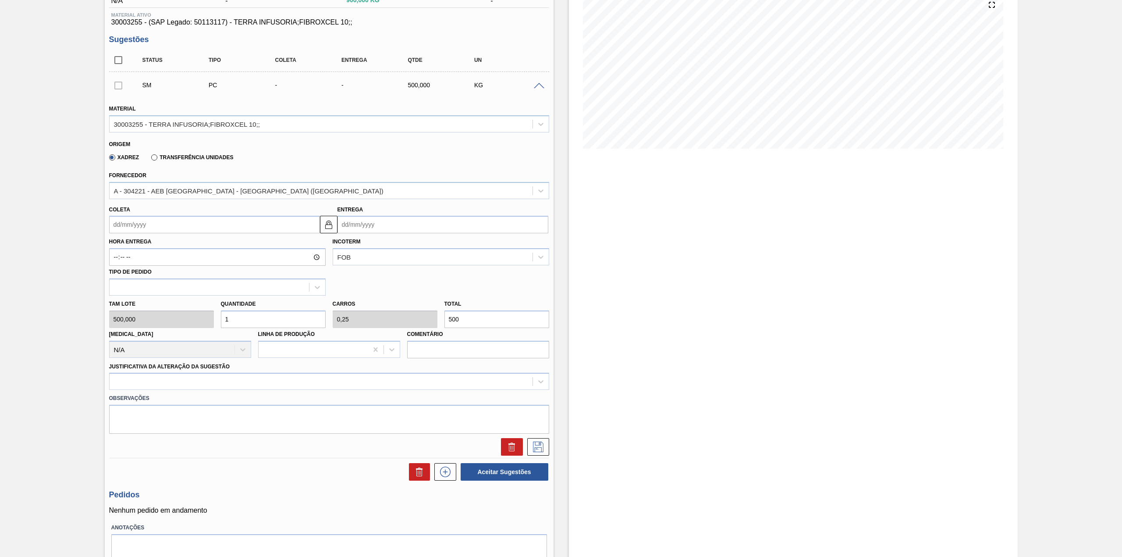
scroll to position [117, 0]
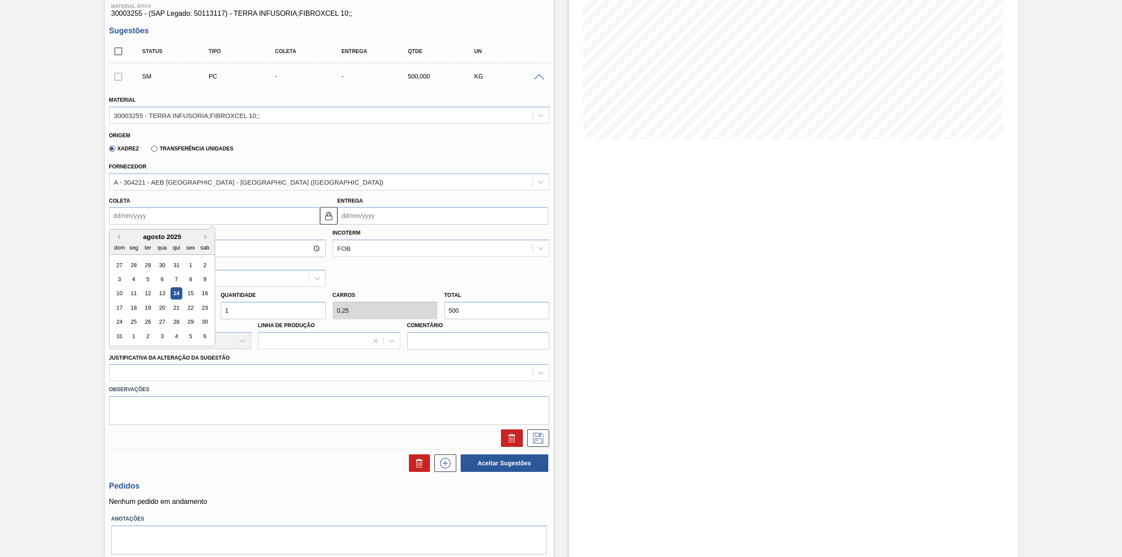
drag, startPoint x: 162, startPoint y: 223, endPoint x: 146, endPoint y: 237, distance: 20.8
click at [162, 223] on input "Coleta" at bounding box center [214, 216] width 211 height 18
click at [125, 238] on div "agosto 2025" at bounding box center [162, 236] width 105 height 7
click at [137, 308] on div "18" at bounding box center [134, 308] width 12 height 12
type input "[DATE]"
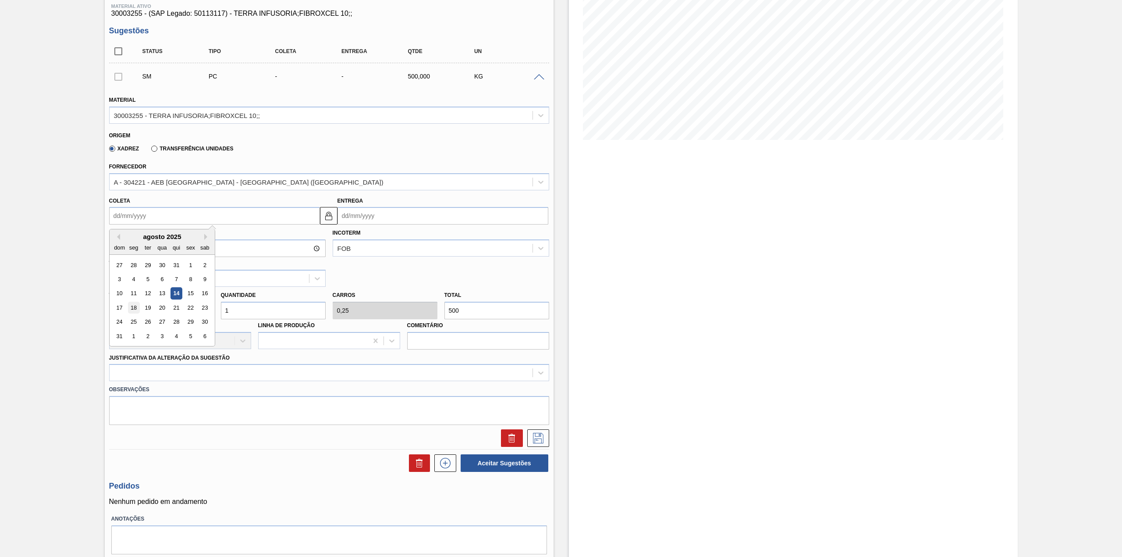
type input "[DATE]"
click at [276, 309] on input "1" at bounding box center [273, 311] width 105 height 18
type input "0"
type input "2"
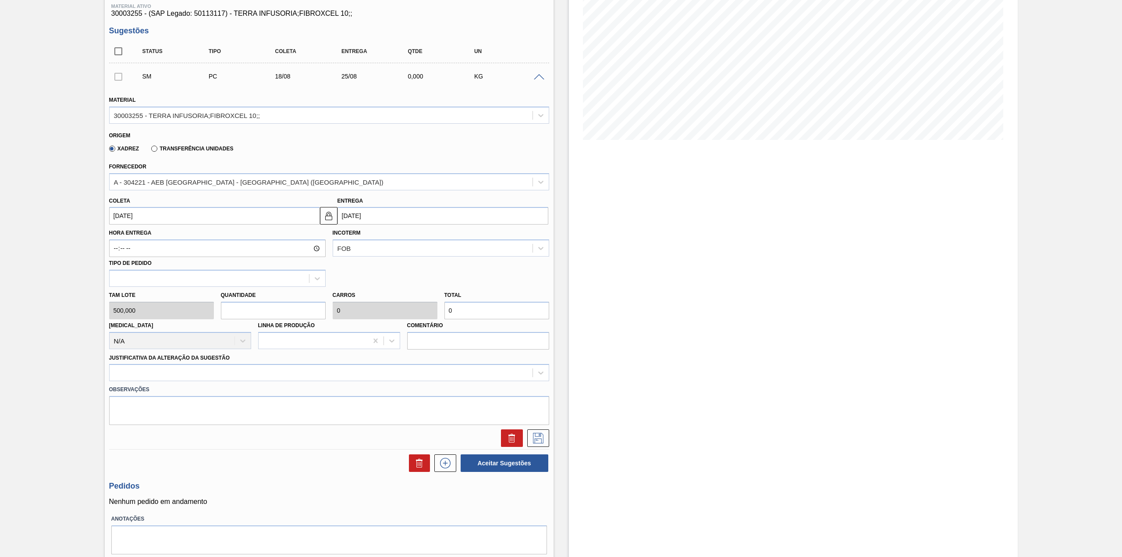
type input "0,5"
type input "1.000"
type input "2"
click at [257, 367] on div at bounding box center [321, 372] width 423 height 13
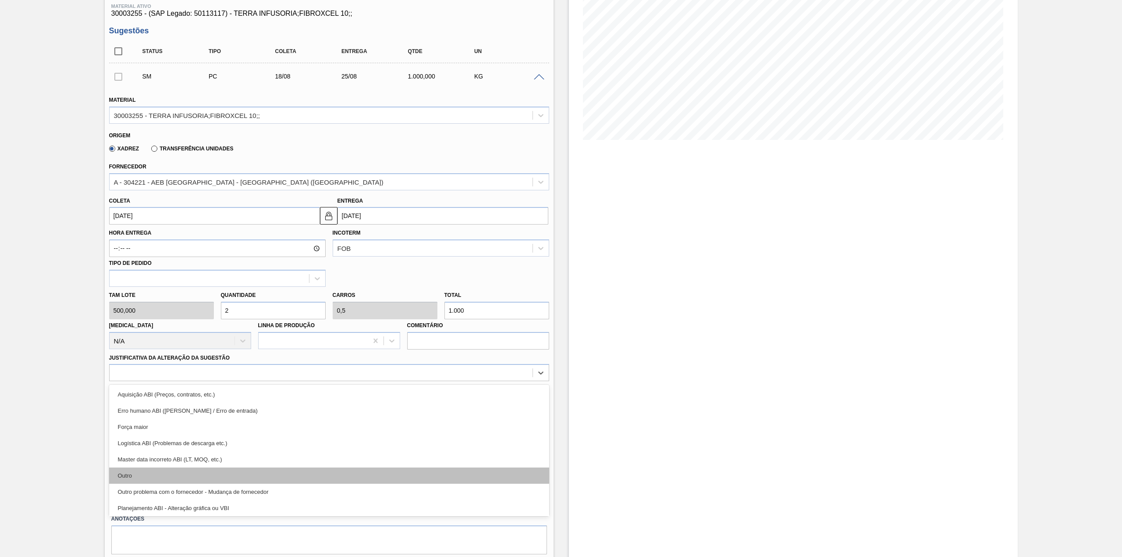
click at [148, 473] on div "Outro" at bounding box center [329, 475] width 440 height 16
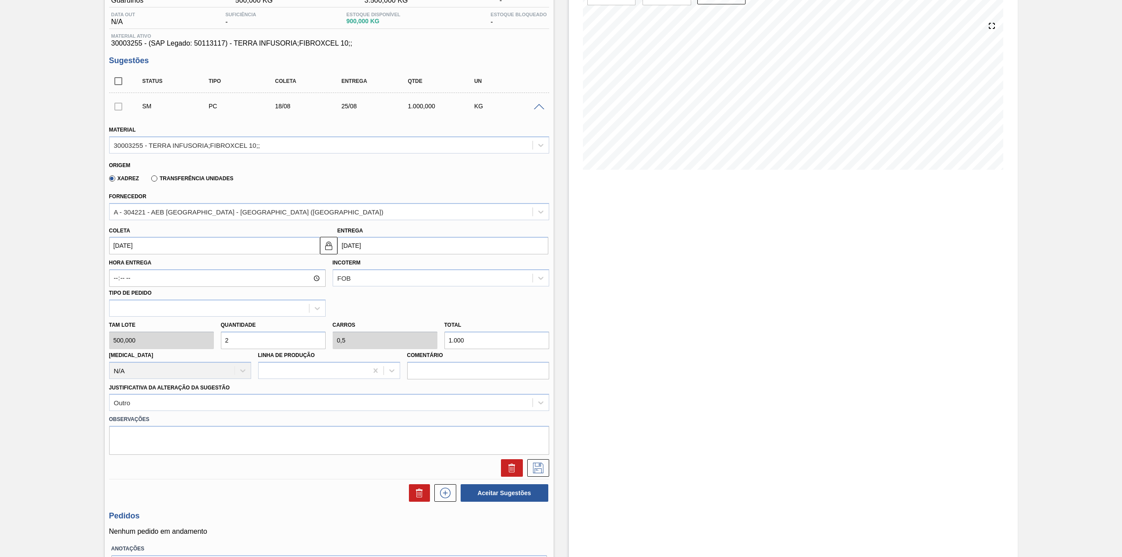
scroll to position [144, 0]
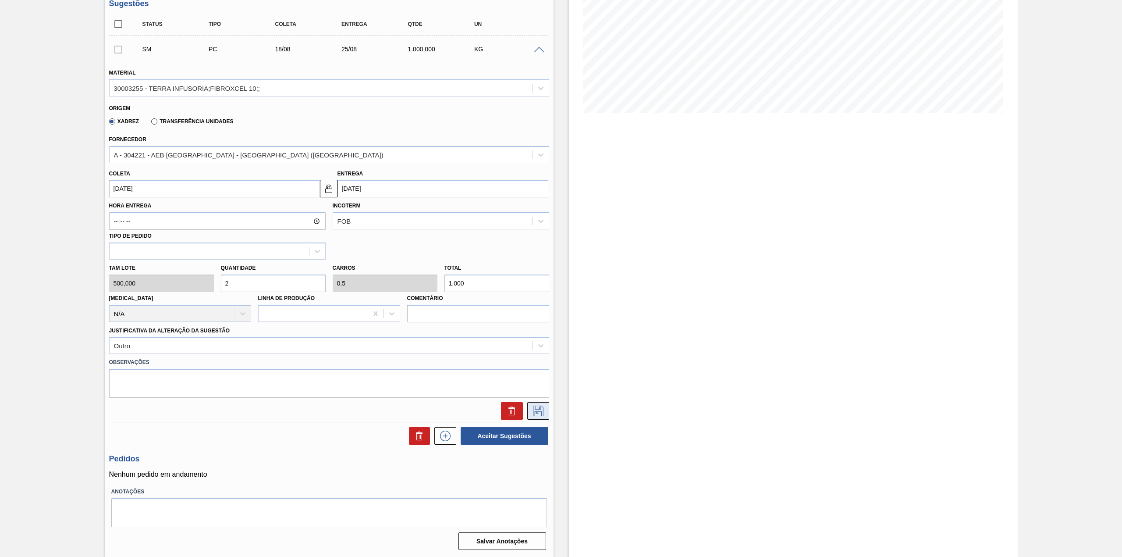
click at [539, 407] on icon at bounding box center [538, 410] width 14 height 11
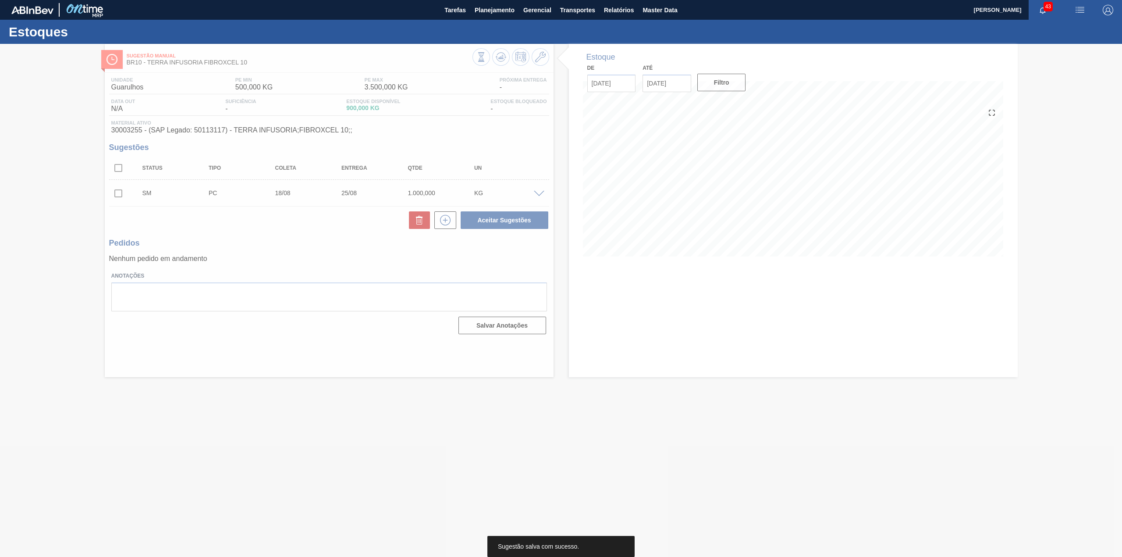
scroll to position [0, 0]
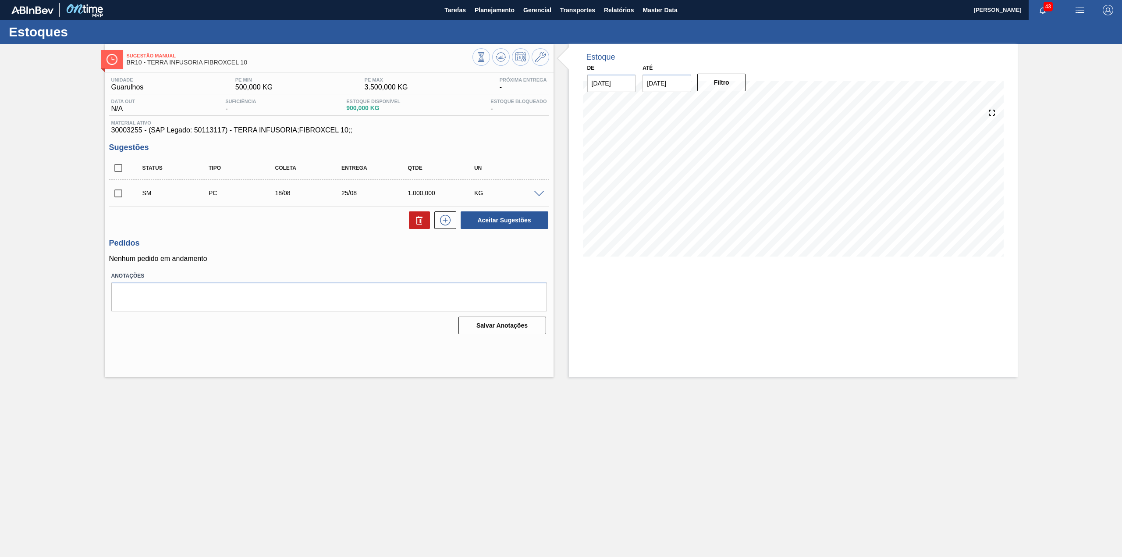
click at [120, 193] on input "checkbox" at bounding box center [118, 193] width 18 height 18
click at [501, 214] on button "Aceitar Sugestões" at bounding box center [505, 220] width 88 height 18
checkbox input "false"
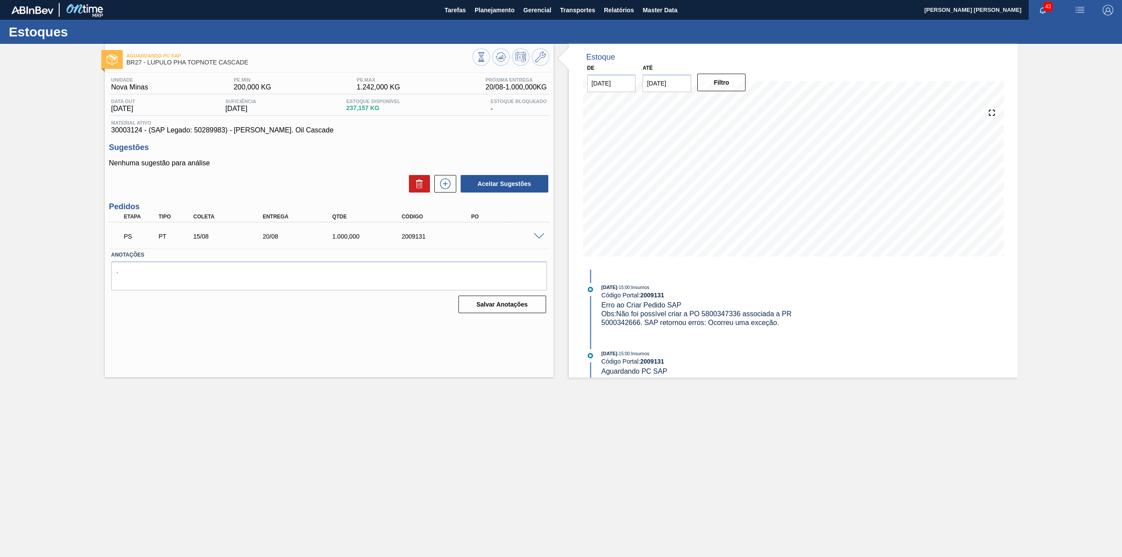
click at [540, 232] on div at bounding box center [541, 235] width 18 height 7
click at [540, 234] on span at bounding box center [539, 236] width 11 height 7
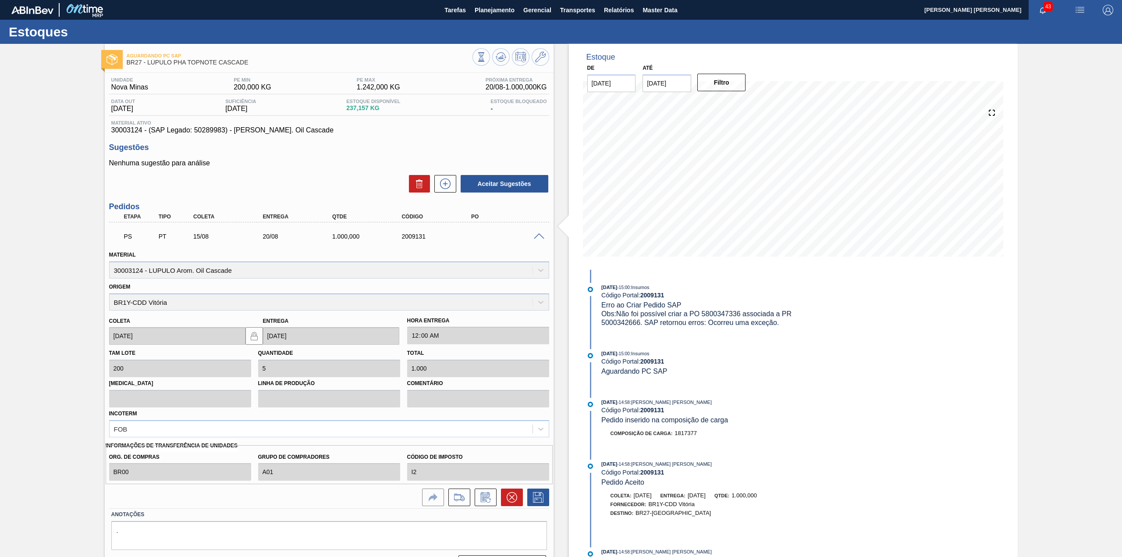
click at [538, 232] on div at bounding box center [541, 235] width 18 height 7
click at [540, 235] on span at bounding box center [539, 236] width 11 height 7
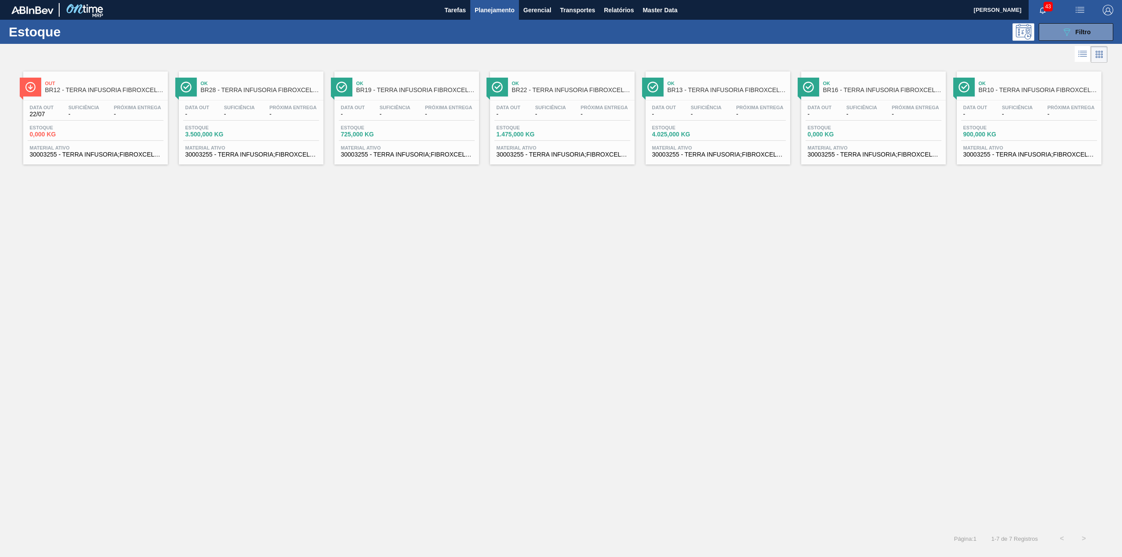
click at [497, 6] on span "Planejamento" at bounding box center [495, 10] width 40 height 11
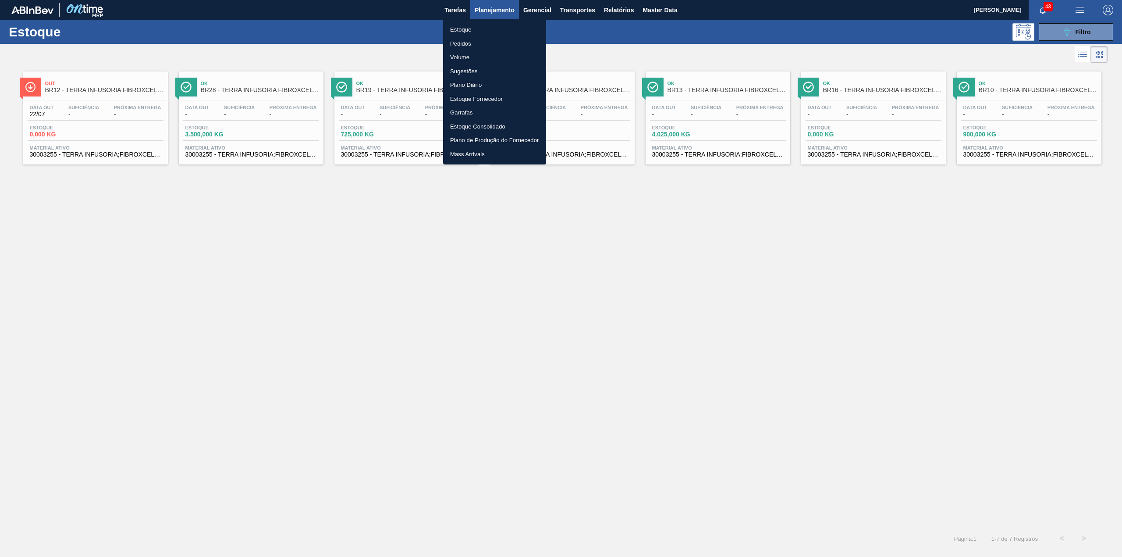
click at [742, 44] on div at bounding box center [561, 278] width 1122 height 557
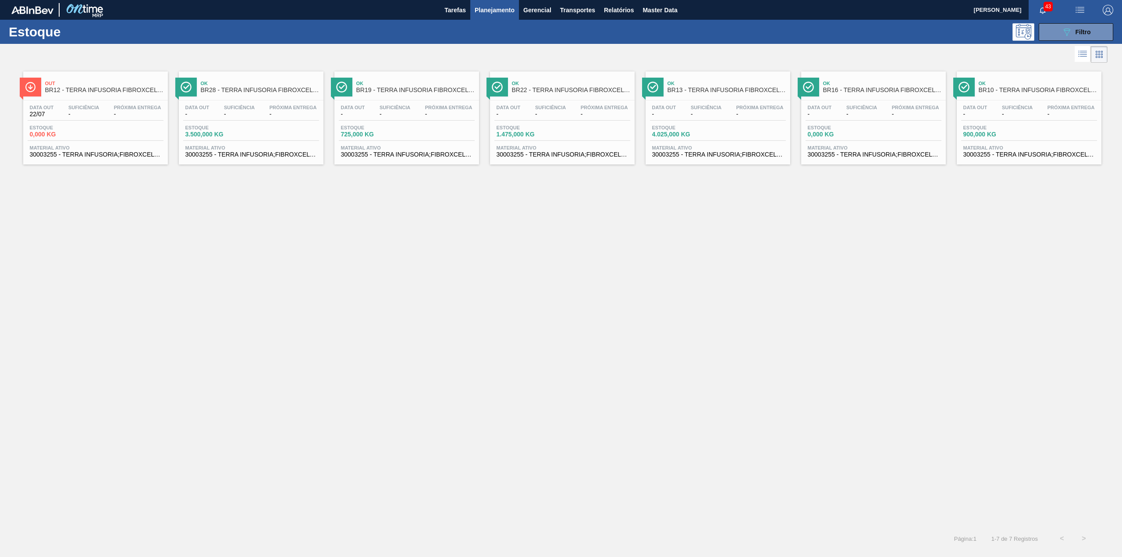
click at [1047, 36] on button "089F7B8B-B2A5-4AFE-B5C0-19BA573D28AC Filtro" at bounding box center [1076, 32] width 75 height 18
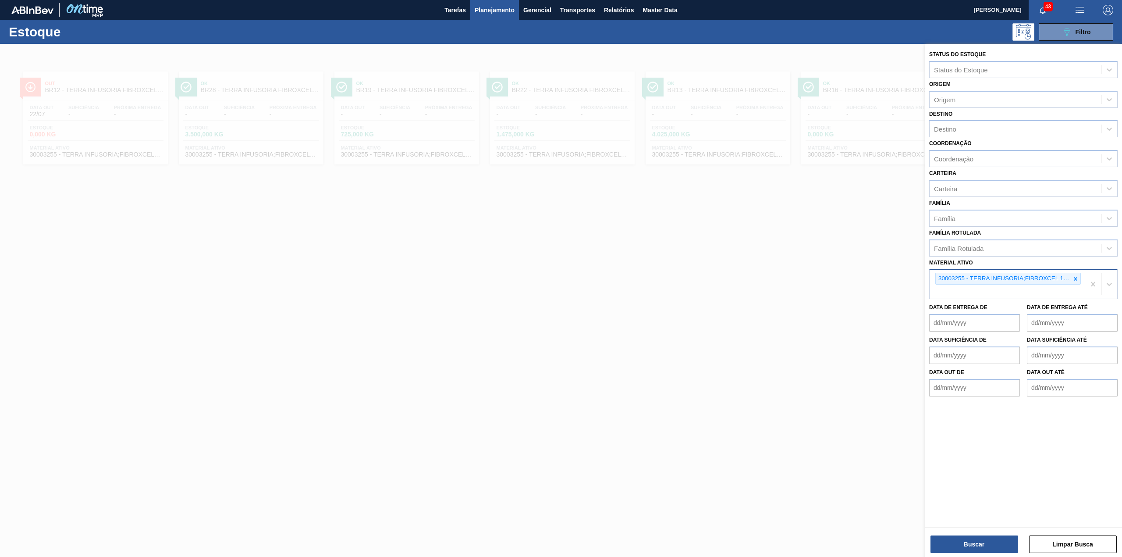
click at [1073, 273] on div "30003255 - TERRA INFUSORIA;FIBROXCEL 10;;" at bounding box center [1008, 279] width 146 height 12
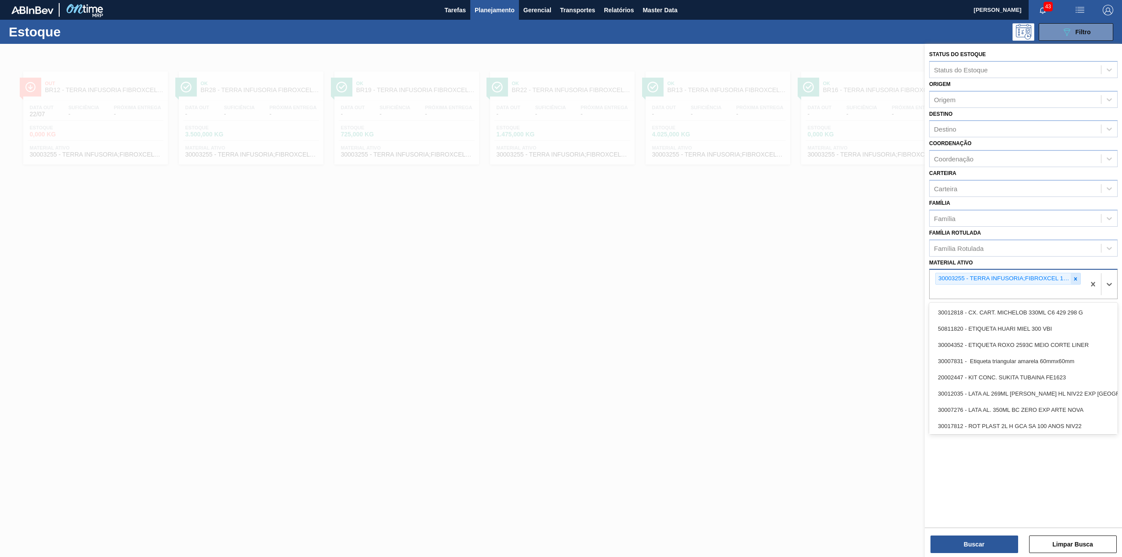
click at [1073, 281] on icon at bounding box center [1076, 279] width 6 height 6
paste ativo "30003255"
type ativo "30003255"
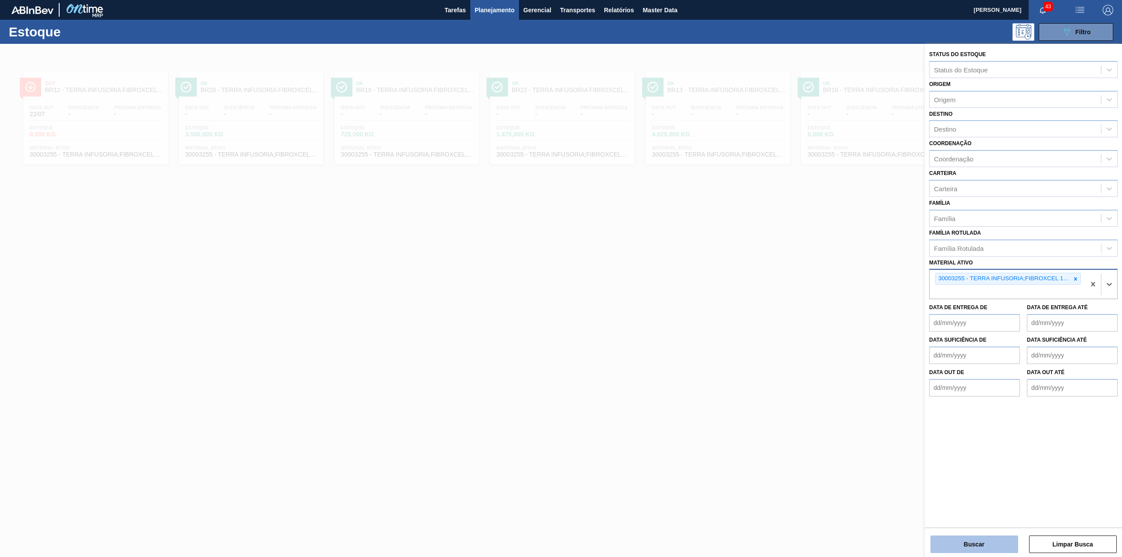
click at [981, 546] on button "Buscar" at bounding box center [975, 544] width 88 height 18
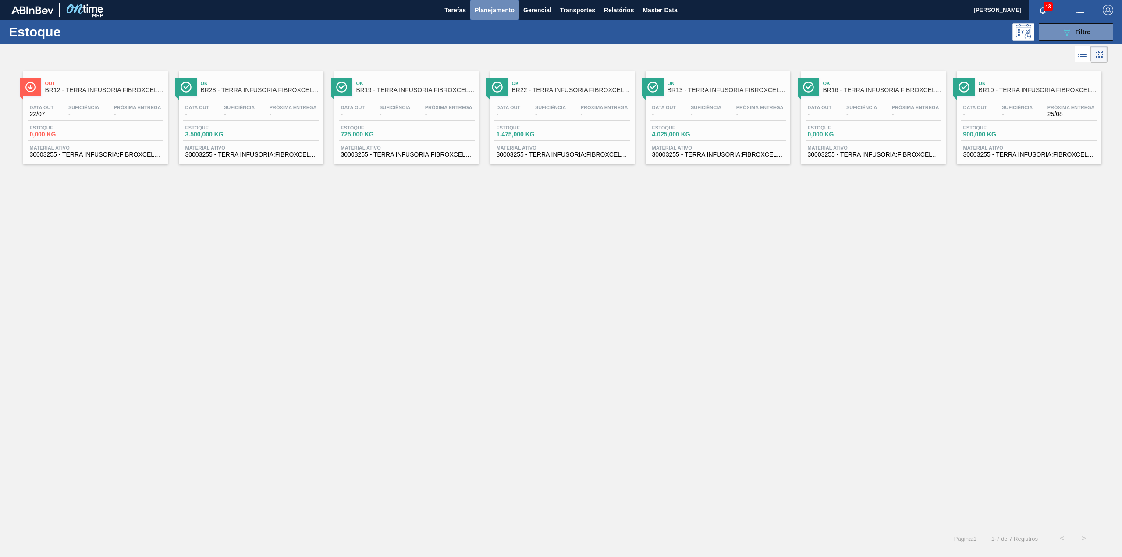
click at [495, 9] on span "Planejamento" at bounding box center [495, 10] width 40 height 11
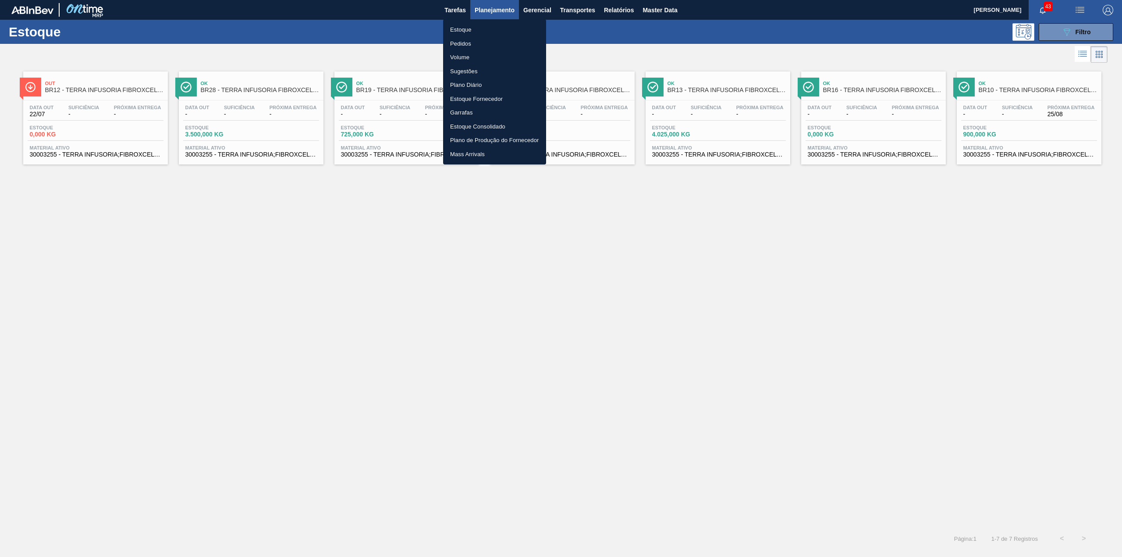
click at [483, 43] on li "Pedidos" at bounding box center [494, 44] width 103 height 14
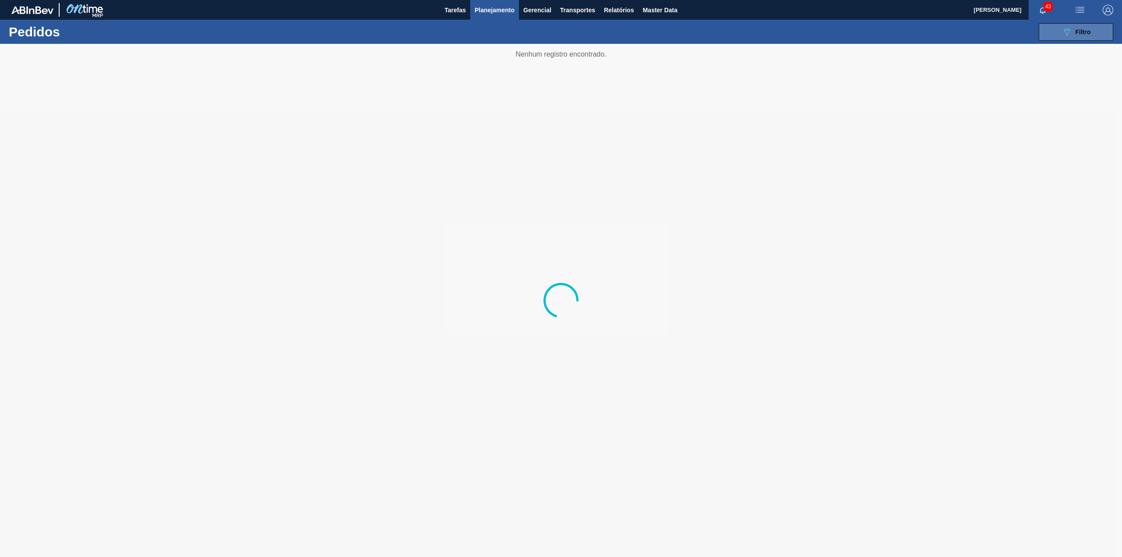
click at [1049, 39] on button "089F7B8B-B2A5-4AFE-B5C0-19BA573D28AC Filtro" at bounding box center [1076, 32] width 75 height 18
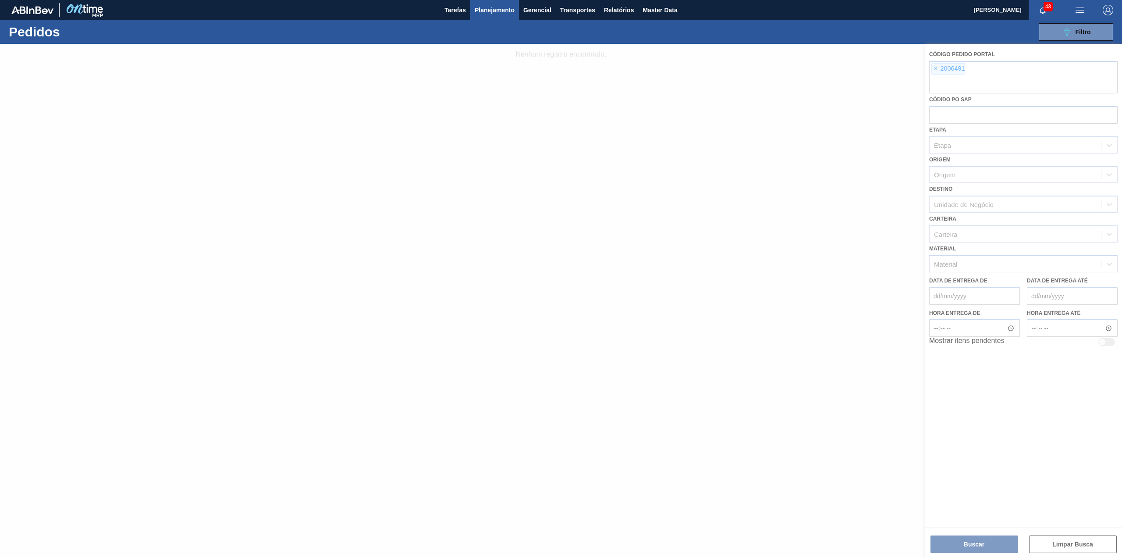
click at [935, 70] on div at bounding box center [561, 300] width 1122 height 513
click at [936, 70] on div at bounding box center [561, 300] width 1122 height 513
click at [938, 70] on div at bounding box center [561, 300] width 1122 height 513
click at [938, 70] on span "×" at bounding box center [936, 69] width 8 height 11
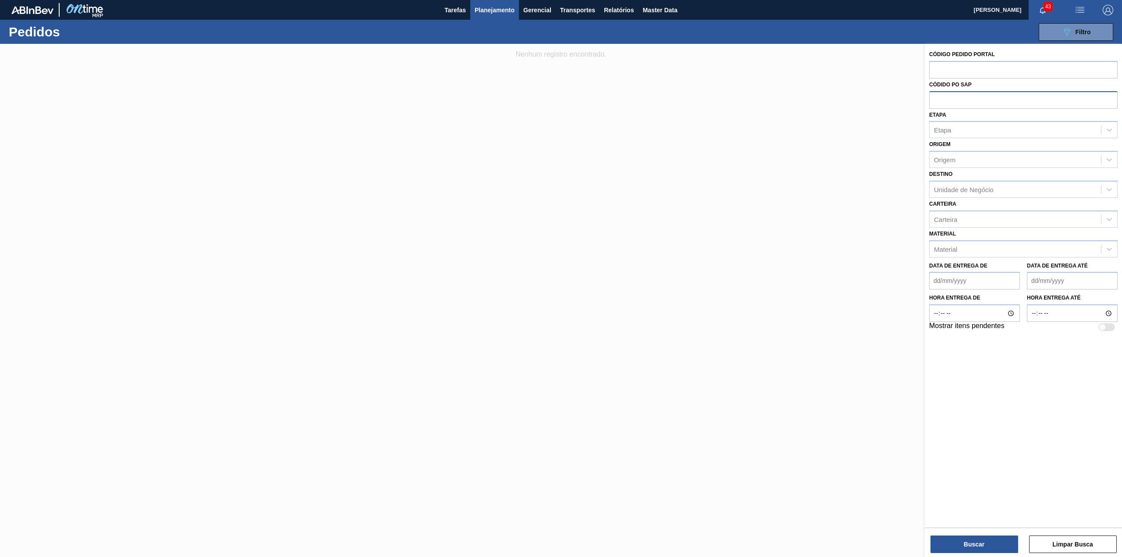
click at [952, 106] on input "text" at bounding box center [1023, 99] width 188 height 17
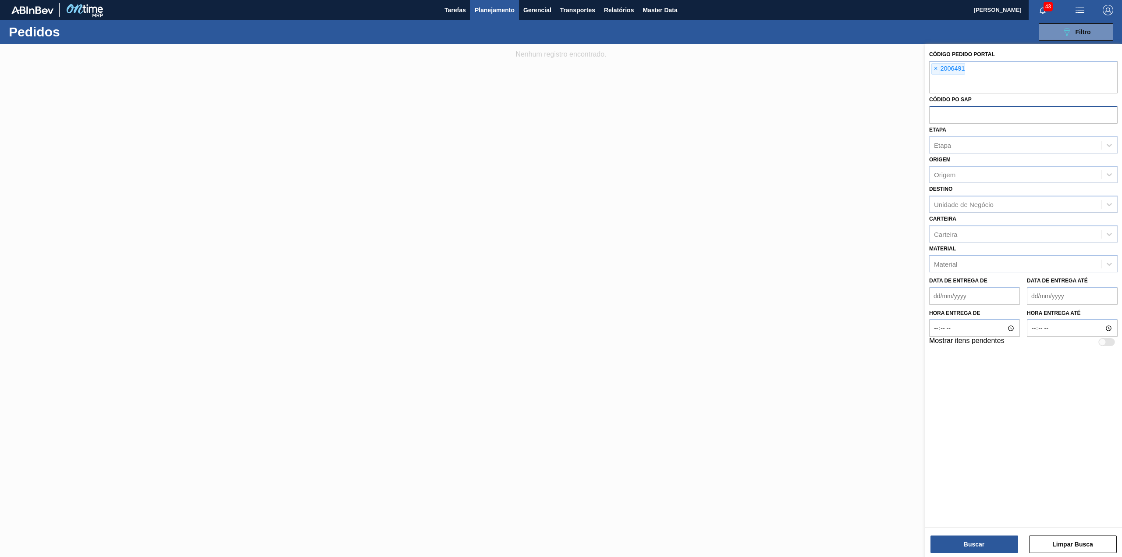
paste input "5800347373"
type input "5800347373"
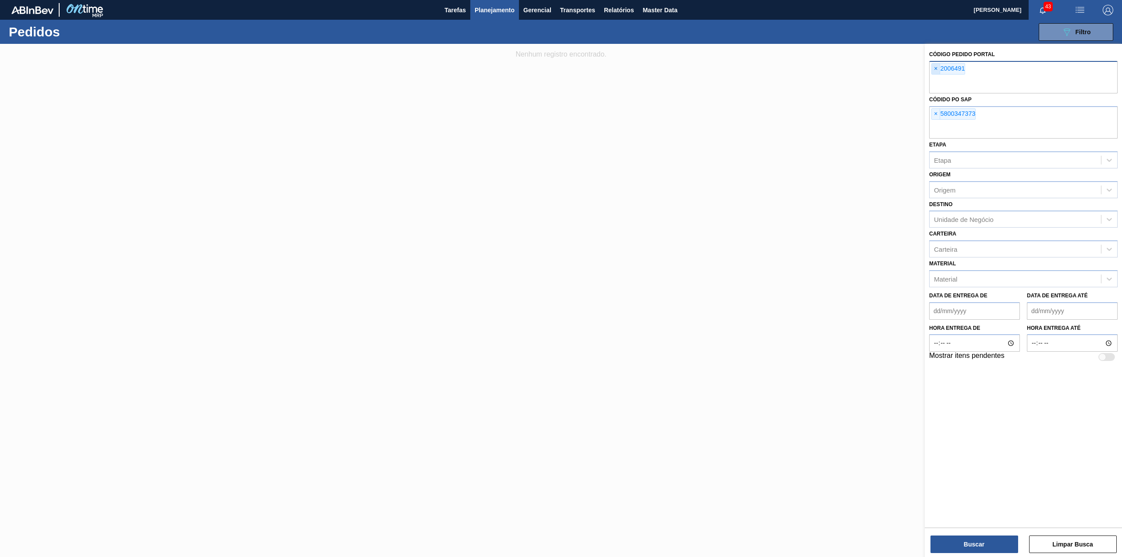
click at [939, 68] on span "×" at bounding box center [936, 69] width 8 height 11
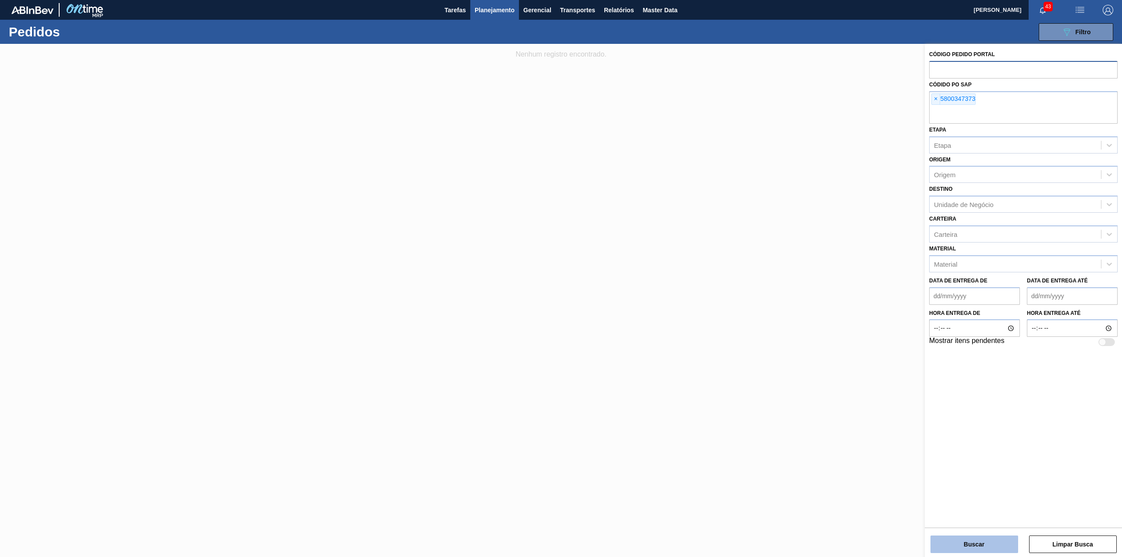
click at [986, 544] on button "Buscar" at bounding box center [975, 544] width 88 height 18
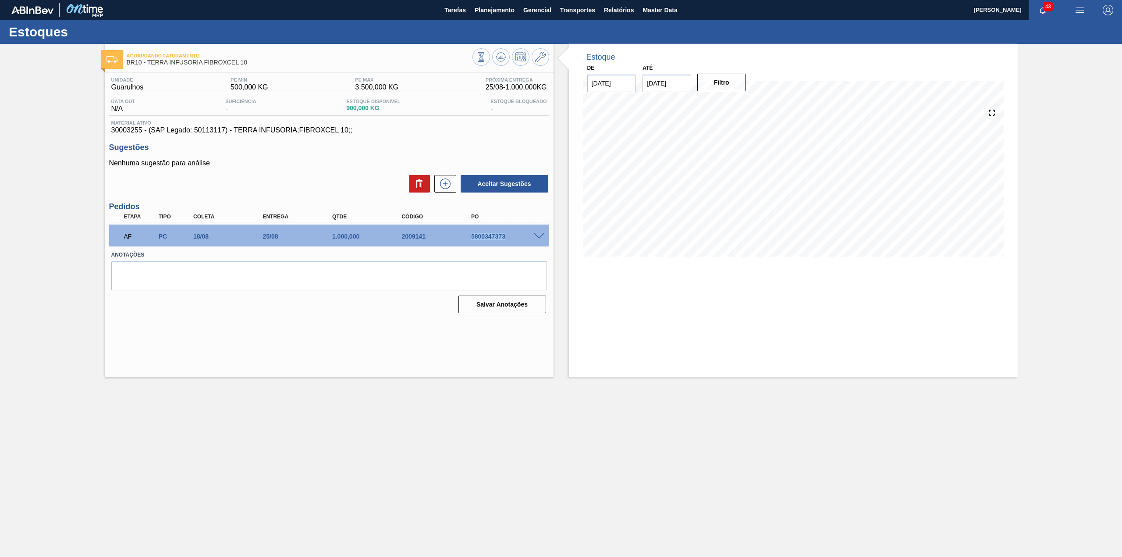
drag, startPoint x: 469, startPoint y: 237, endPoint x: 507, endPoint y: 239, distance: 37.8
click at [507, 239] on div "5800347373" at bounding box center [508, 236] width 79 height 7
copy div "5800347373"
